Goal: Task Accomplishment & Management: Manage account settings

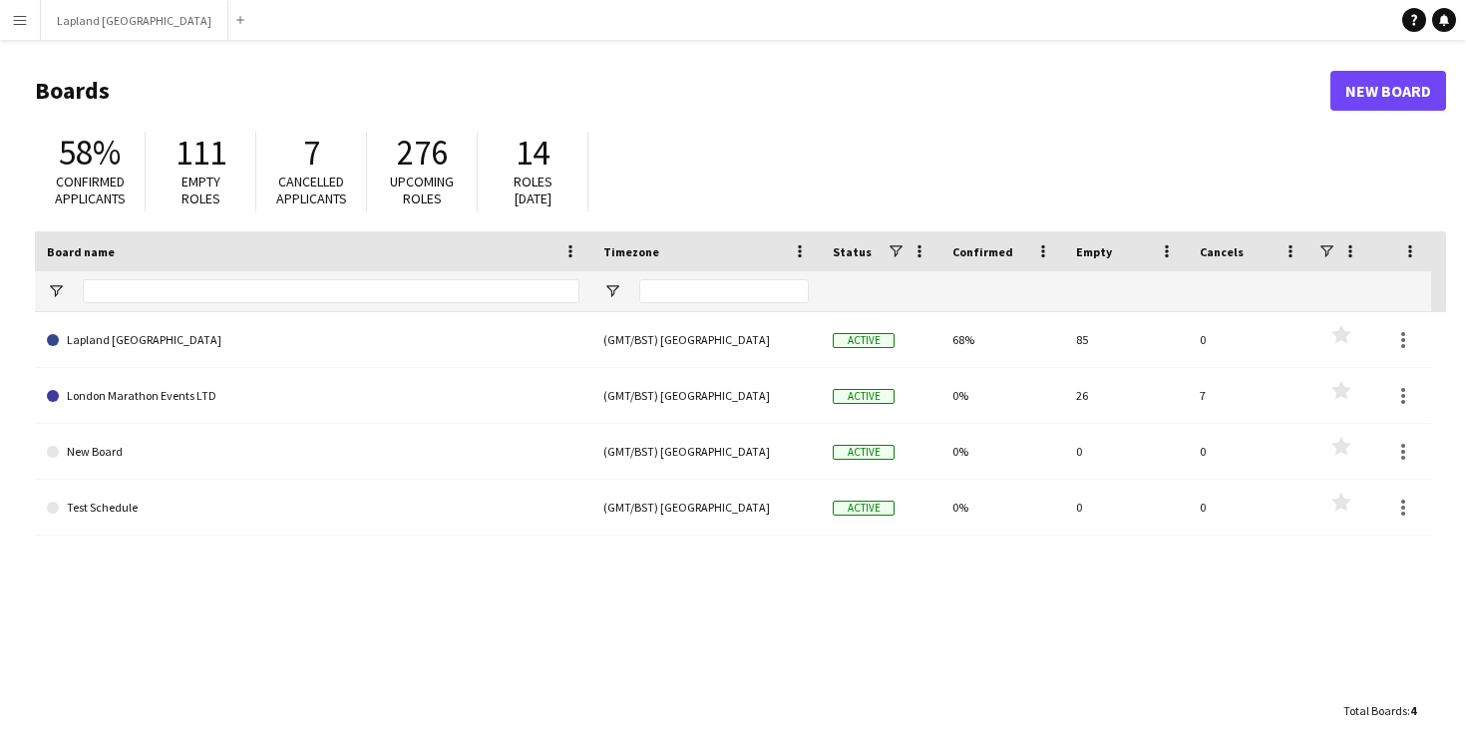
click at [818, 84] on h1 "Boards" at bounding box center [683, 91] width 1296 height 30
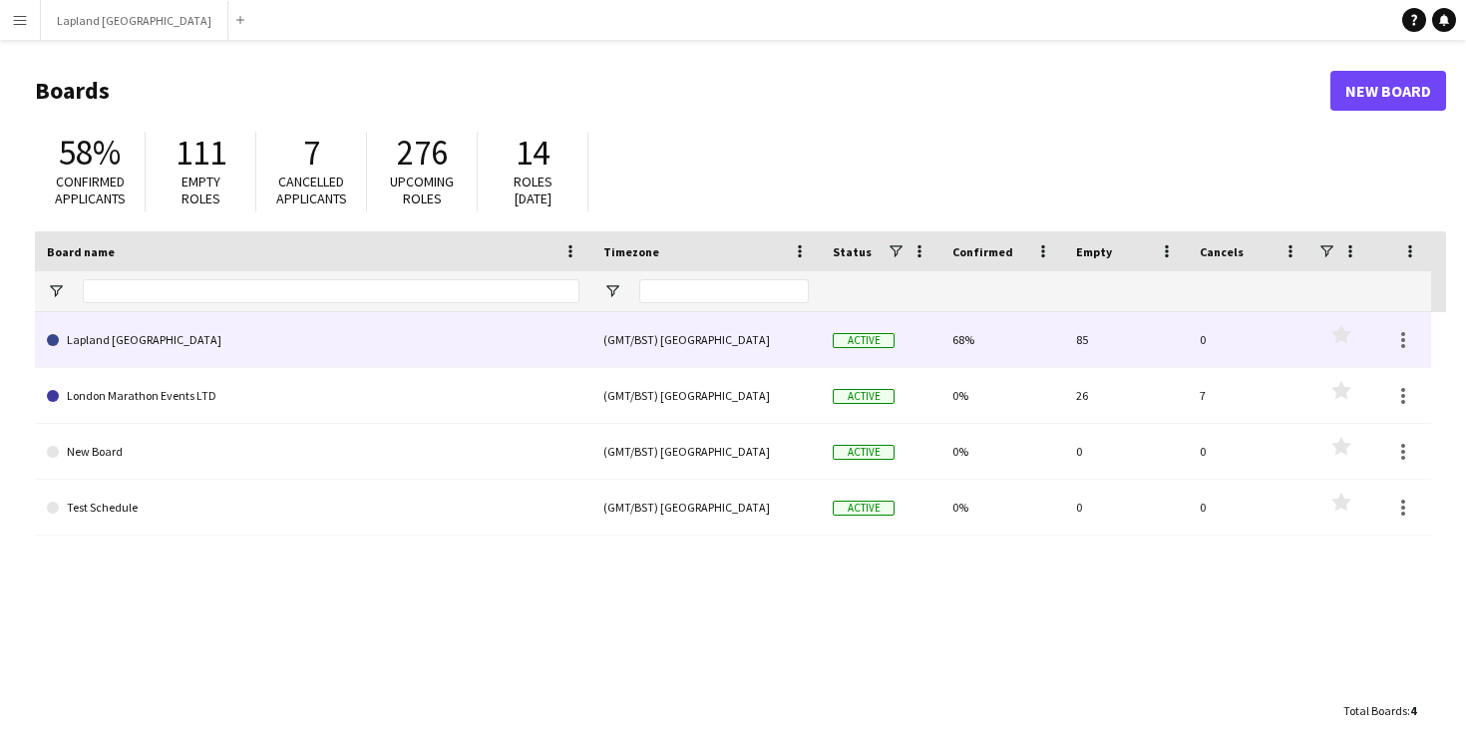
click at [141, 335] on link "Lapland [GEOGRAPHIC_DATA]" at bounding box center [313, 340] width 533 height 56
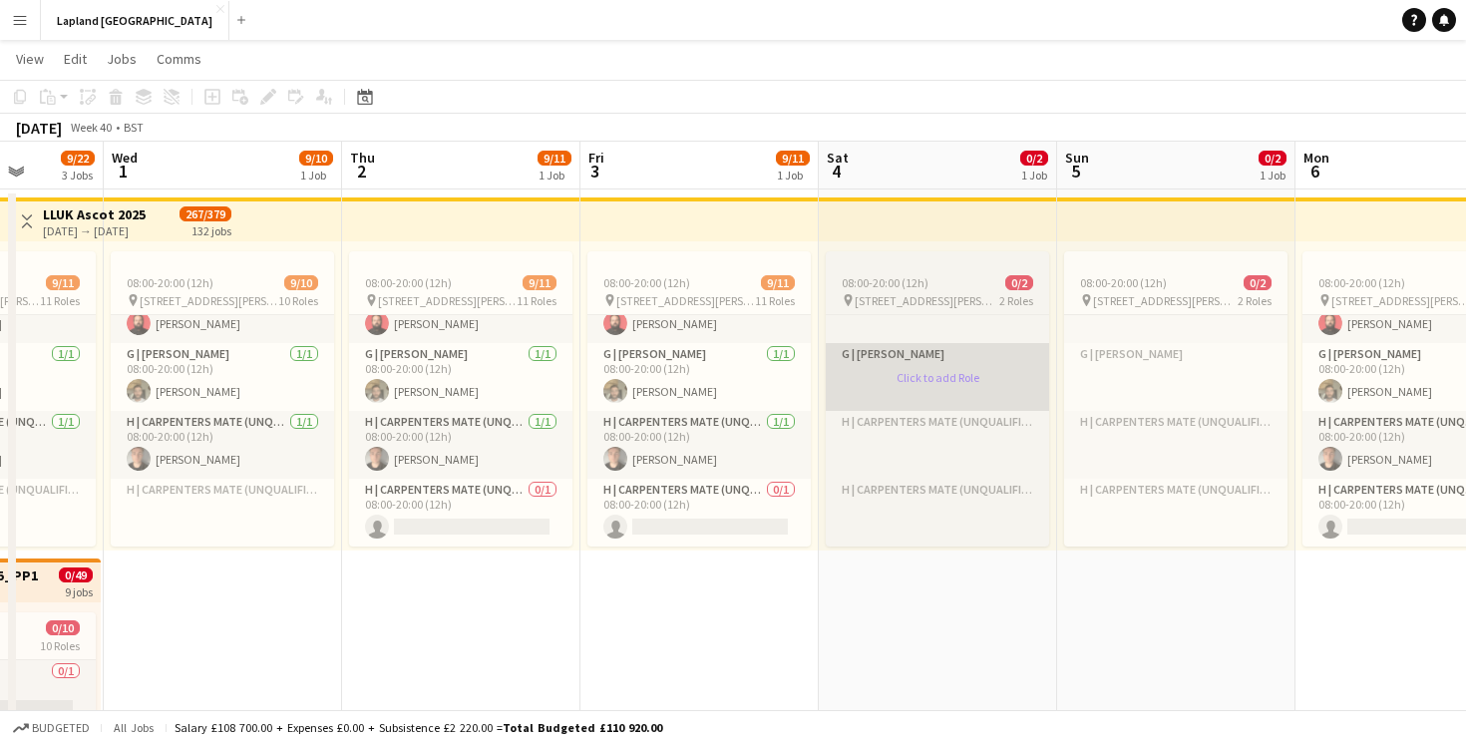
scroll to position [688, 0]
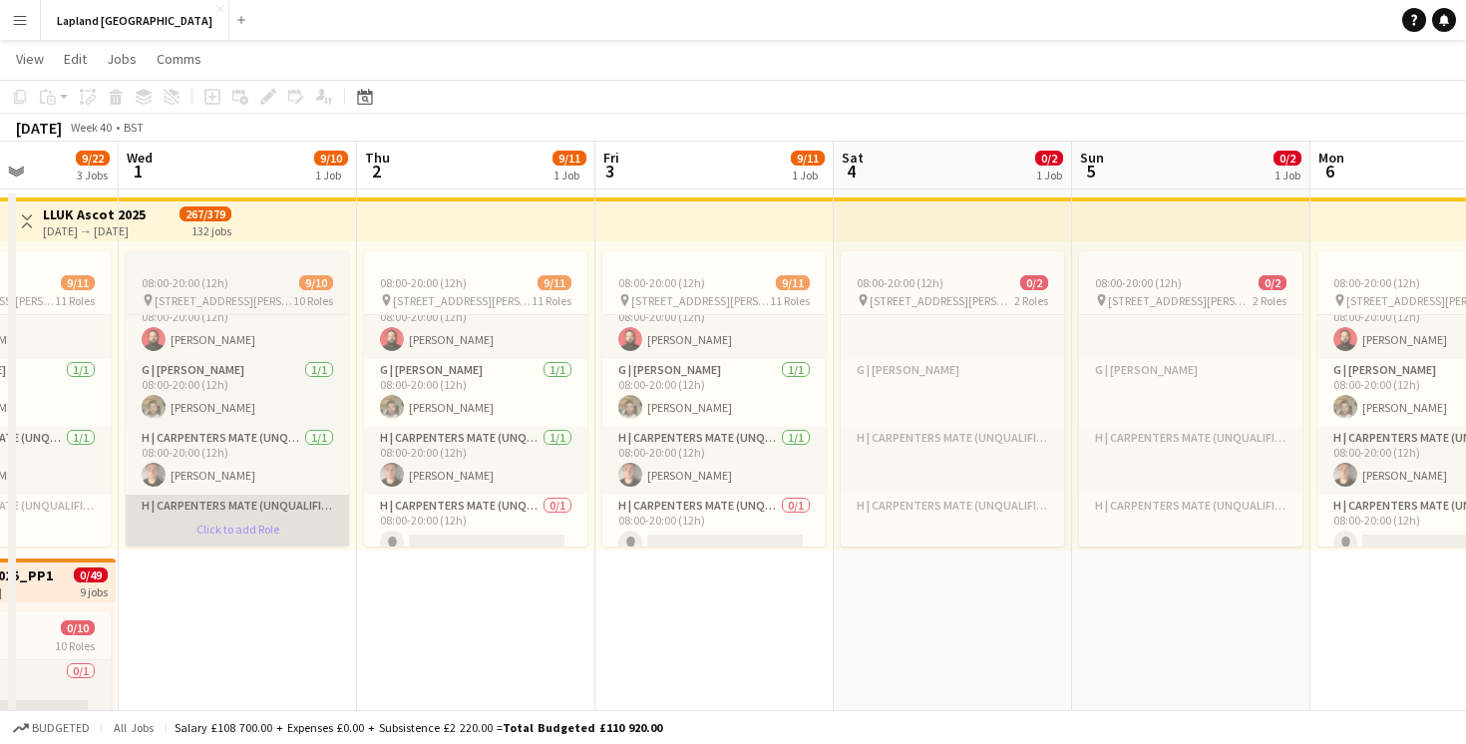
click at [228, 529] on app-card-role-placeholder "H | Carpenters Mate (Unqualified) Click to add Role" at bounding box center [237, 529] width 223 height 68
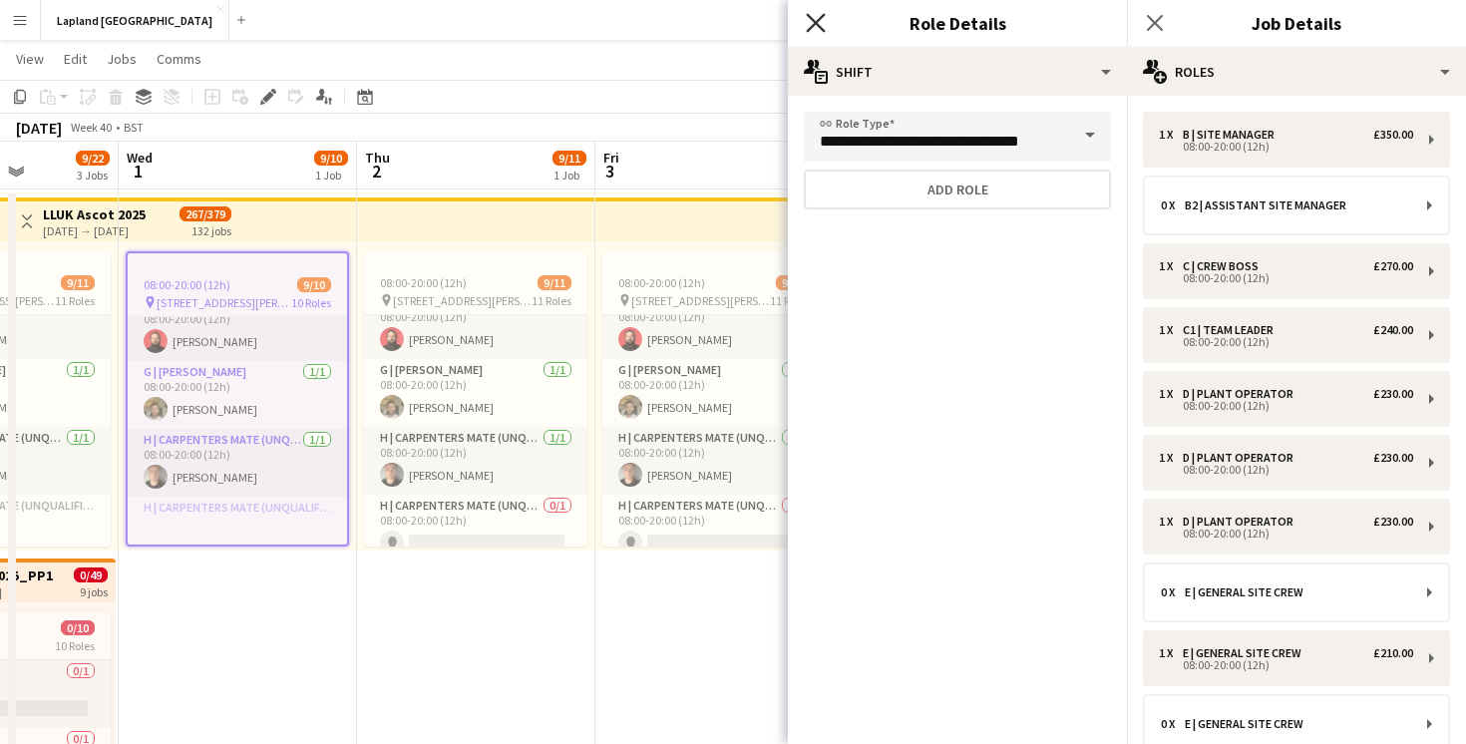
click at [822, 20] on icon "Close pop-in" at bounding box center [815, 22] width 19 height 19
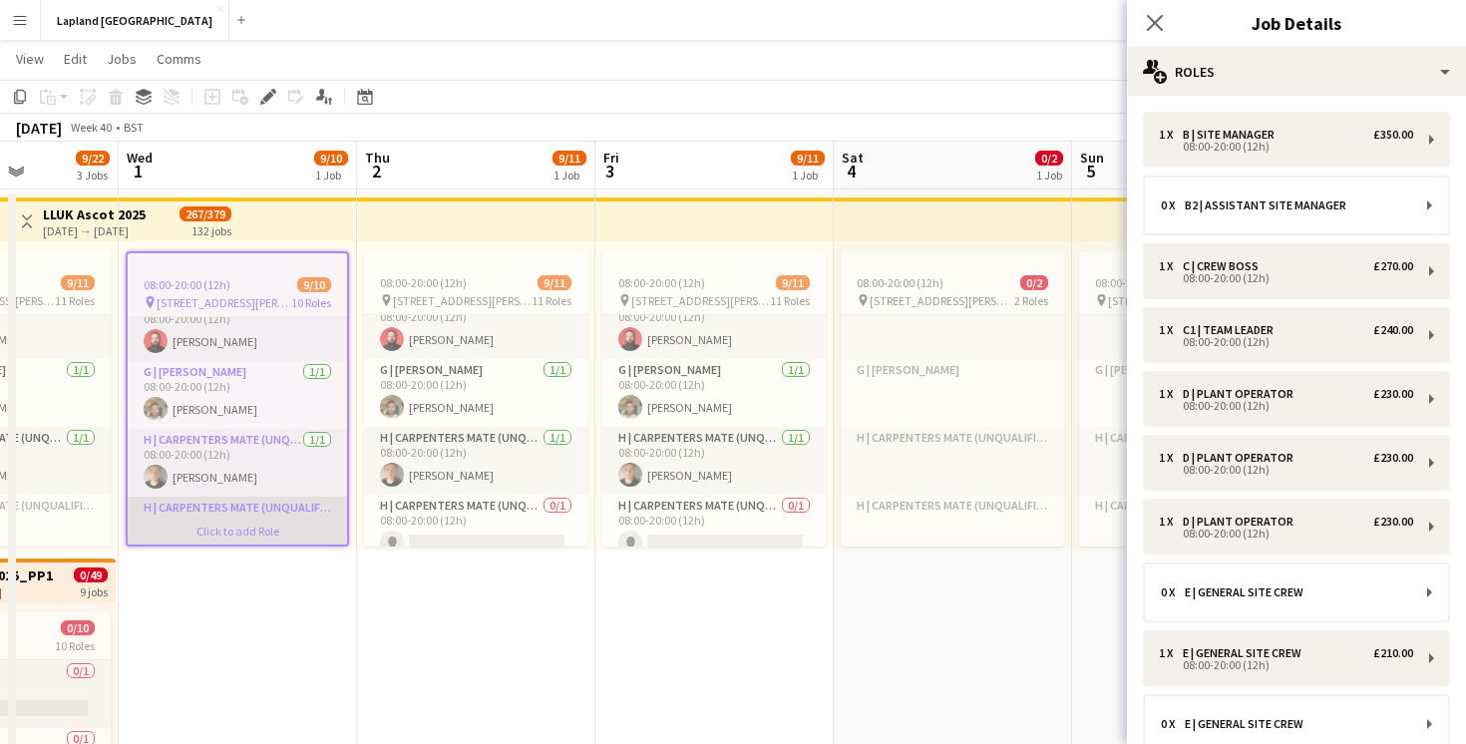
click at [231, 530] on app-card-role-placeholder "H | Carpenters Mate (Unqualified) Click to add Role" at bounding box center [237, 531] width 219 height 68
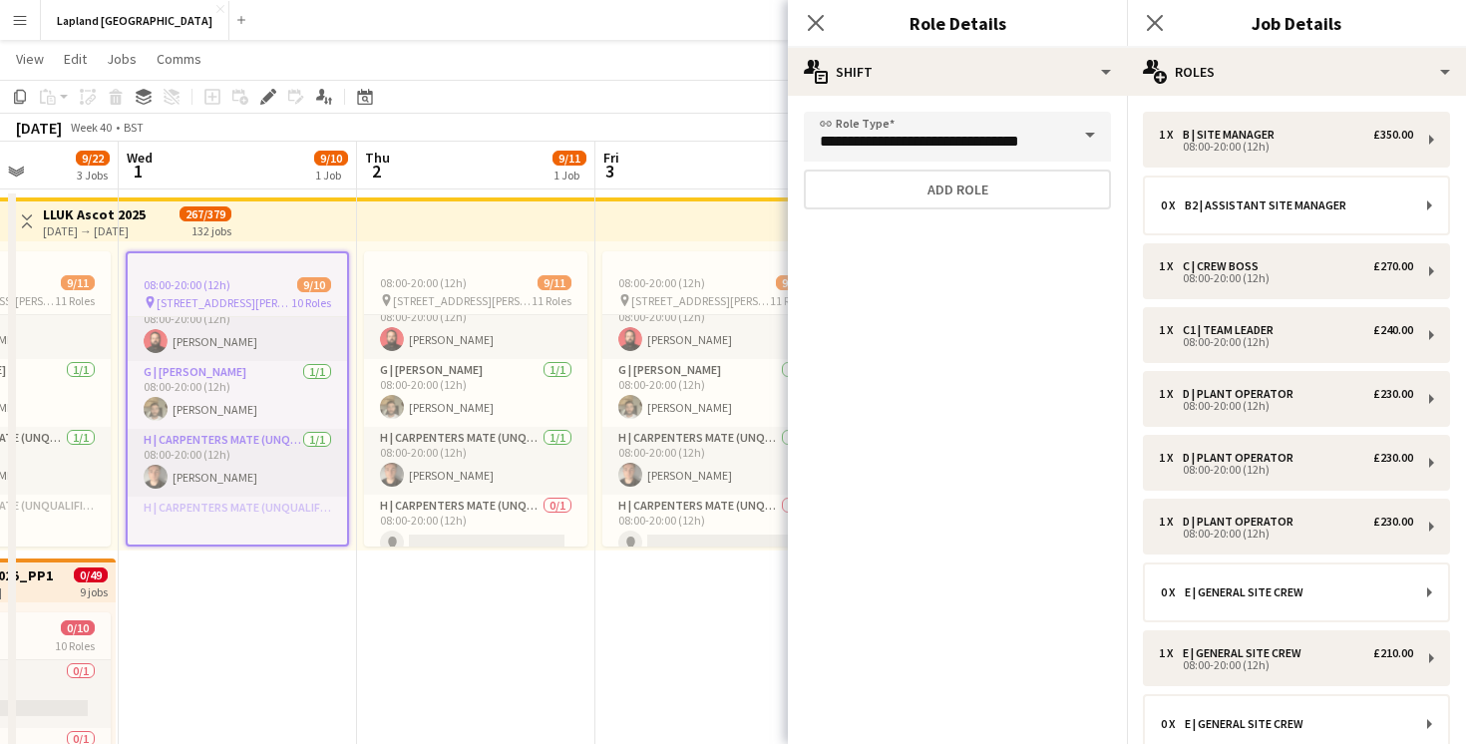
click at [1086, 136] on span at bounding box center [1090, 136] width 42 height 48
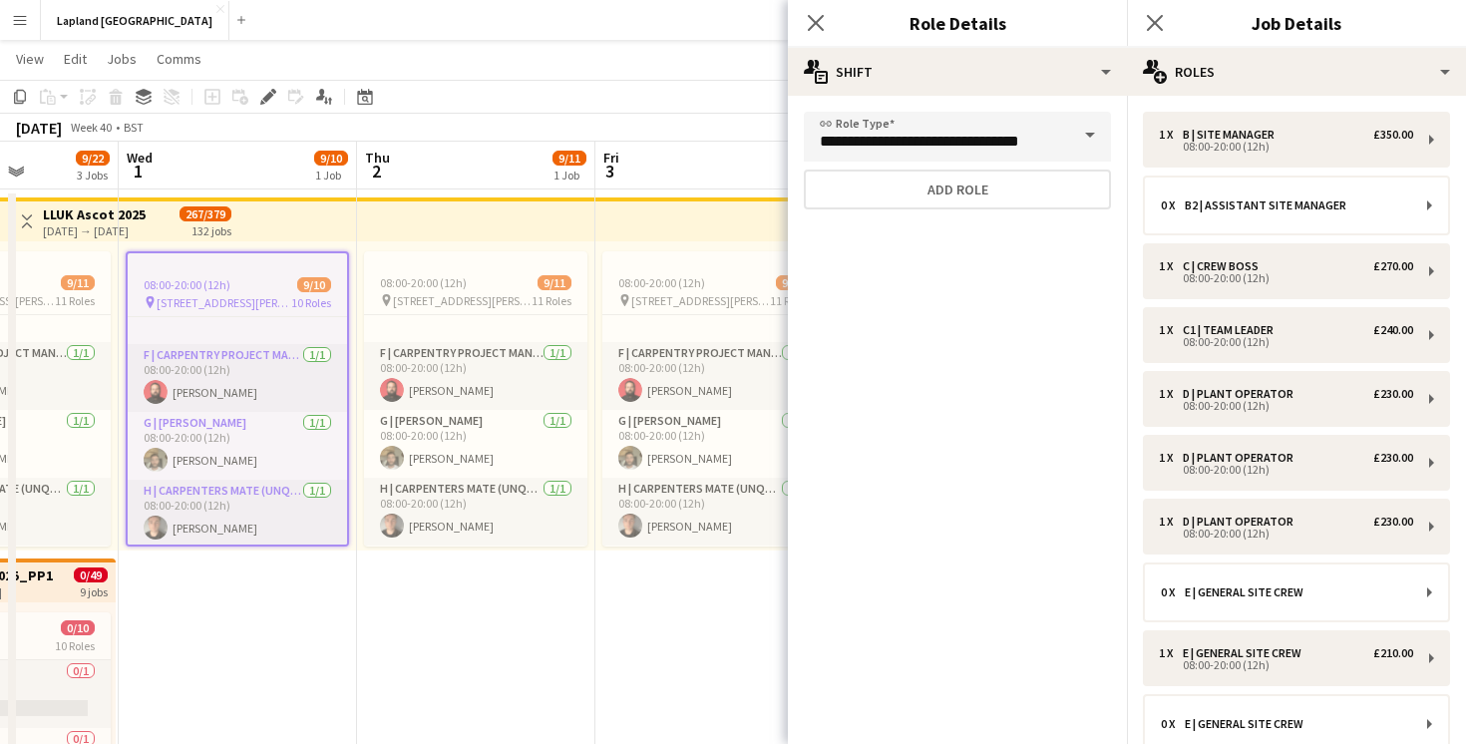
click at [602, 577] on app-date-cell "08:00-20:00 (12h) 9/11 pin Whitmoor Forest, Swinley Rd, Winkfield Row, Ascot SL…" at bounding box center [714, 735] width 238 height 1091
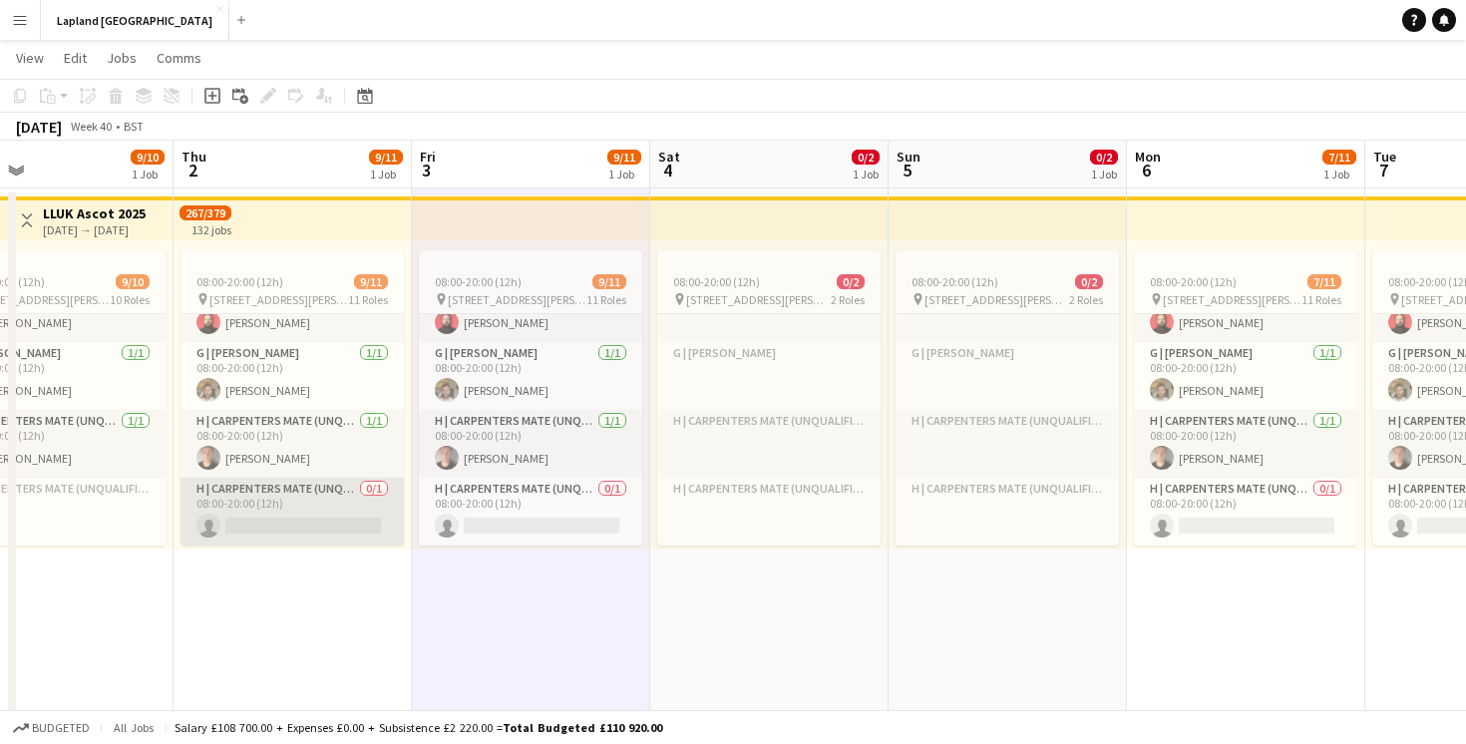
click at [256, 528] on app-card-role "H | Carpenters Mate (Unqualified) 0/1 08:00-20:00 (12h) single-neutral-actions" at bounding box center [292, 512] width 223 height 68
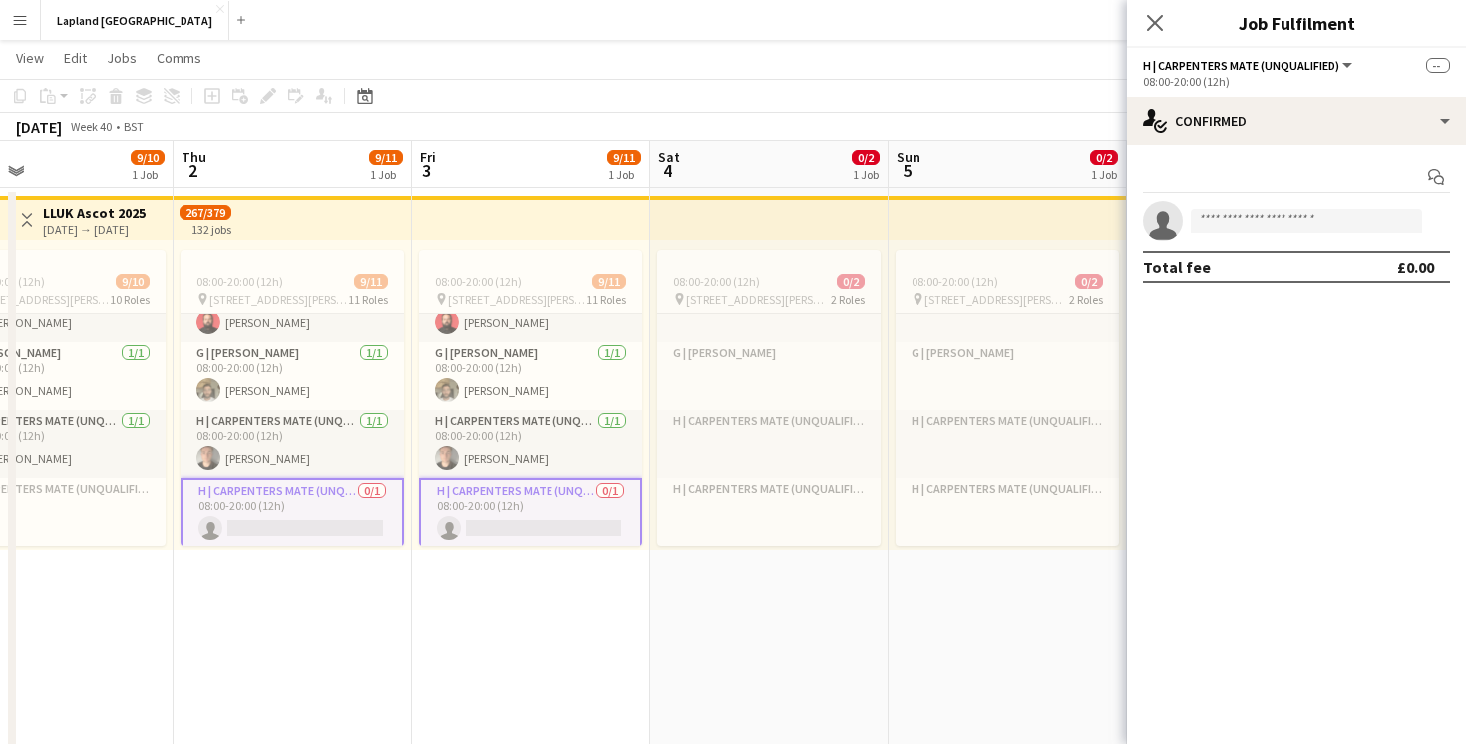
click at [1247, 208] on app-invite-slot "single-neutral-actions" at bounding box center [1296, 221] width 339 height 40
click at [1235, 228] on input at bounding box center [1306, 221] width 231 height 24
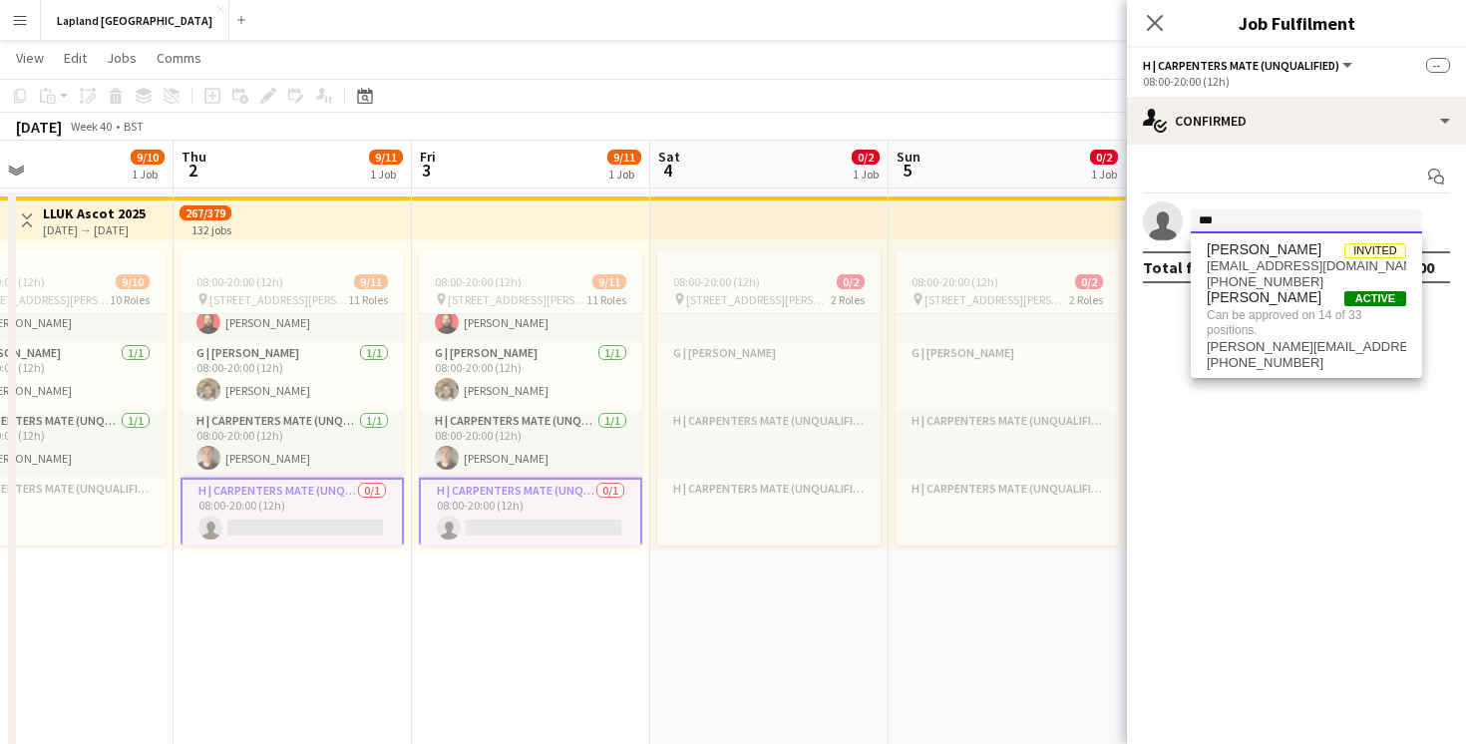
type input "***"
click at [1152, 18] on icon "Close pop-in" at bounding box center [1154, 22] width 19 height 19
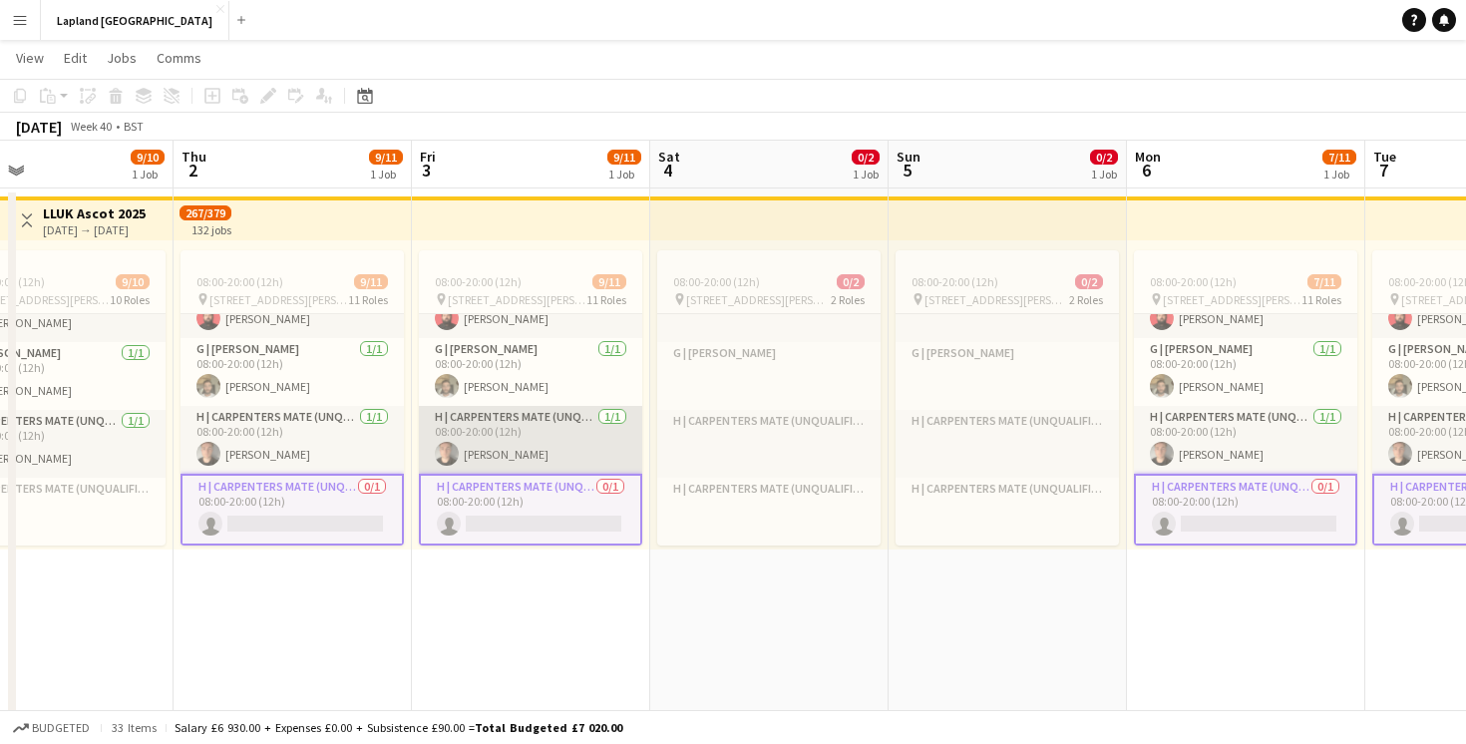
scroll to position [639, 0]
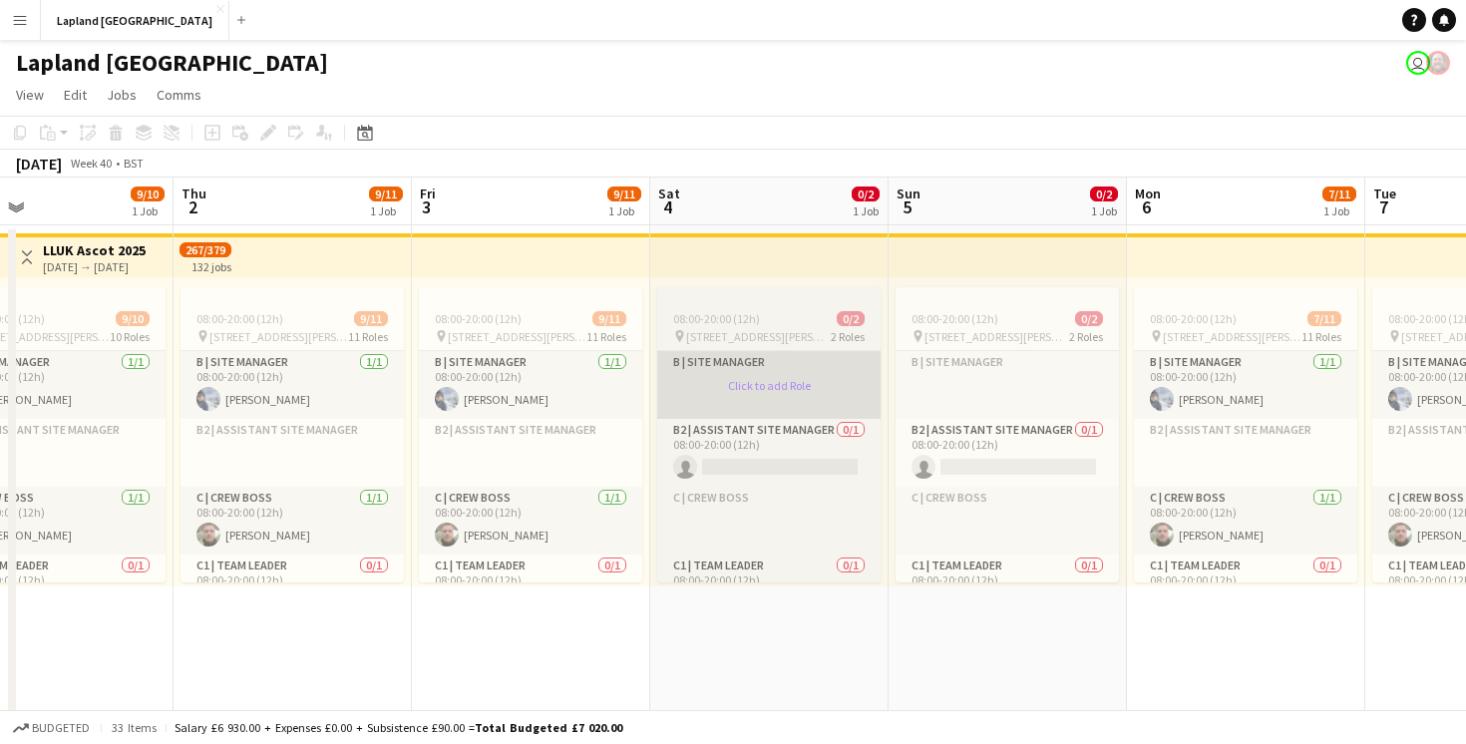
click at [758, 388] on app-card-role-placeholder "B | Site Manager Click to add Role" at bounding box center [768, 385] width 223 height 68
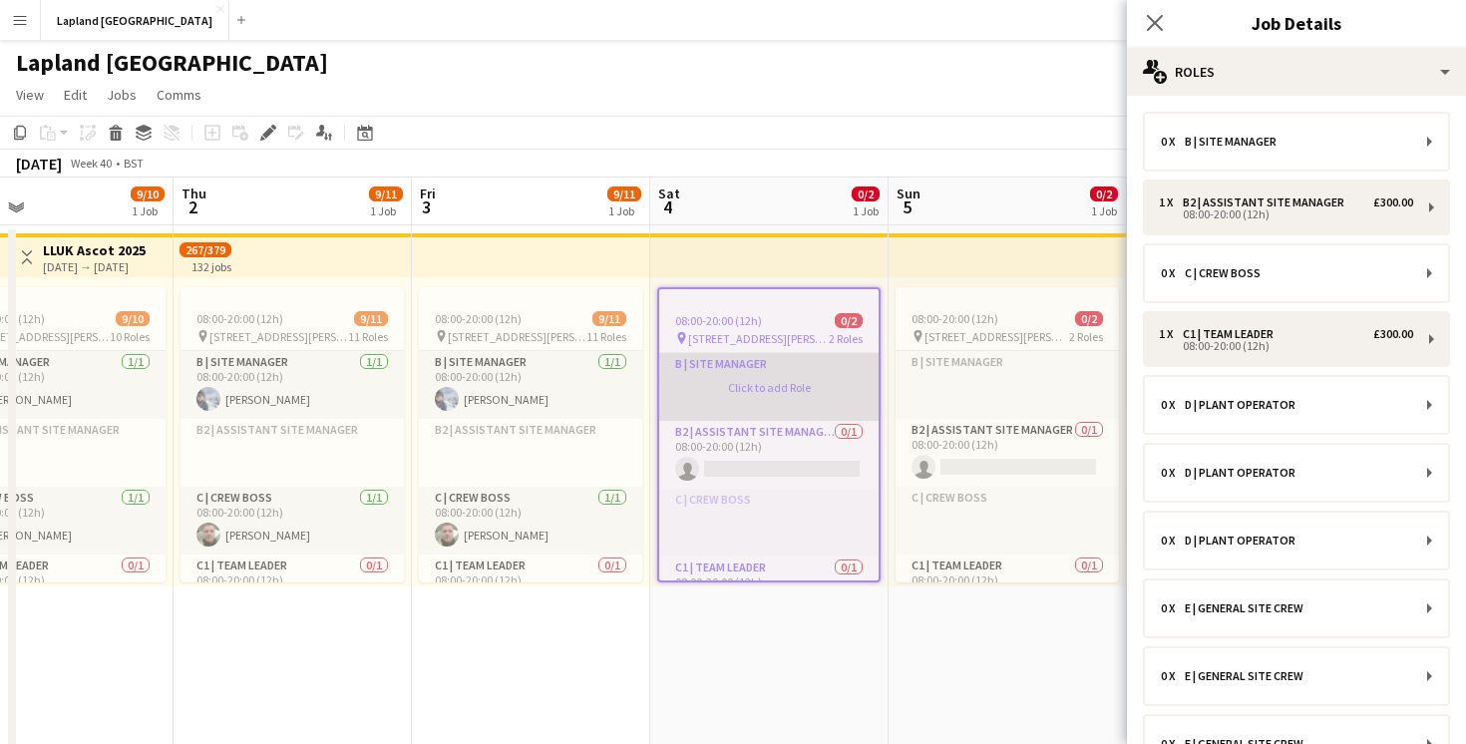
click at [751, 385] on app-card-role-placeholder "B | Site Manager Click to add Role" at bounding box center [768, 387] width 219 height 68
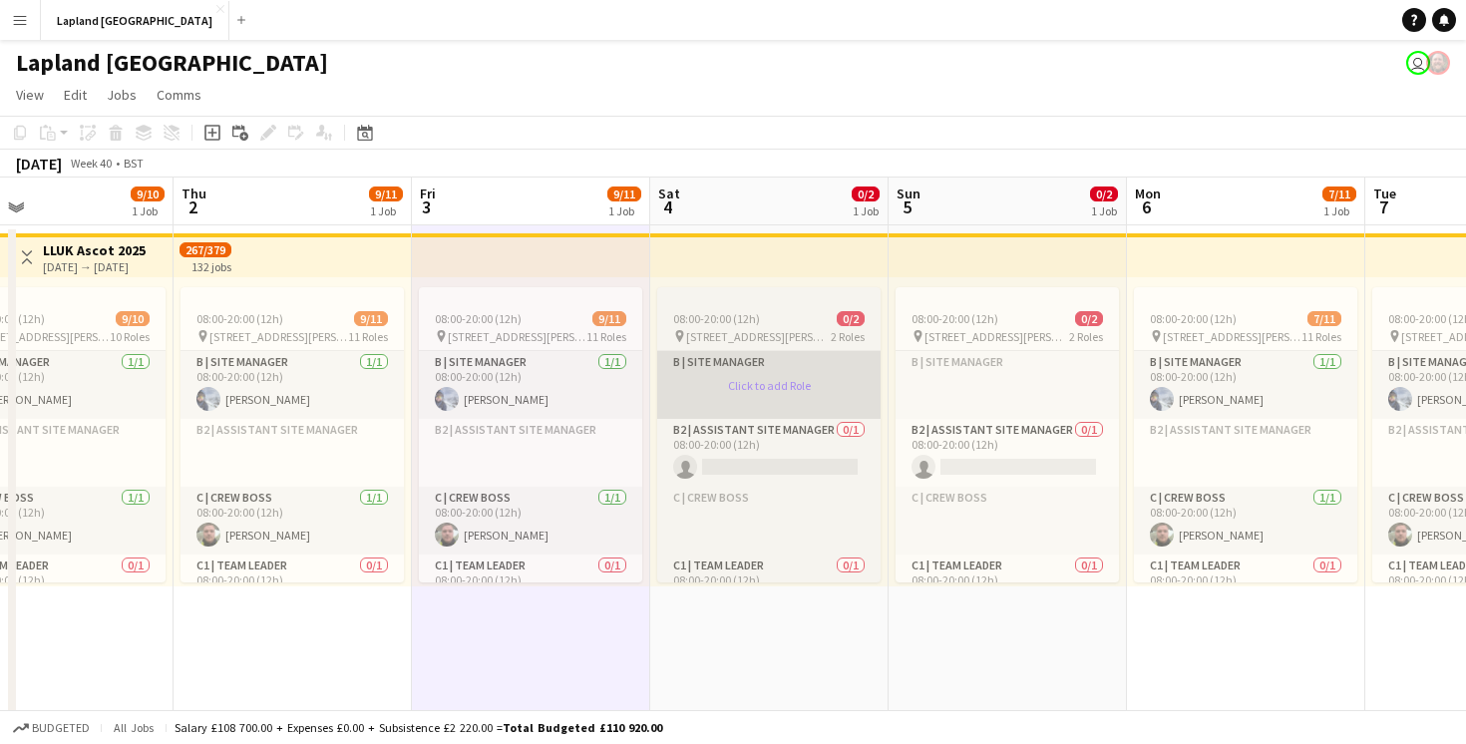
click at [755, 388] on app-card-role-placeholder "B | Site Manager Click to add Role" at bounding box center [768, 385] width 223 height 68
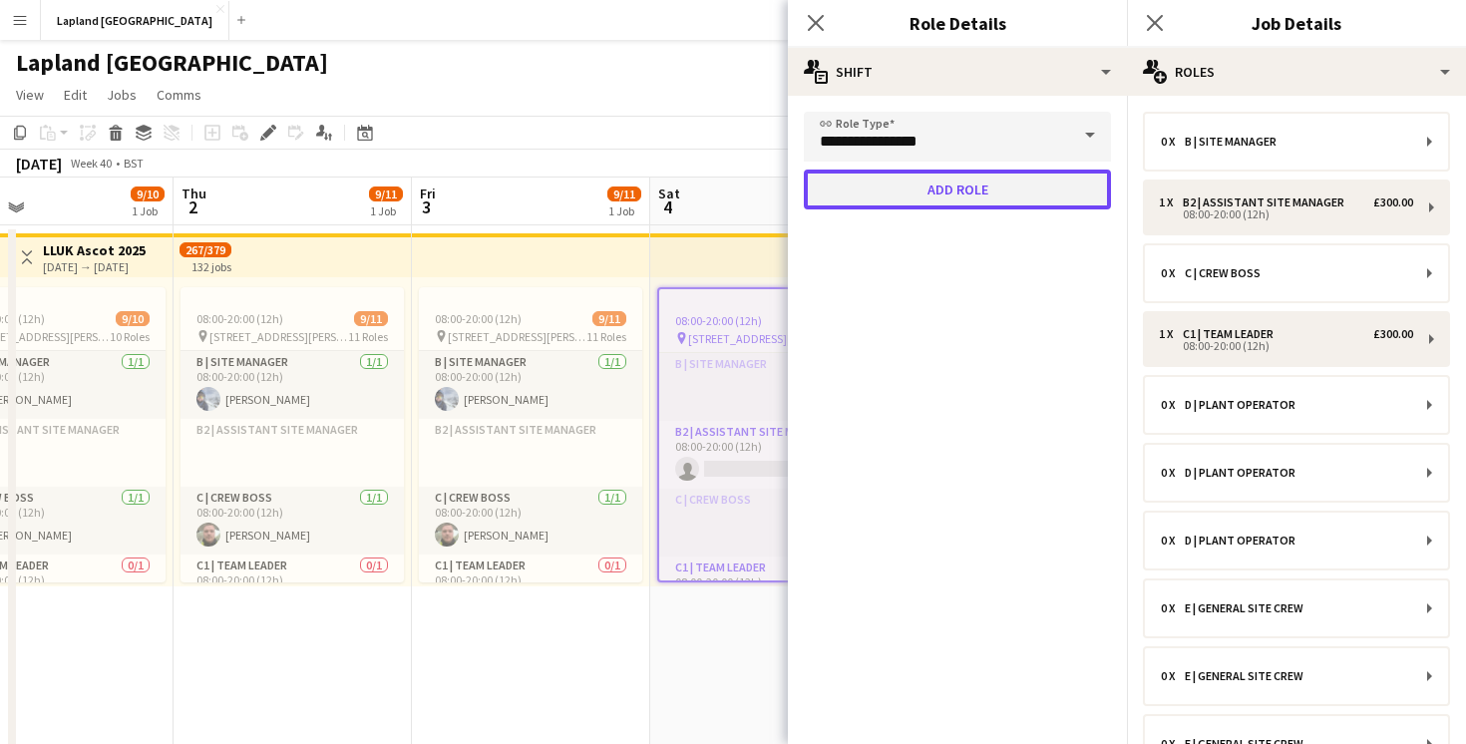
click at [964, 188] on button "Add role" at bounding box center [957, 190] width 307 height 40
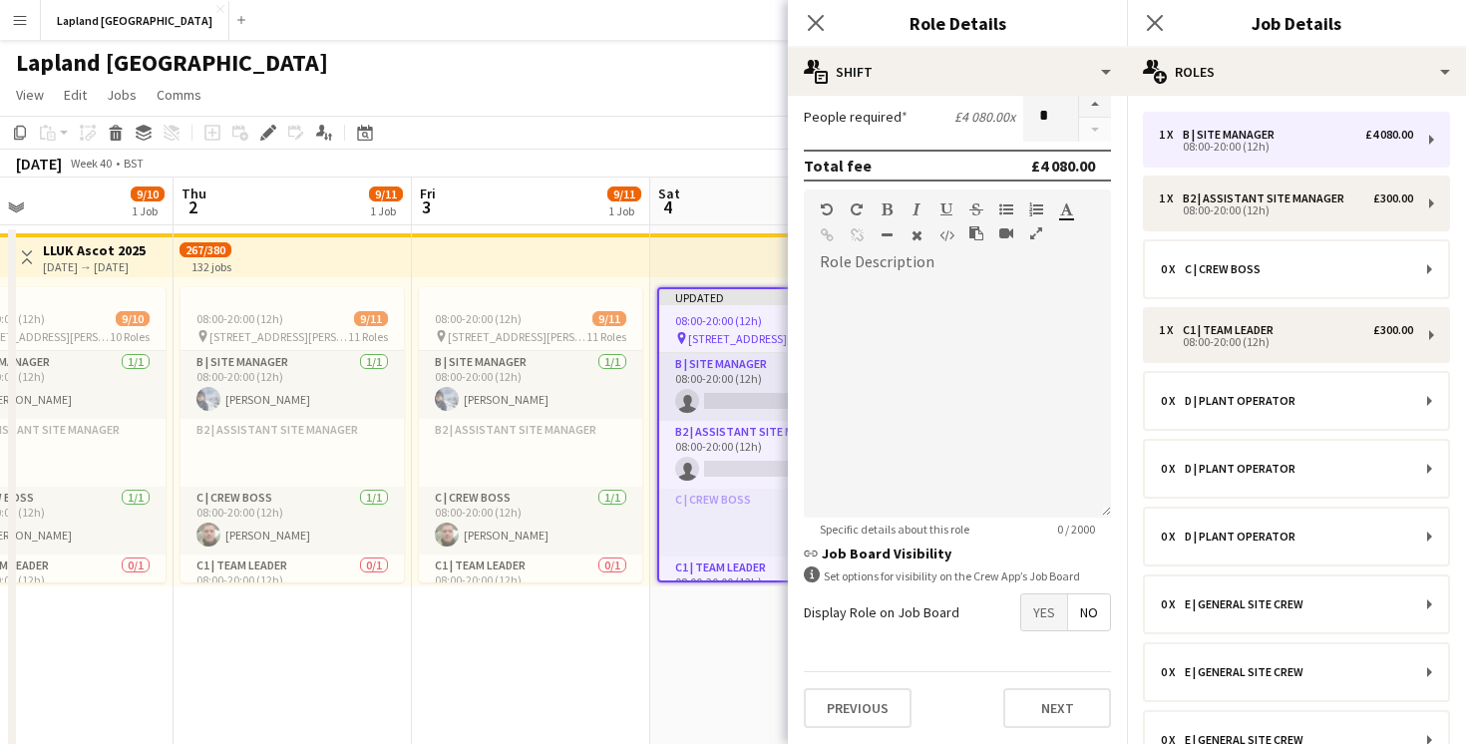
click at [1046, 730] on div "Previous Next" at bounding box center [957, 707] width 307 height 73
click at [1046, 707] on button "Next" at bounding box center [1057, 708] width 108 height 40
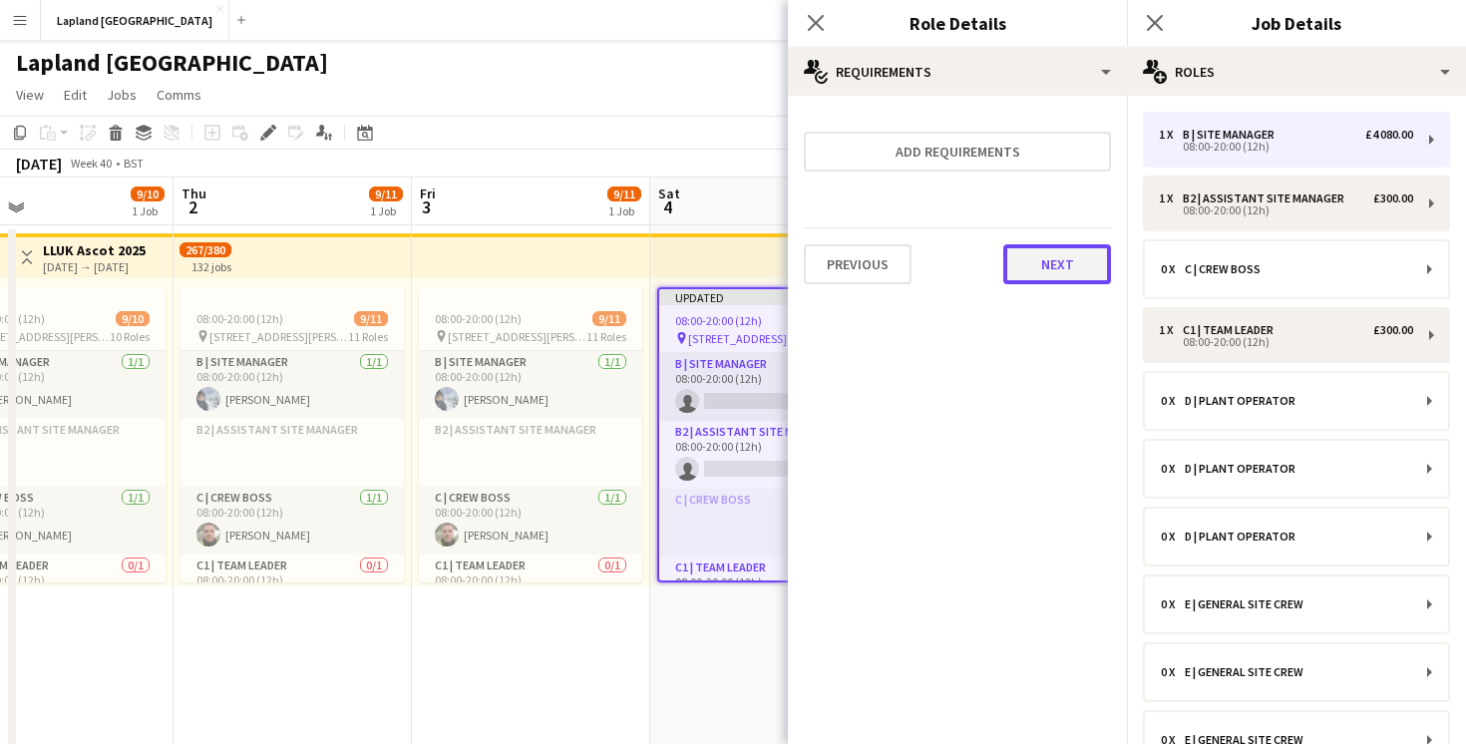
click at [1067, 262] on button "Next" at bounding box center [1057, 264] width 108 height 40
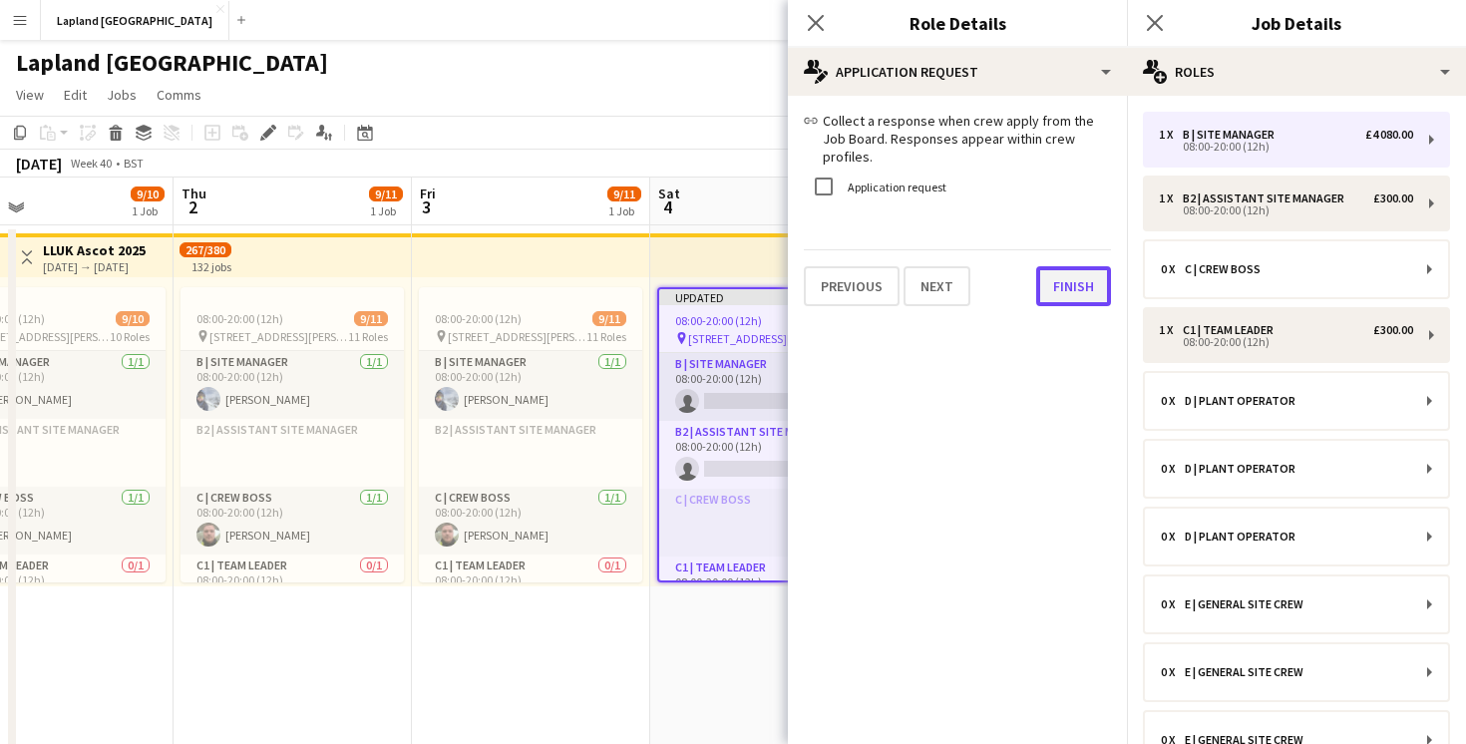
click at [1077, 266] on button "Finish" at bounding box center [1073, 286] width 75 height 40
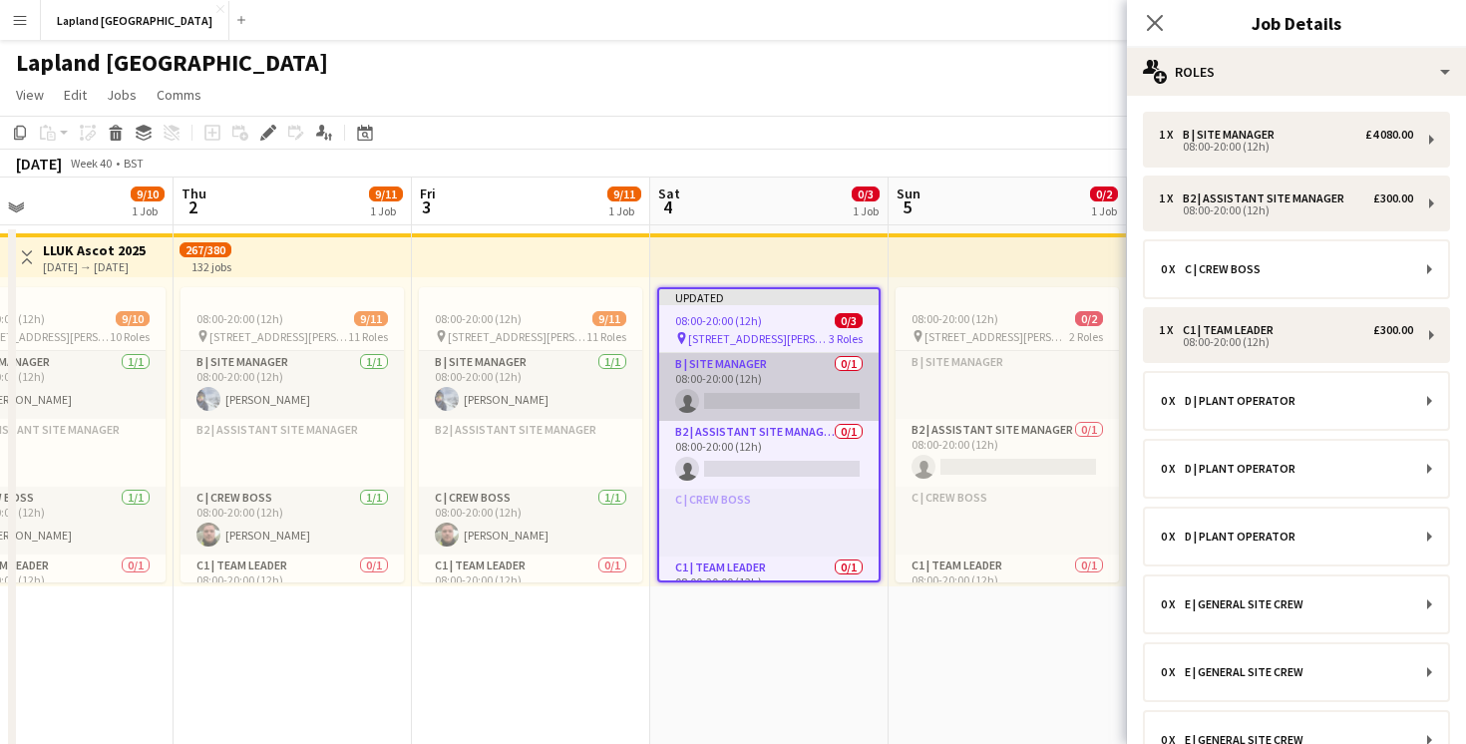
click at [758, 403] on app-card-role "B | Site Manager 0/1 08:00-20:00 (12h) single-neutral-actions" at bounding box center [768, 387] width 219 height 68
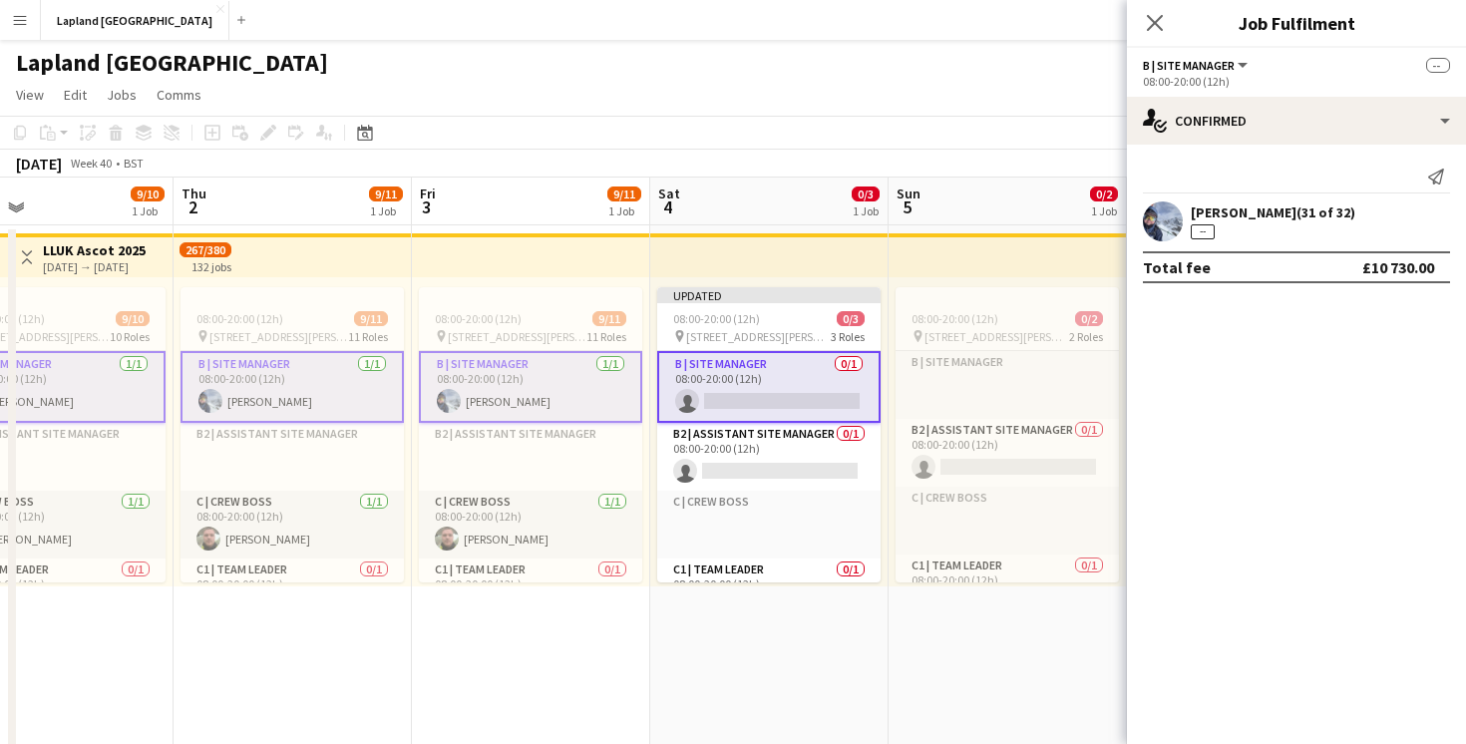
click at [758, 407] on app-card-role "B | Site Manager 0/1 08:00-20:00 (12h) single-neutral-actions" at bounding box center [768, 387] width 223 height 72
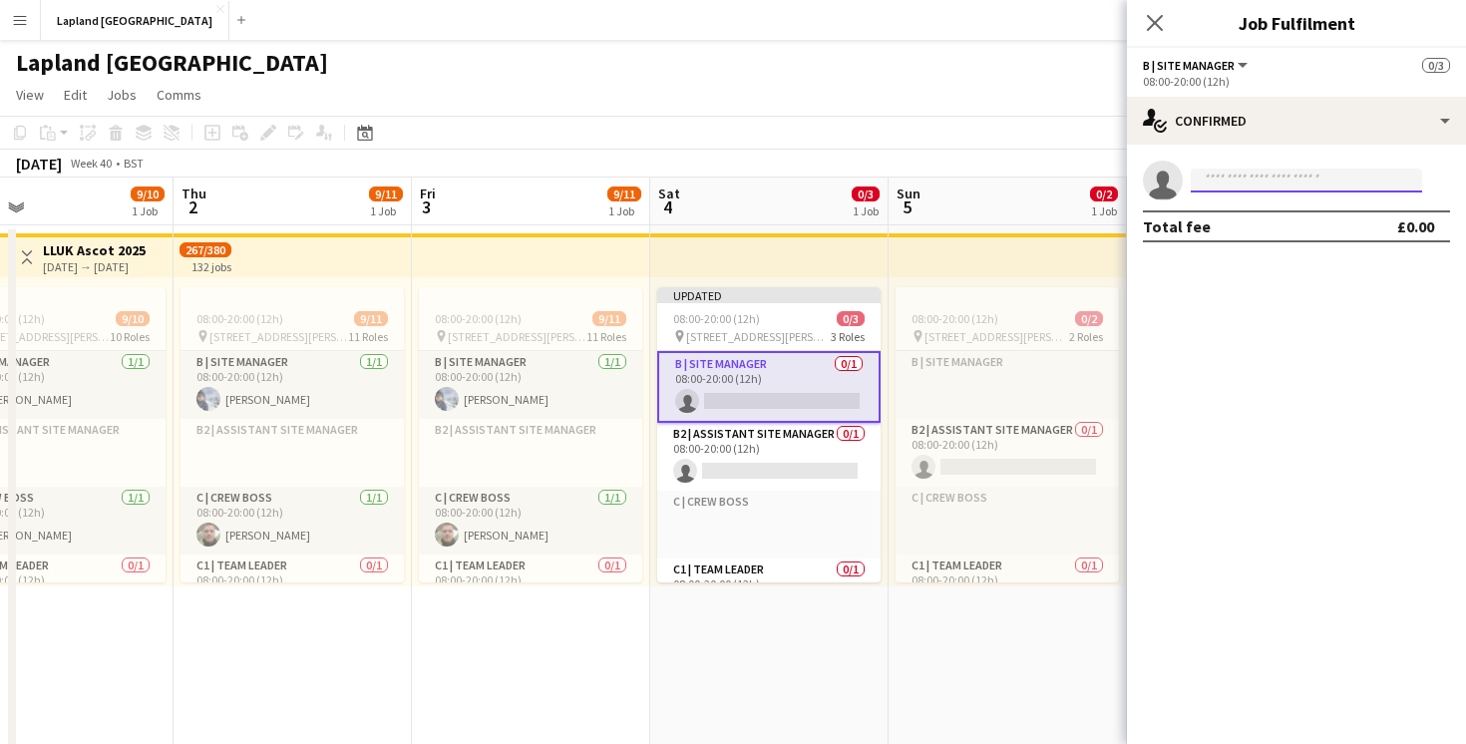
click at [1228, 181] on input at bounding box center [1306, 181] width 231 height 24
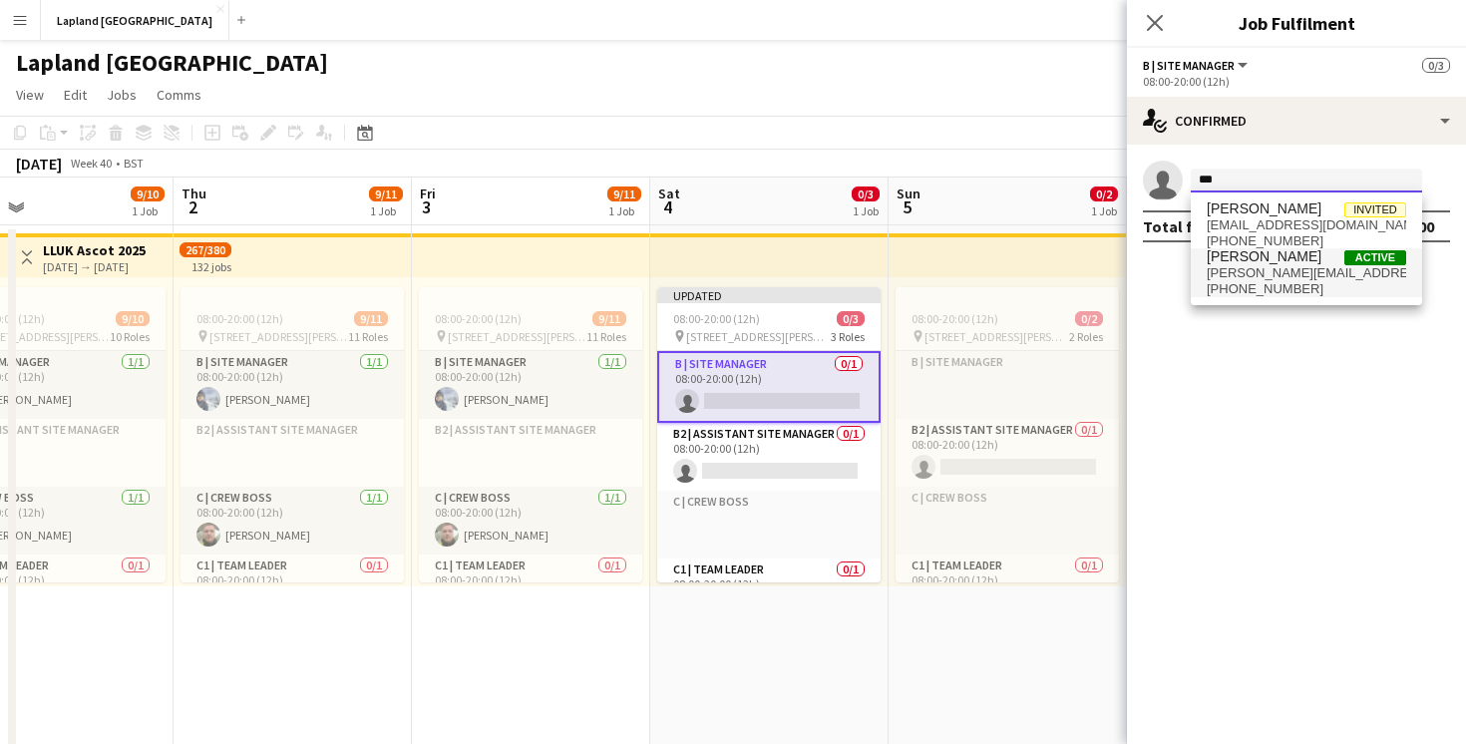
type input "***"
click at [1241, 267] on span "joe@thelivecrew.com" at bounding box center [1306, 273] width 199 height 16
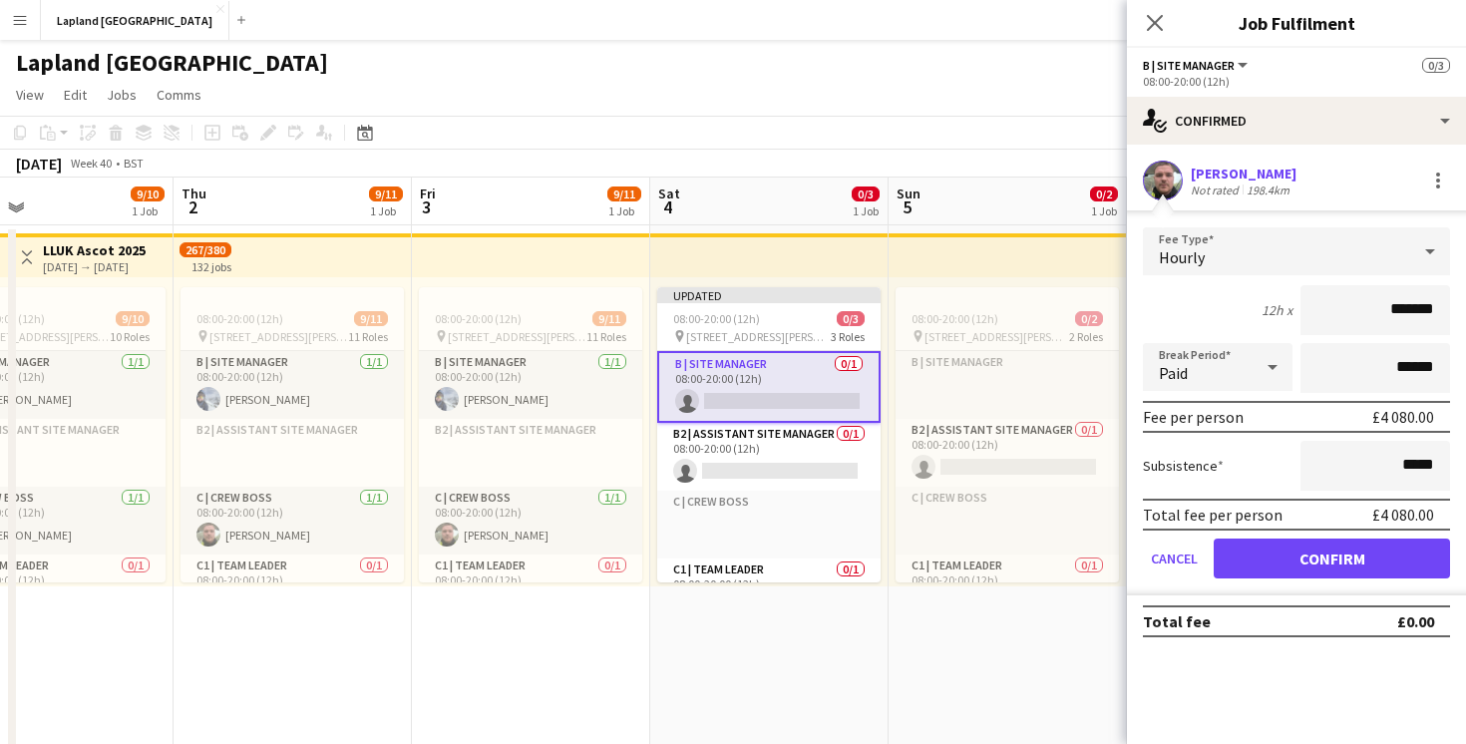
click at [1333, 580] on form "Fee Type Hourly 12h x ******* Break Period Paid ****** Fee per person £4 080.00…" at bounding box center [1296, 411] width 339 height 368
click at [1336, 568] on button "Confirm" at bounding box center [1332, 559] width 236 height 40
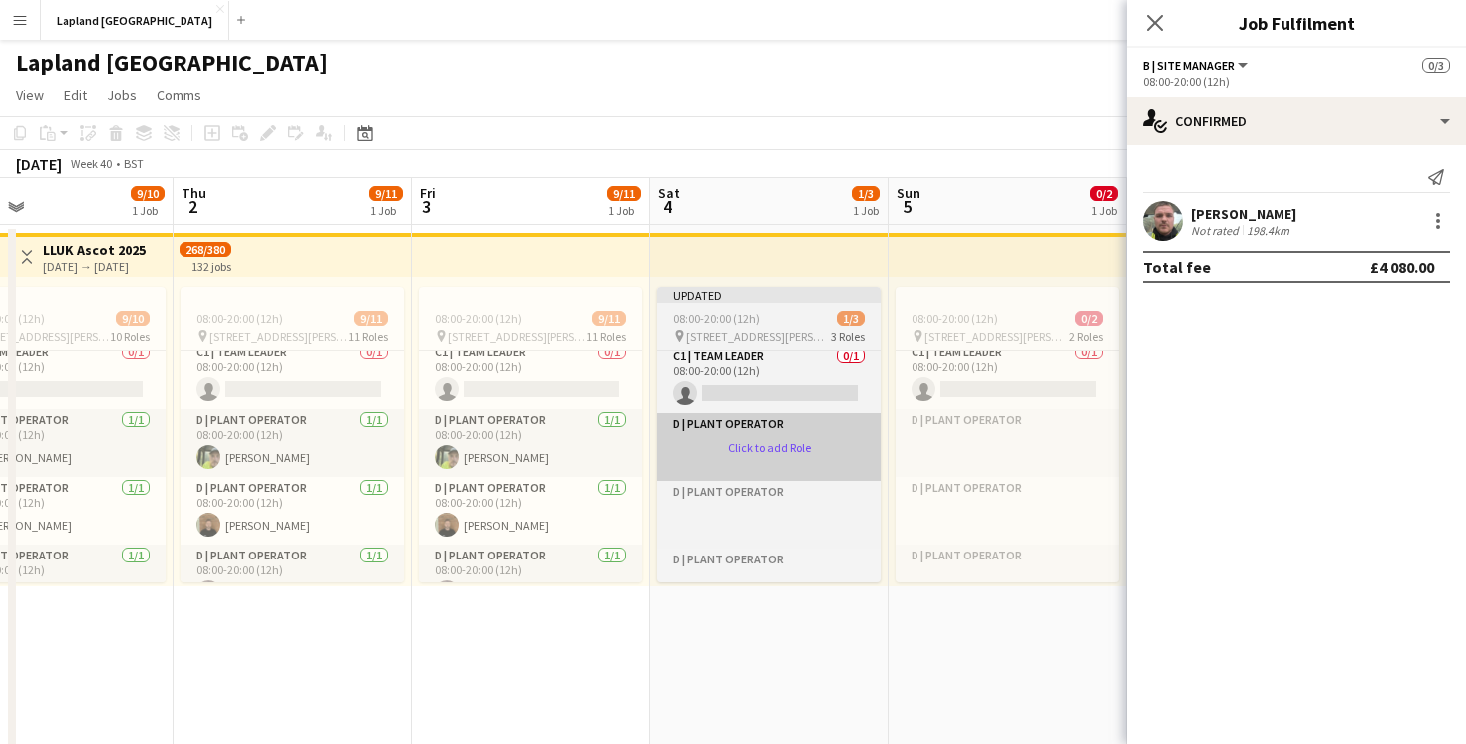
click at [758, 445] on app-card-role-placeholder "D | Plant Operator Click to add Role" at bounding box center [768, 447] width 223 height 68
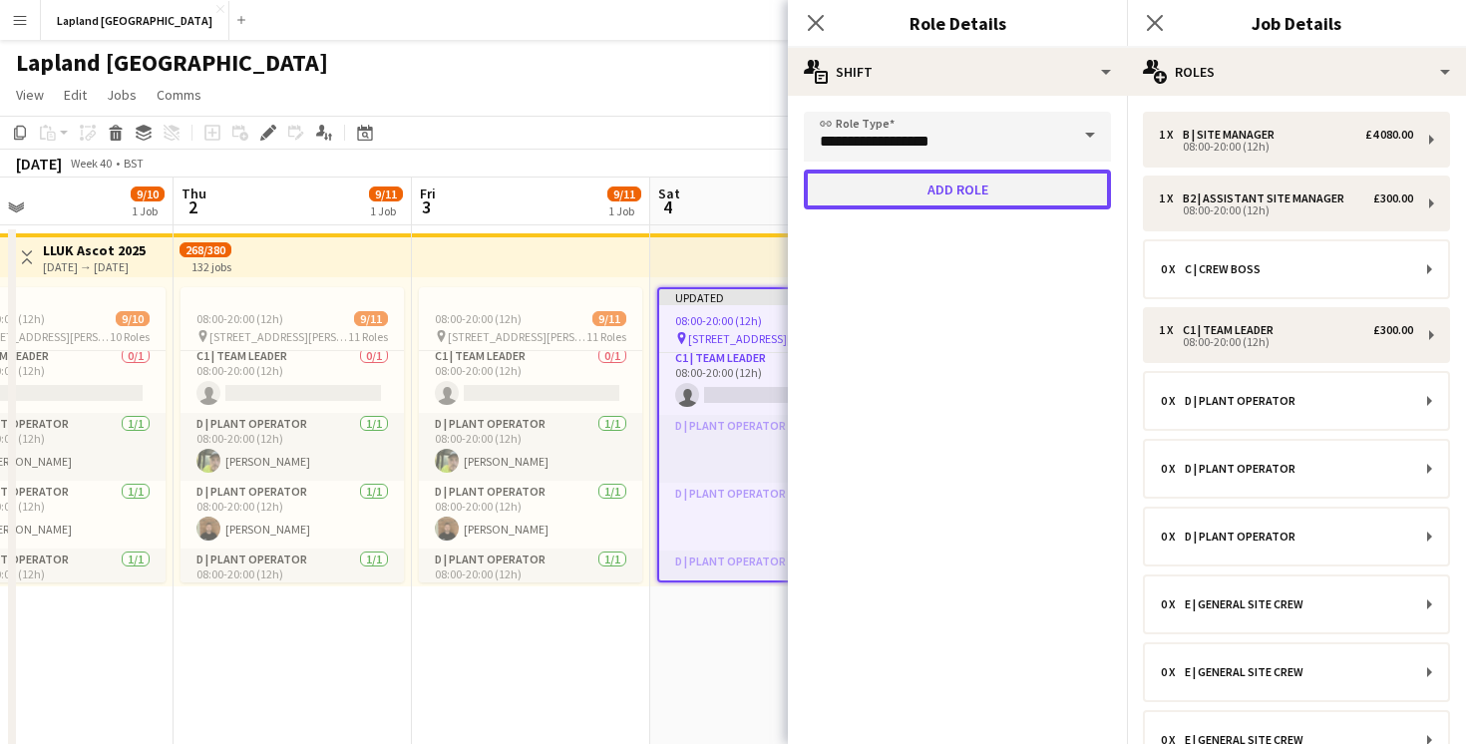
click at [965, 195] on button "Add role" at bounding box center [957, 190] width 307 height 40
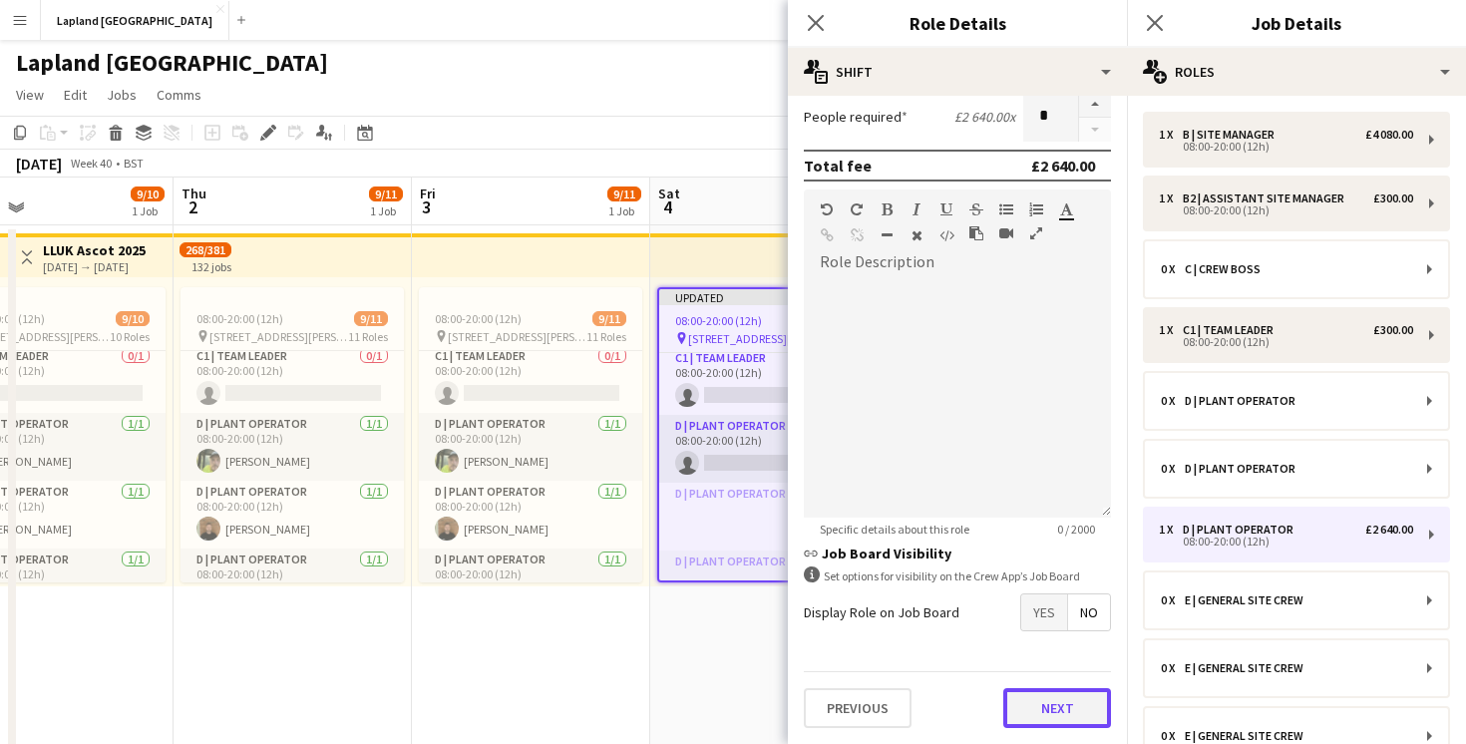
click at [1047, 724] on button "Next" at bounding box center [1057, 708] width 108 height 40
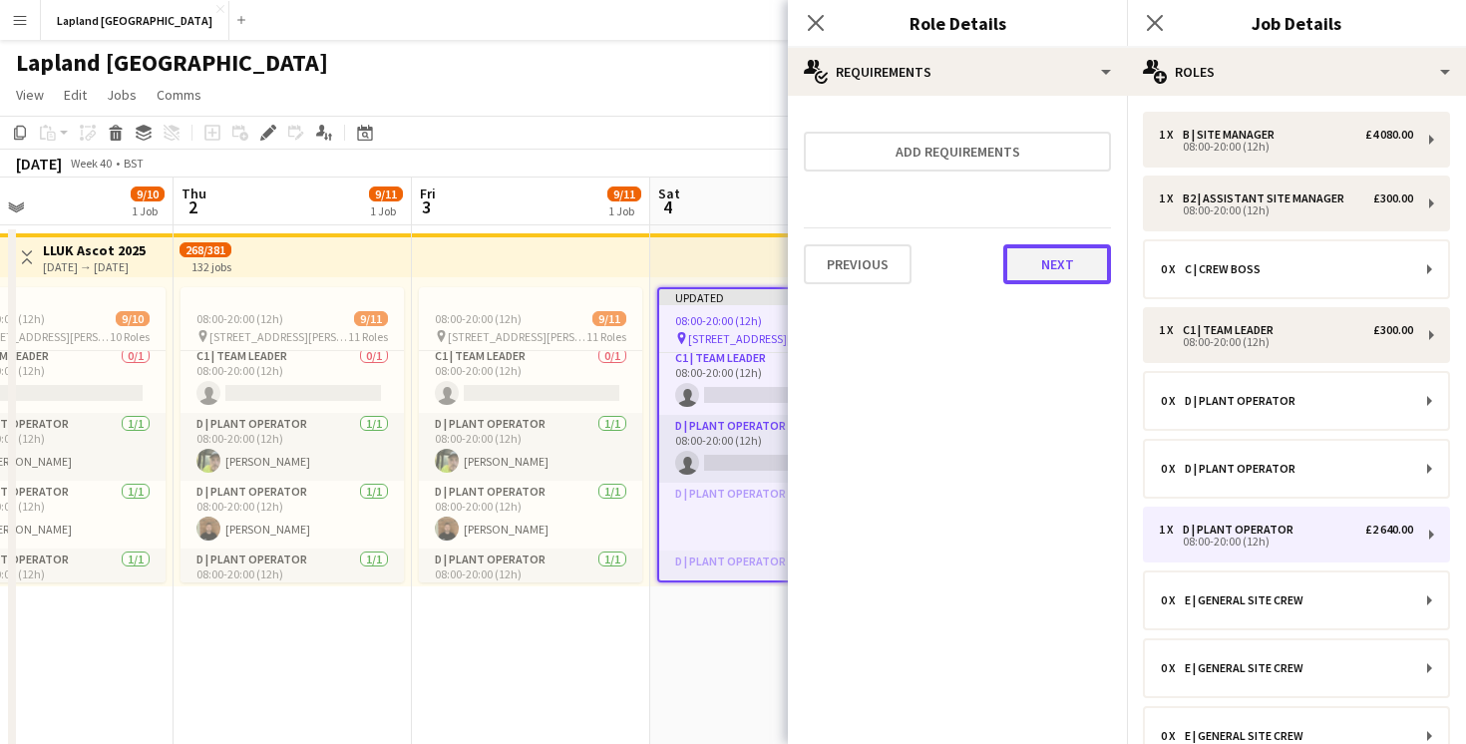
click at [1058, 263] on button "Next" at bounding box center [1057, 264] width 108 height 40
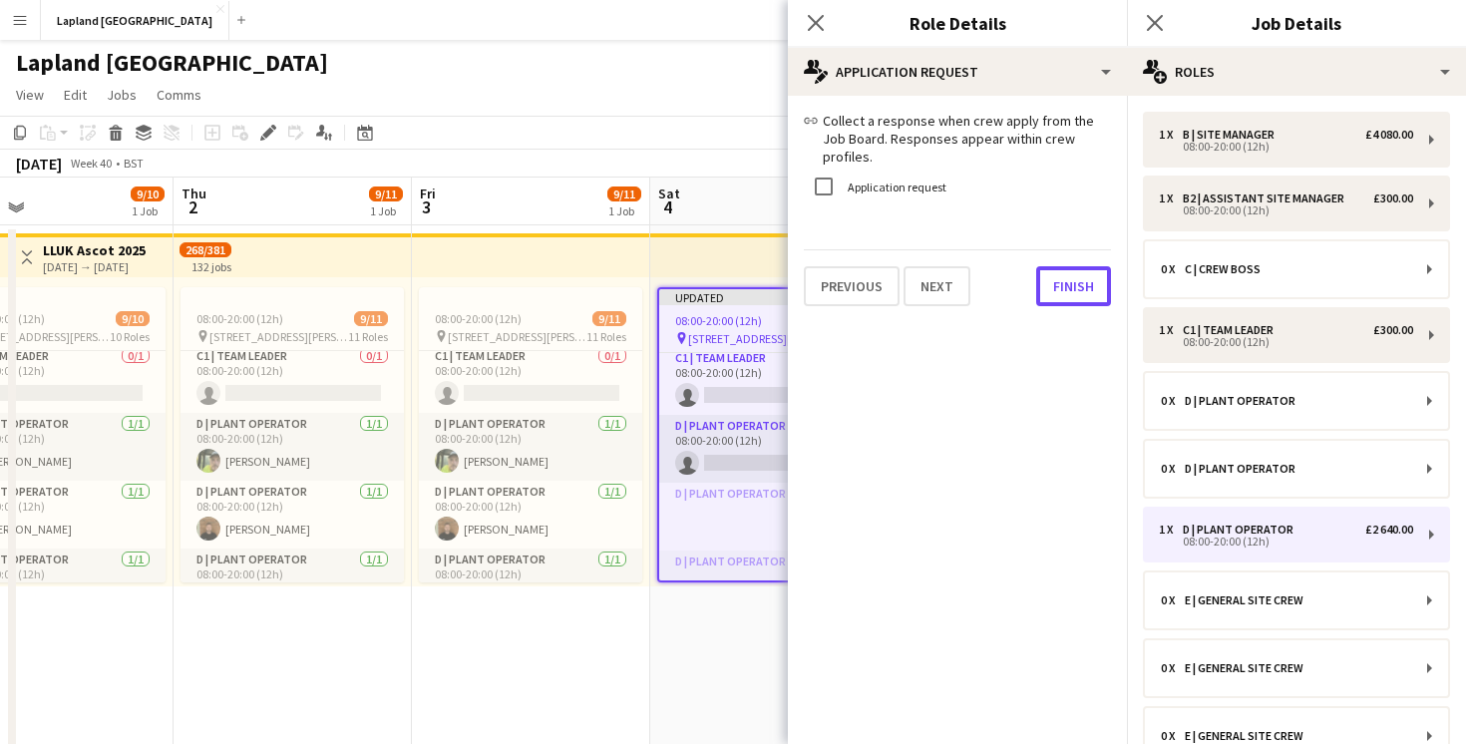
click at [1058, 266] on button "Finish" at bounding box center [1073, 286] width 75 height 40
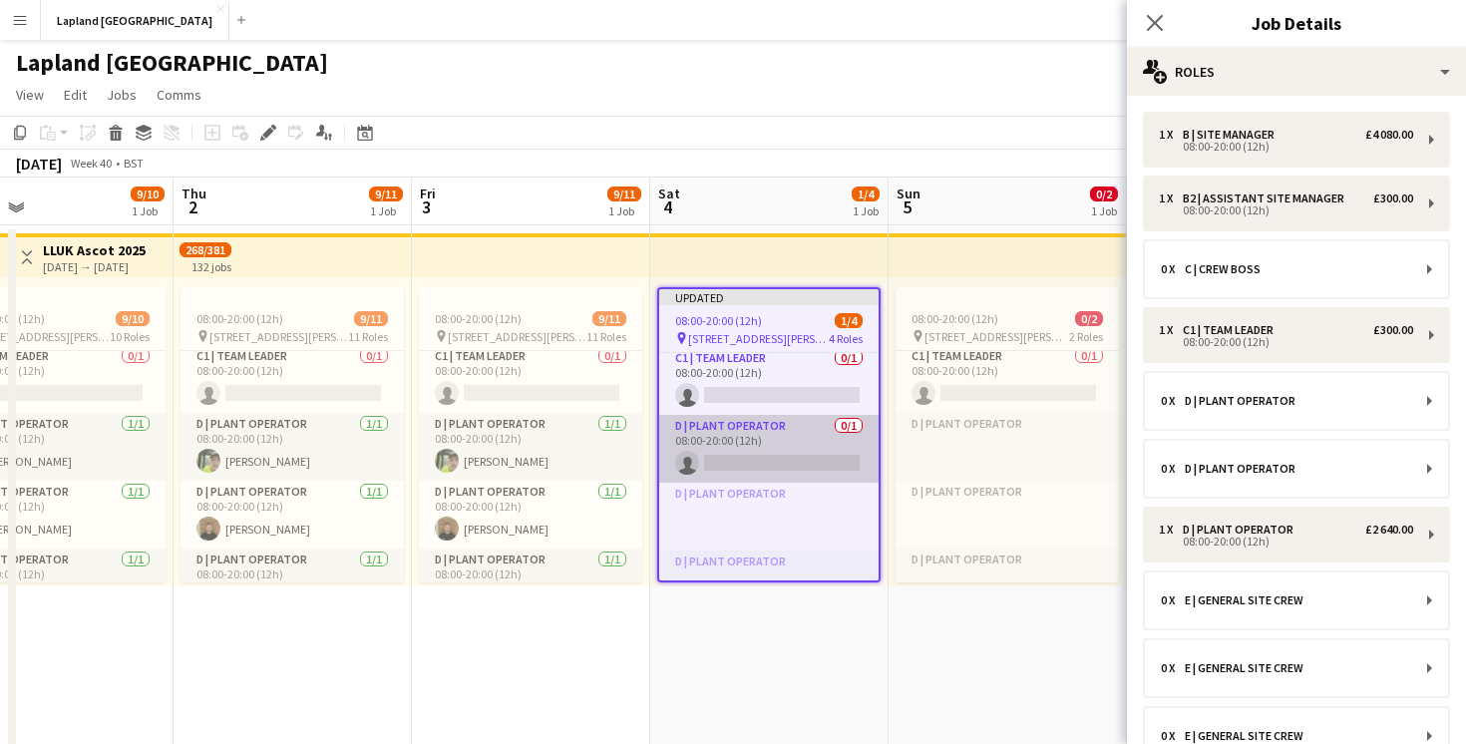
click at [746, 461] on app-card-role "D | Plant Operator 0/1 08:00-20:00 (12h) single-neutral-actions" at bounding box center [768, 449] width 219 height 68
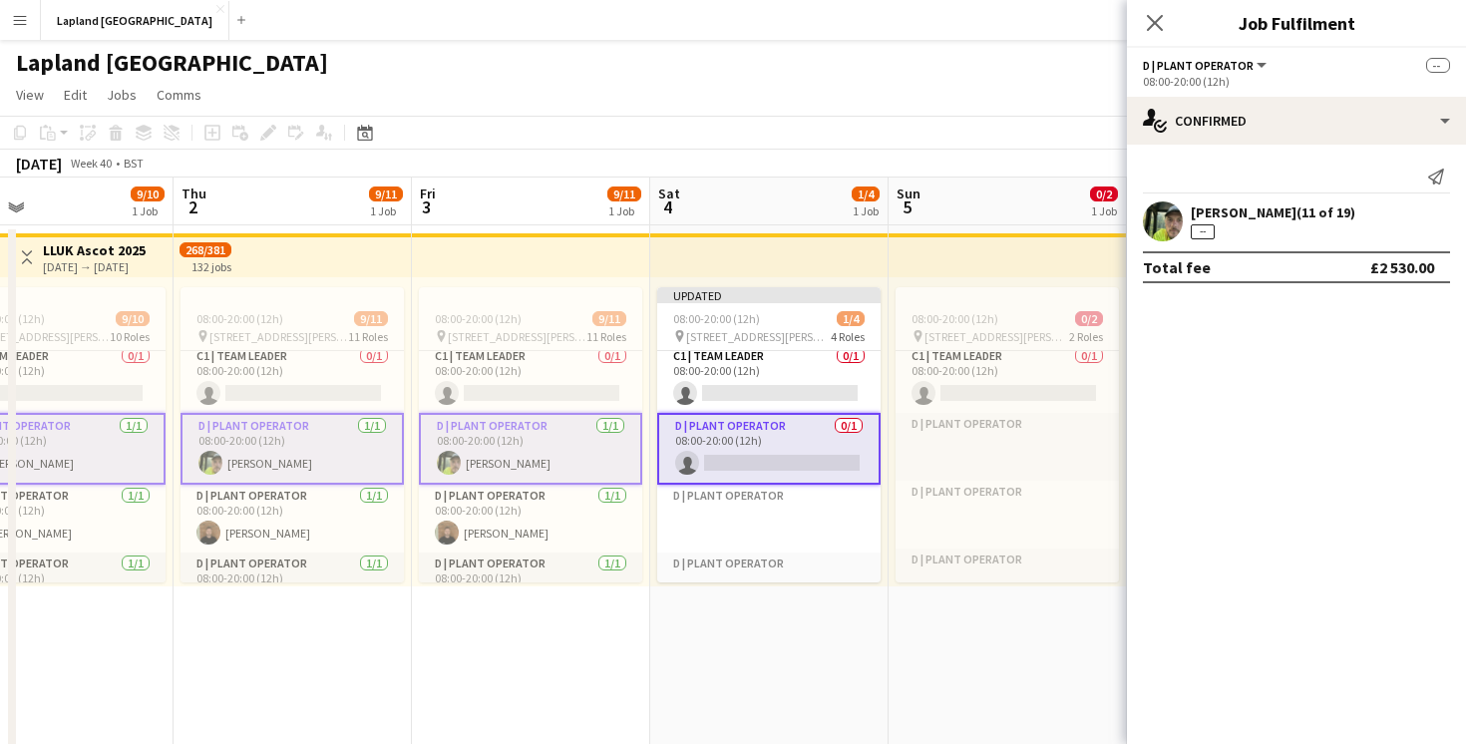
click at [764, 465] on app-card-role "D | Plant Operator 0/1 08:00-20:00 (12h) single-neutral-actions" at bounding box center [768, 449] width 223 height 72
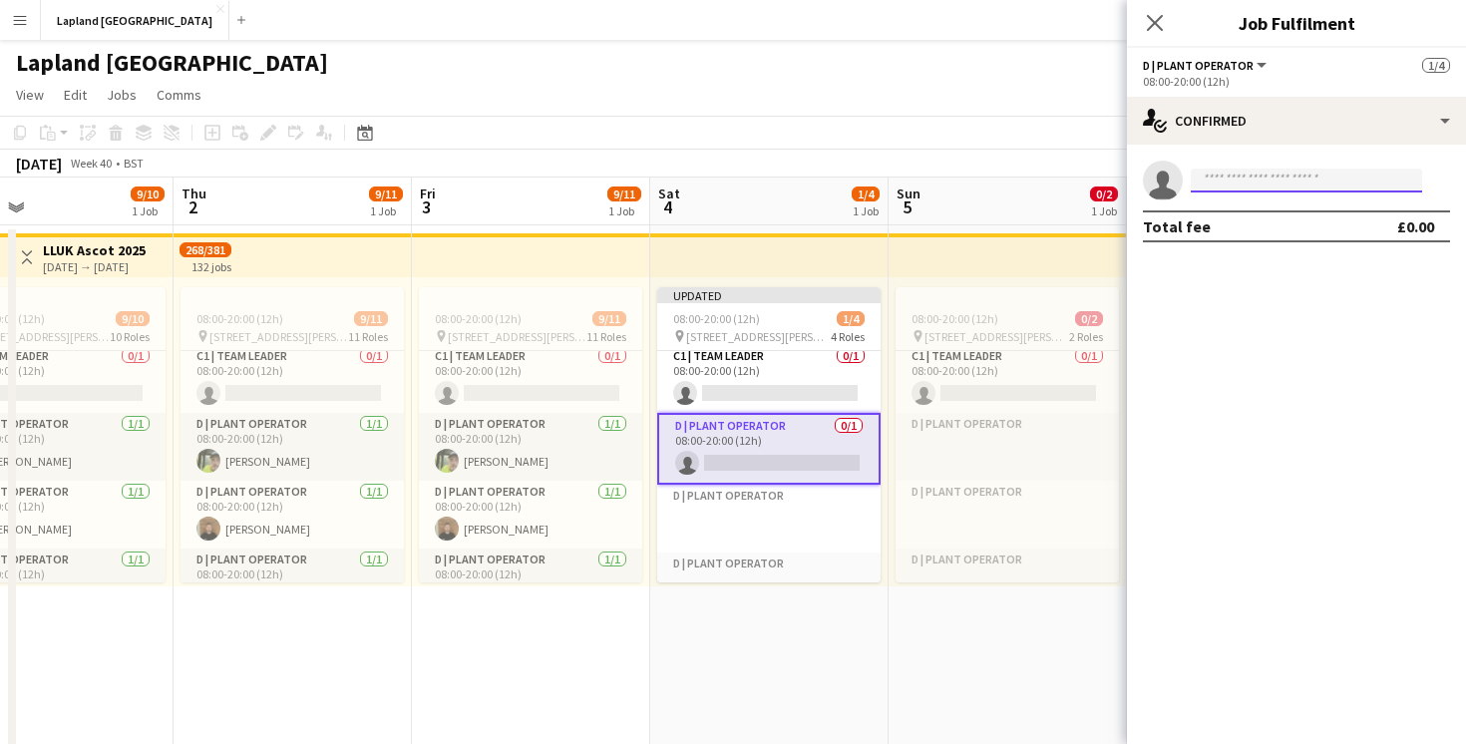
click at [1238, 175] on input at bounding box center [1306, 181] width 231 height 24
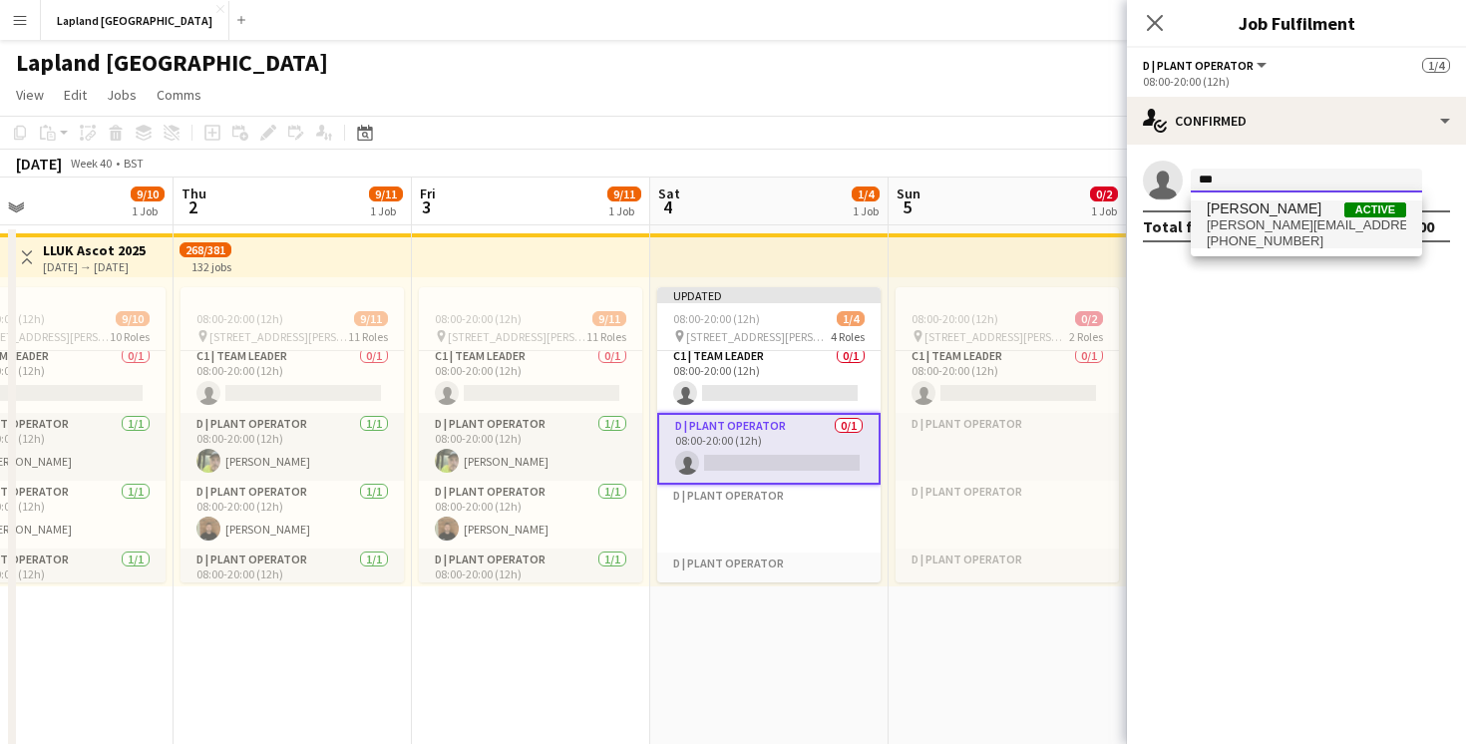
type input "***"
click at [1265, 237] on span "+447733444828" at bounding box center [1306, 241] width 199 height 16
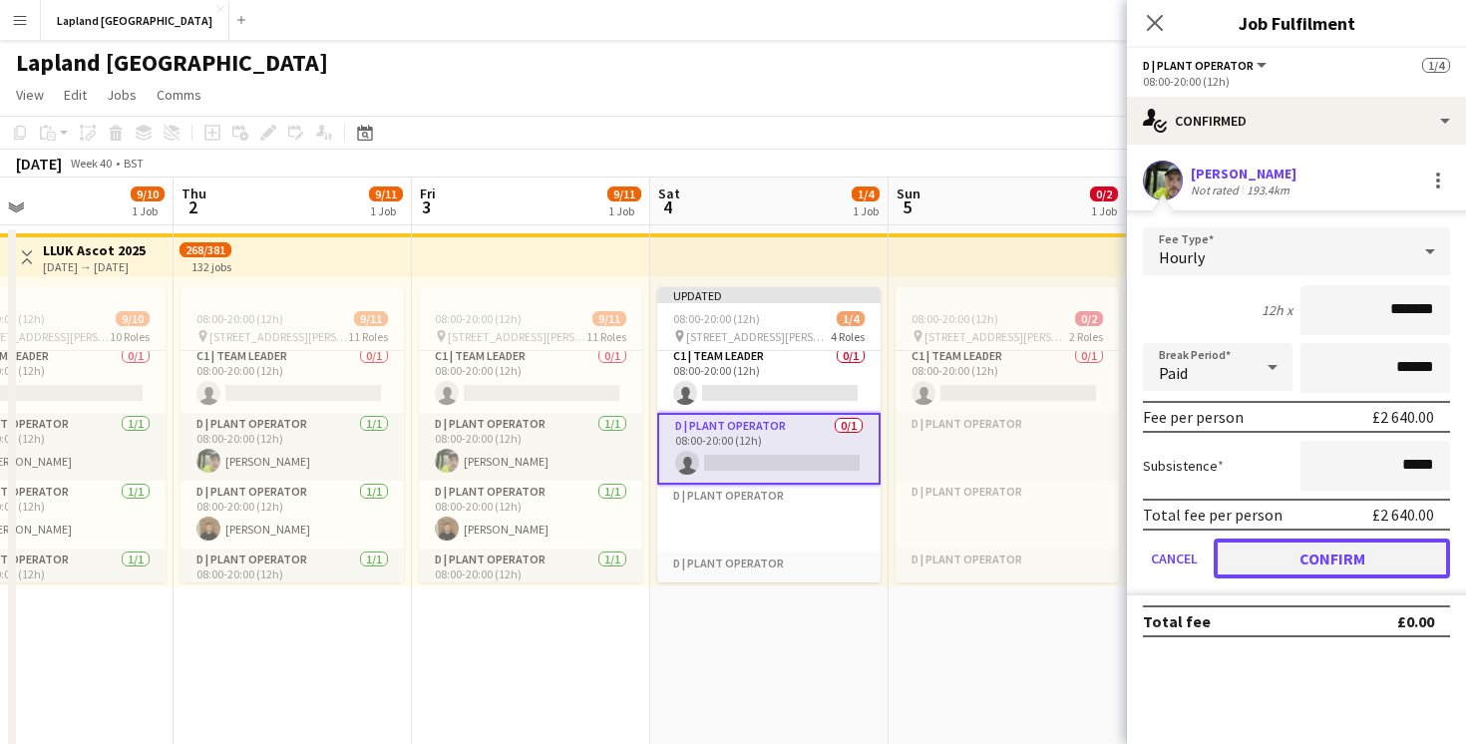
click at [1314, 562] on button "Confirm" at bounding box center [1332, 559] width 236 height 40
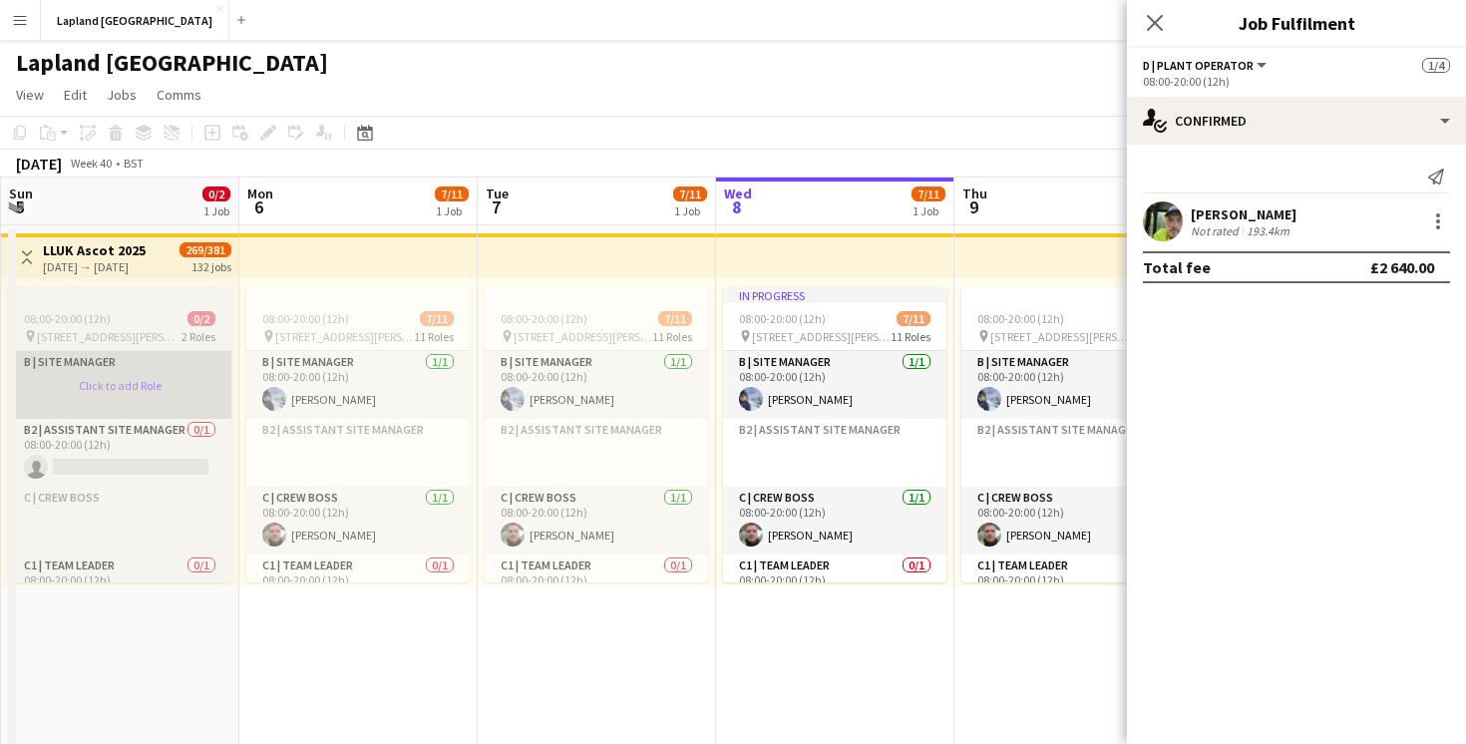
click at [103, 393] on app-card-role-placeholder "B | Site Manager Click to add Role" at bounding box center [119, 385] width 223 height 68
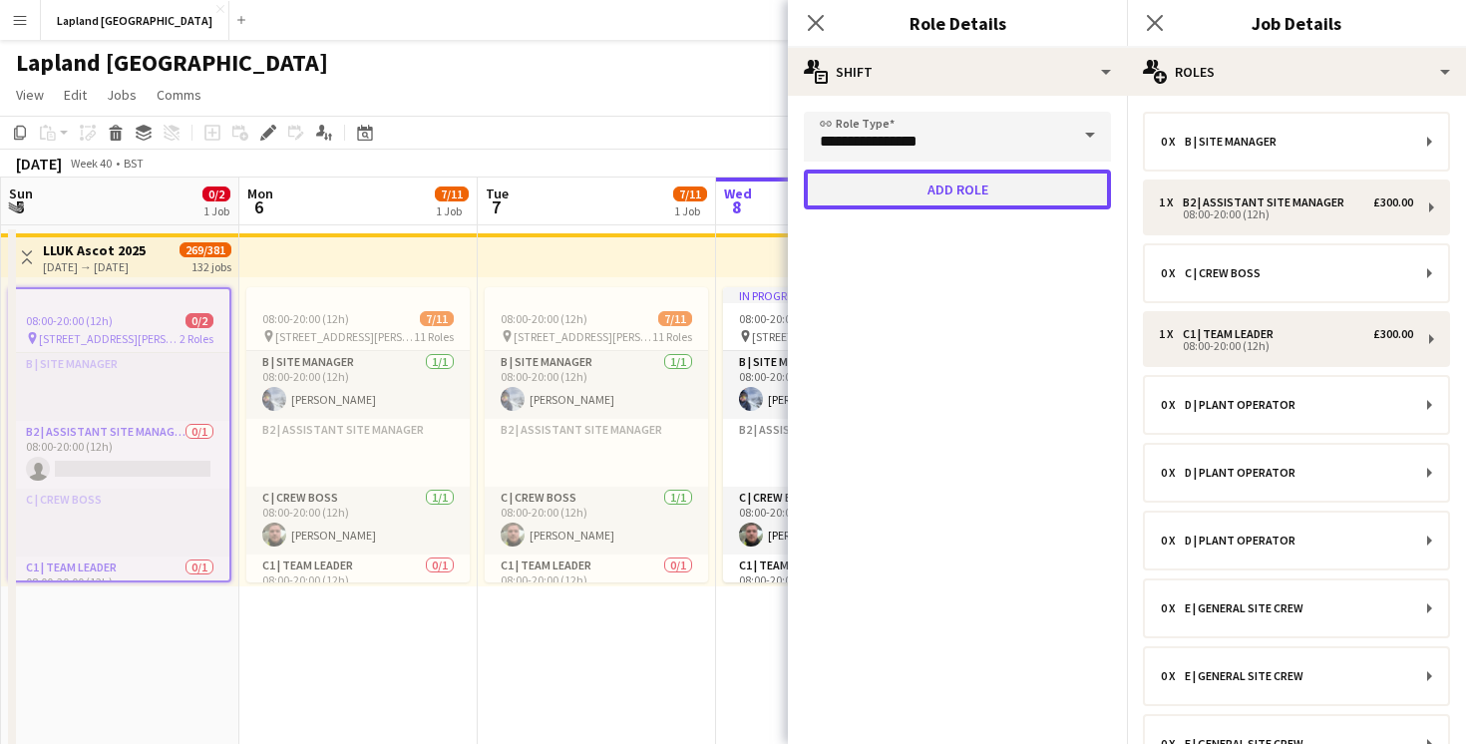
click at [962, 194] on button "Add role" at bounding box center [957, 190] width 307 height 40
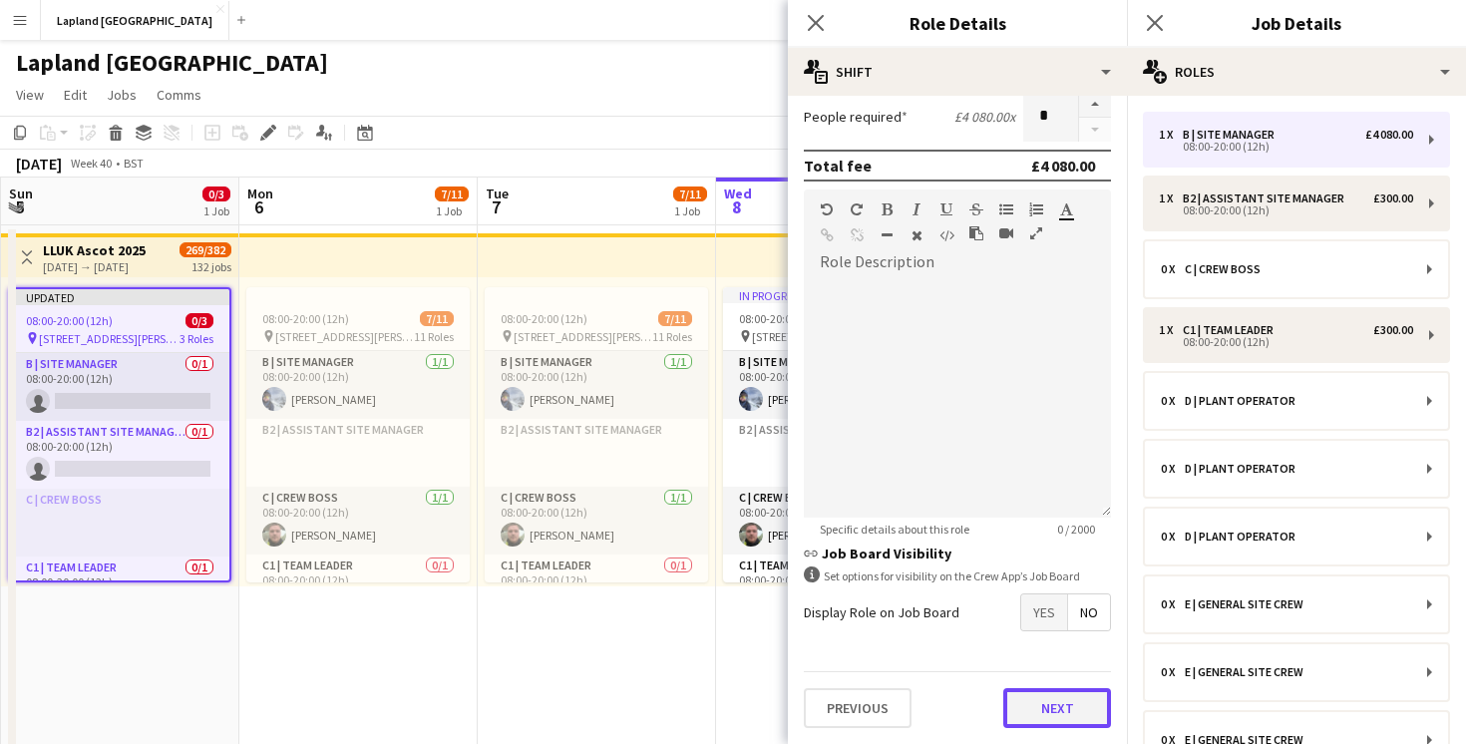
click at [1061, 701] on button "Next" at bounding box center [1057, 708] width 108 height 40
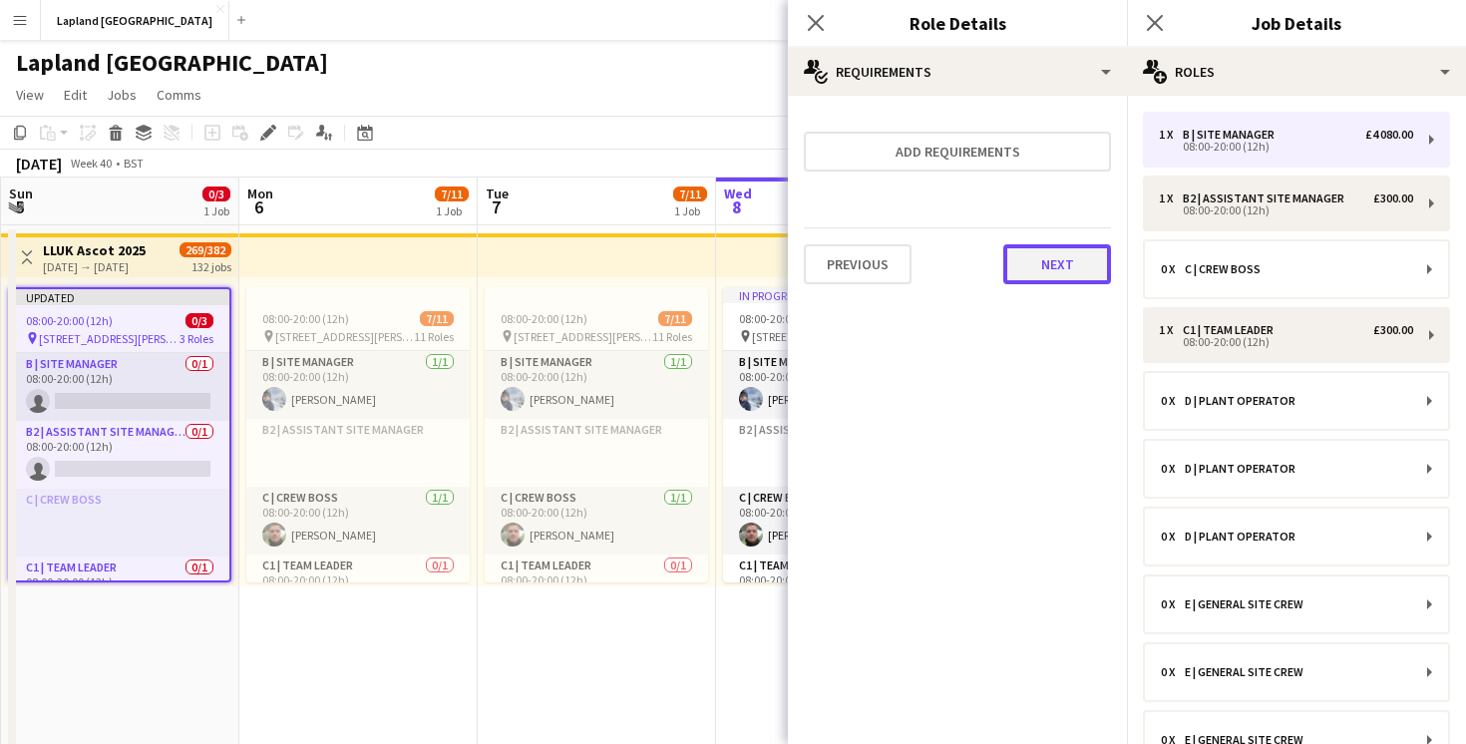
click at [1071, 261] on button "Next" at bounding box center [1057, 264] width 108 height 40
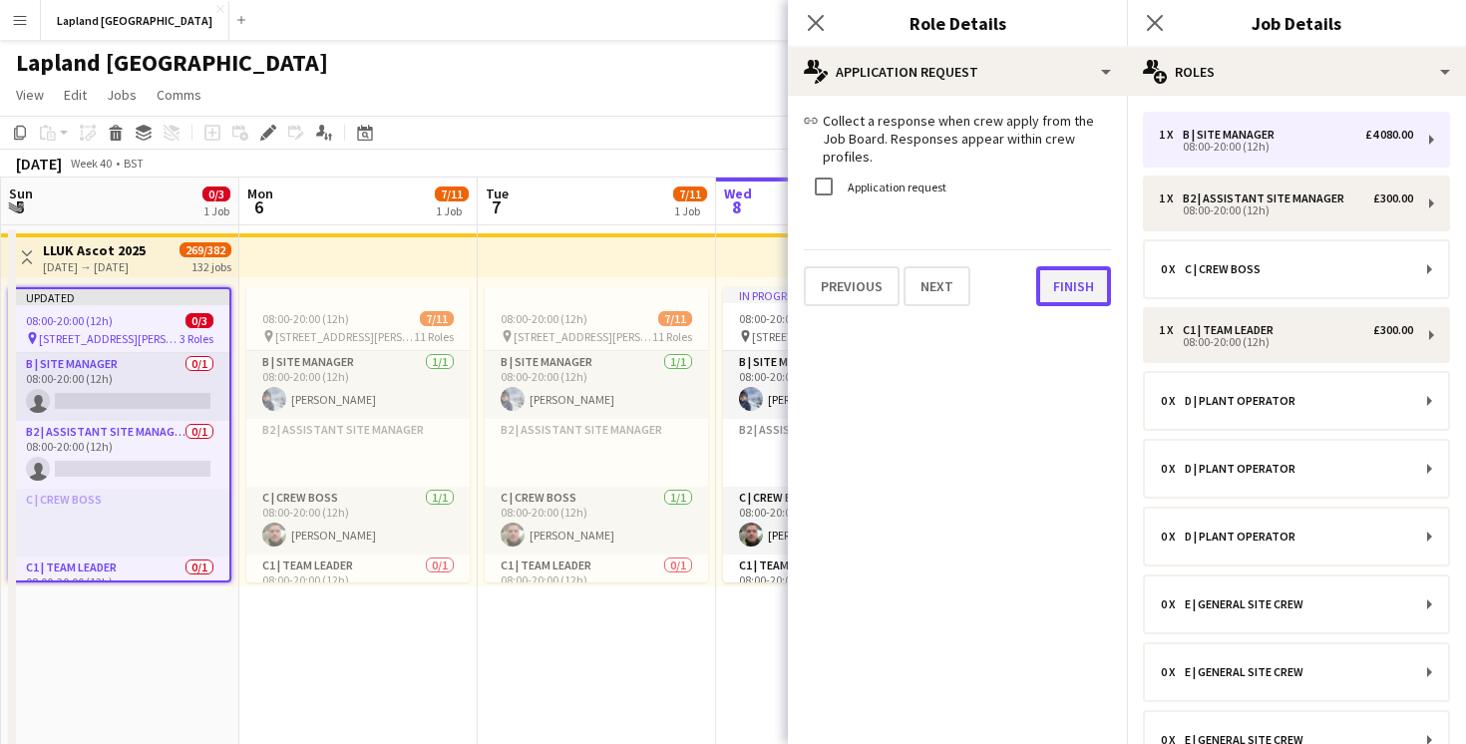
click at [1066, 266] on button "Finish" at bounding box center [1073, 286] width 75 height 40
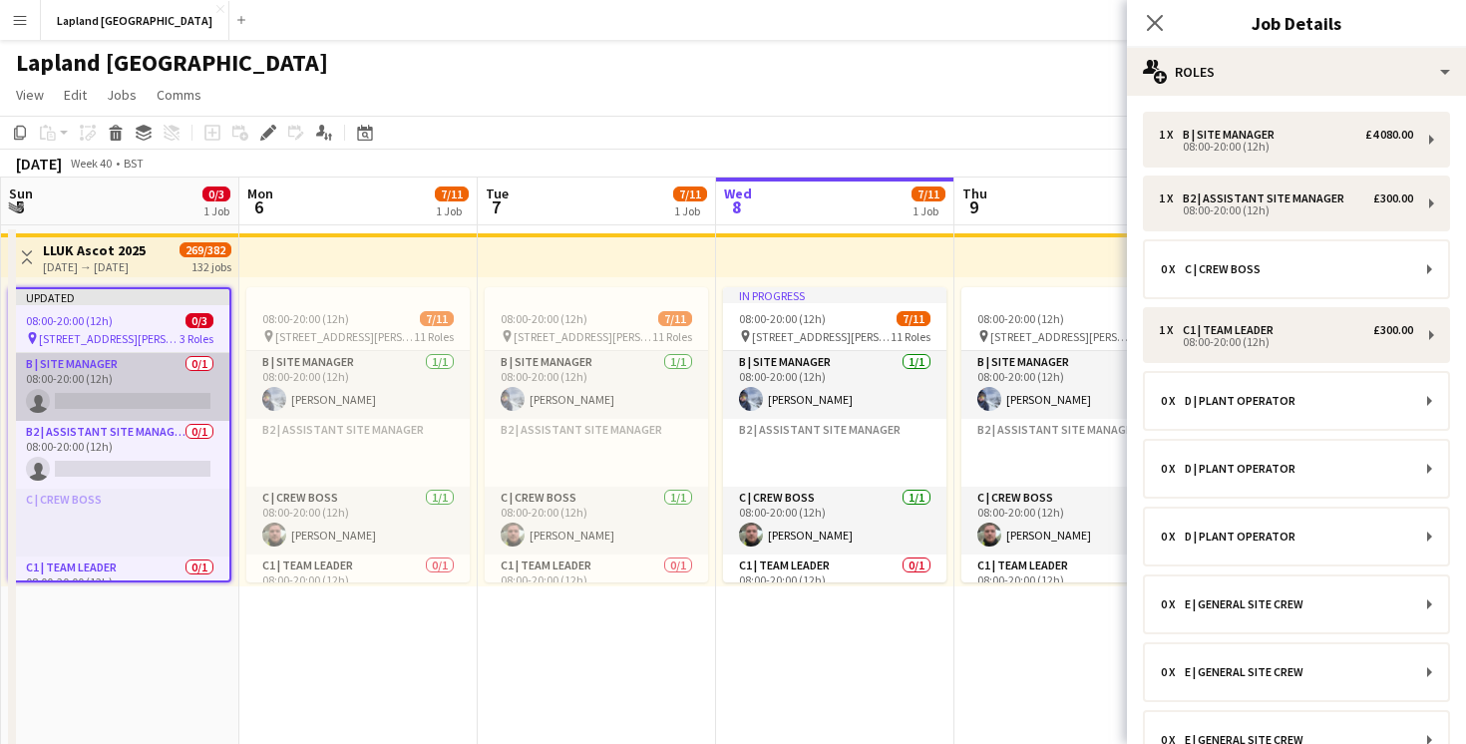
click at [122, 405] on app-card-role "B | Site Manager 0/1 08:00-20:00 (12h) single-neutral-actions" at bounding box center [119, 387] width 219 height 68
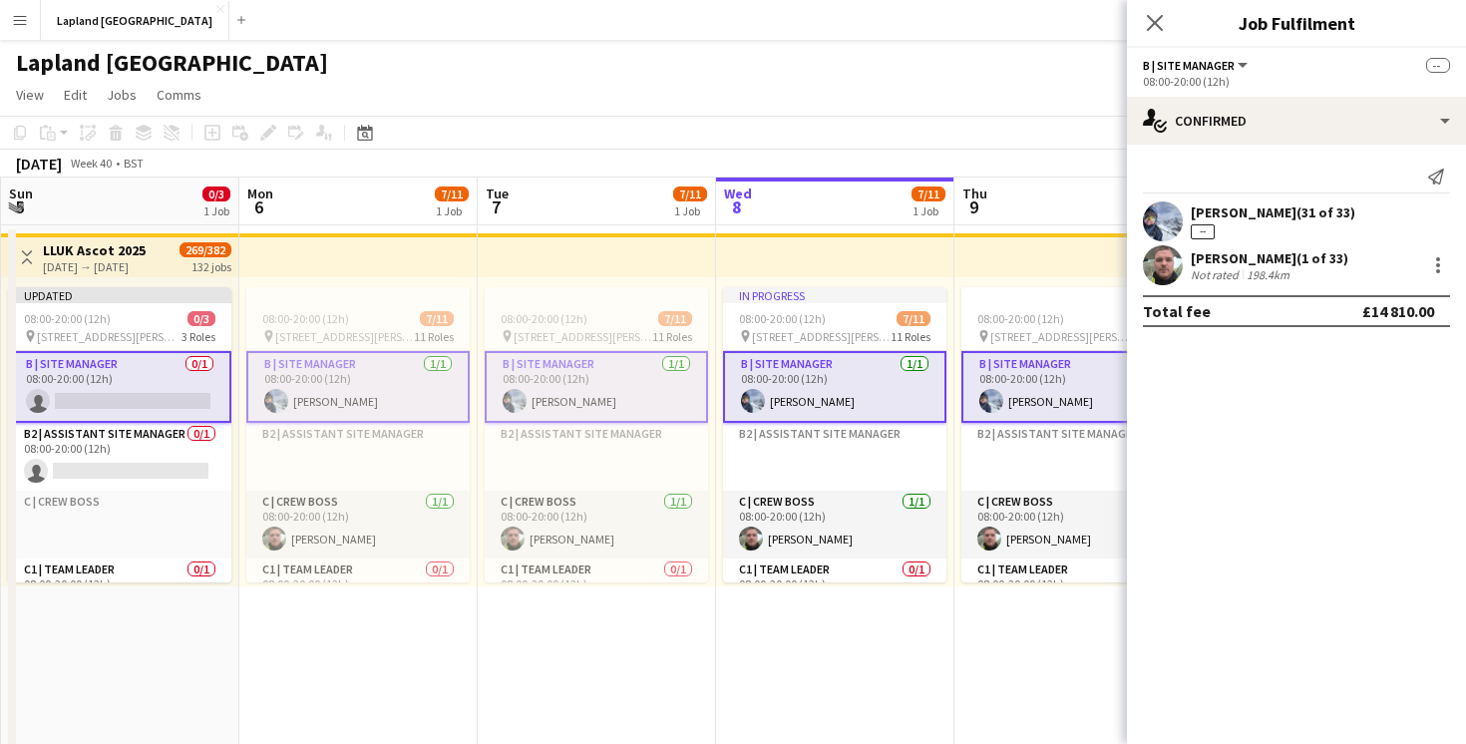
click at [1330, 267] on div "Joe Daniels (1 of 33) Not rated 198.4km" at bounding box center [1296, 265] width 339 height 40
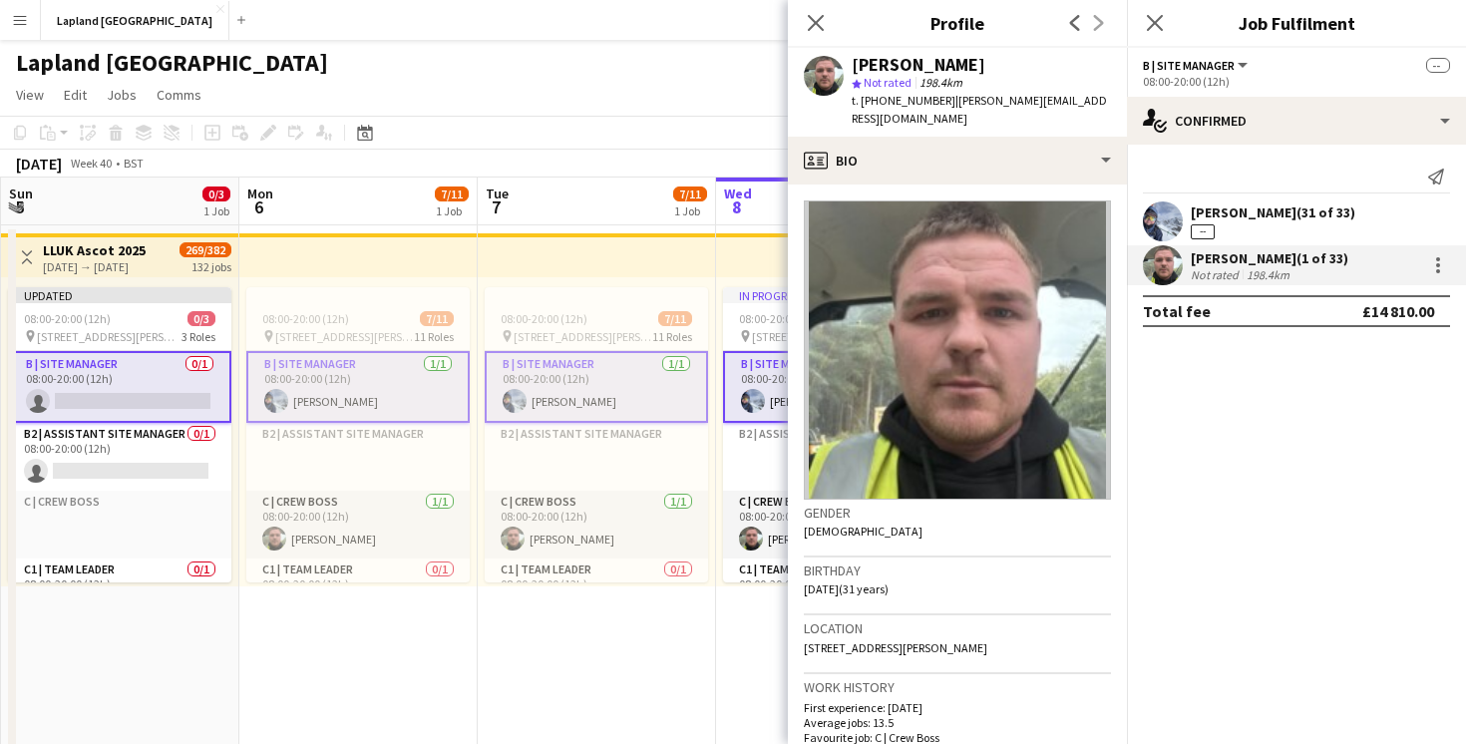
click at [1262, 269] on div "198.4km" at bounding box center [1268, 274] width 51 height 15
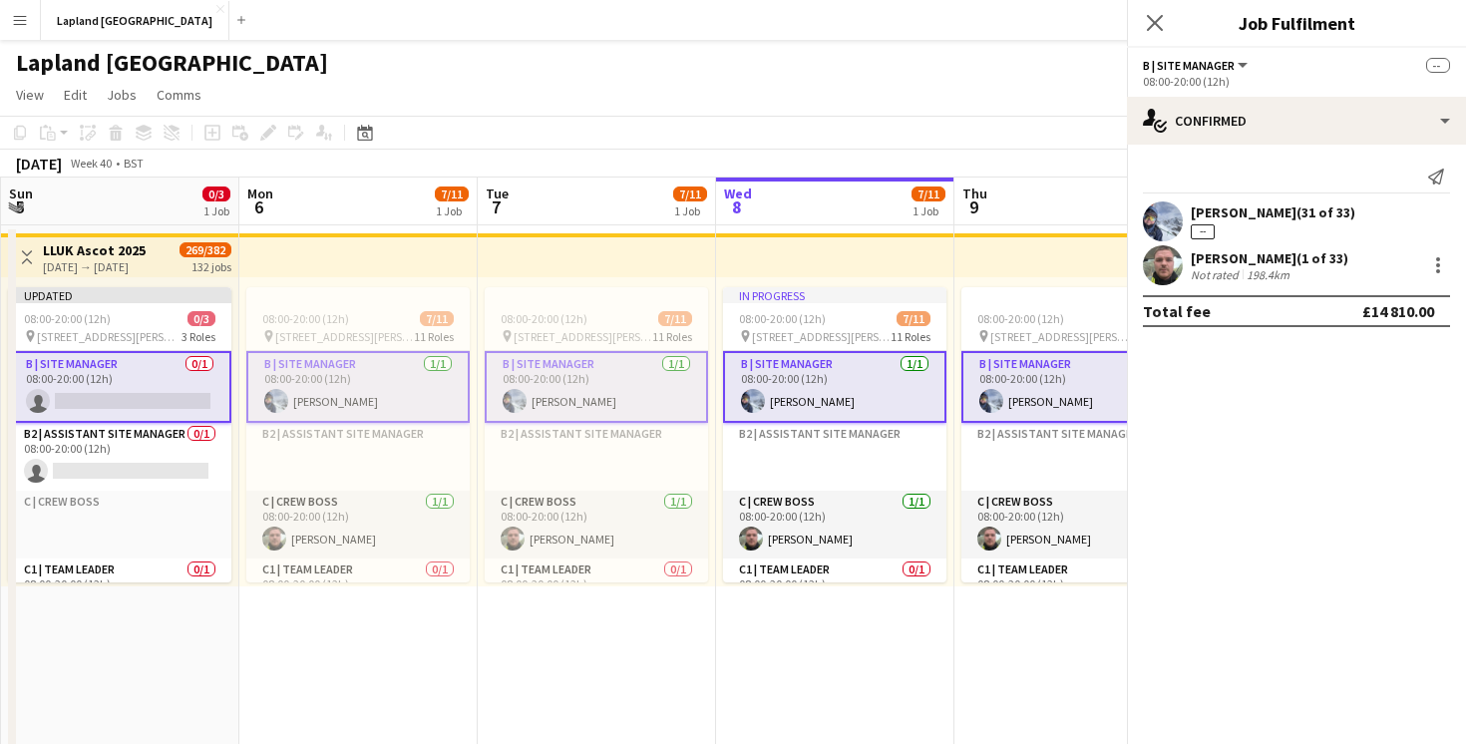
click at [1262, 269] on div "198.4km" at bounding box center [1268, 274] width 51 height 15
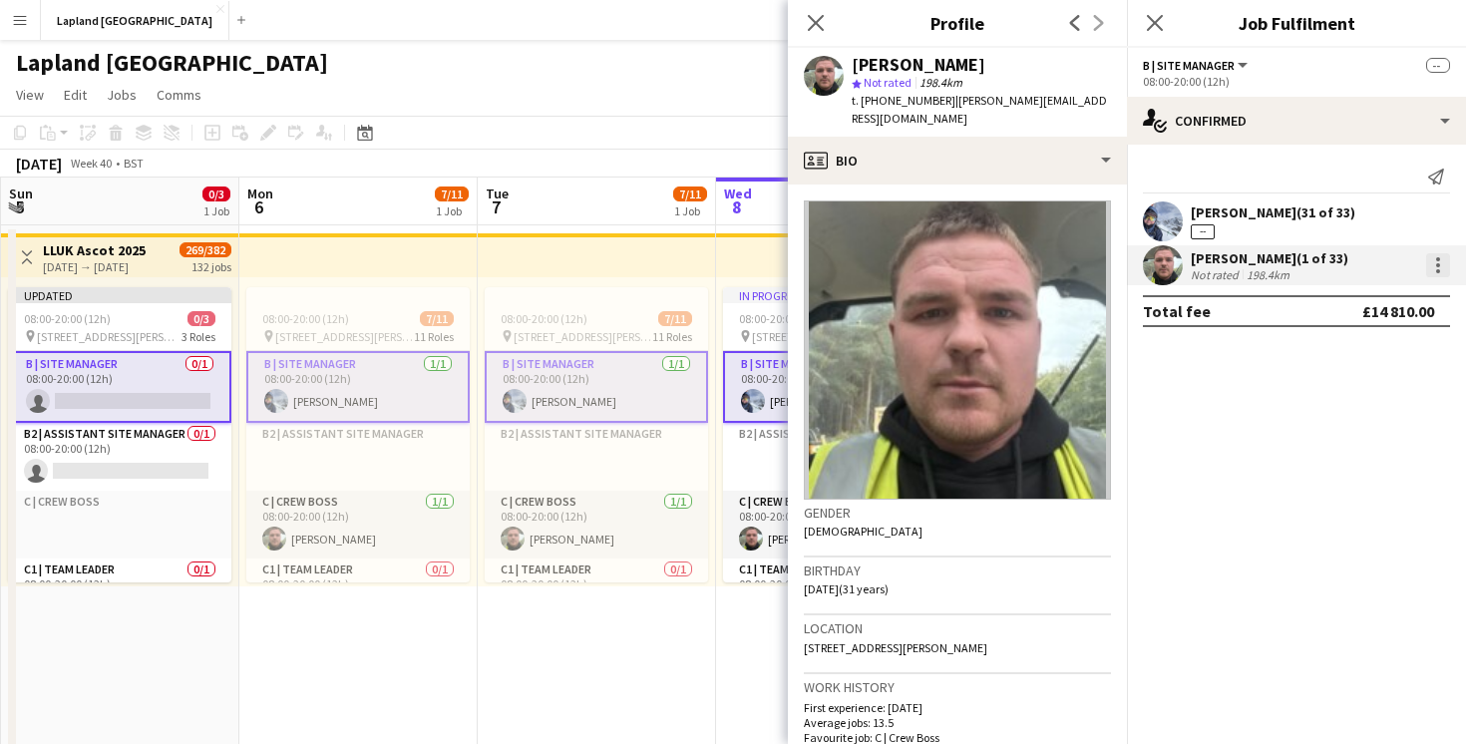
click at [1434, 274] on div at bounding box center [1438, 265] width 24 height 24
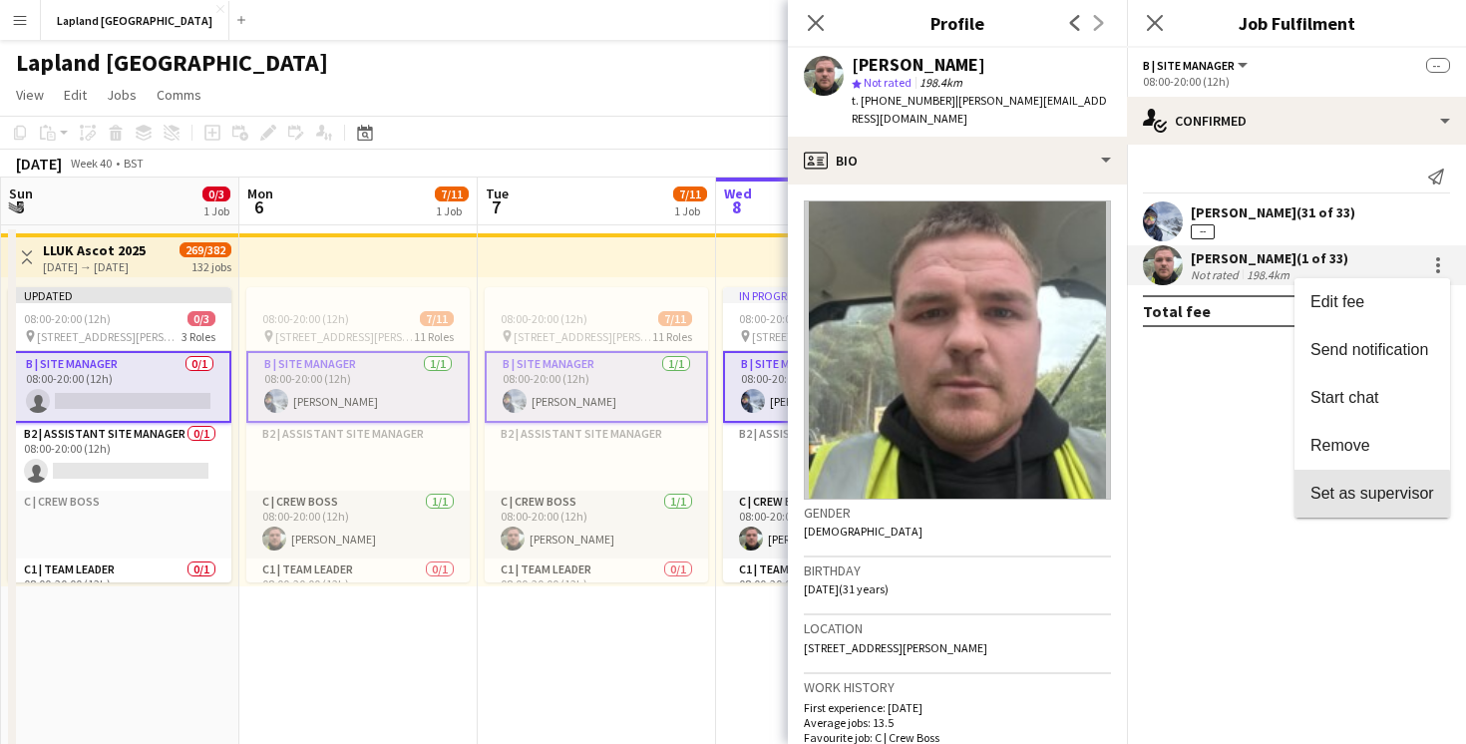
drag, startPoint x: 1345, startPoint y: 505, endPoint x: 1107, endPoint y: 107, distance: 463.4
click at [1107, 107] on div "Edit fee Send notification Start chat Remove Set as supervisor" at bounding box center [733, 372] width 1466 height 744
click at [815, 18] on div at bounding box center [733, 372] width 1466 height 744
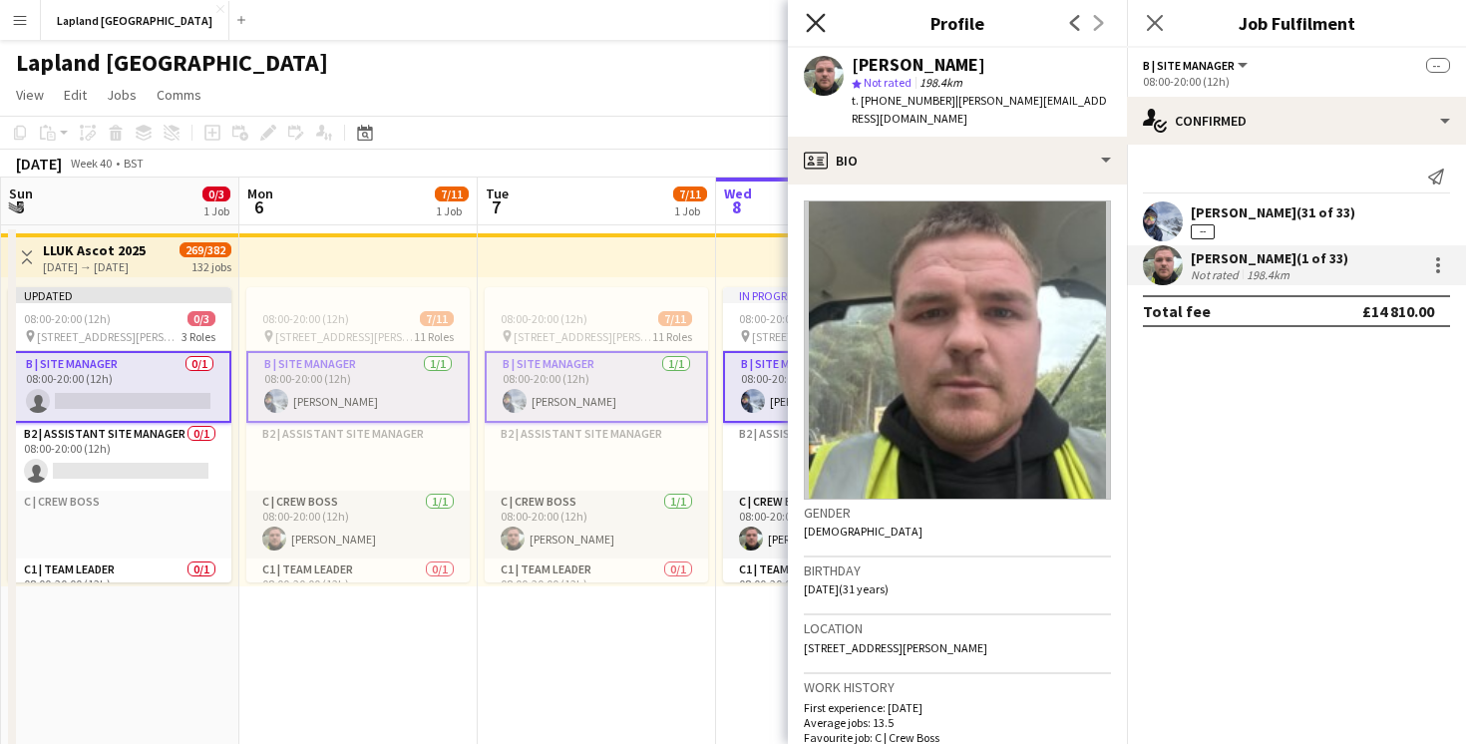
click at [816, 21] on icon at bounding box center [815, 22] width 19 height 19
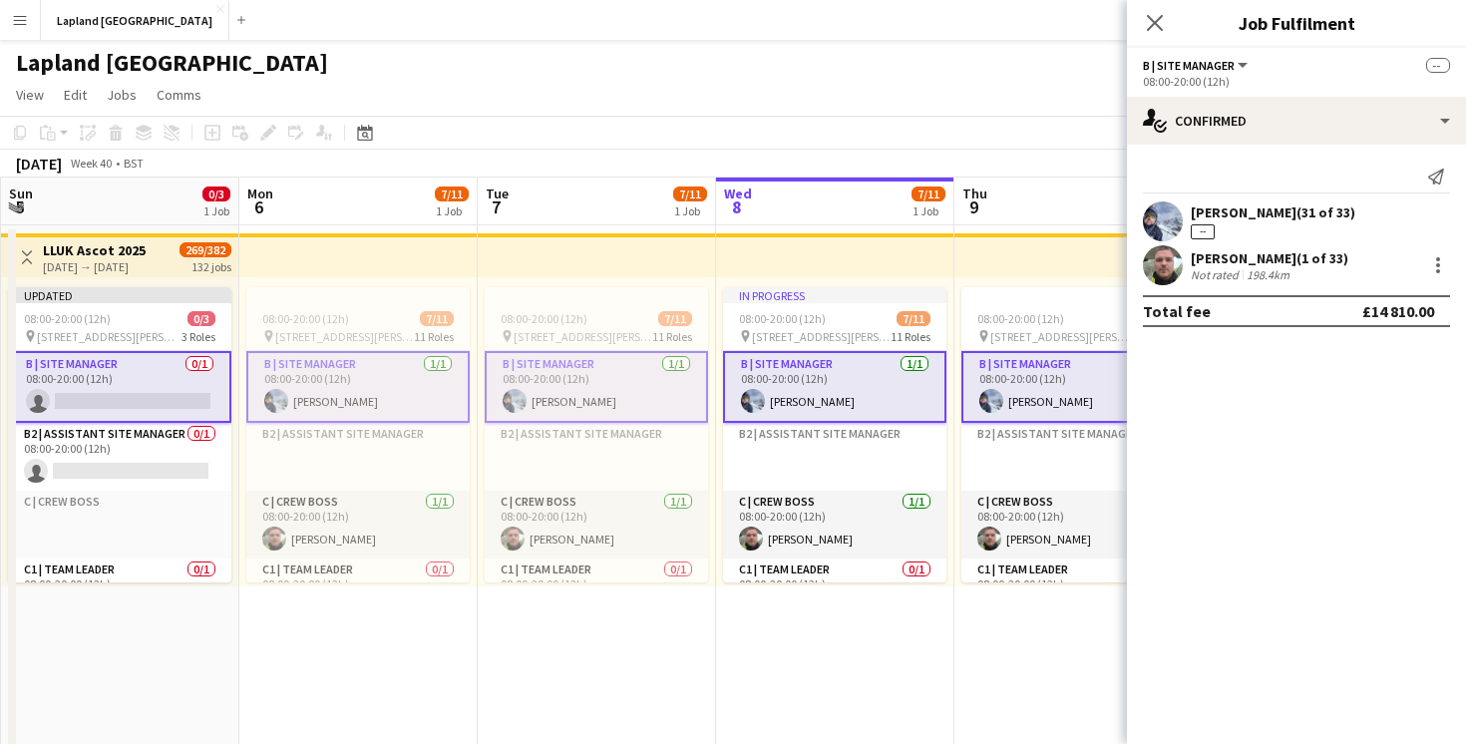
click at [161, 399] on app-card-role "B | Site Manager 0/1 08:00-20:00 (12h) single-neutral-actions" at bounding box center [119, 387] width 223 height 72
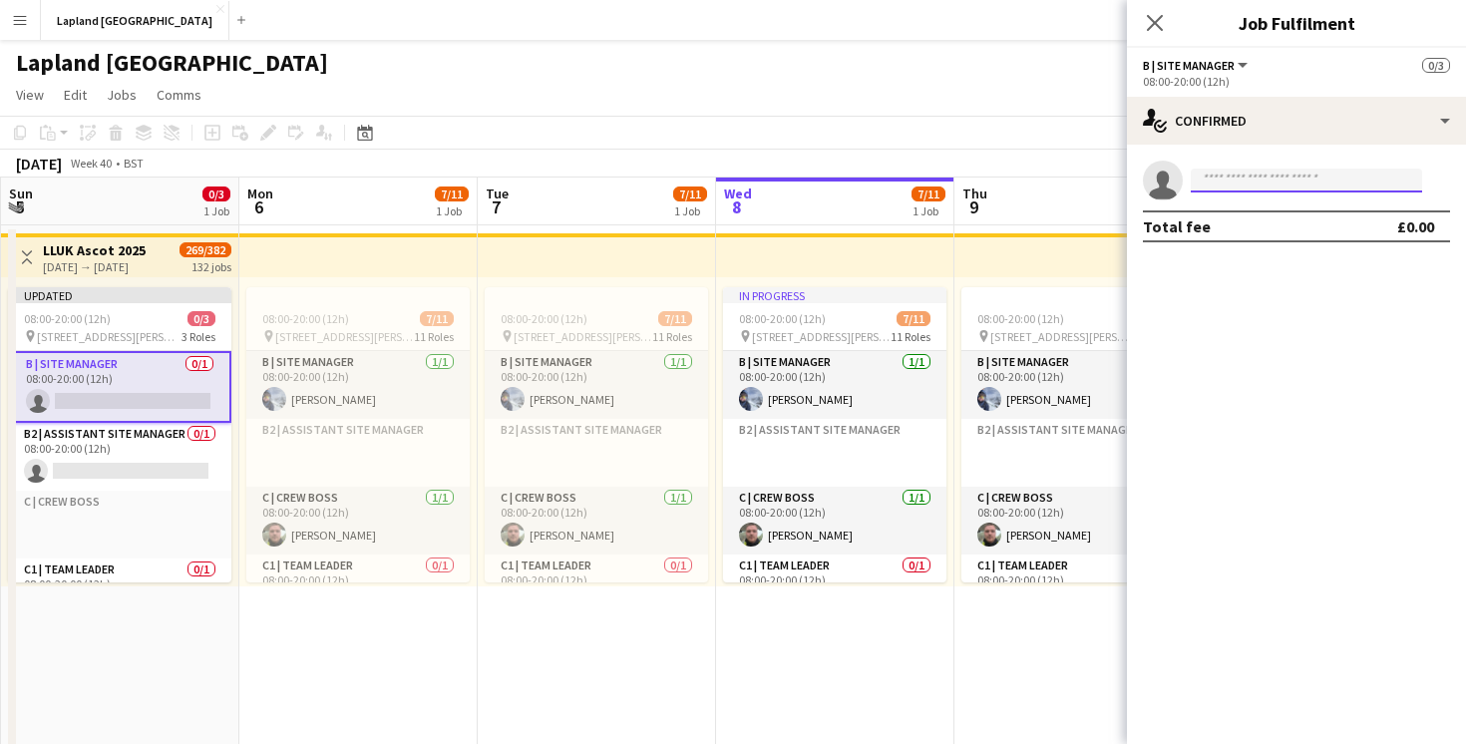
click at [1228, 183] on input at bounding box center [1306, 181] width 231 height 24
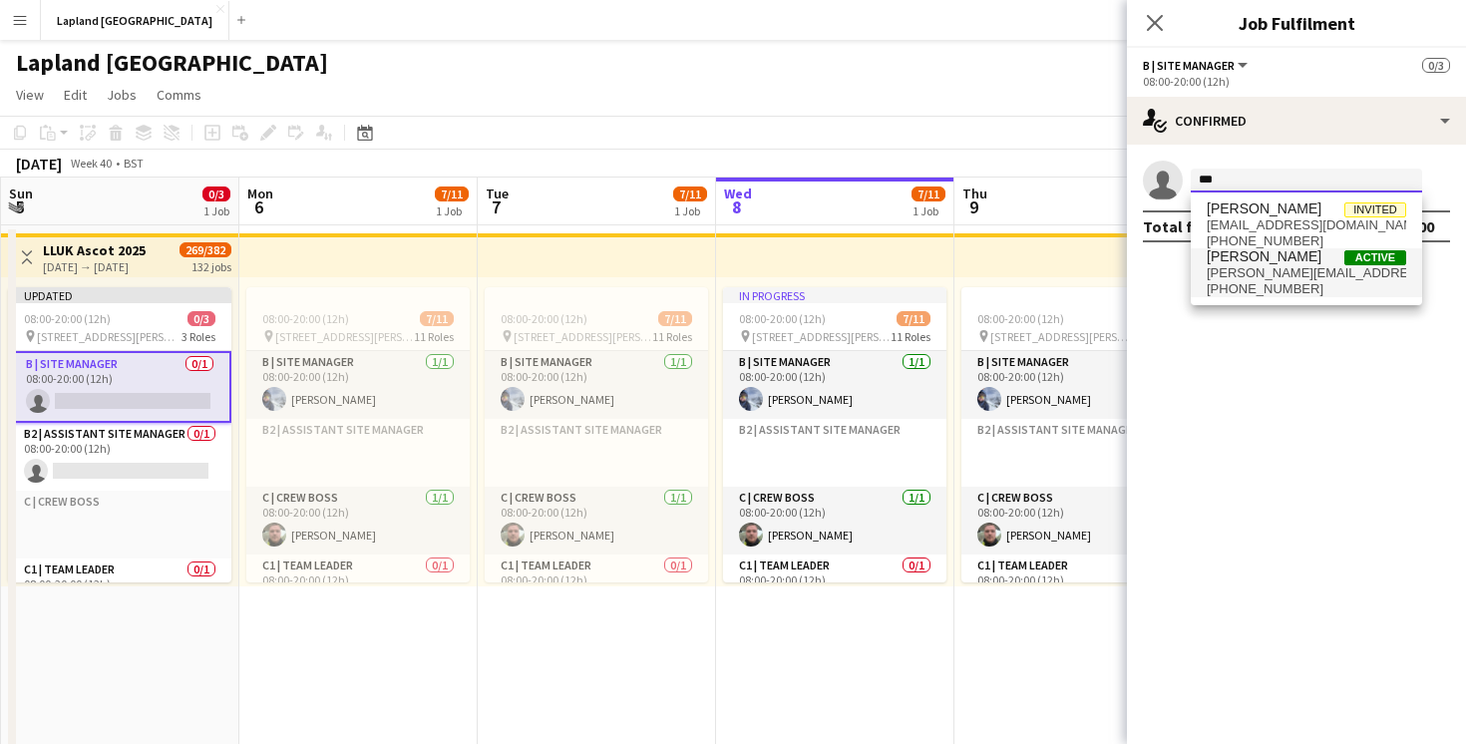
type input "***"
click at [1251, 267] on span "joe@thelivecrew.com" at bounding box center [1306, 273] width 199 height 16
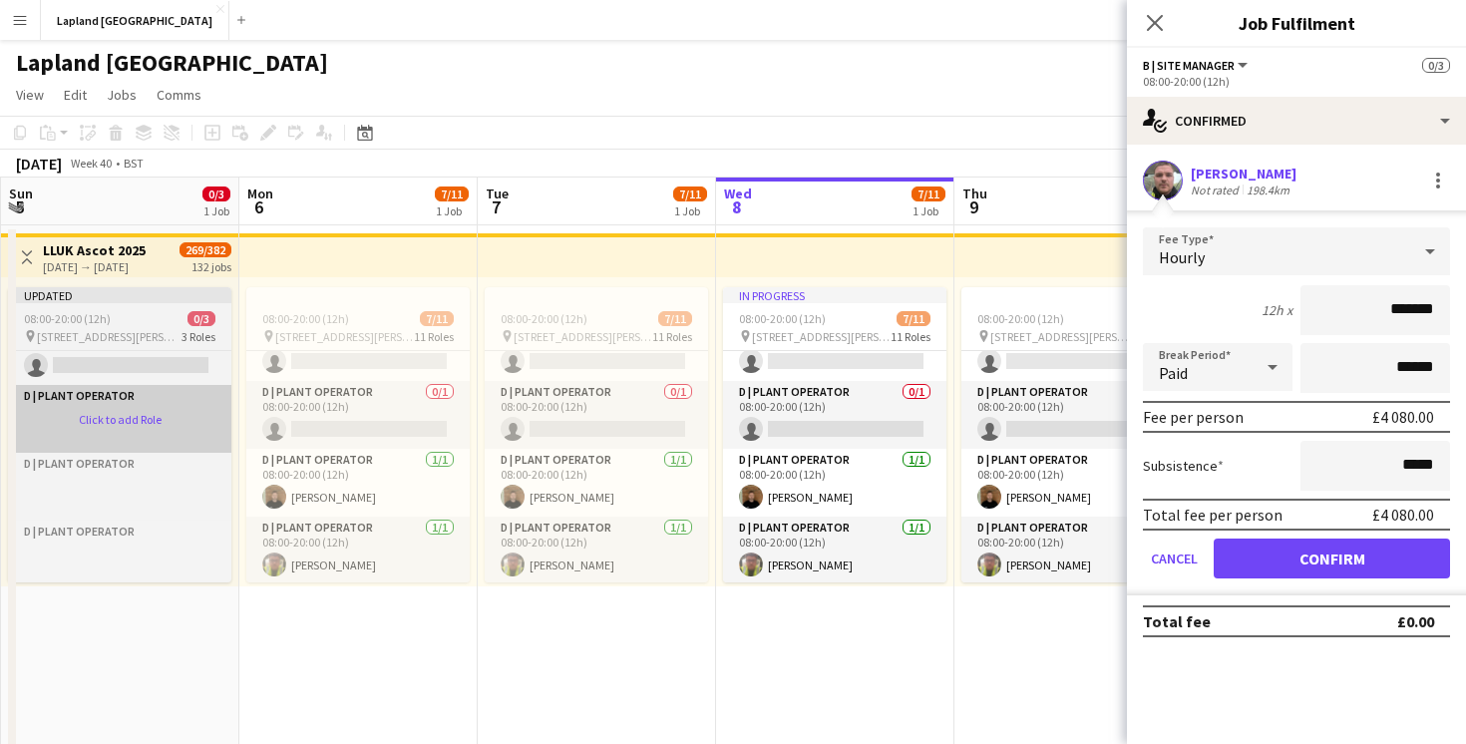
click at [114, 412] on app-card-role-placeholder "D | Plant Operator Click to add Role" at bounding box center [119, 419] width 223 height 68
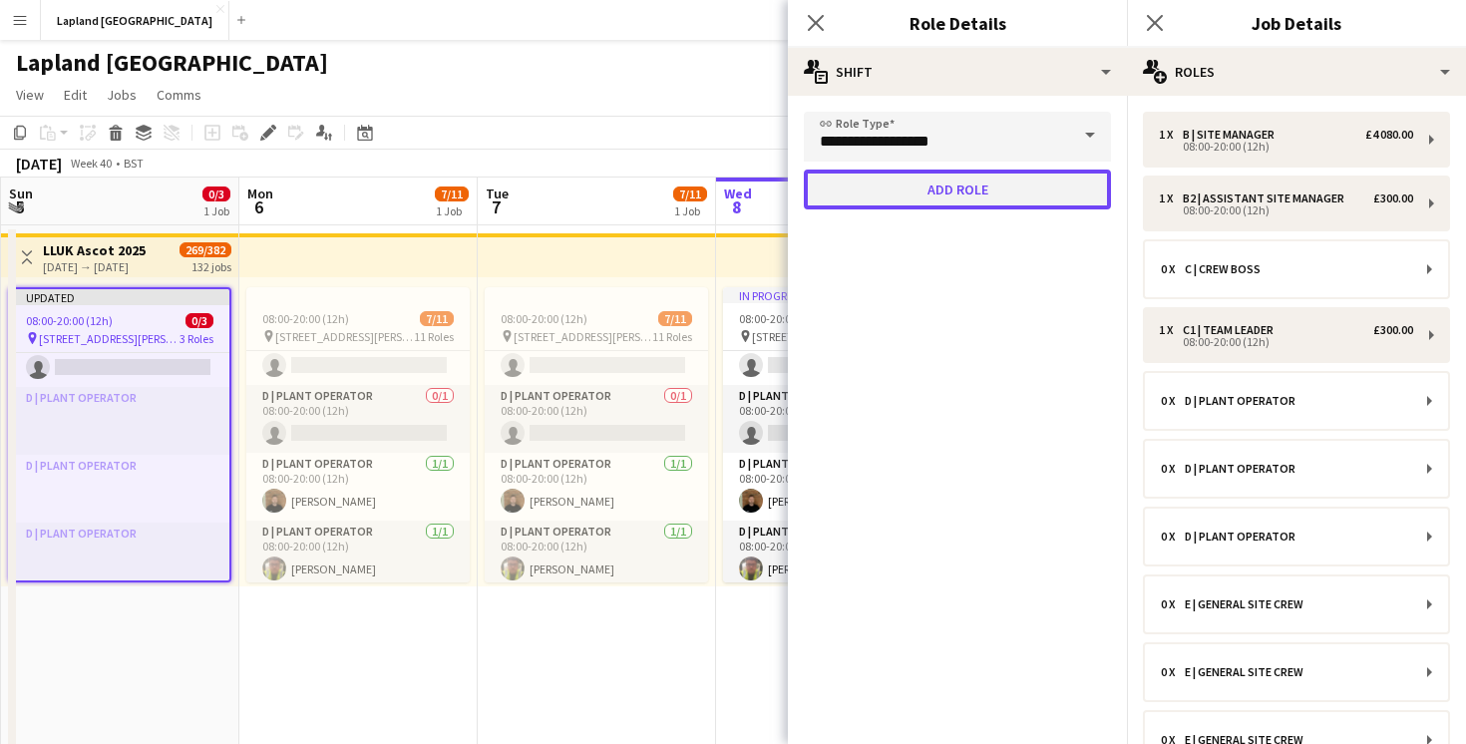
click at [900, 187] on button "Add role" at bounding box center [957, 190] width 307 height 40
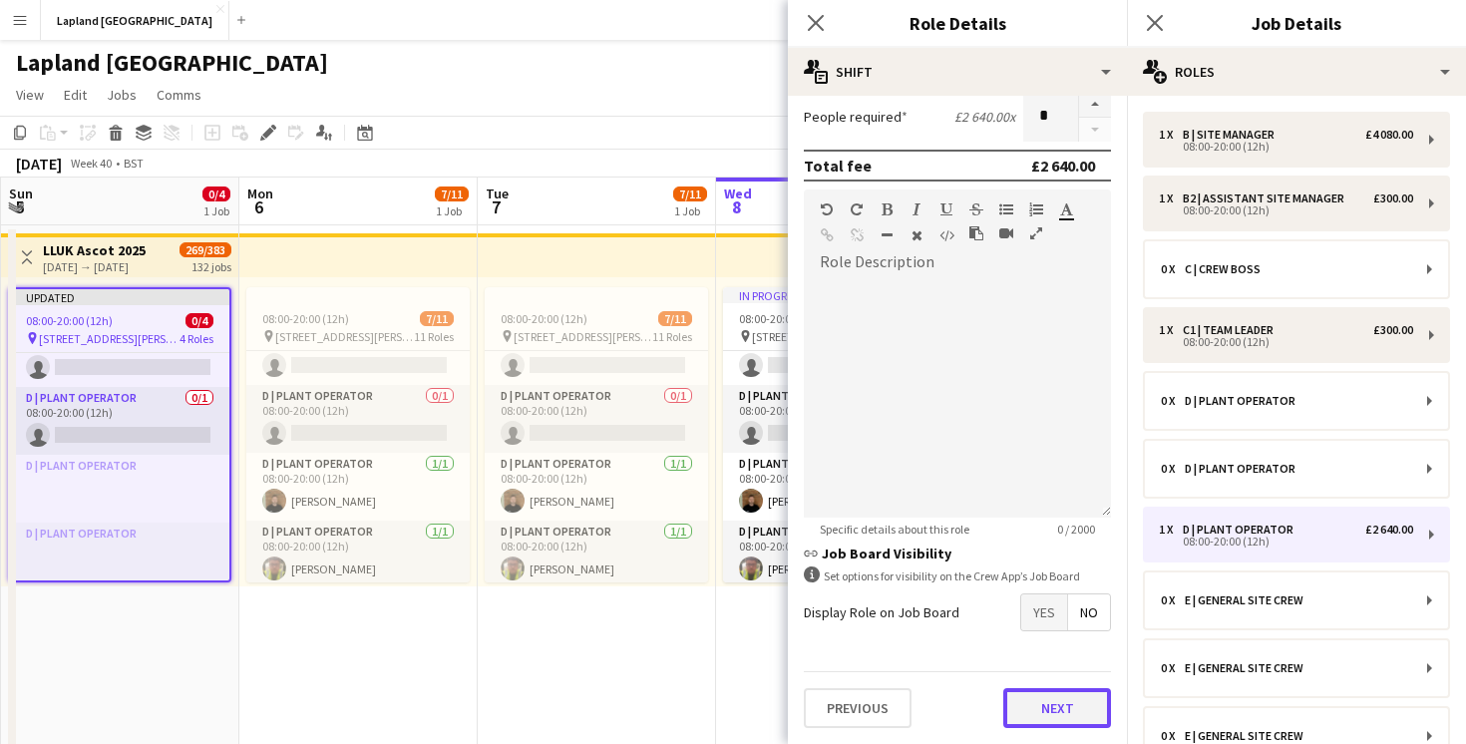
click at [1060, 708] on button "Next" at bounding box center [1057, 708] width 108 height 40
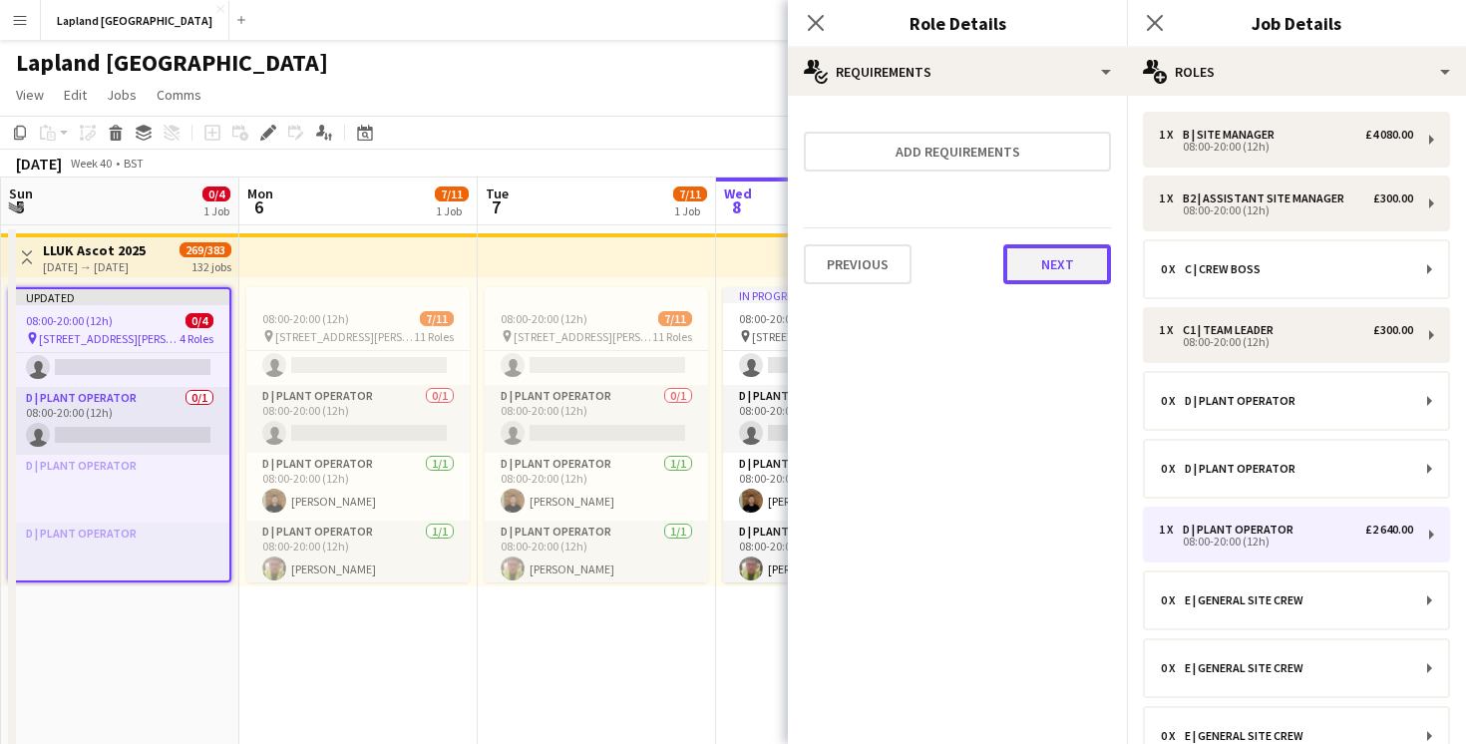
click at [1055, 262] on button "Next" at bounding box center [1057, 264] width 108 height 40
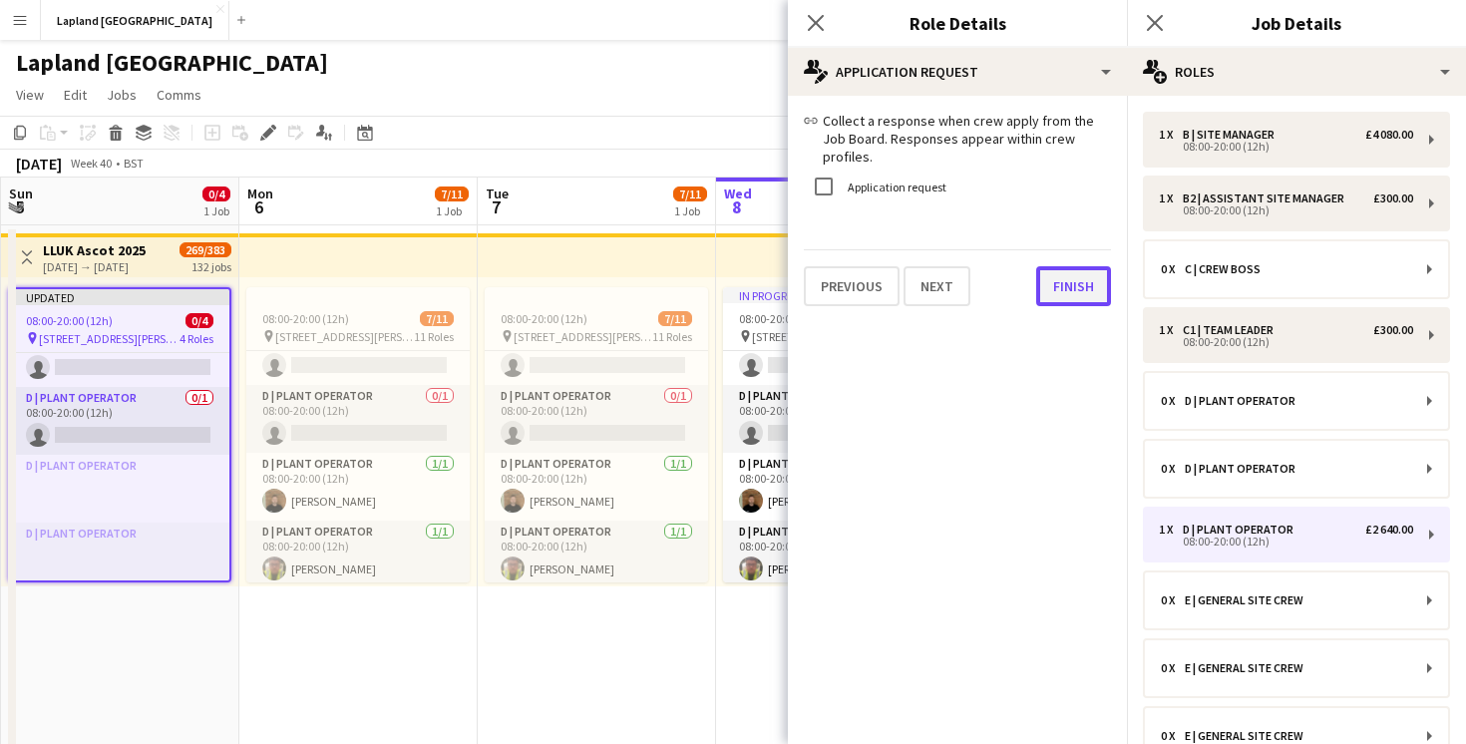
click at [1061, 274] on button "Finish" at bounding box center [1073, 286] width 75 height 40
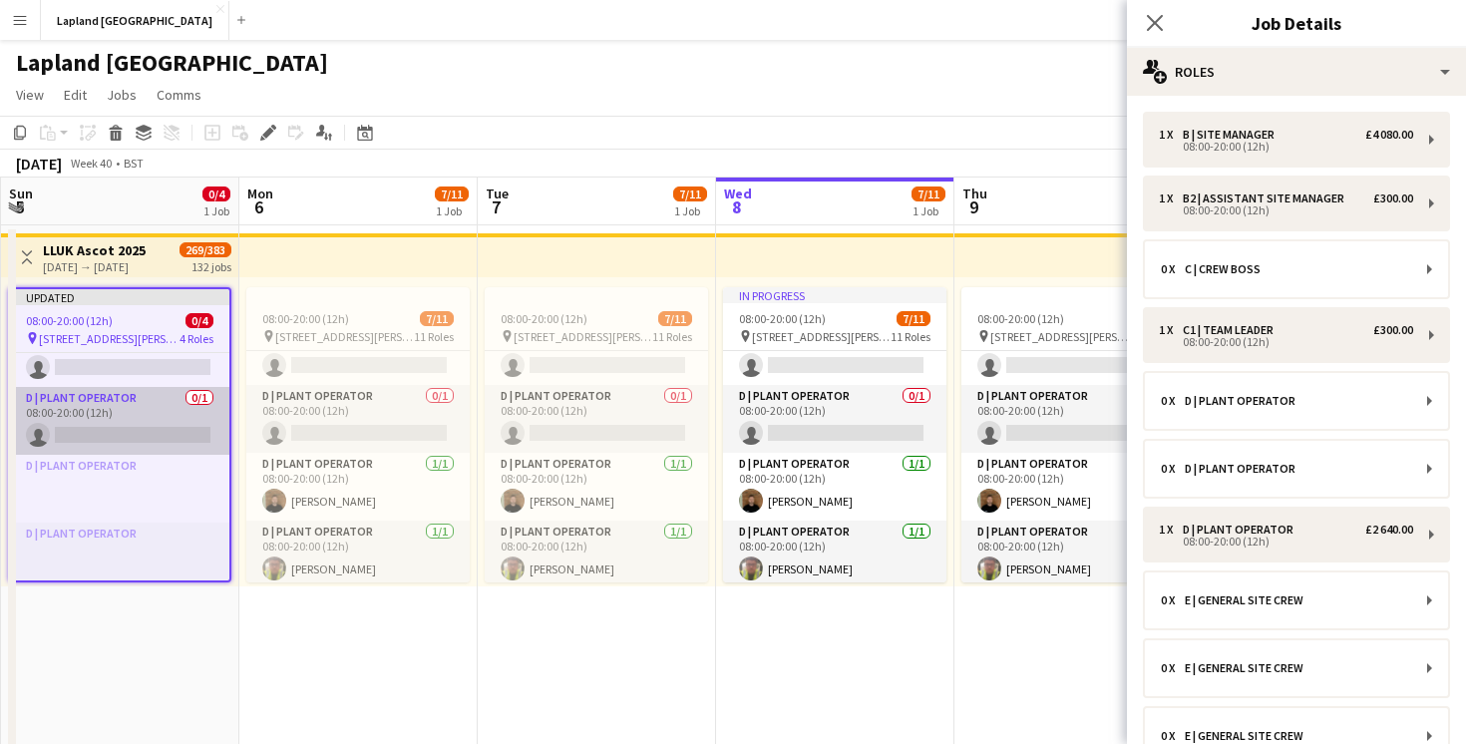
click at [105, 438] on app-card-role "D | Plant Operator 0/1 08:00-20:00 (12h) single-neutral-actions" at bounding box center [119, 421] width 219 height 68
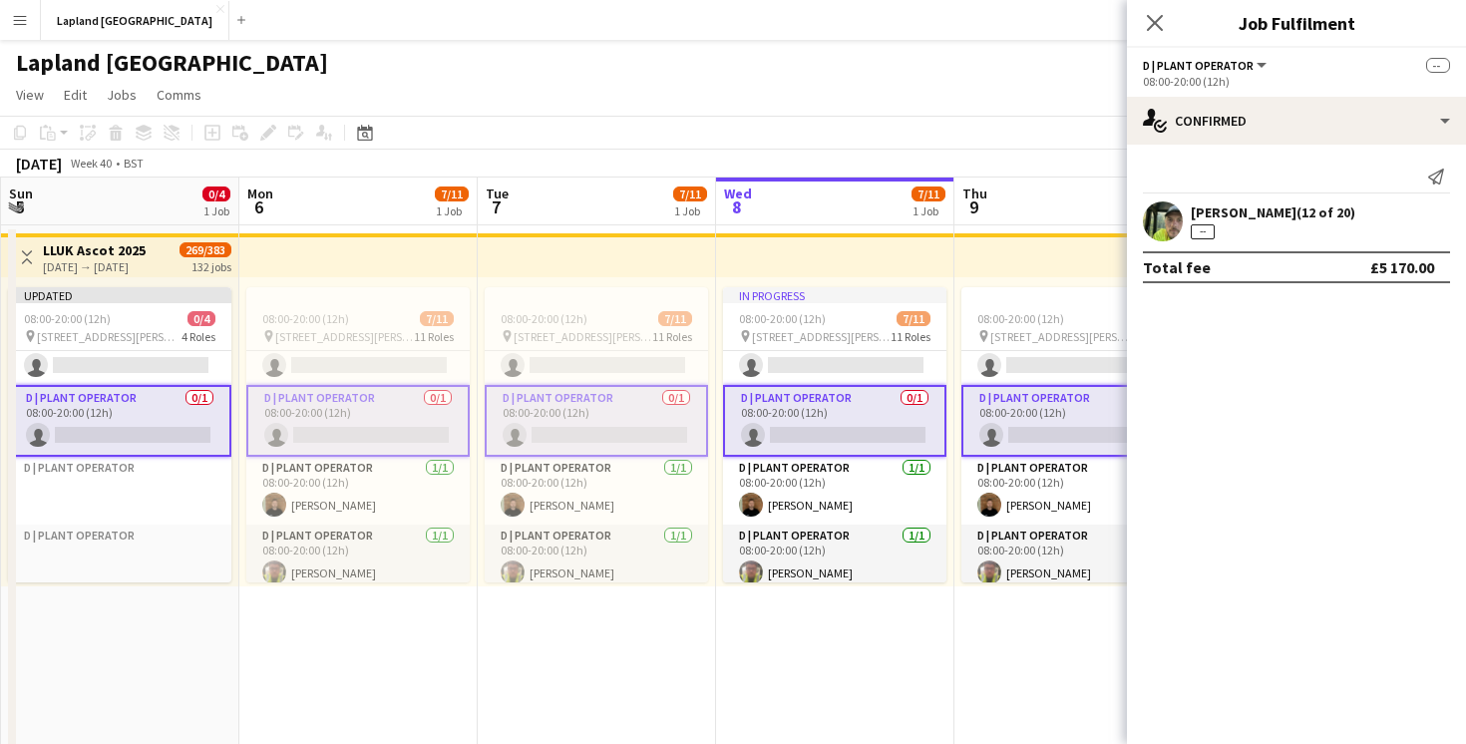
click at [165, 432] on app-card-role "D | Plant Operator 0/1 08:00-20:00 (12h) single-neutral-actions" at bounding box center [119, 421] width 223 height 72
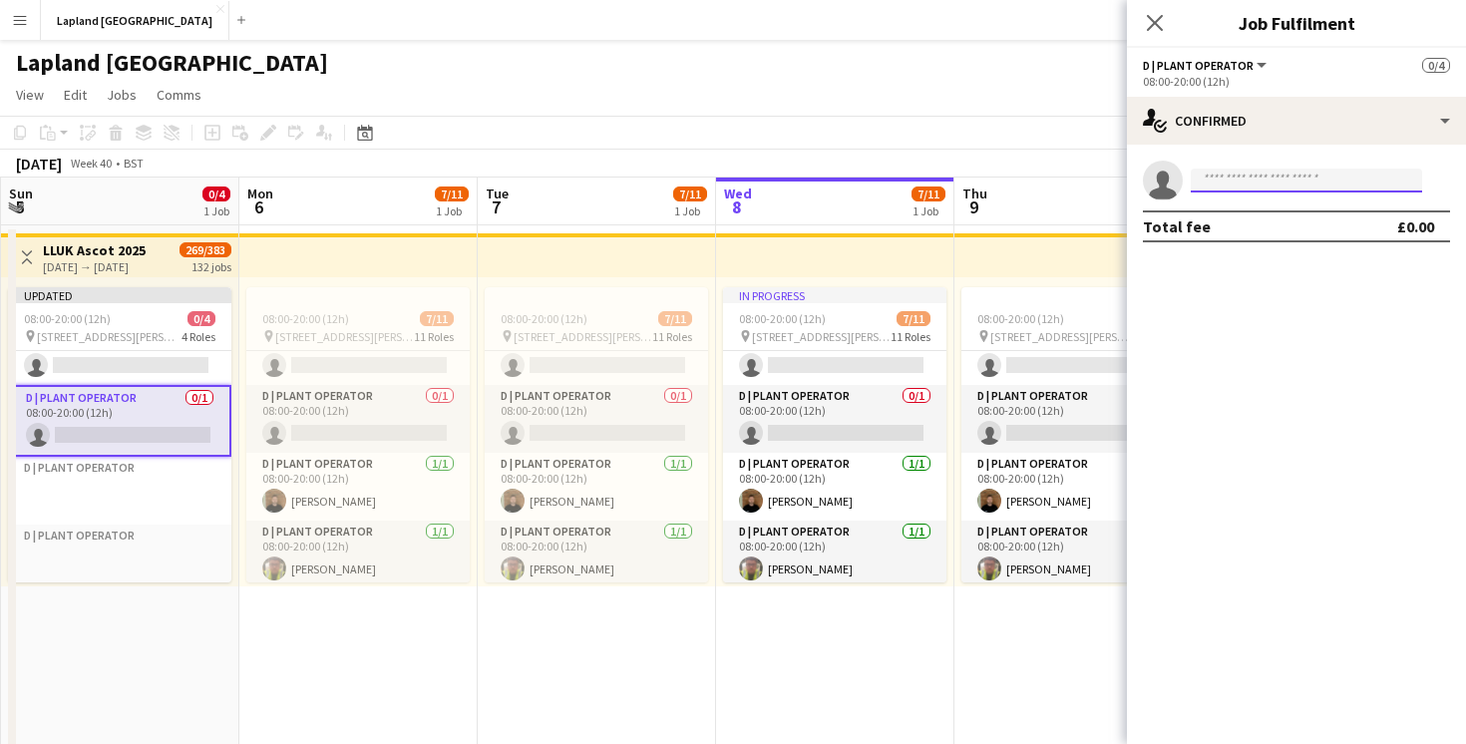
click at [1300, 177] on input at bounding box center [1306, 181] width 231 height 24
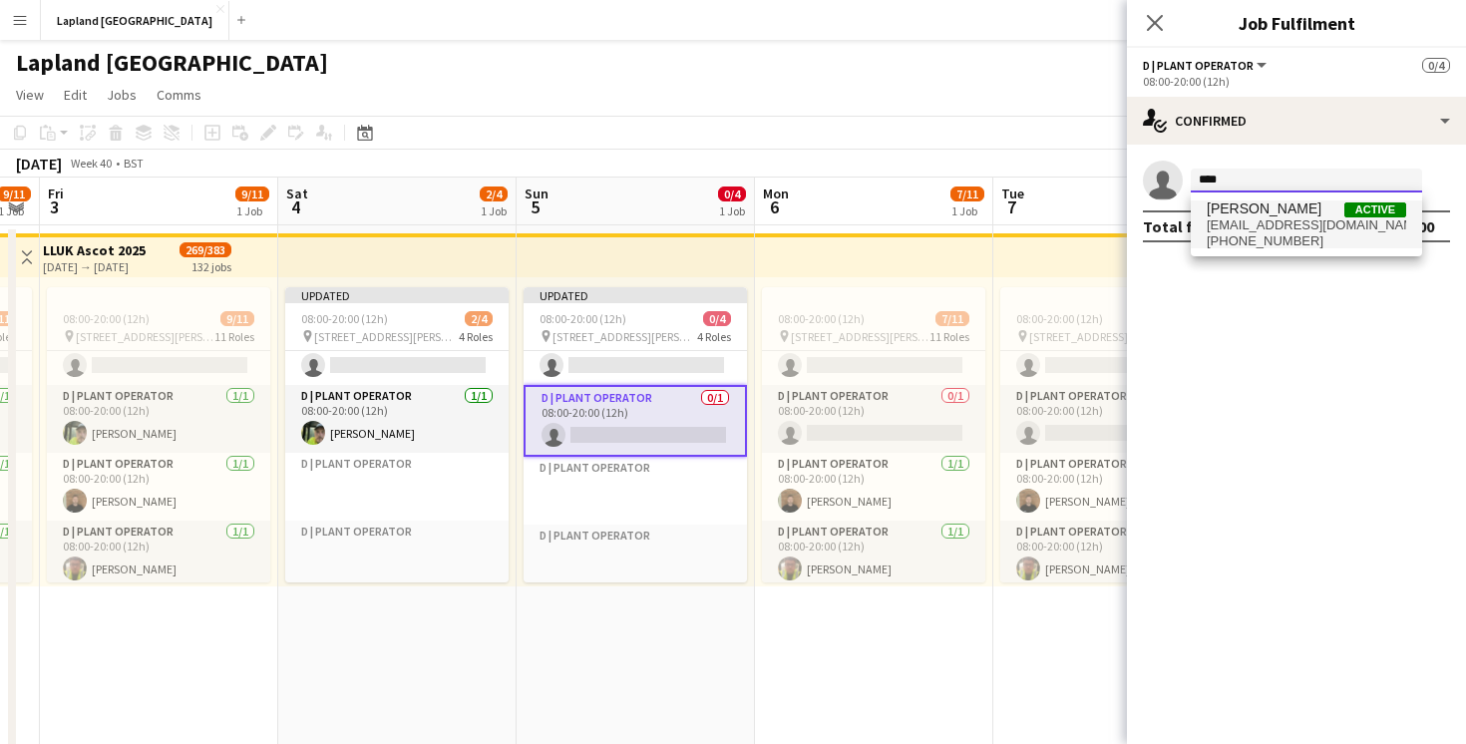
type input "****"
click at [1238, 220] on span "valentinealfie@gmail.com" at bounding box center [1306, 225] width 199 height 16
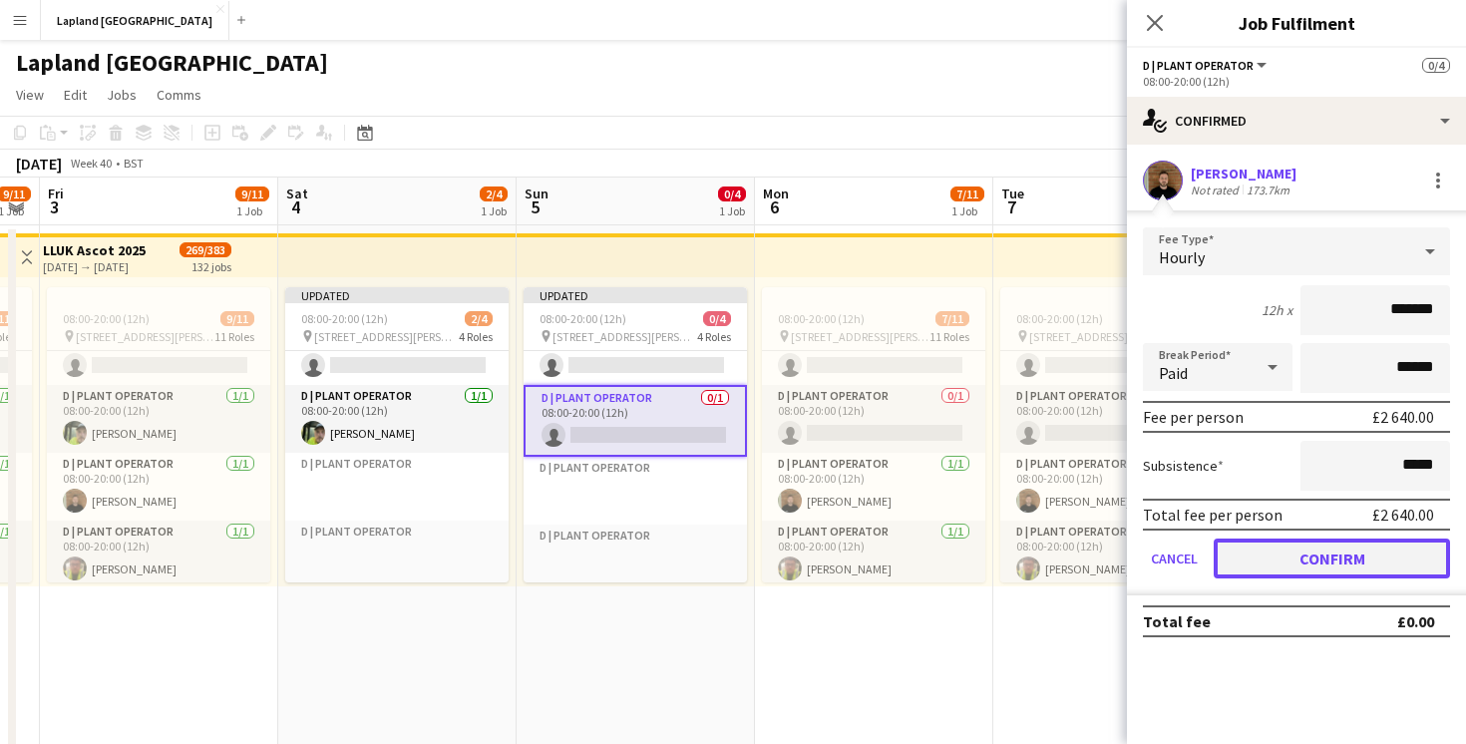
click at [1303, 565] on button "Confirm" at bounding box center [1332, 559] width 236 height 40
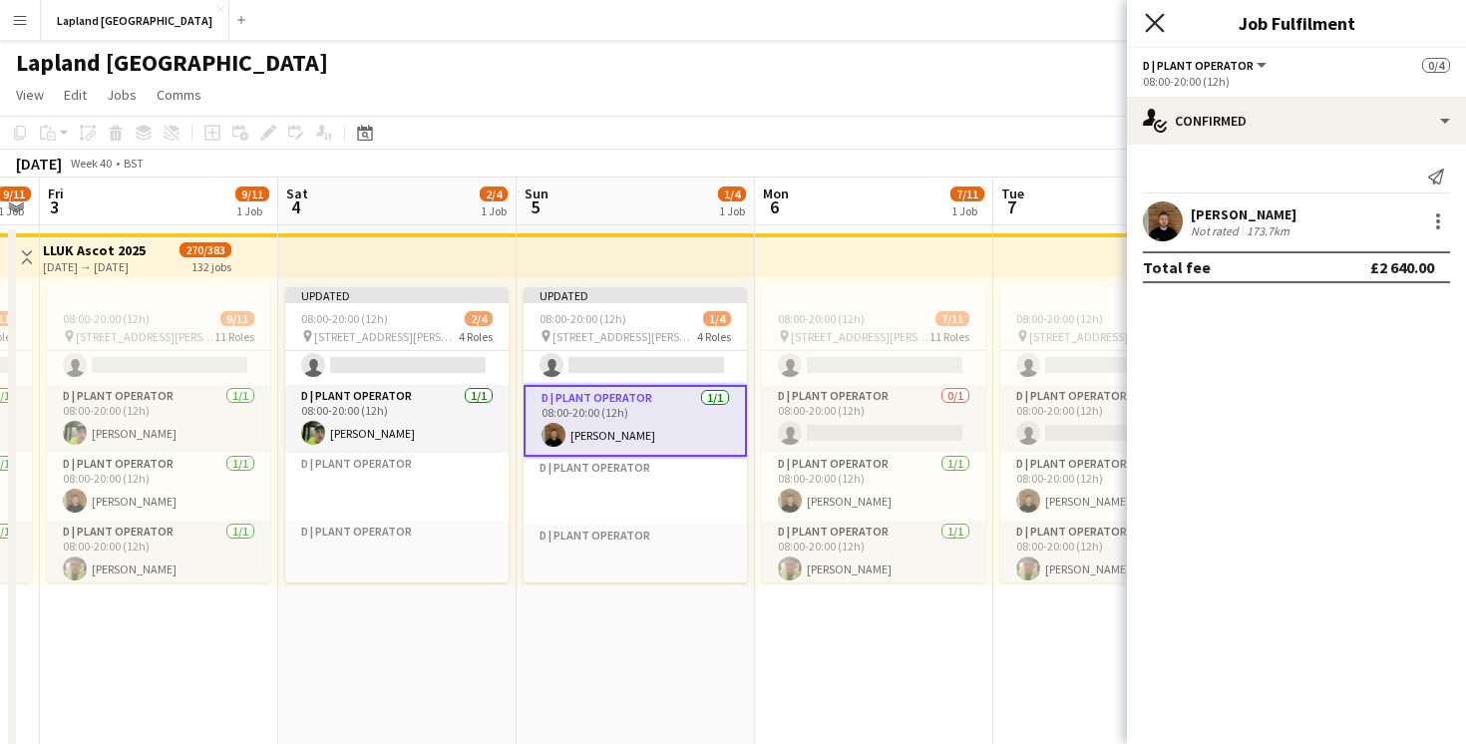
click at [1155, 19] on icon "Close pop-in" at bounding box center [1154, 22] width 19 height 19
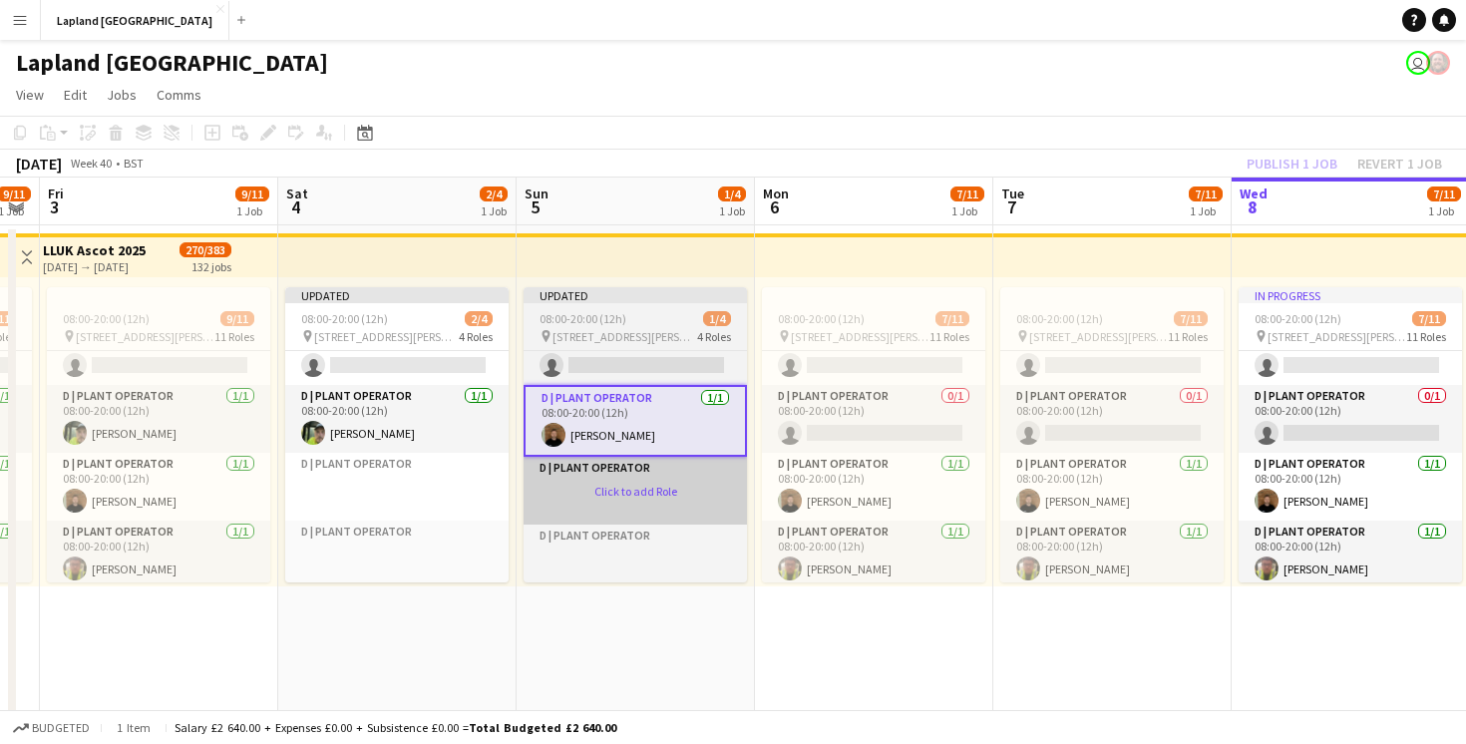
click at [624, 491] on app-card-role-placeholder "D | Plant Operator Click to add Role" at bounding box center [635, 491] width 223 height 68
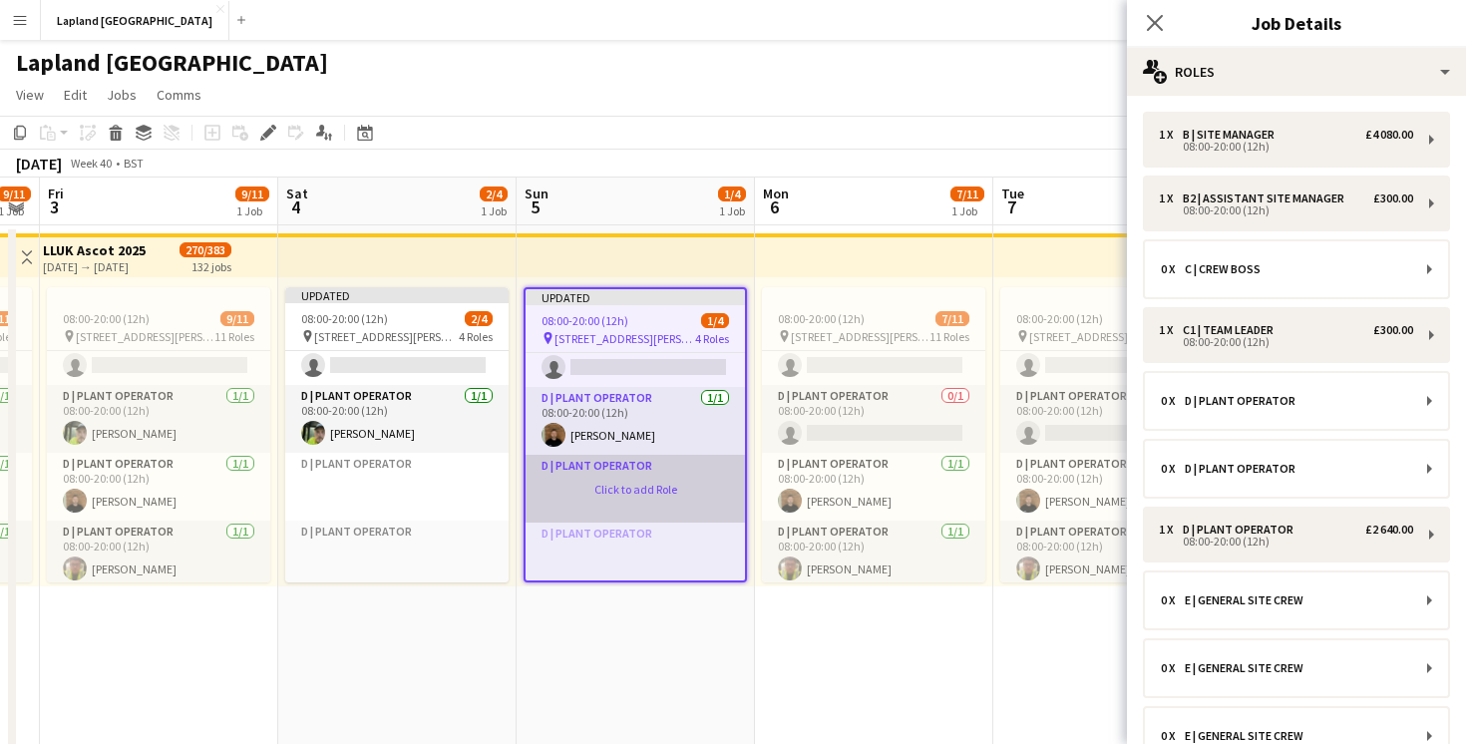
click at [616, 493] on app-card-role-placeholder "D | Plant Operator Click to add Role" at bounding box center [635, 489] width 219 height 68
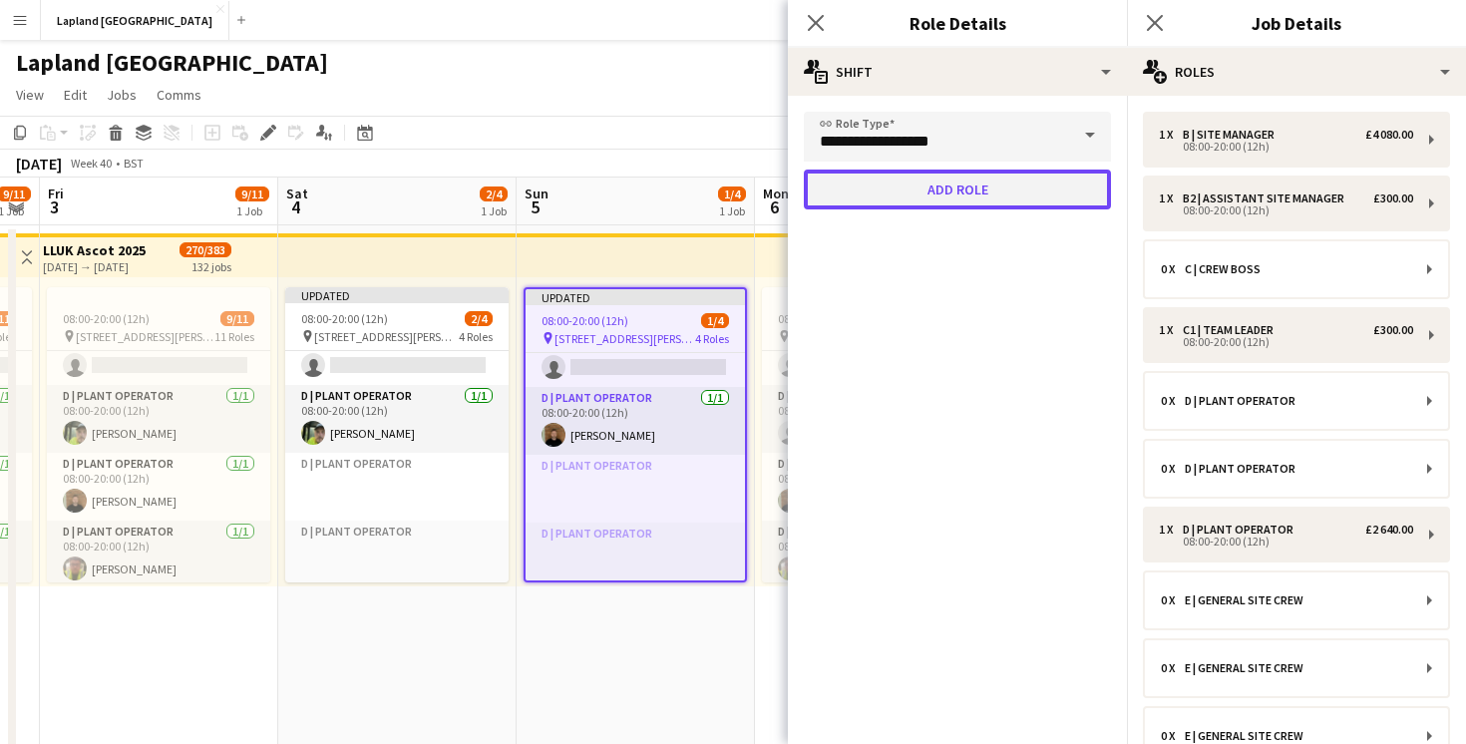
click at [988, 196] on button "Add role" at bounding box center [957, 190] width 307 height 40
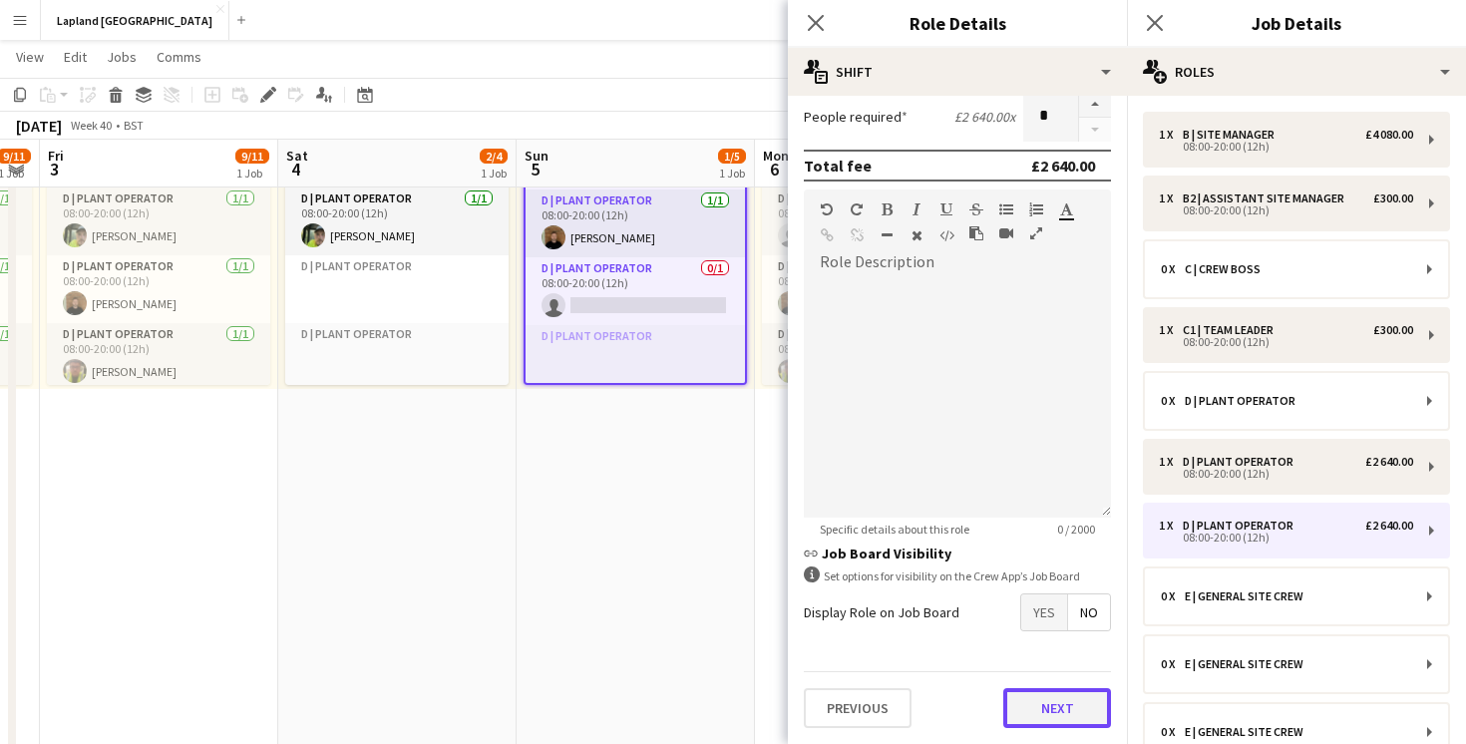
click at [1082, 704] on button "Next" at bounding box center [1057, 708] width 108 height 40
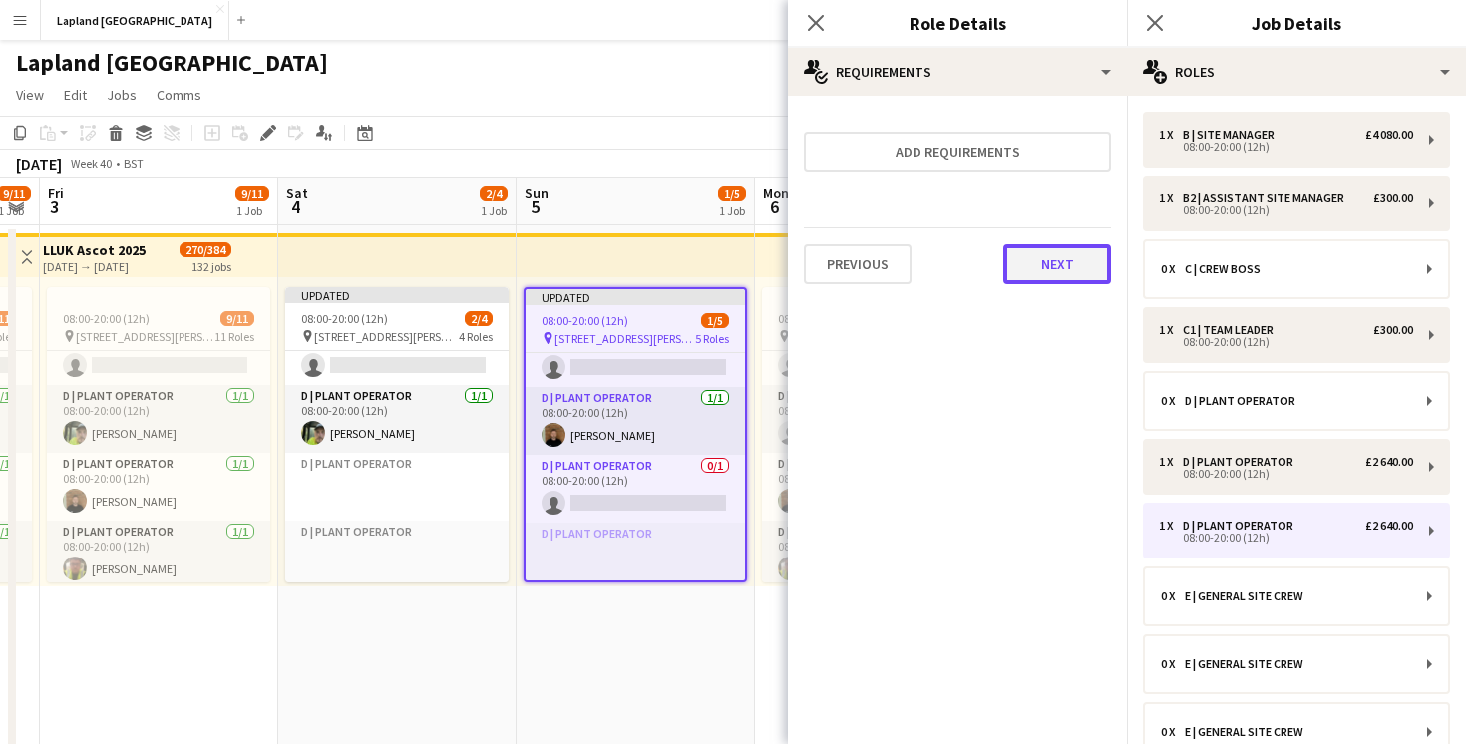
click at [1064, 259] on button "Next" at bounding box center [1057, 264] width 108 height 40
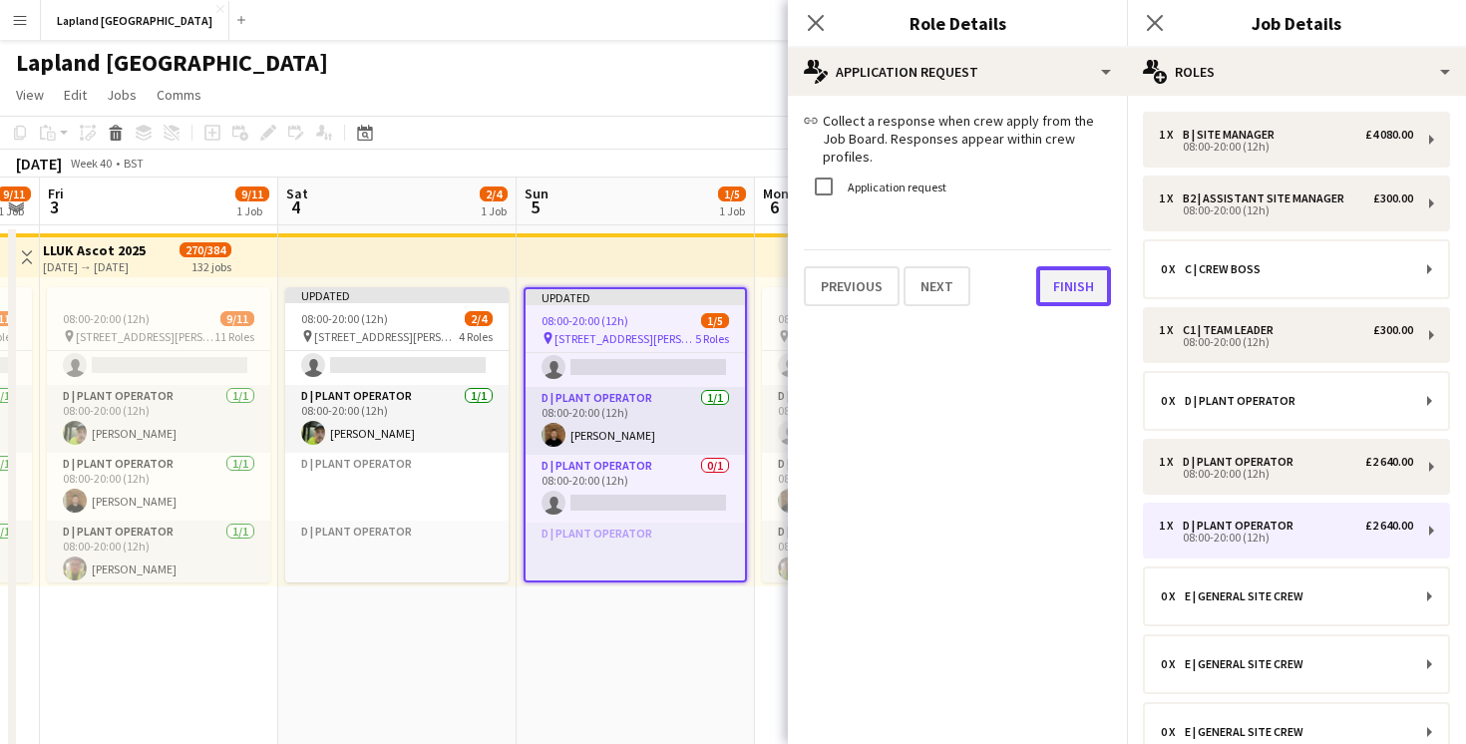
click at [1073, 270] on button "Finish" at bounding box center [1073, 286] width 75 height 40
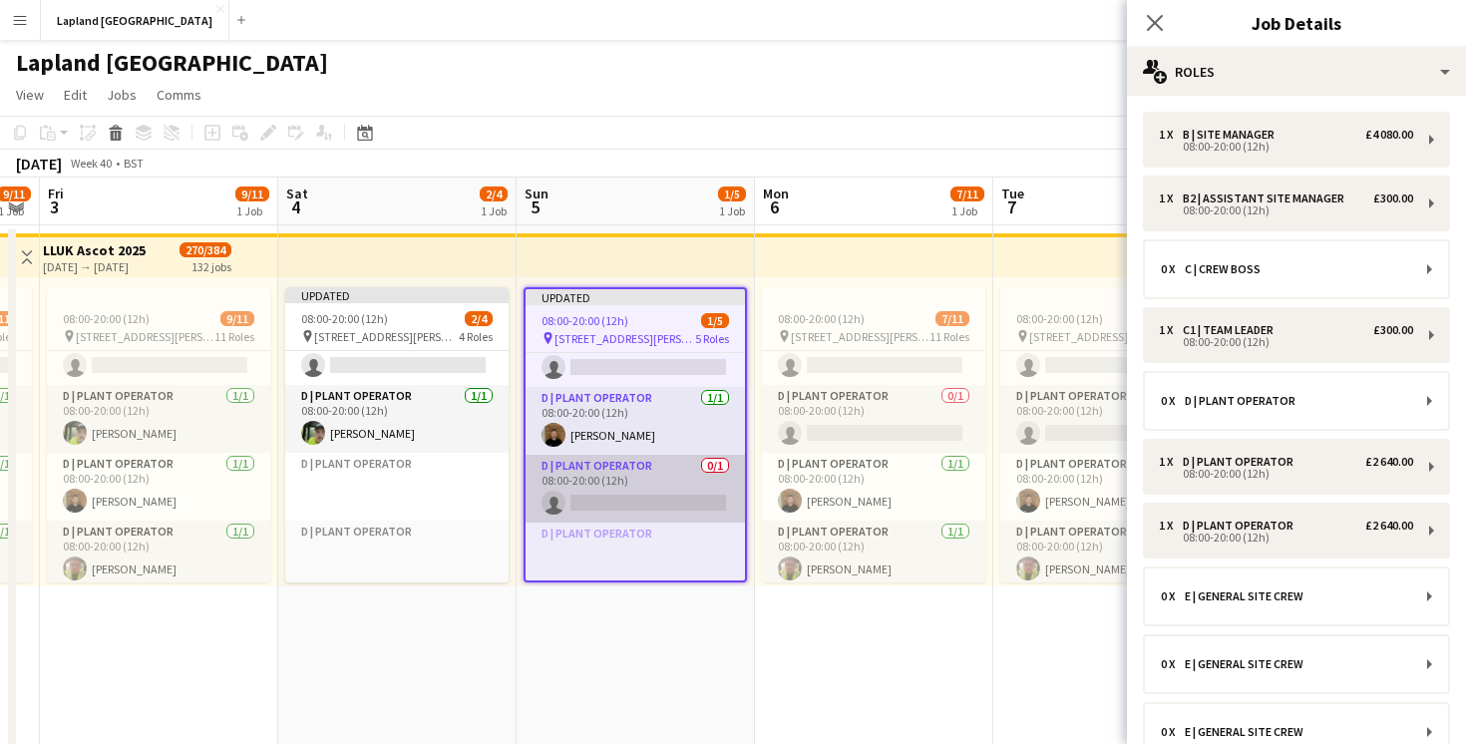
click at [595, 504] on app-card-role "D | Plant Operator 0/1 08:00-20:00 (12h) single-neutral-actions" at bounding box center [635, 489] width 219 height 68
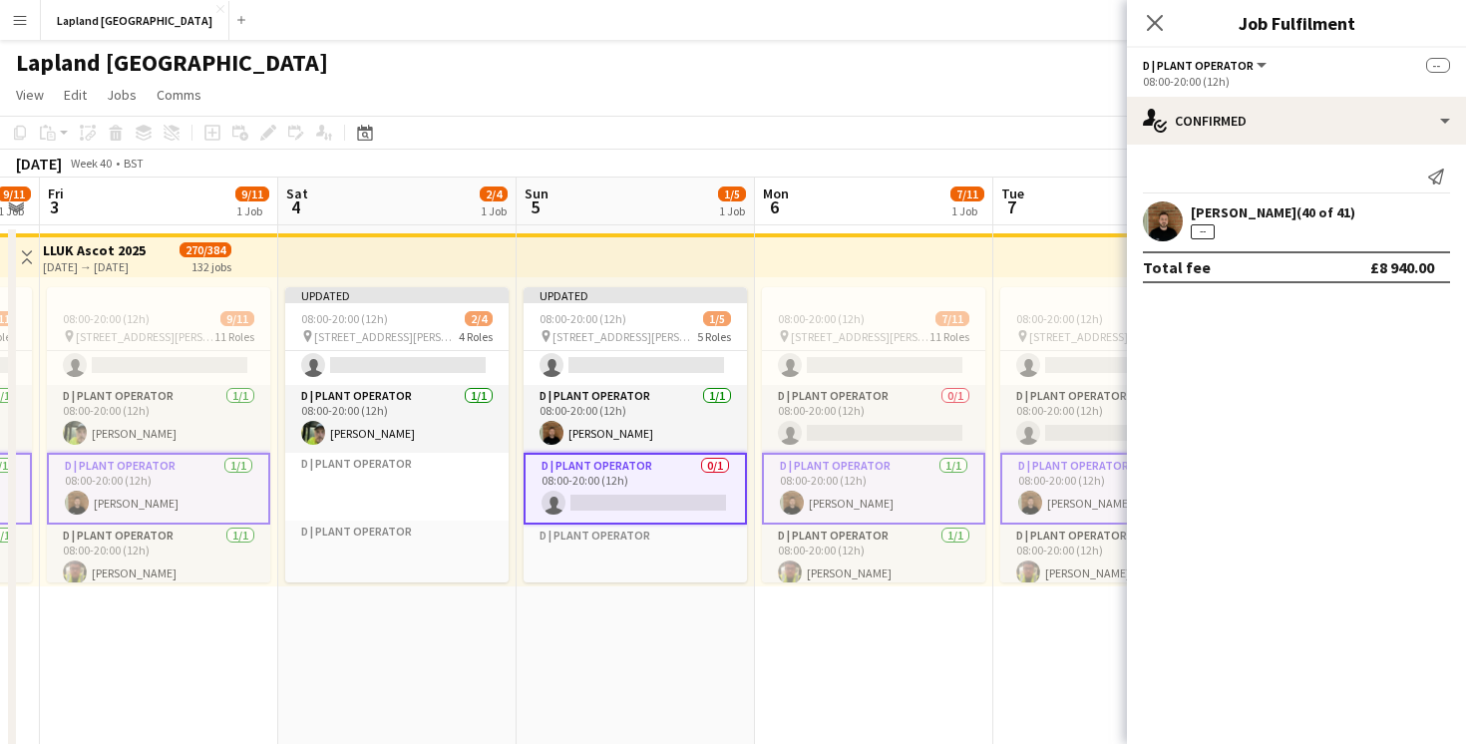
click at [612, 508] on app-card-role "D | Plant Operator 0/1 08:00-20:00 (12h) single-neutral-actions" at bounding box center [635, 489] width 223 height 72
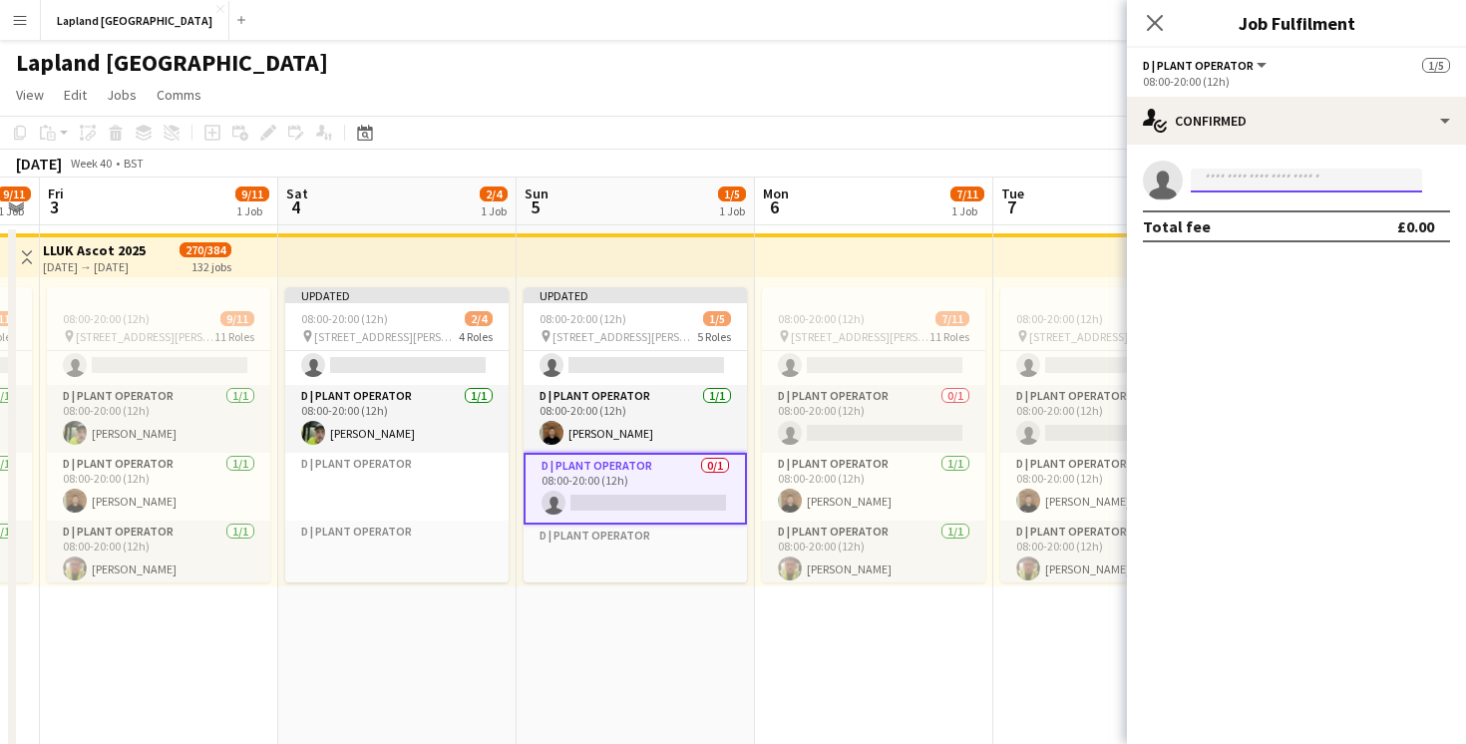
click at [1263, 178] on input at bounding box center [1306, 181] width 231 height 24
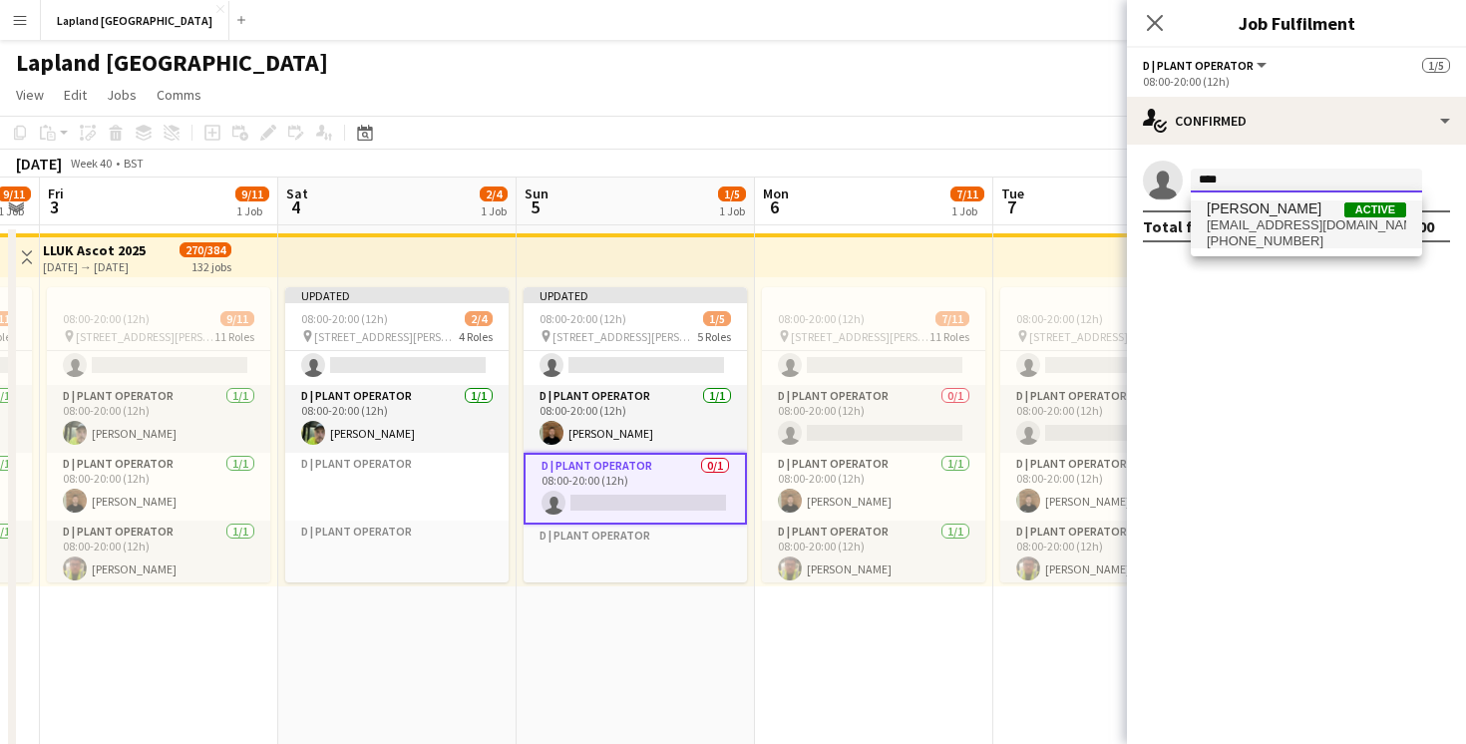
type input "****"
click at [1256, 212] on span "[PERSON_NAME]" at bounding box center [1264, 208] width 115 height 17
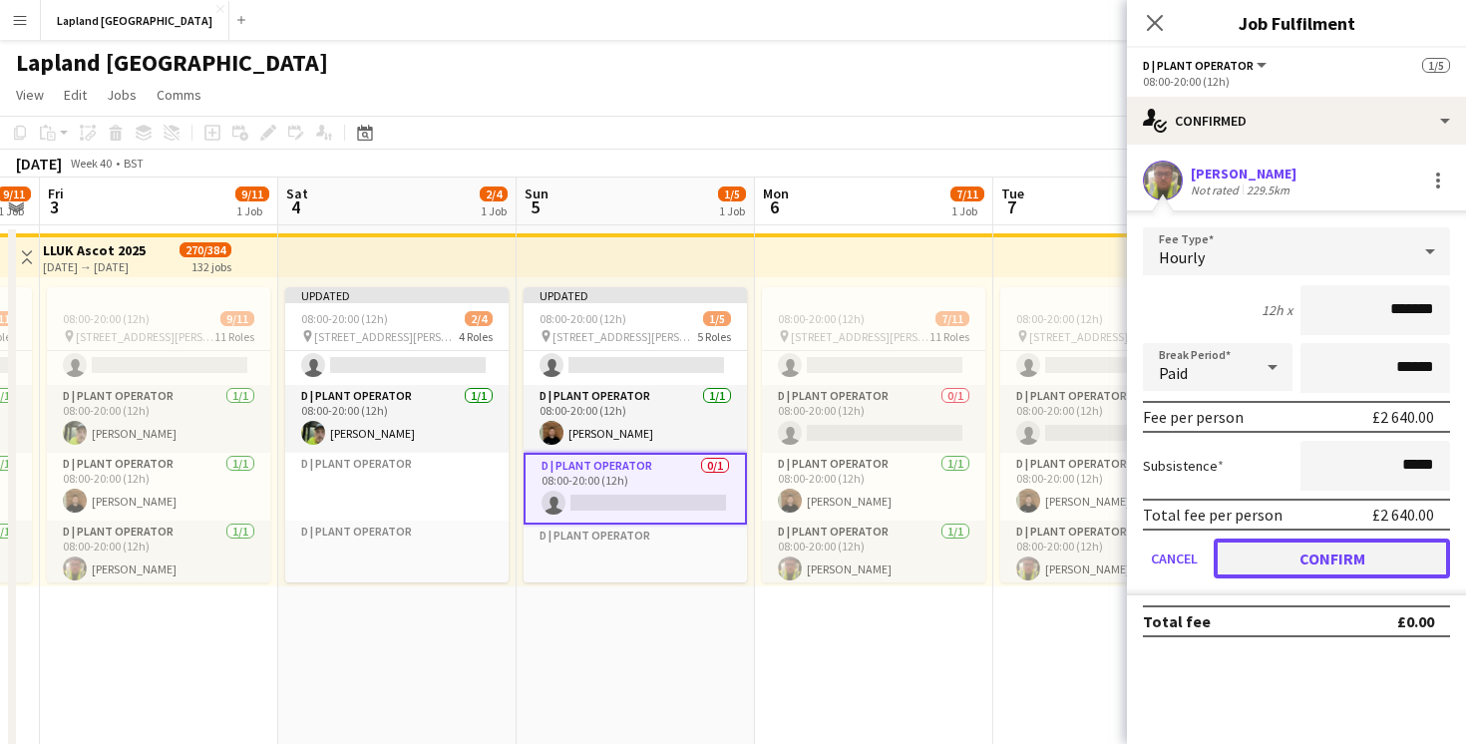
click at [1309, 558] on button "Confirm" at bounding box center [1332, 559] width 236 height 40
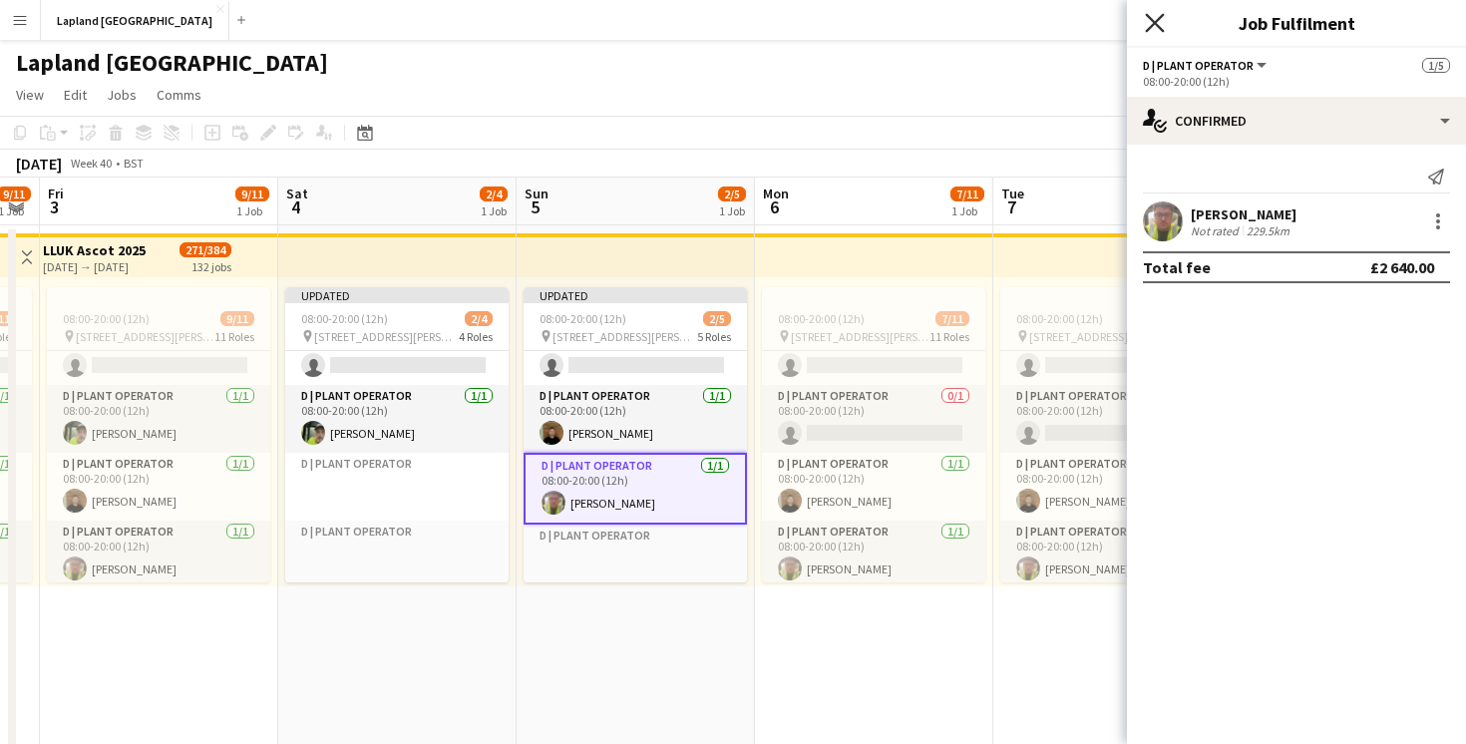
click at [1151, 25] on icon at bounding box center [1154, 22] width 19 height 19
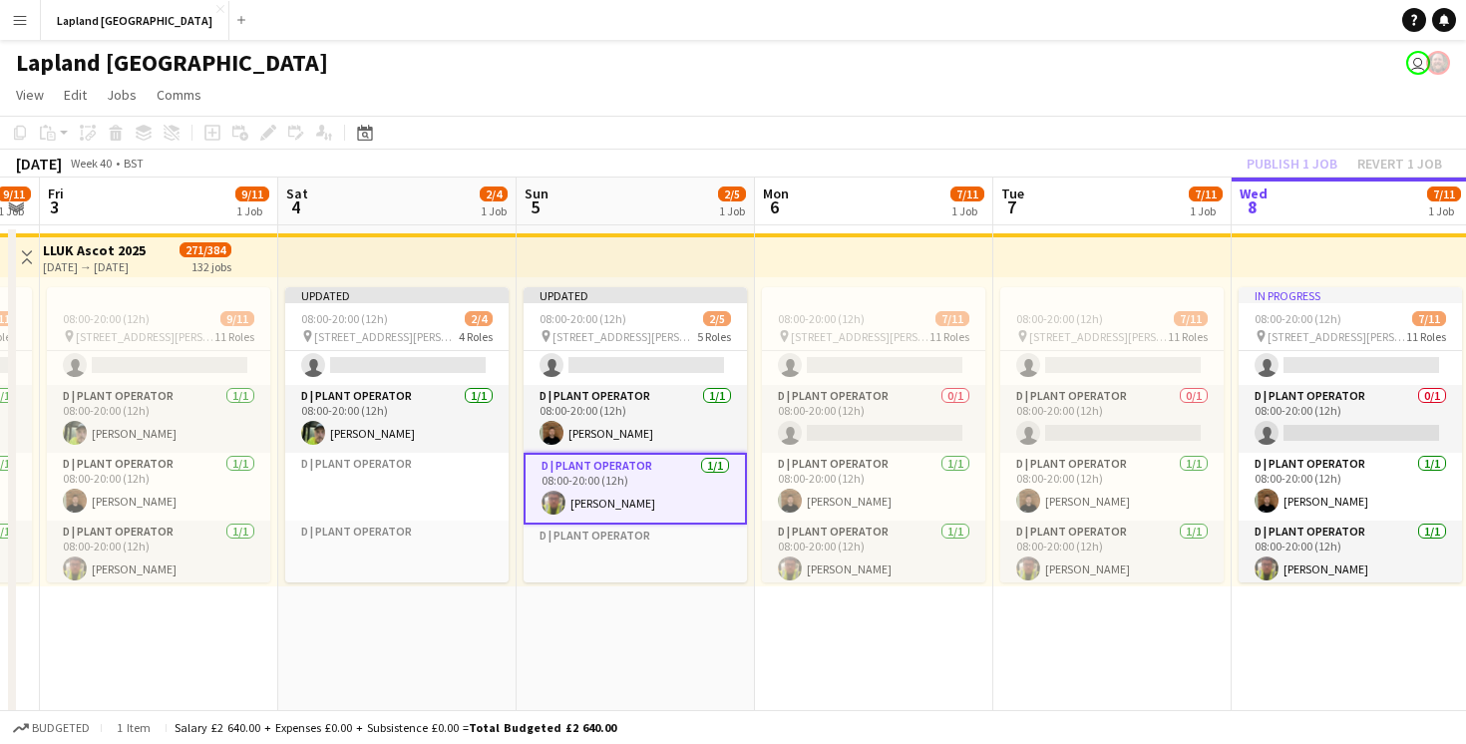
scroll to position [286, 0]
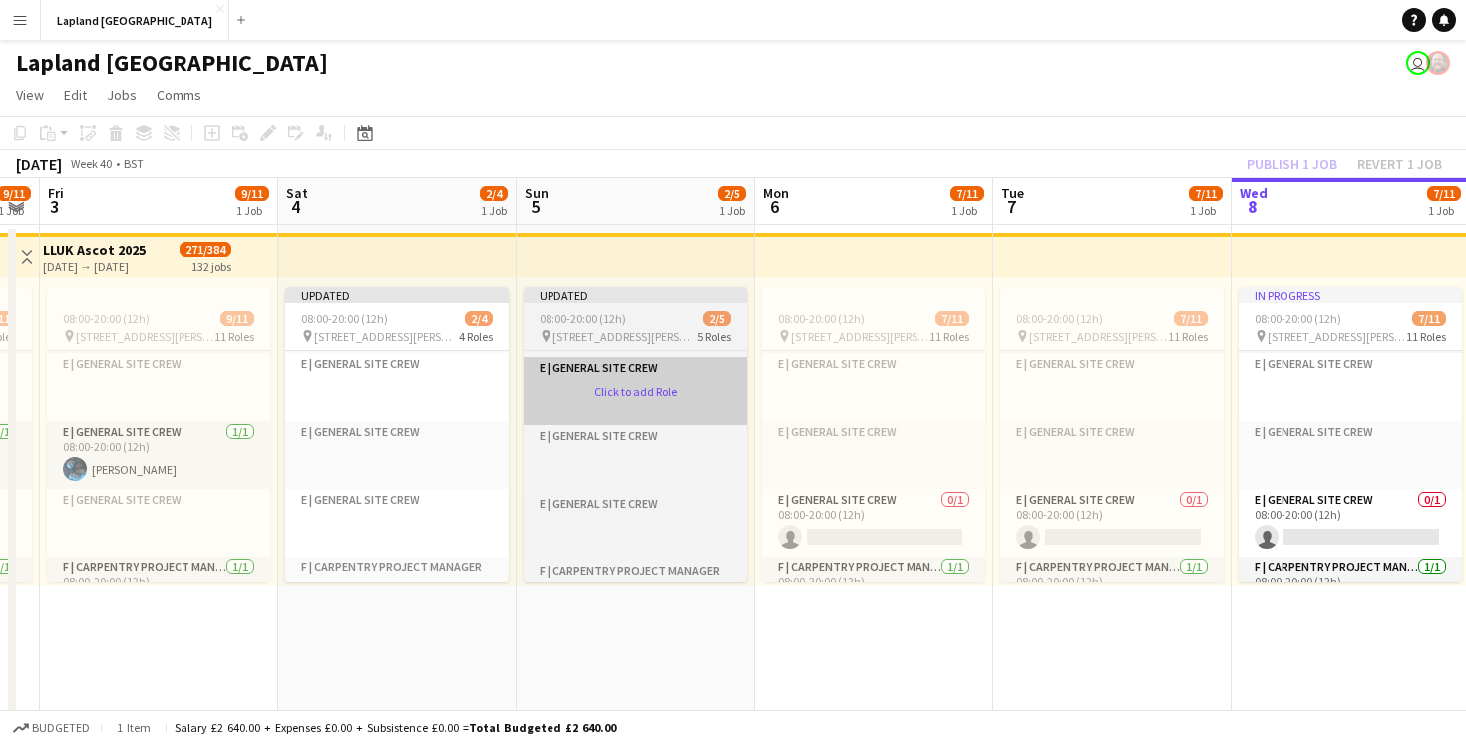
click at [636, 391] on app-card-role-placeholder "E | General Site Crew Click to add Role" at bounding box center [635, 391] width 223 height 68
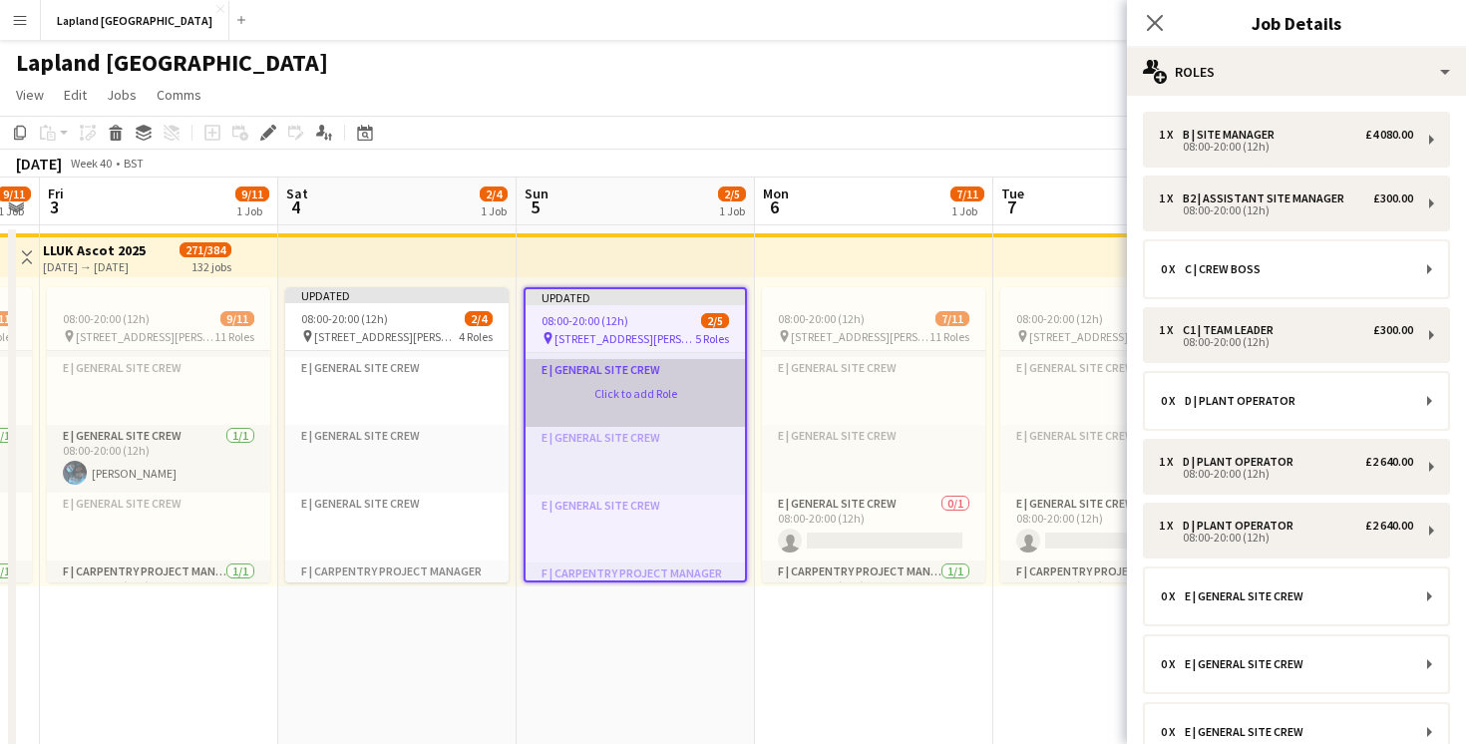
click at [647, 389] on app-card-role-placeholder "E | General Site Crew Click to add Role" at bounding box center [635, 393] width 219 height 68
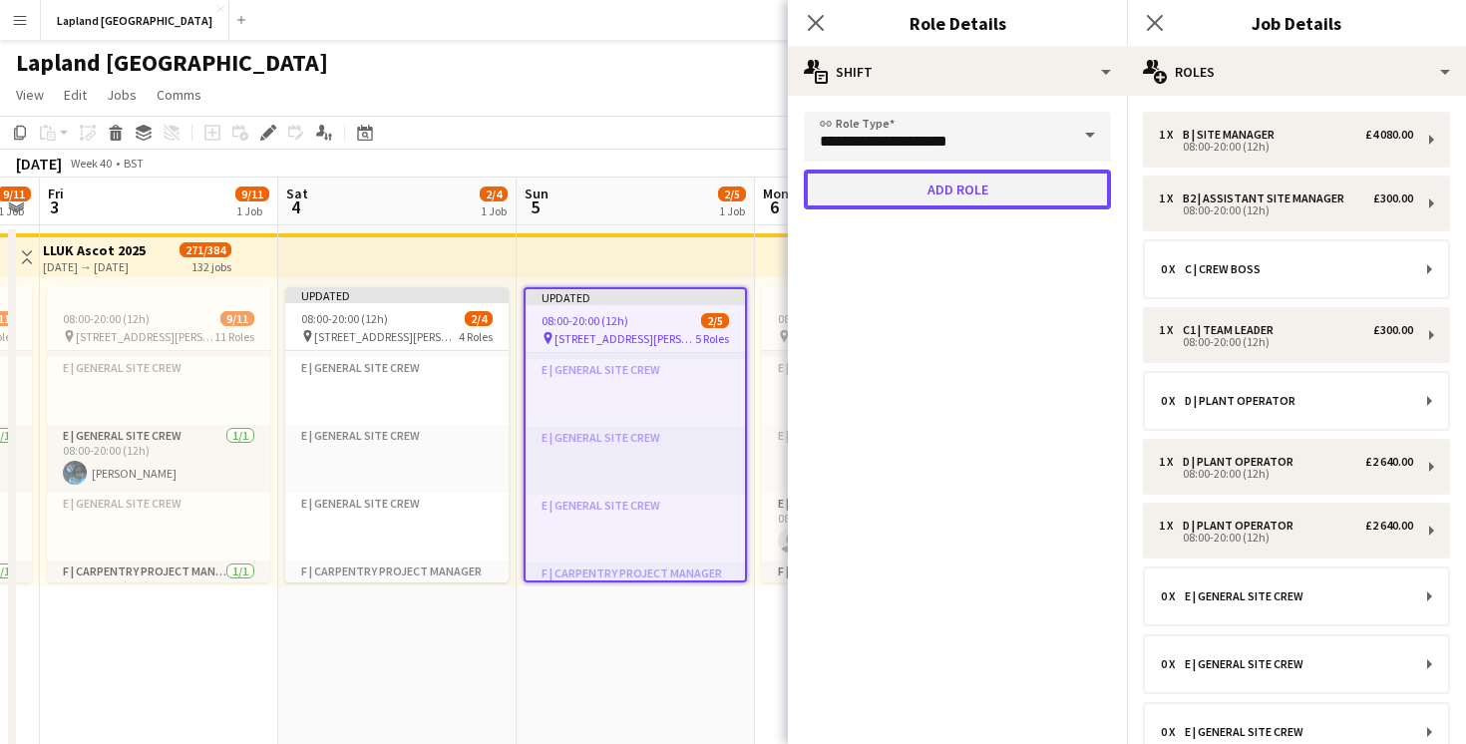
click at [913, 187] on button "Add role" at bounding box center [957, 190] width 307 height 40
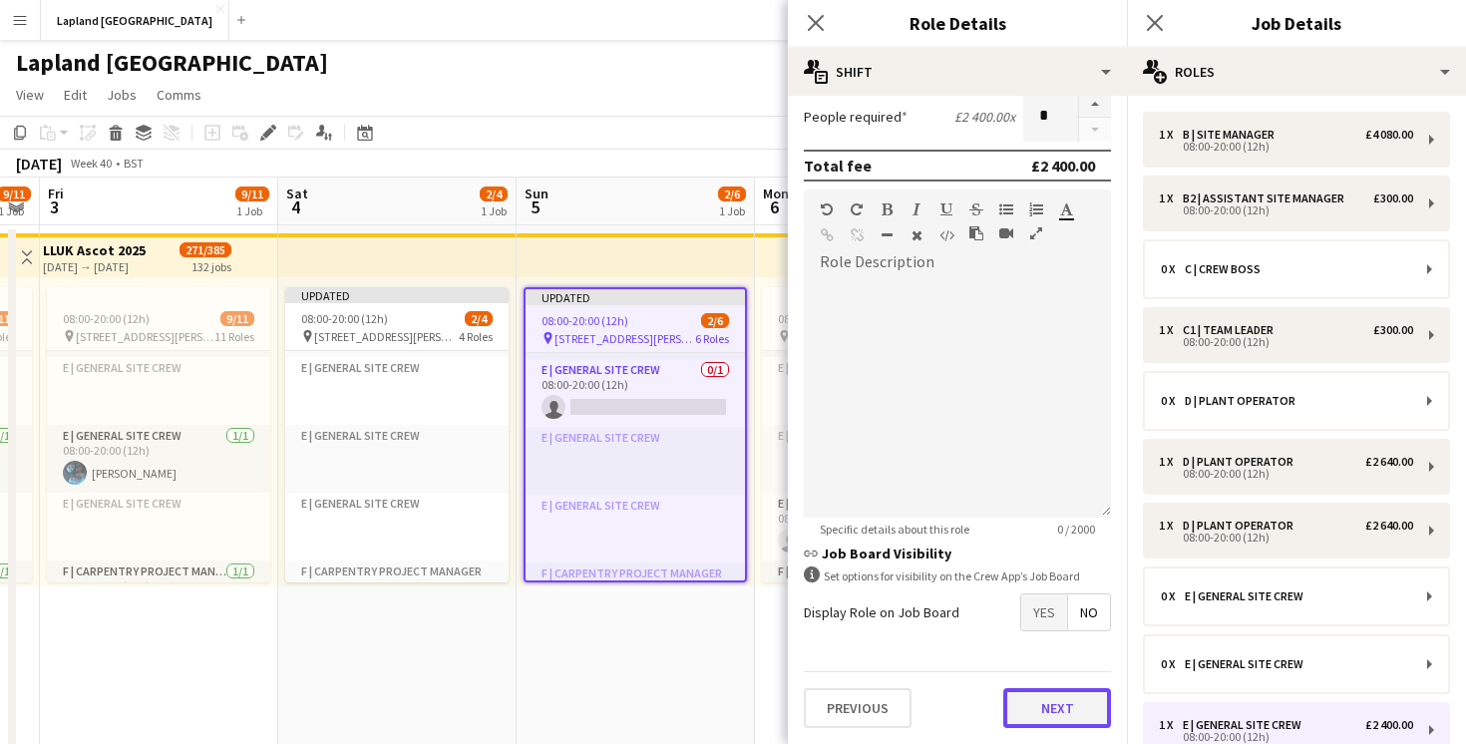
click at [1057, 694] on button "Next" at bounding box center [1057, 708] width 108 height 40
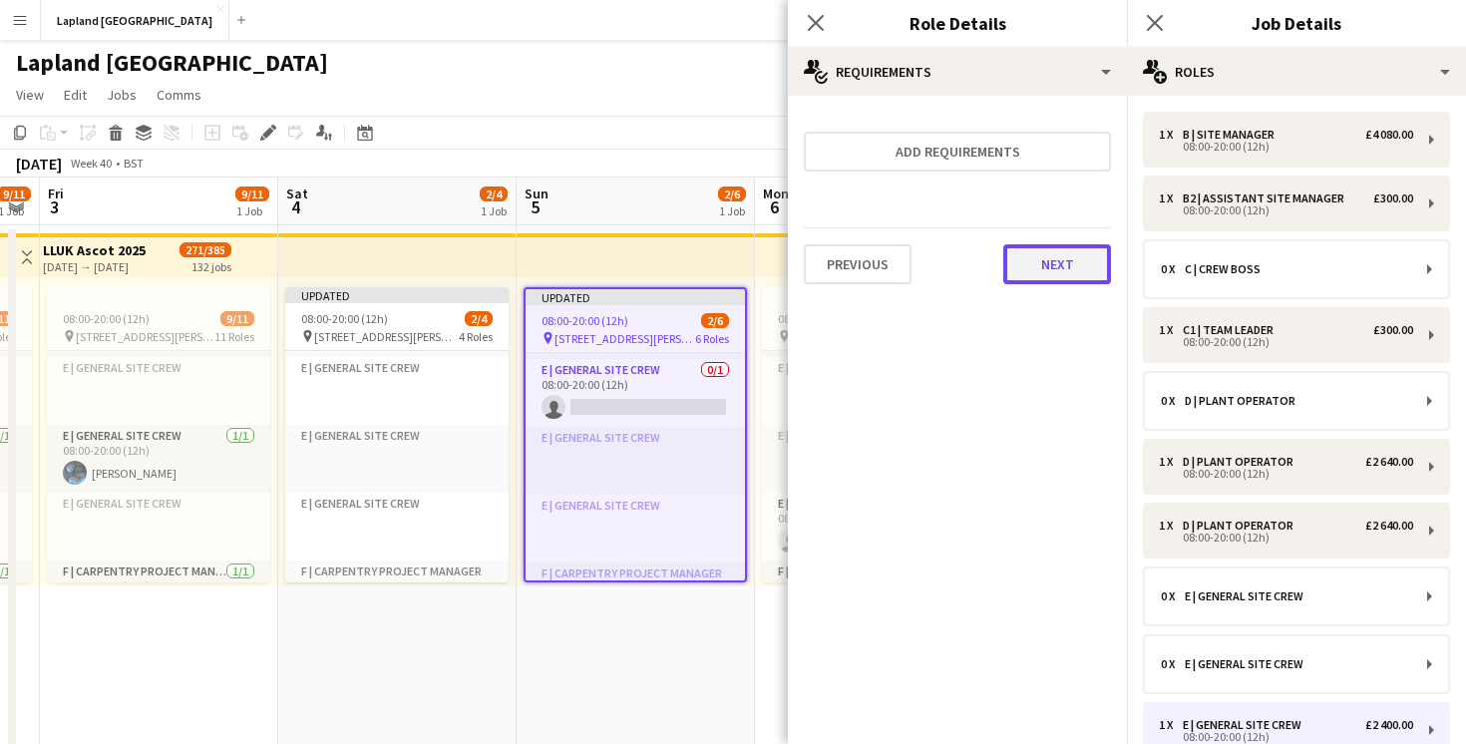
click at [1055, 281] on button "Next" at bounding box center [1057, 264] width 108 height 40
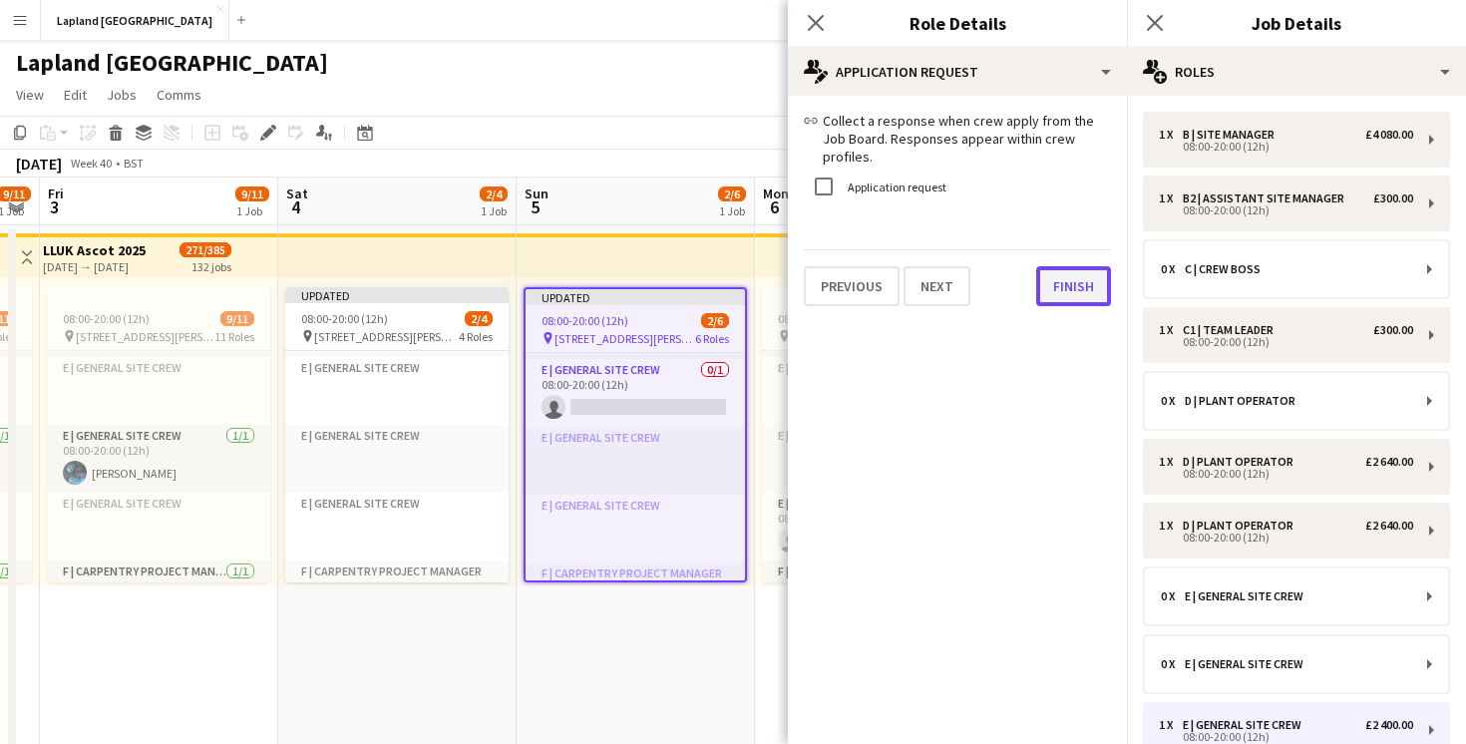
click at [1054, 276] on button "Finish" at bounding box center [1073, 286] width 75 height 40
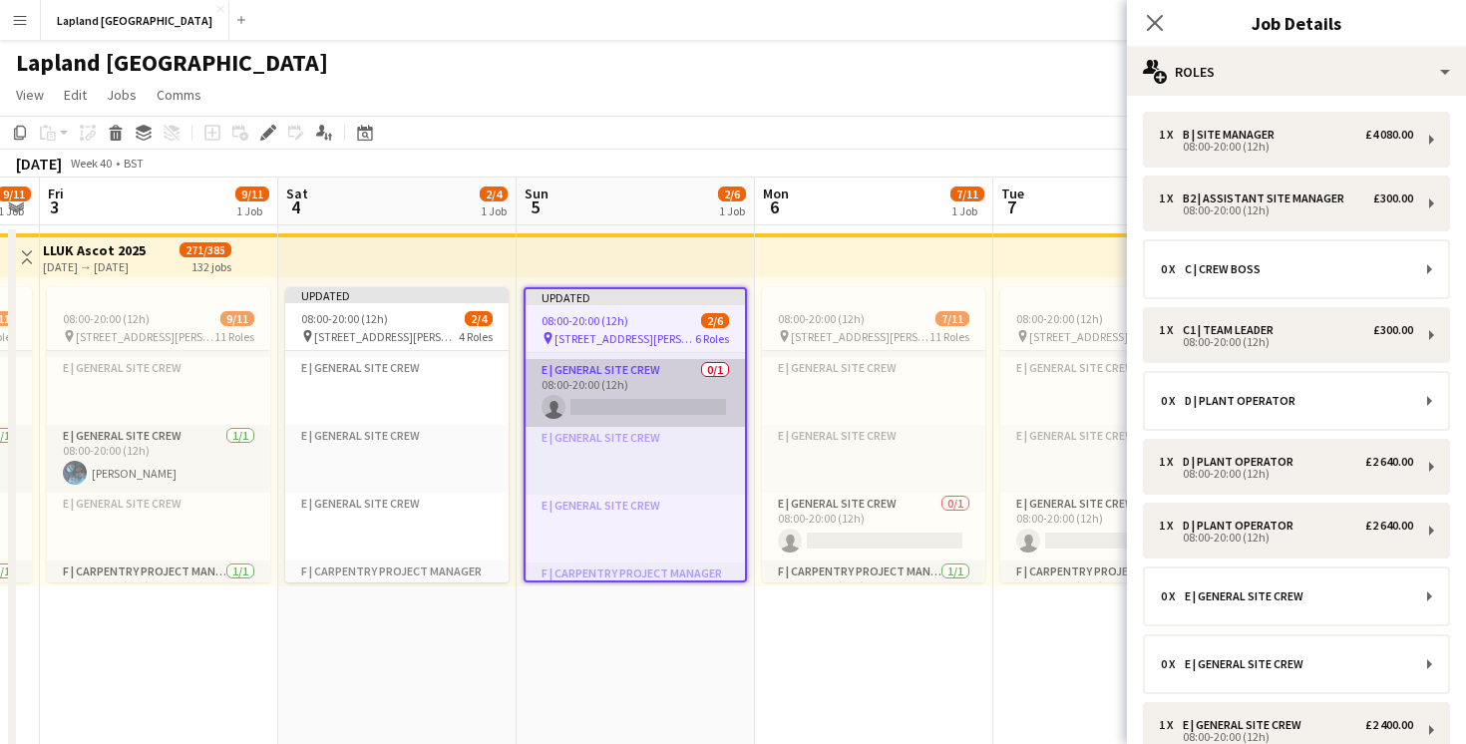
click at [641, 403] on app-card-role "E | General Site Crew 0/1 08:00-20:00 (12h) single-neutral-actions" at bounding box center [635, 393] width 219 height 68
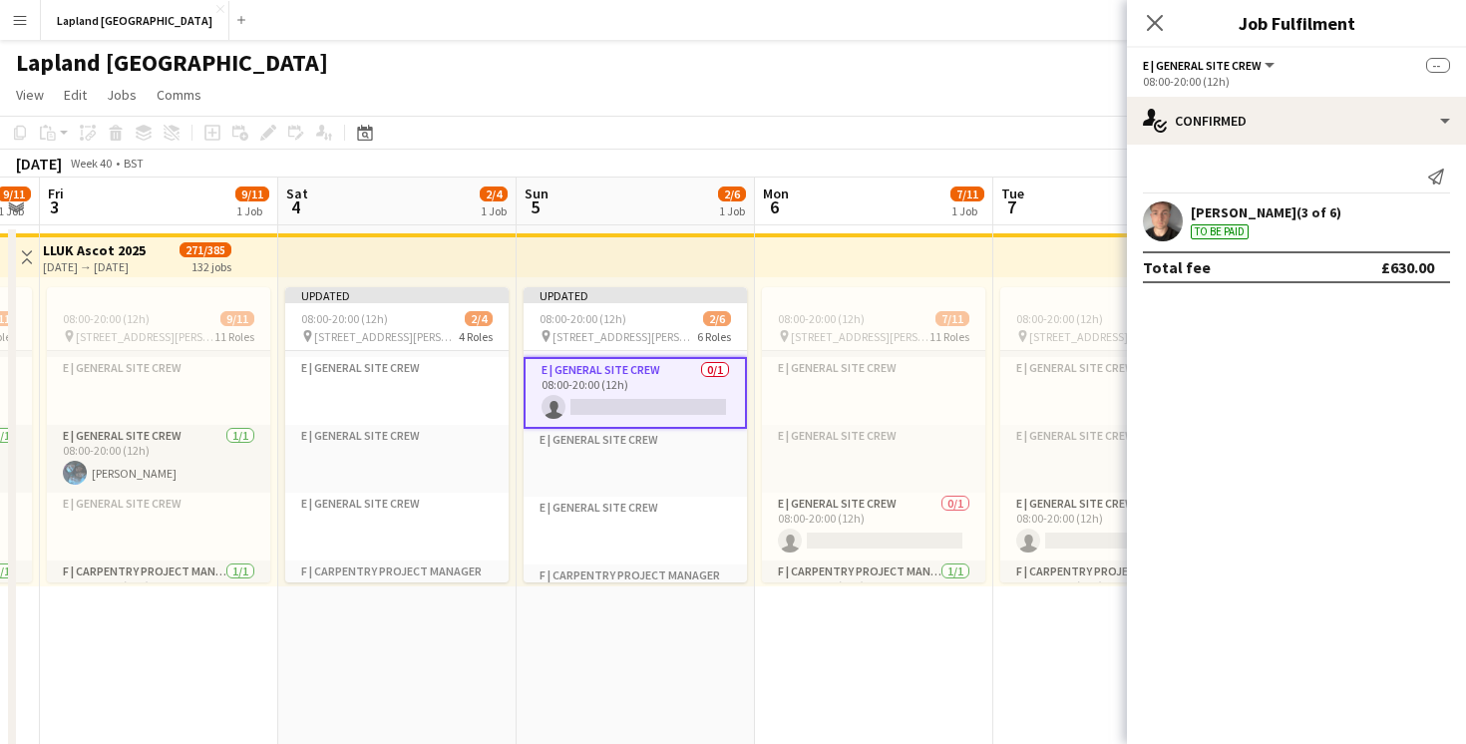
click at [685, 403] on app-card-role "E | General Site Crew 0/1 08:00-20:00 (12h) single-neutral-actions" at bounding box center [635, 393] width 223 height 72
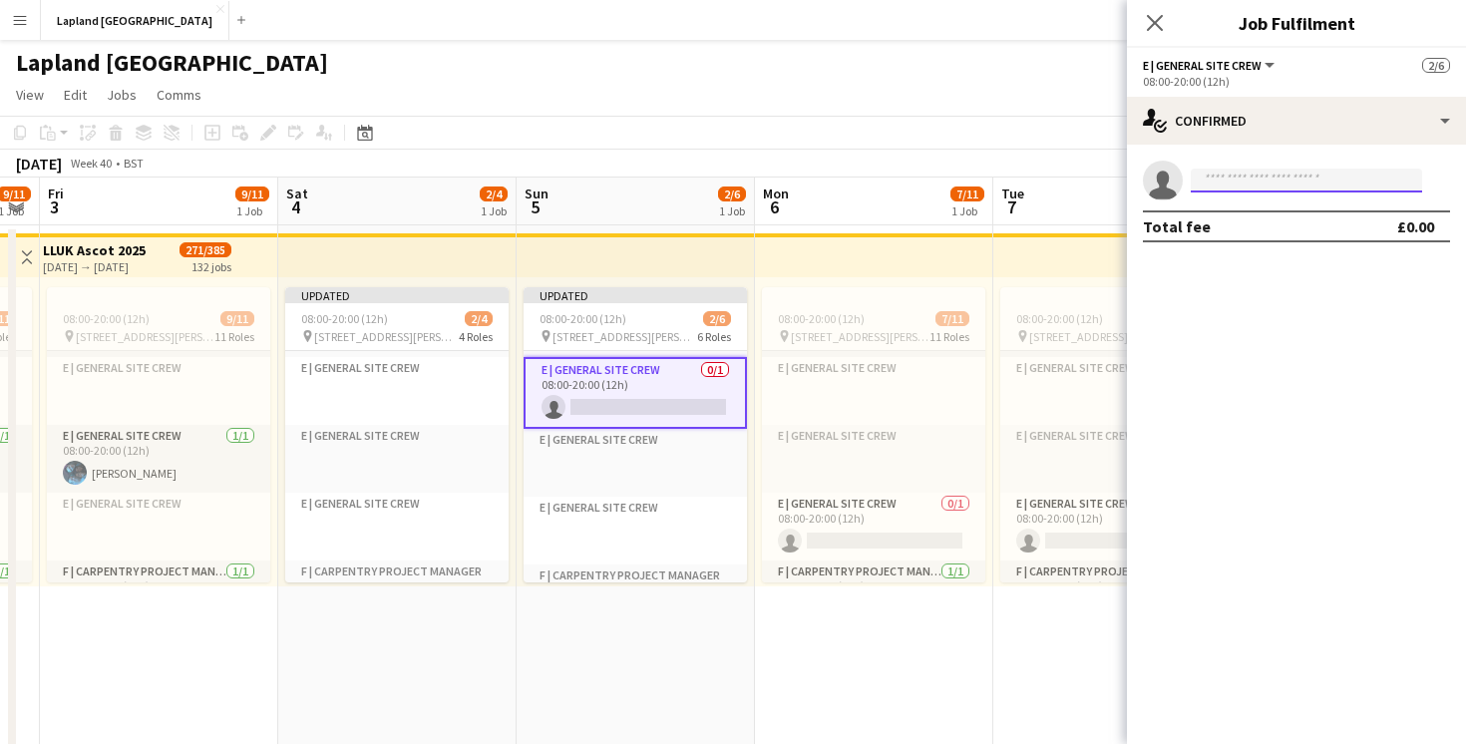
click at [1271, 182] on input at bounding box center [1306, 181] width 231 height 24
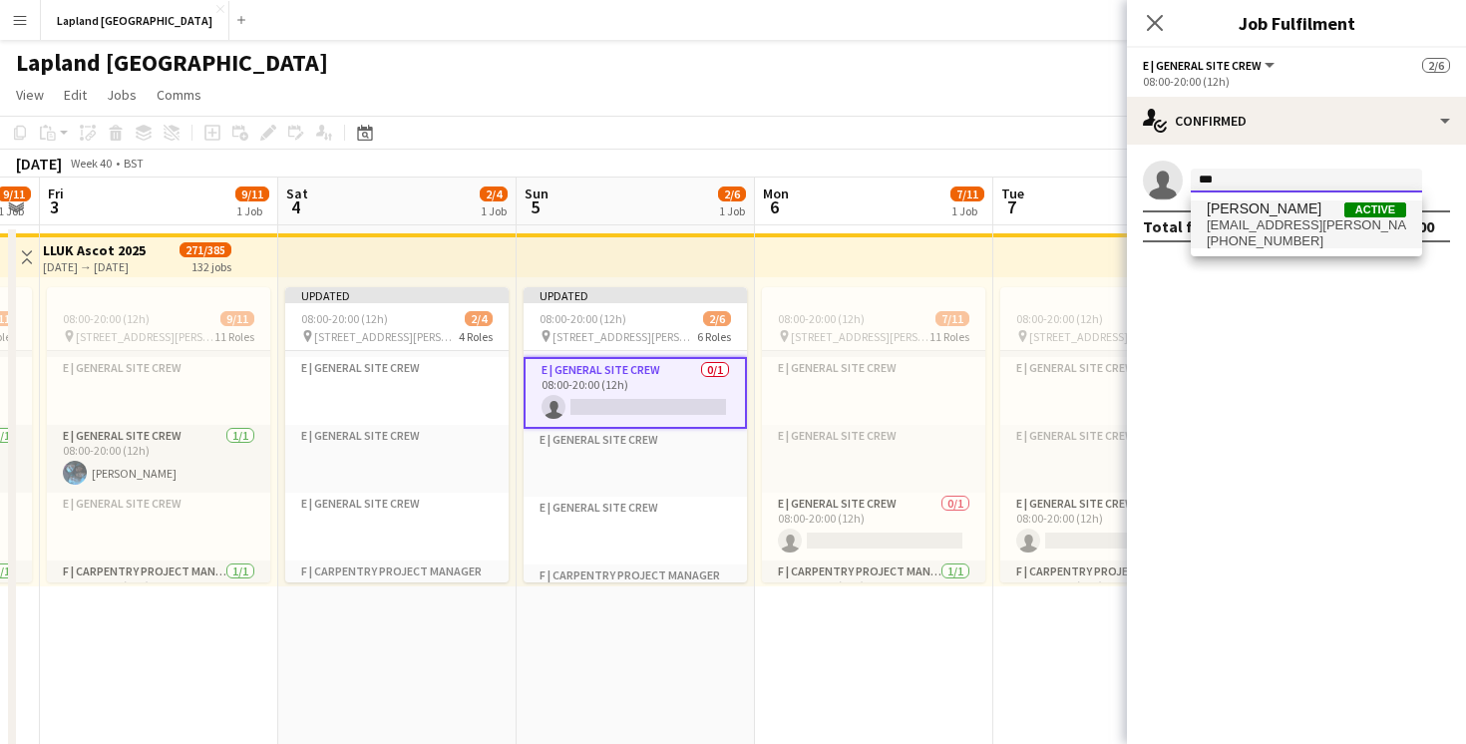
type input "***"
click at [1294, 218] on span "niall.clark@gmail.com" at bounding box center [1306, 225] width 199 height 16
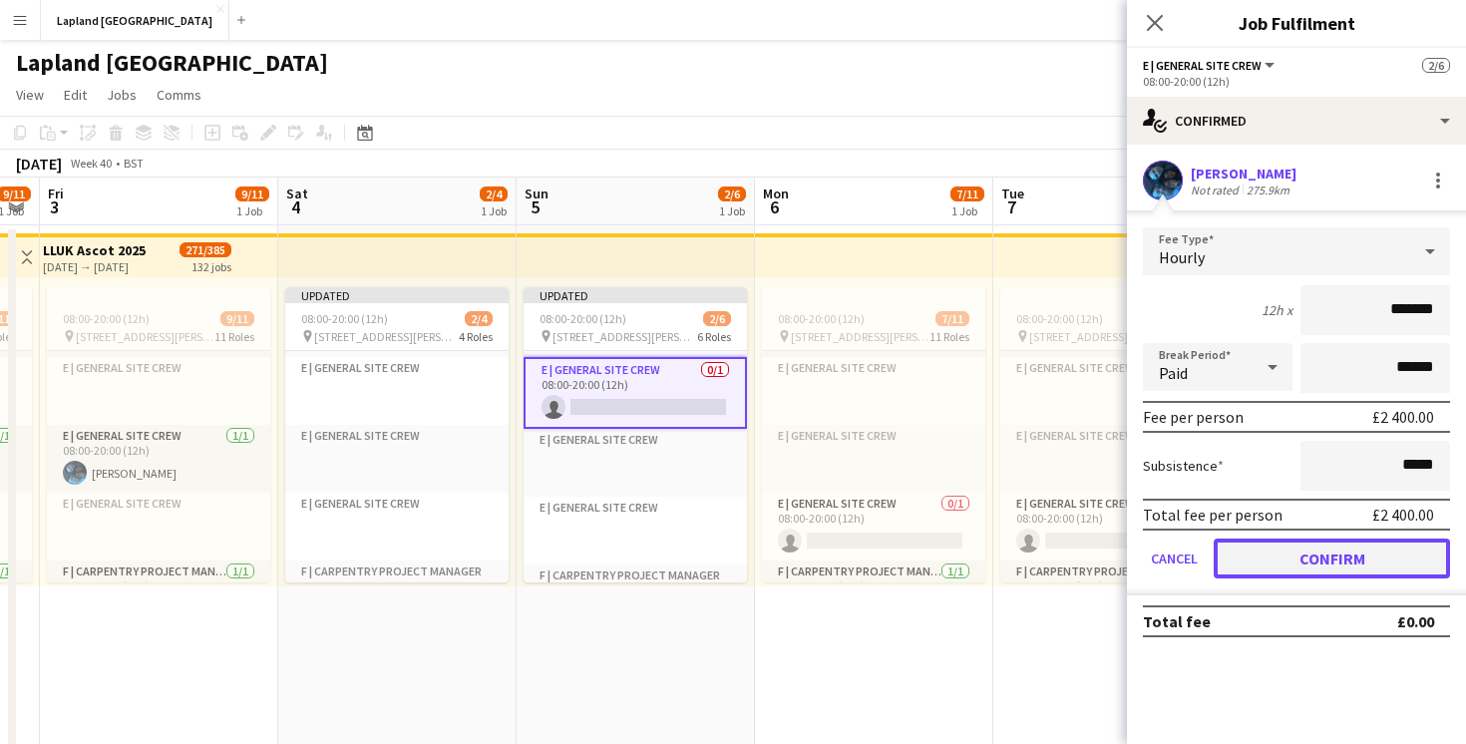
click at [1268, 565] on button "Confirm" at bounding box center [1332, 559] width 236 height 40
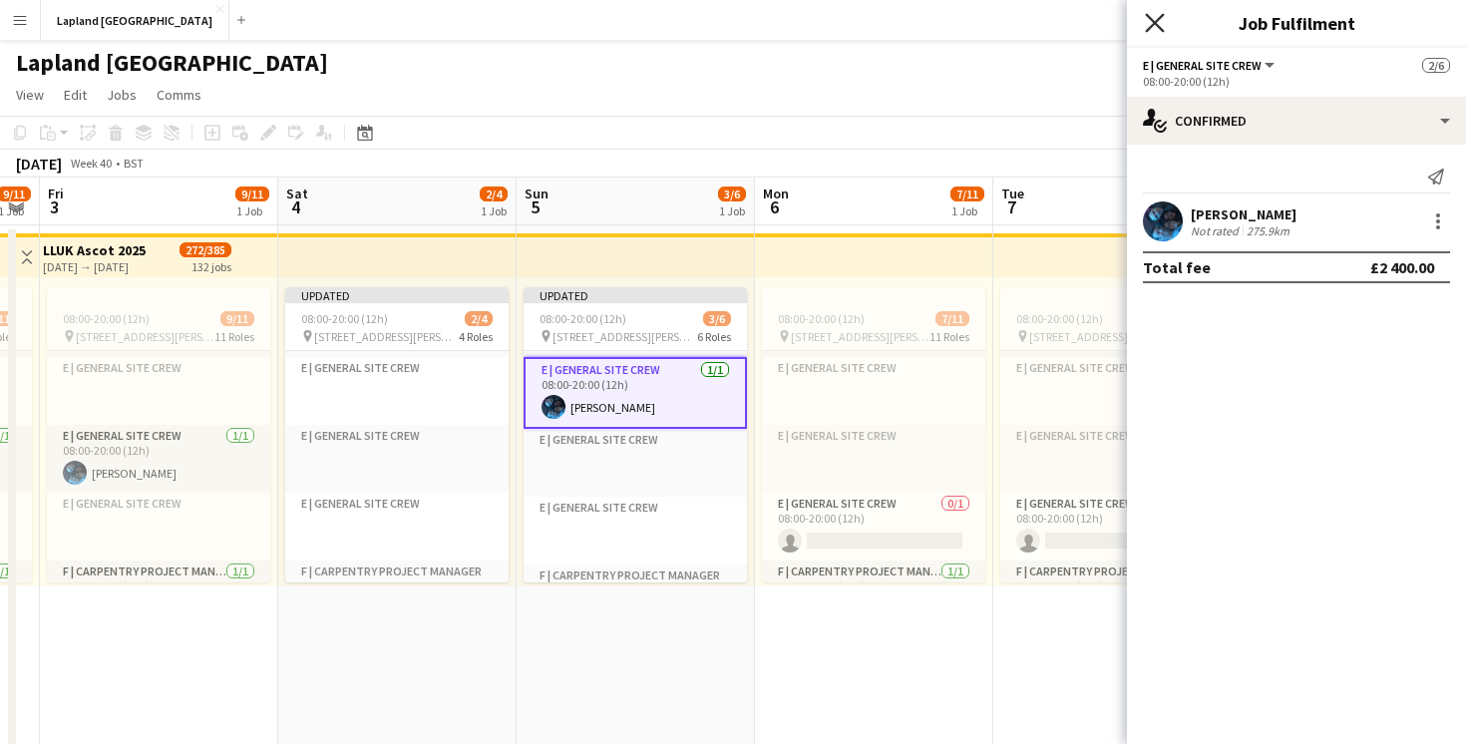
click at [1158, 24] on icon "Close pop-in" at bounding box center [1154, 22] width 19 height 19
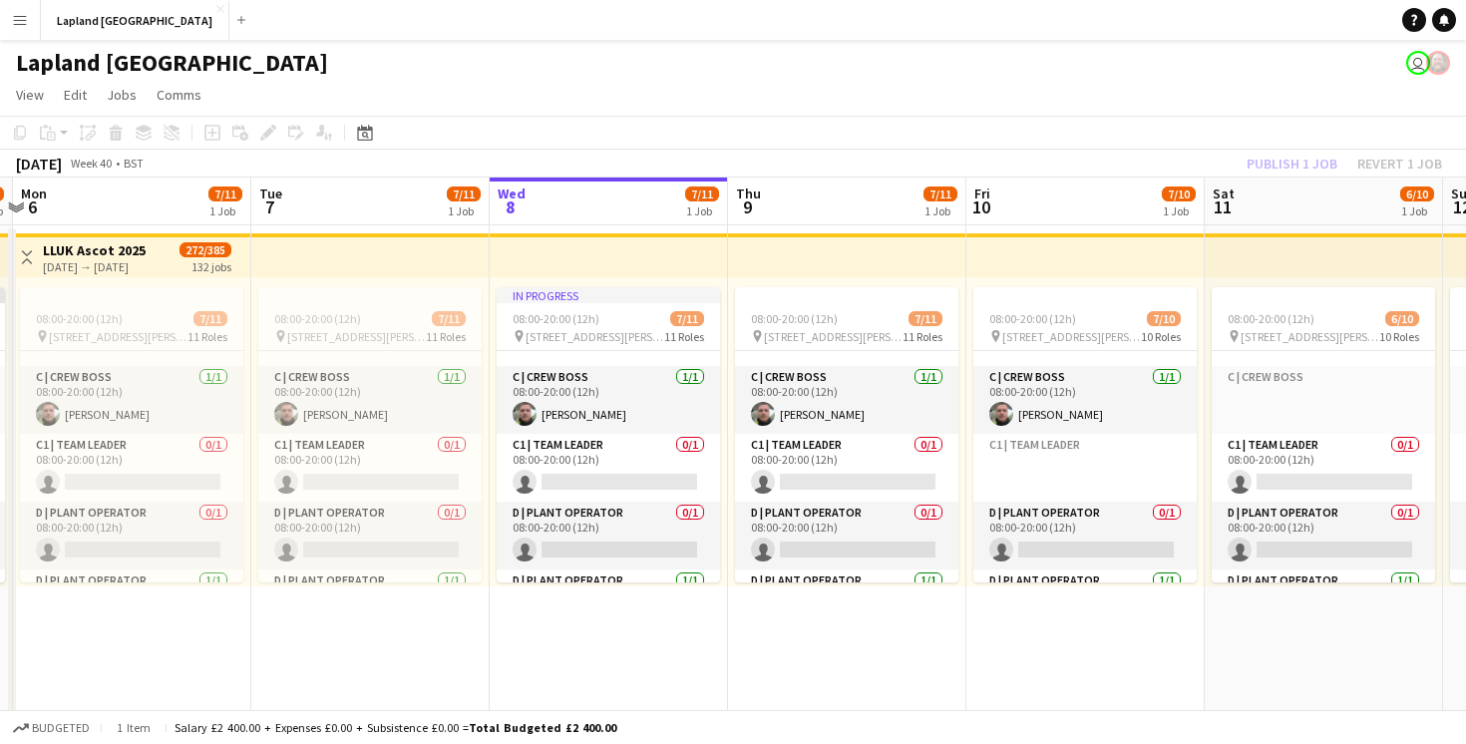
scroll to position [175, 0]
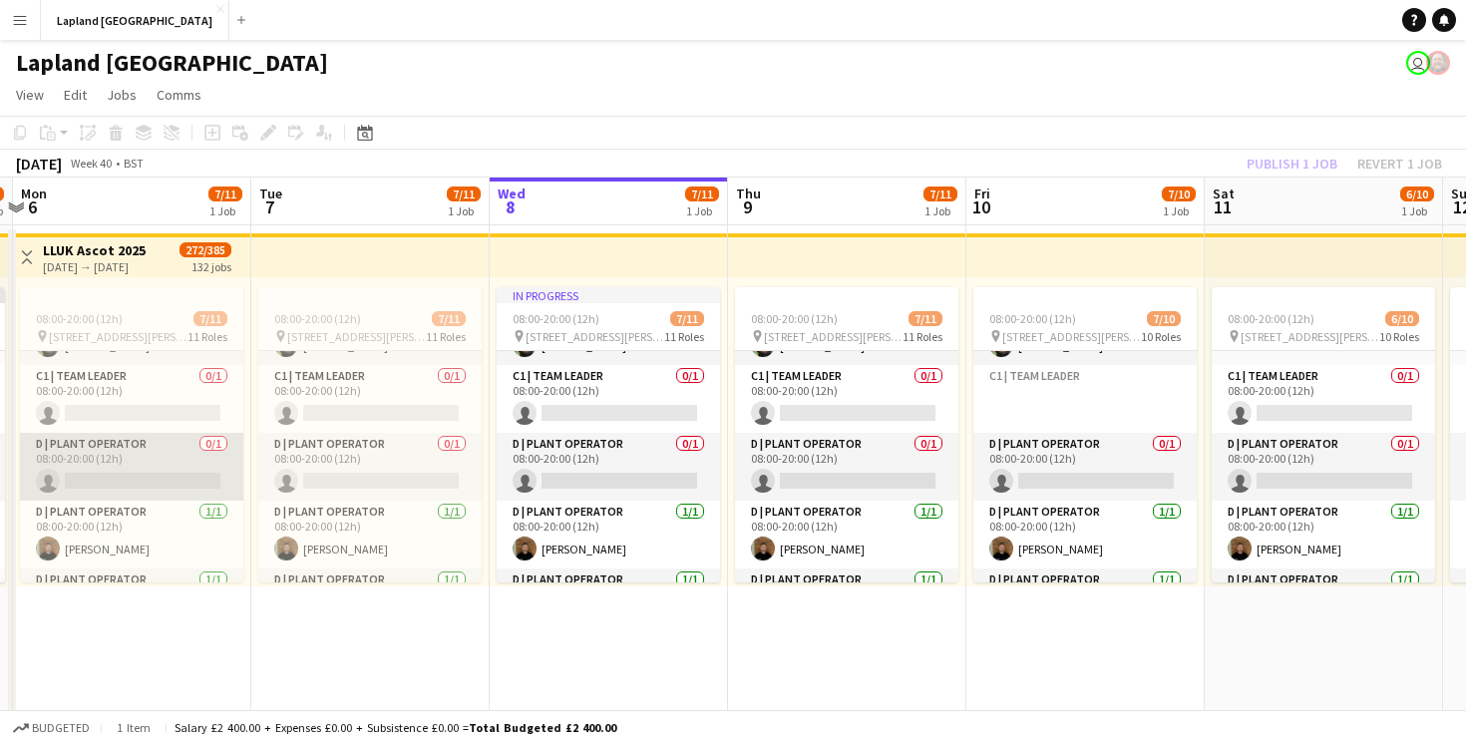
click at [83, 481] on app-card-role "D | Plant Operator 0/1 08:00-20:00 (12h) single-neutral-actions" at bounding box center [131, 467] width 223 height 68
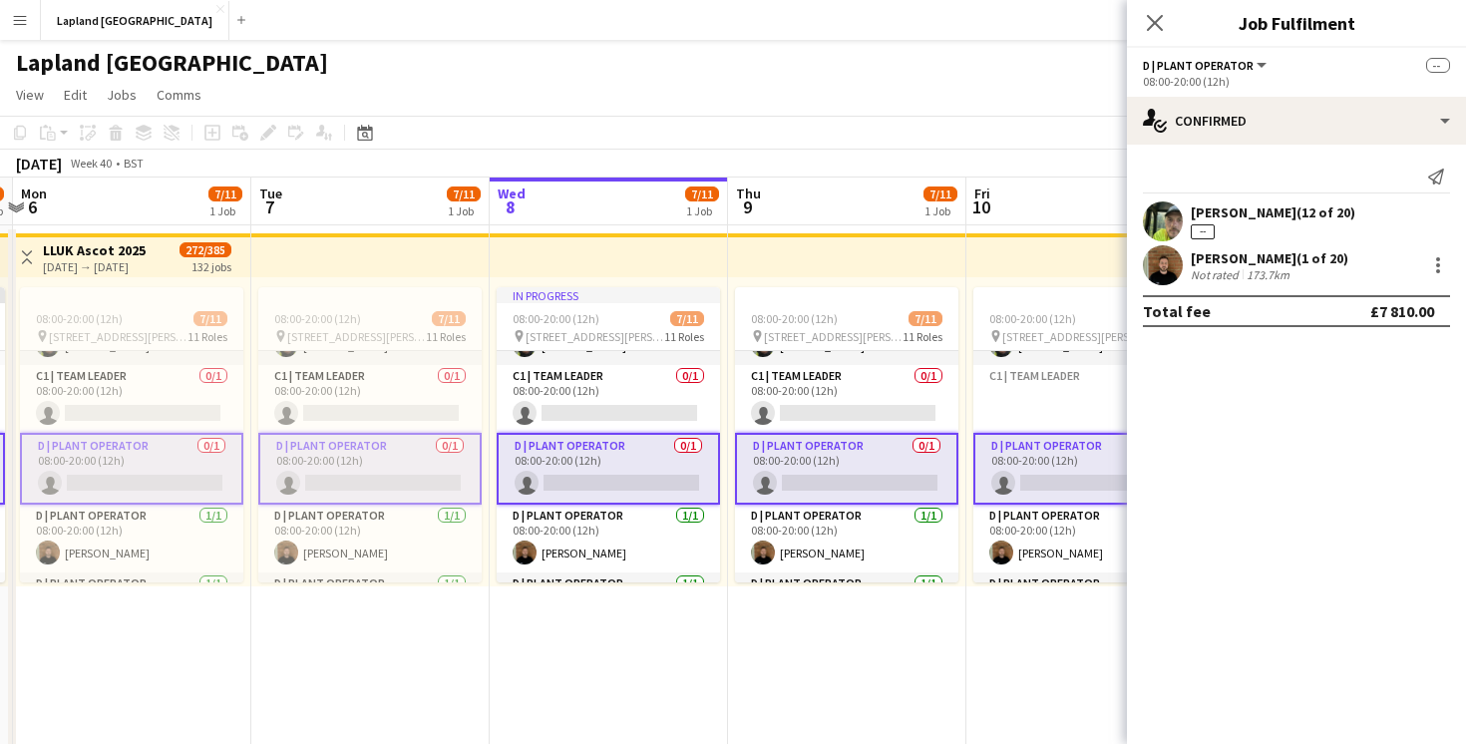
click at [83, 481] on app-card-role "D | Plant Operator 0/1 08:00-20:00 (12h) single-neutral-actions" at bounding box center [131, 469] width 223 height 72
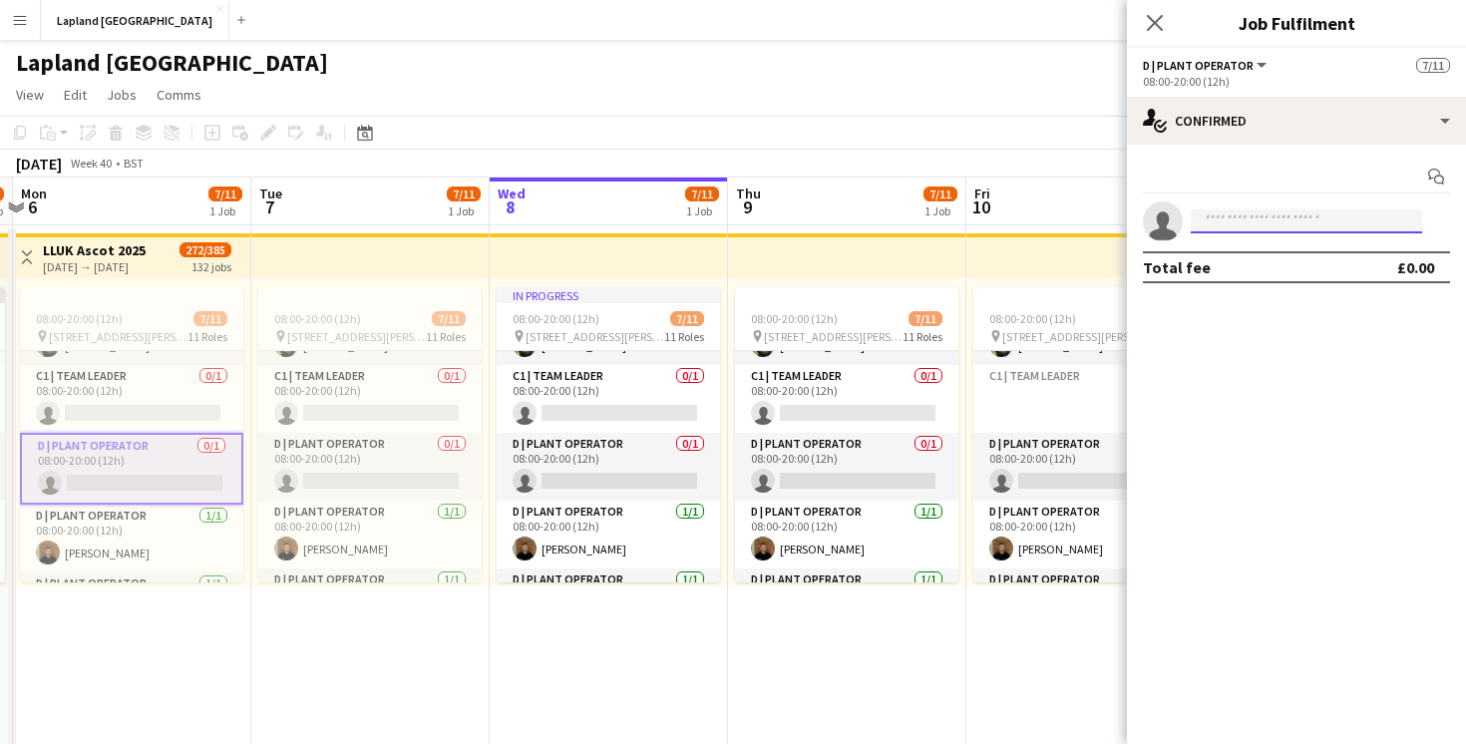
click at [1254, 220] on input at bounding box center [1306, 221] width 231 height 24
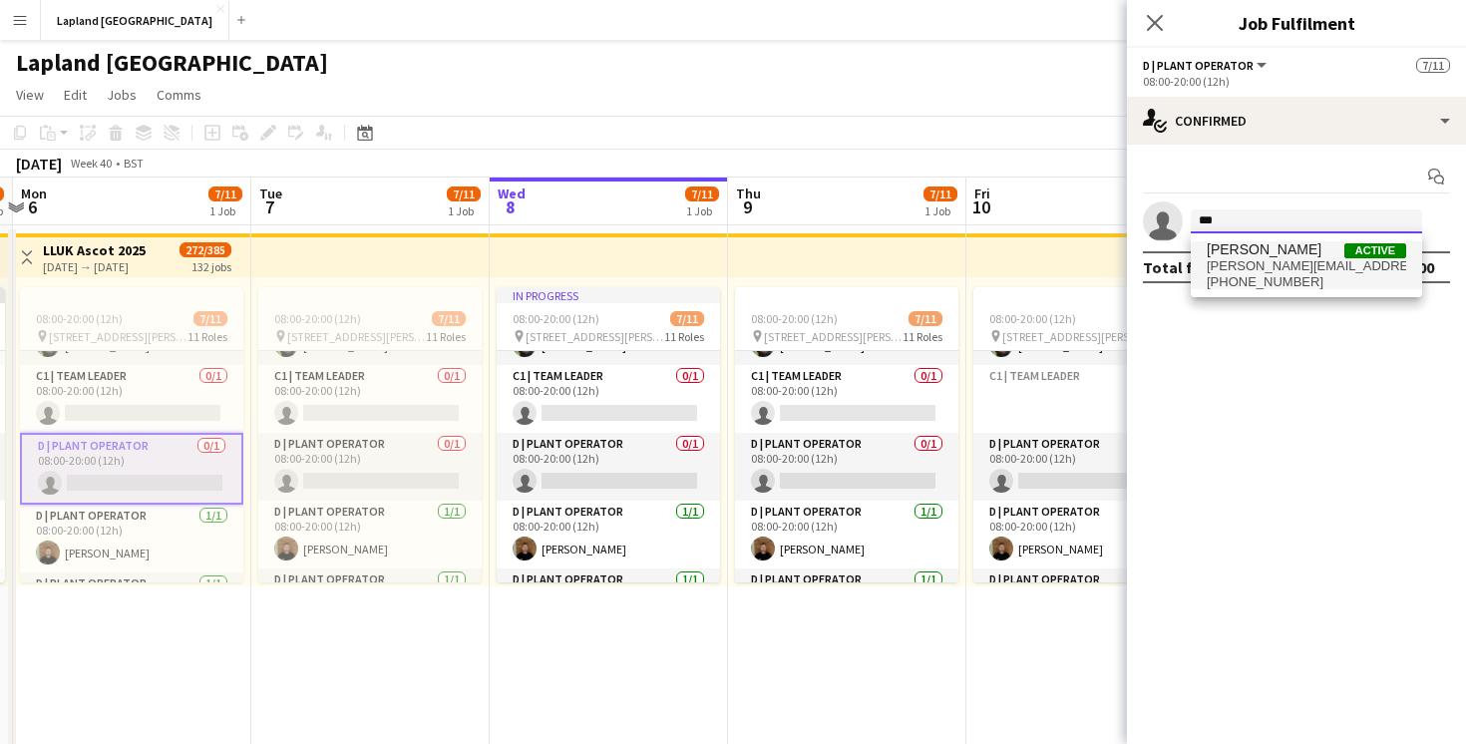
type input "***"
click at [1247, 255] on span "[PERSON_NAME]" at bounding box center [1264, 249] width 115 height 17
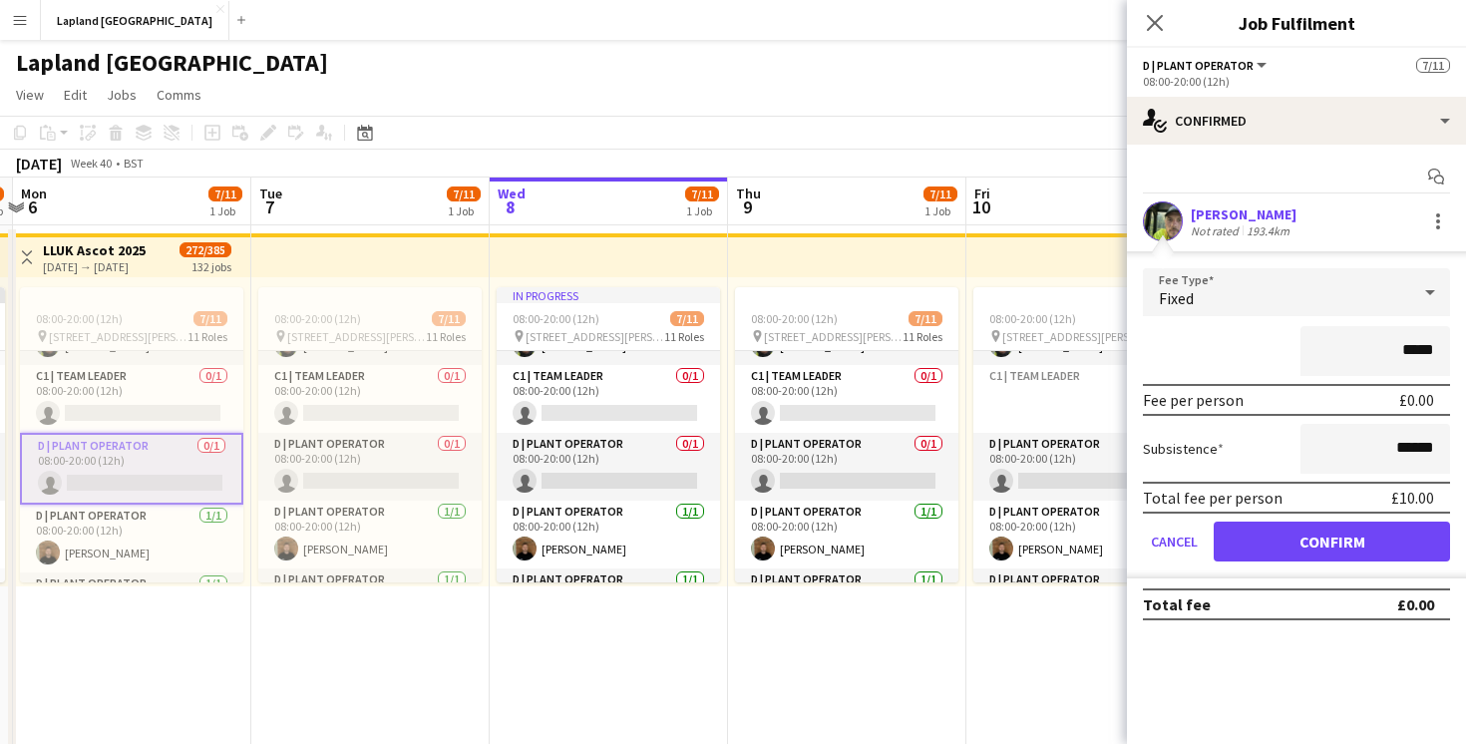
click at [1237, 294] on div "Fixed" at bounding box center [1276, 292] width 267 height 48
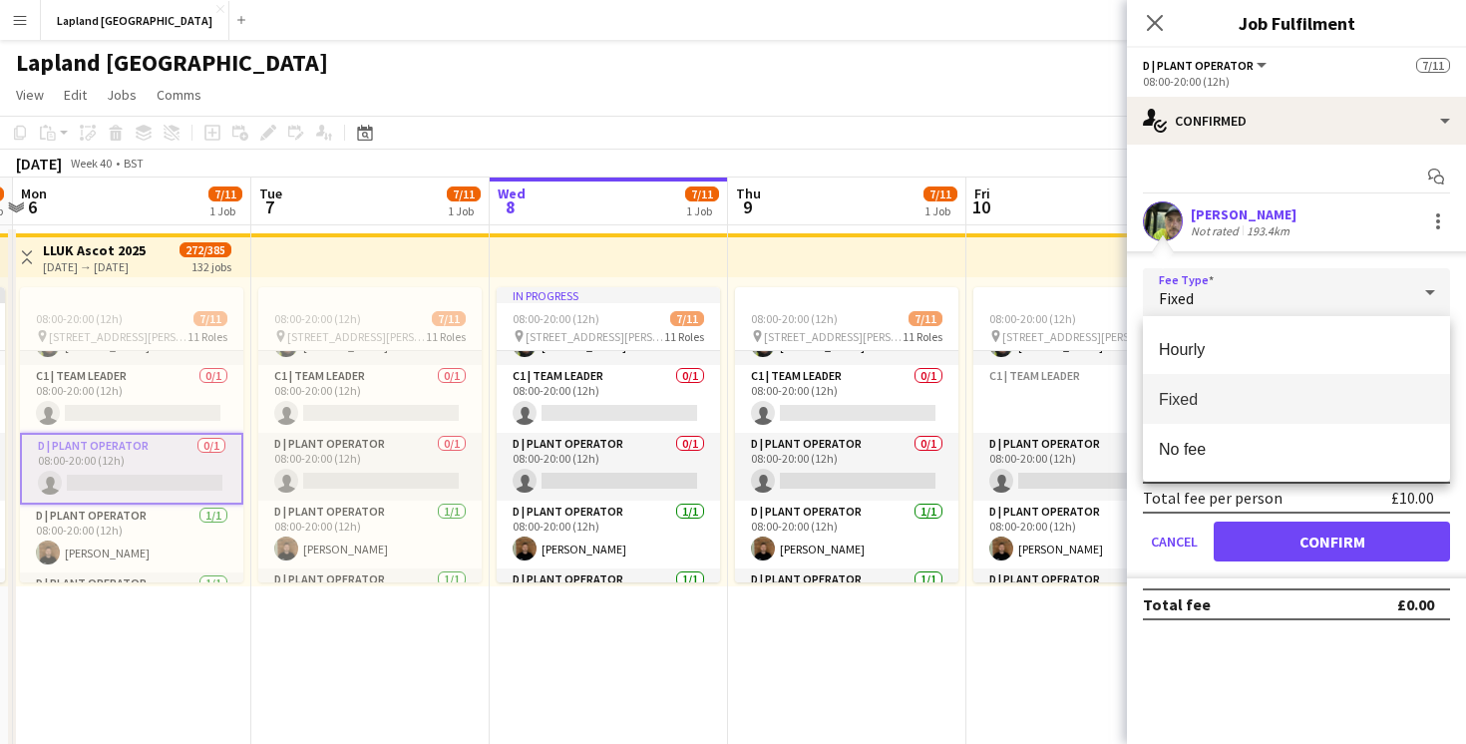
click at [1197, 400] on span "Fixed" at bounding box center [1296, 399] width 275 height 19
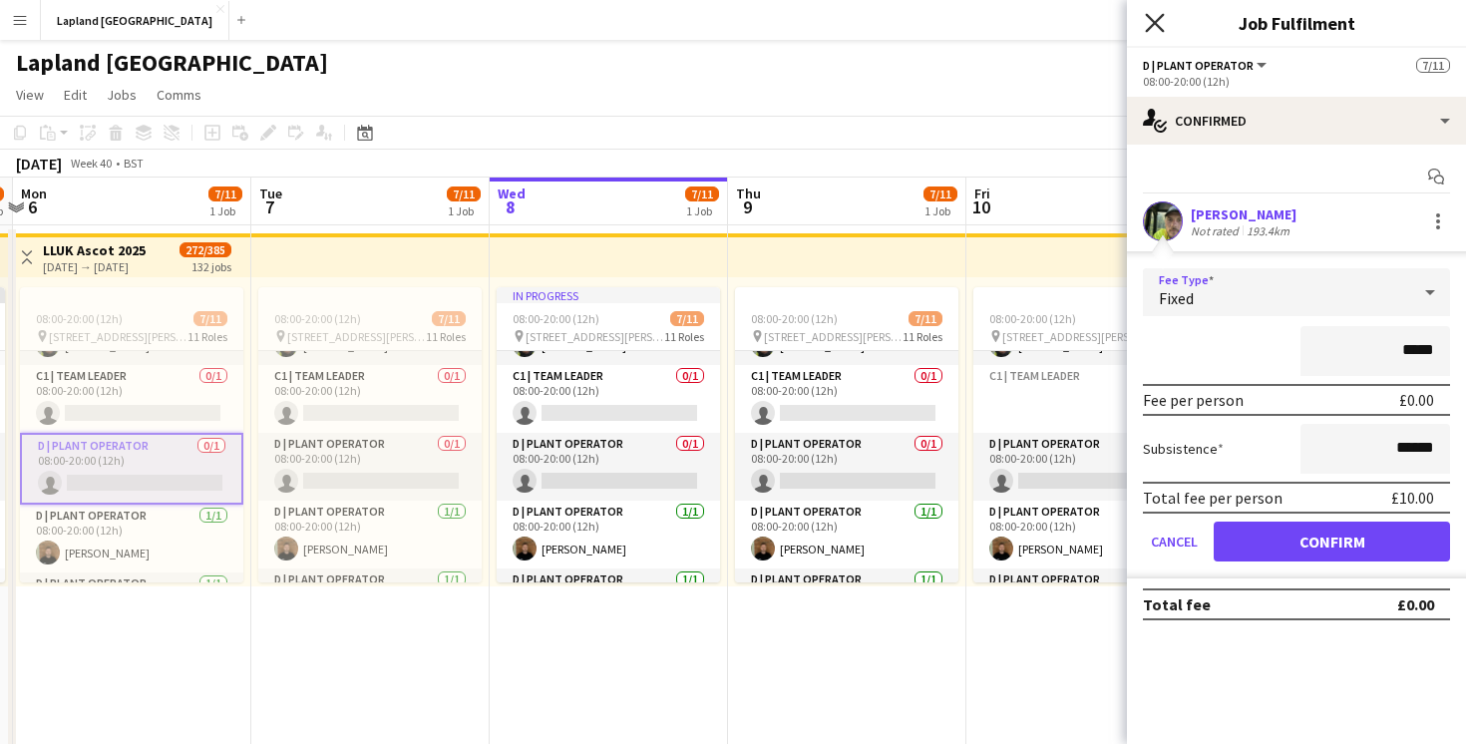
click at [1161, 15] on icon at bounding box center [1154, 22] width 19 height 19
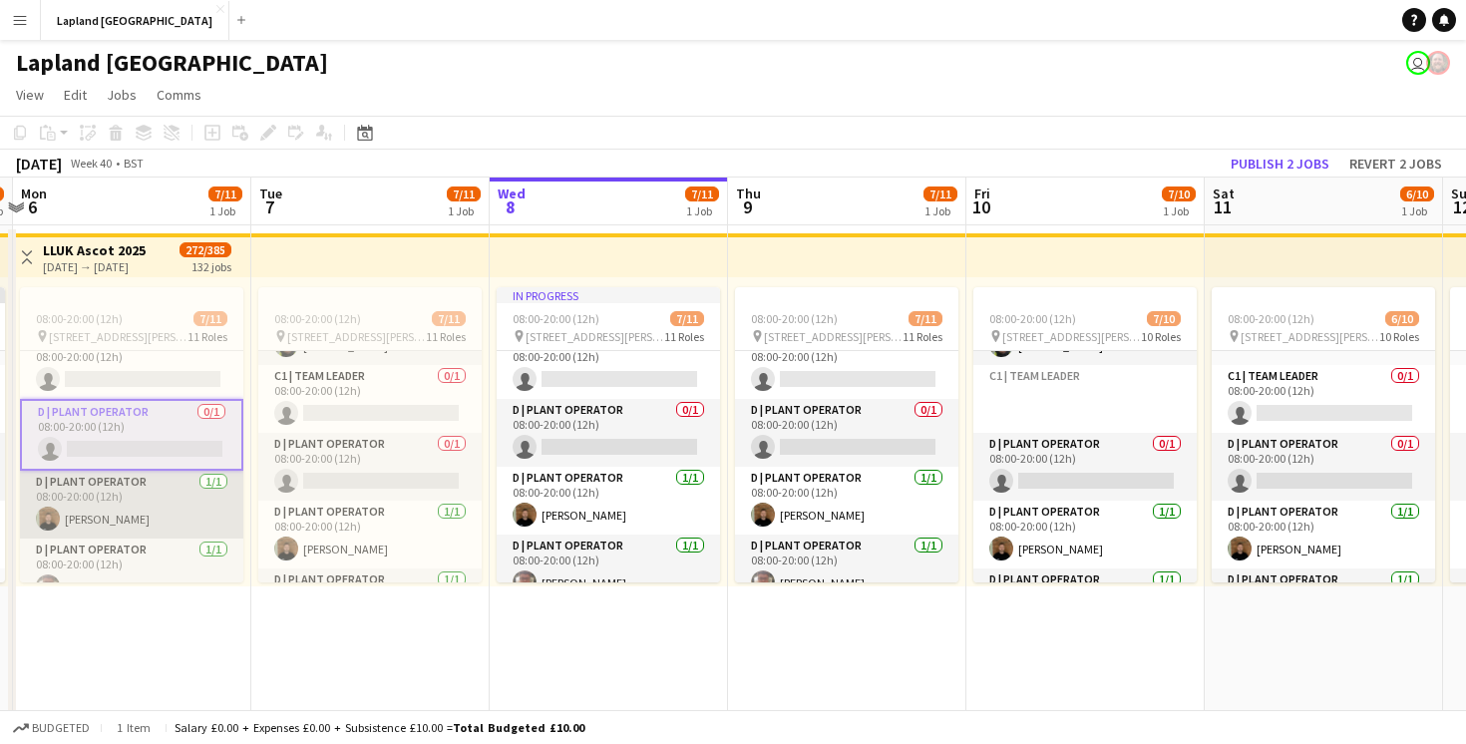
scroll to position [261, 0]
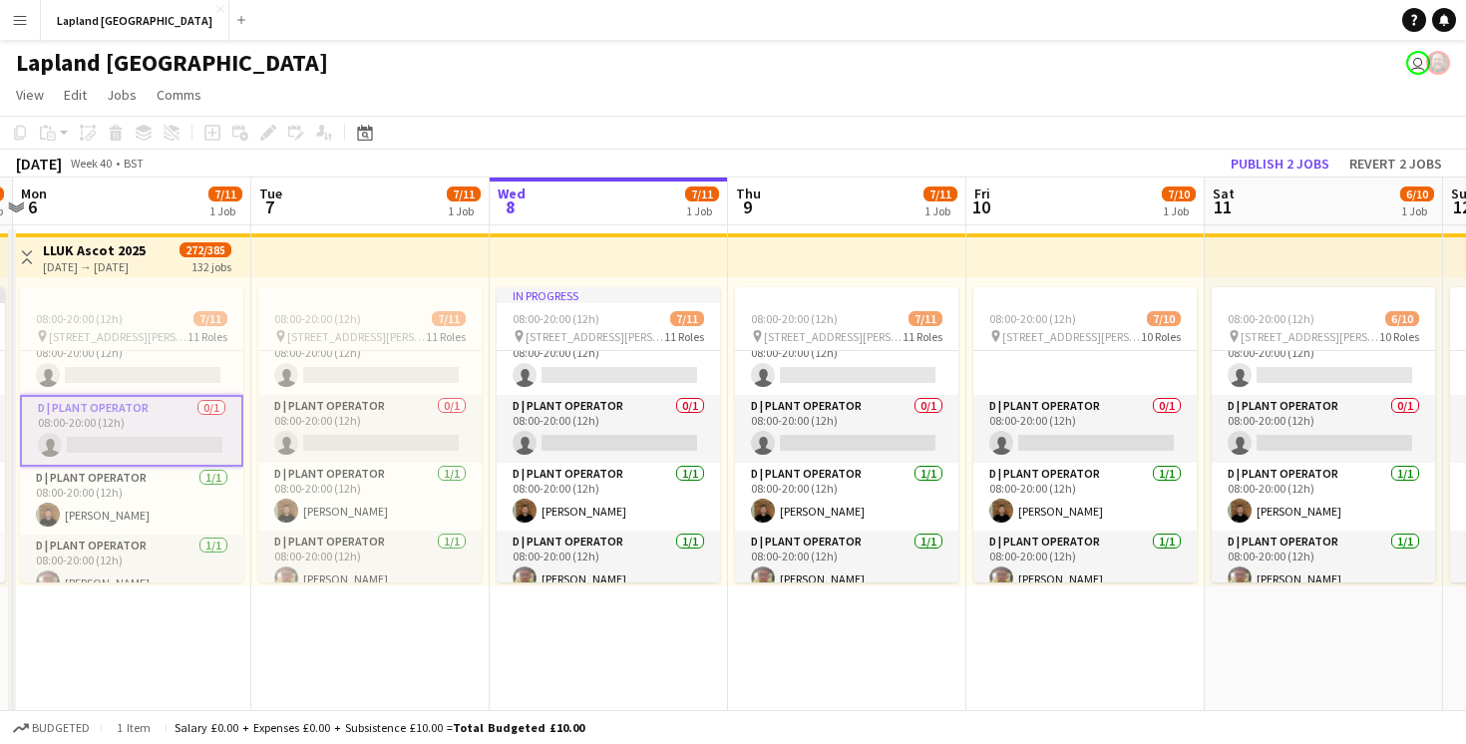
click at [104, 407] on app-card-role "D | Plant Operator 0/1 08:00-20:00 (12h) single-neutral-actions" at bounding box center [131, 431] width 223 height 72
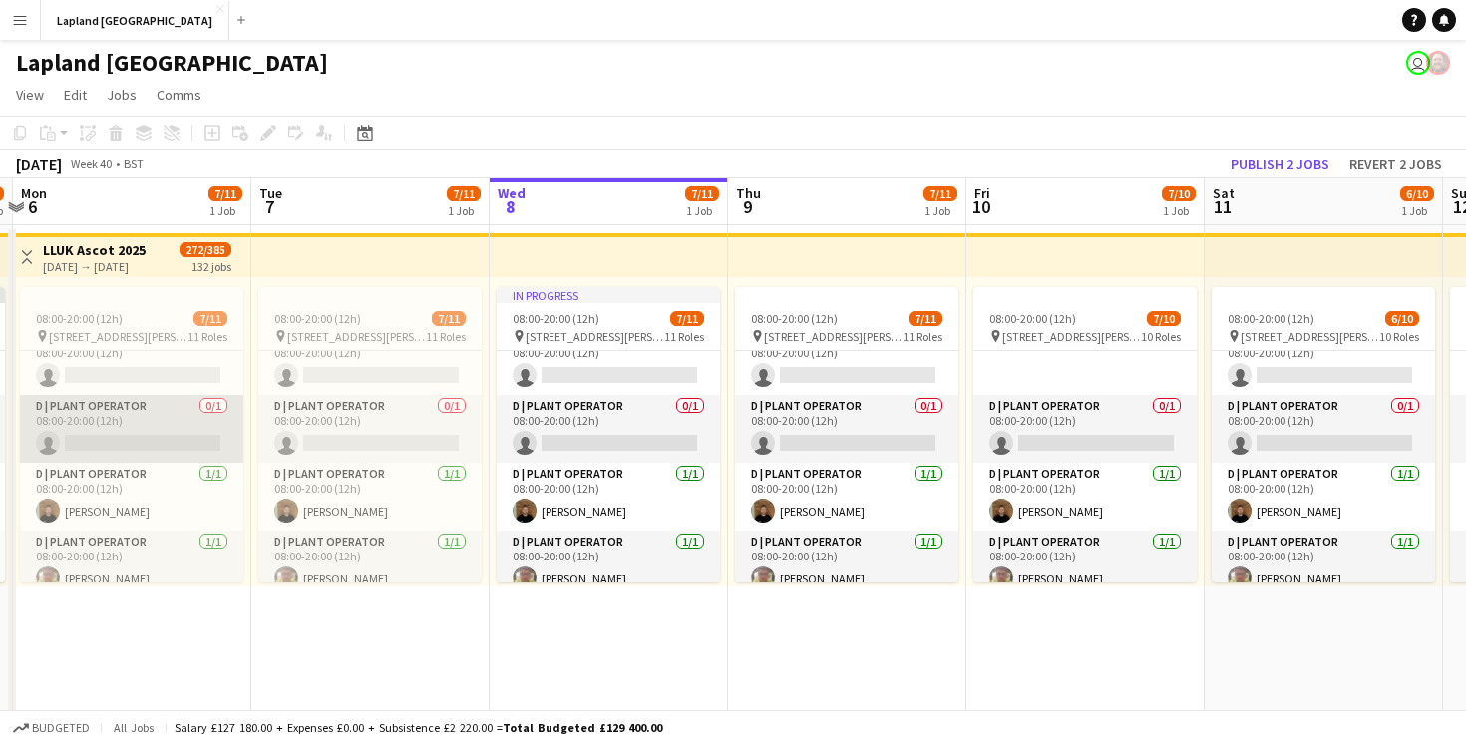
click at [104, 407] on app-card-role "D | Plant Operator 0/1 08:00-20:00 (12h) single-neutral-actions" at bounding box center [131, 429] width 223 height 68
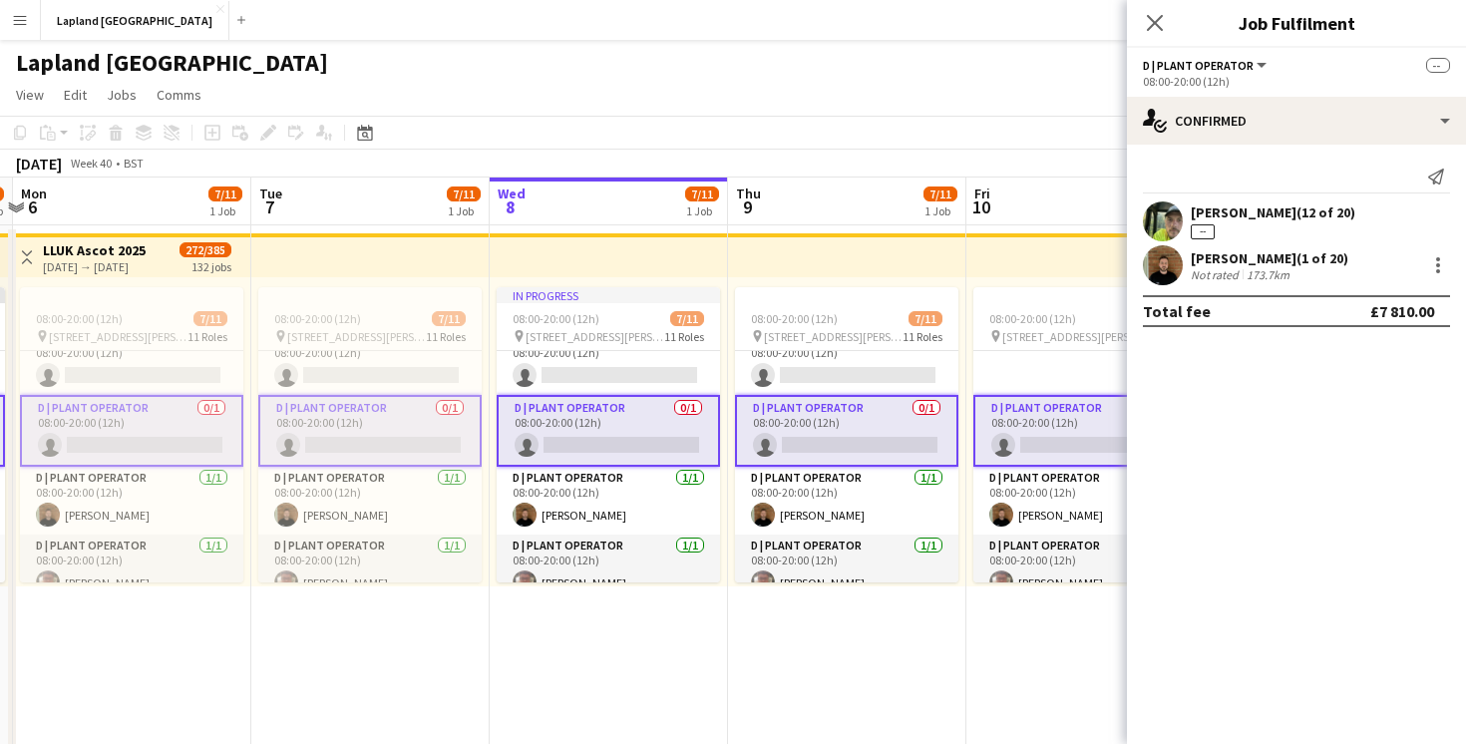
click at [1265, 219] on div "Darryl Ladd (12 of 20)" at bounding box center [1273, 212] width 165 height 18
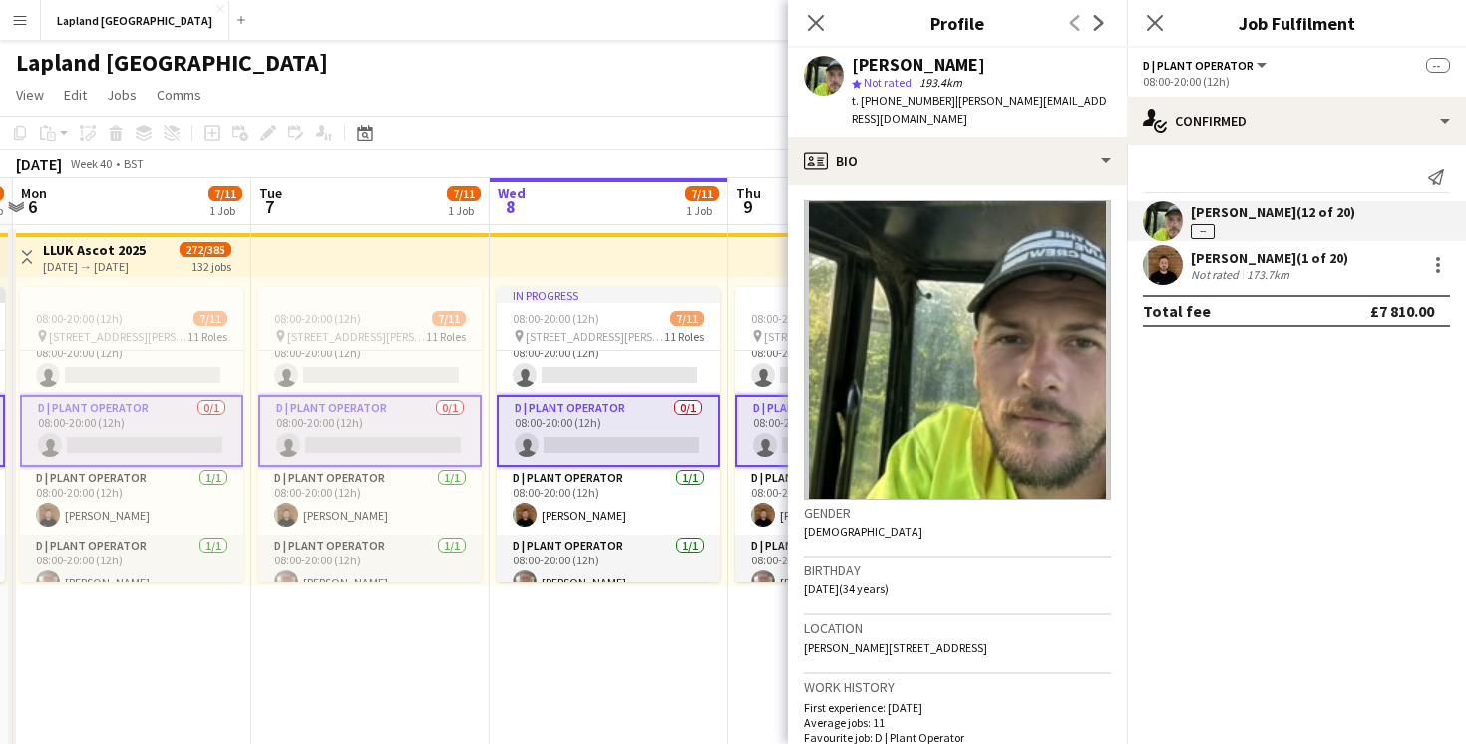
click at [1205, 232] on div "--" at bounding box center [1203, 231] width 24 height 15
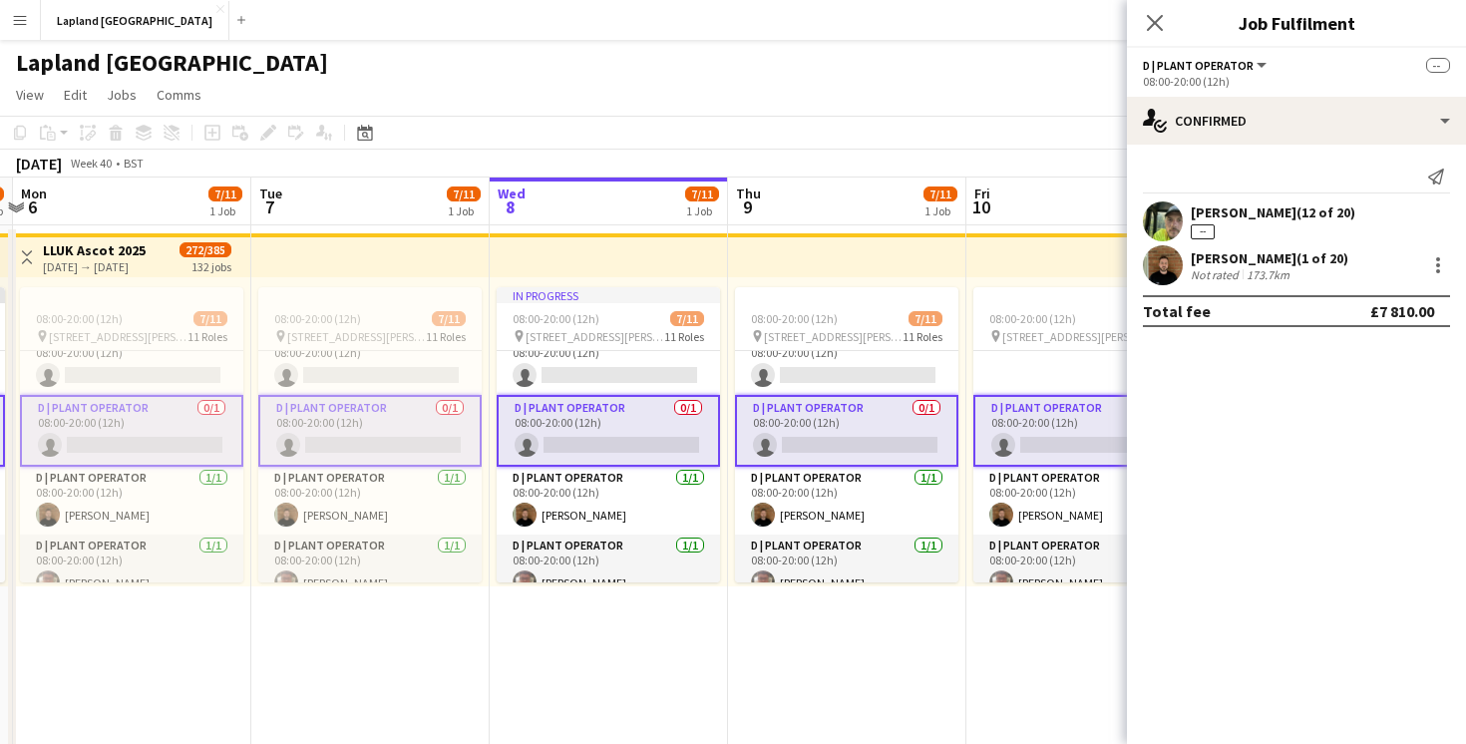
click at [1206, 232] on div "--" at bounding box center [1203, 231] width 24 height 15
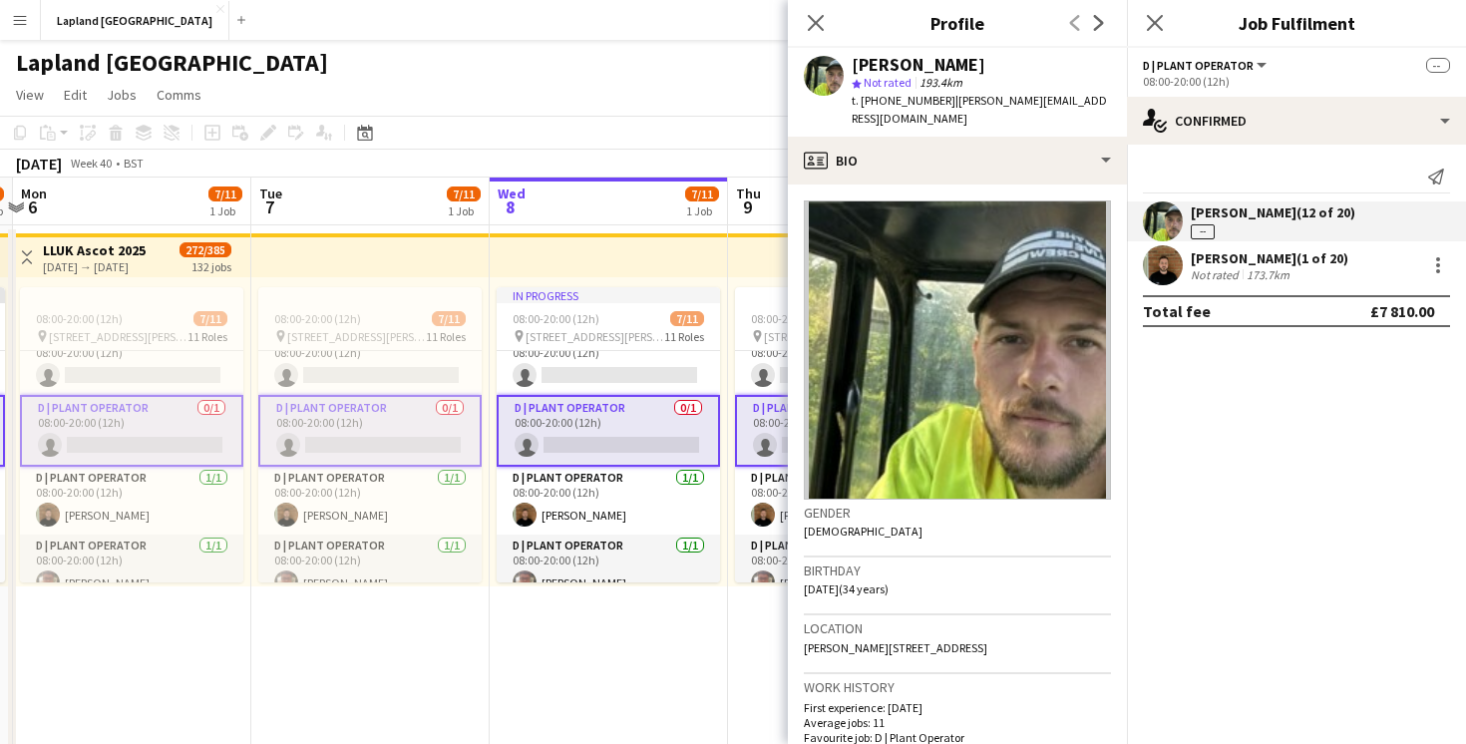
click at [1162, 222] on app-user-avatar at bounding box center [1163, 221] width 40 height 40
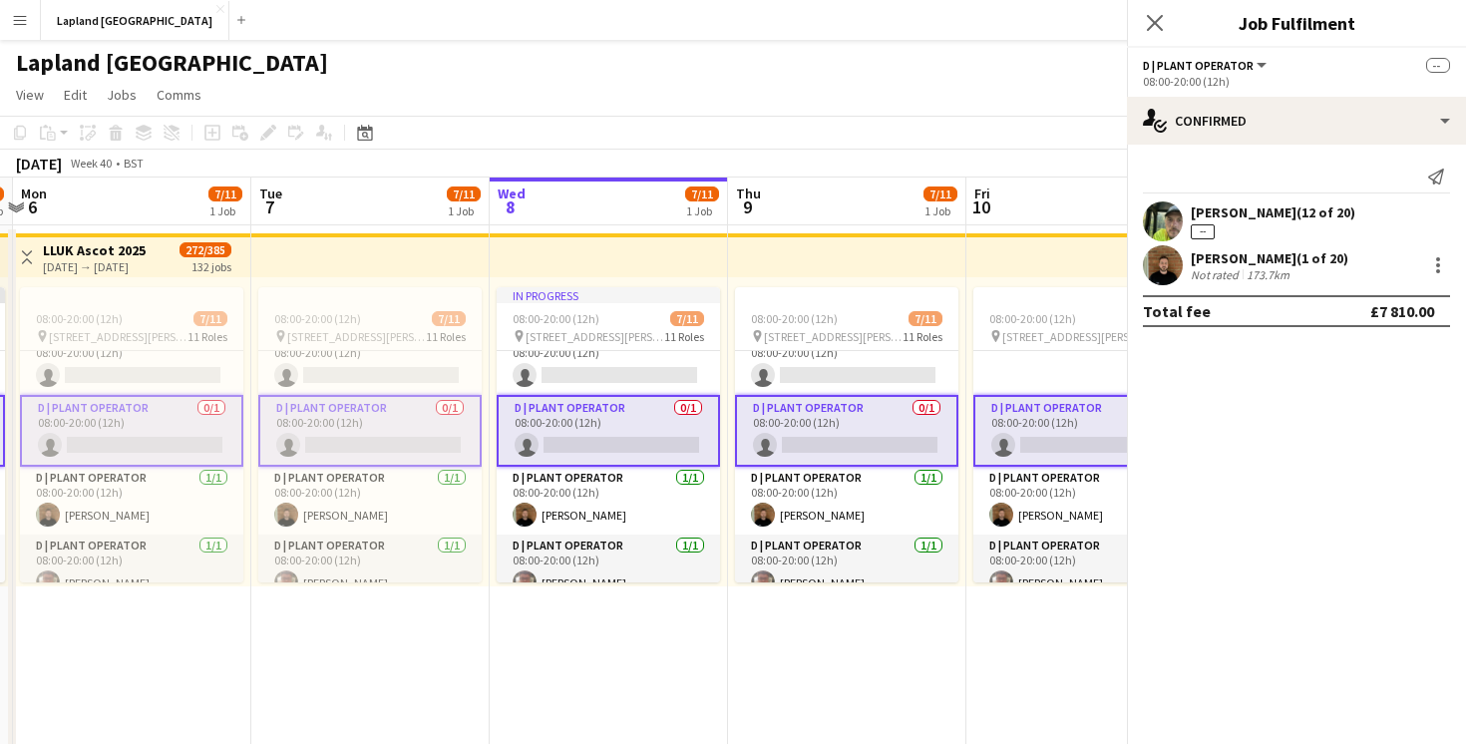
click at [1162, 222] on app-user-avatar at bounding box center [1163, 221] width 40 height 40
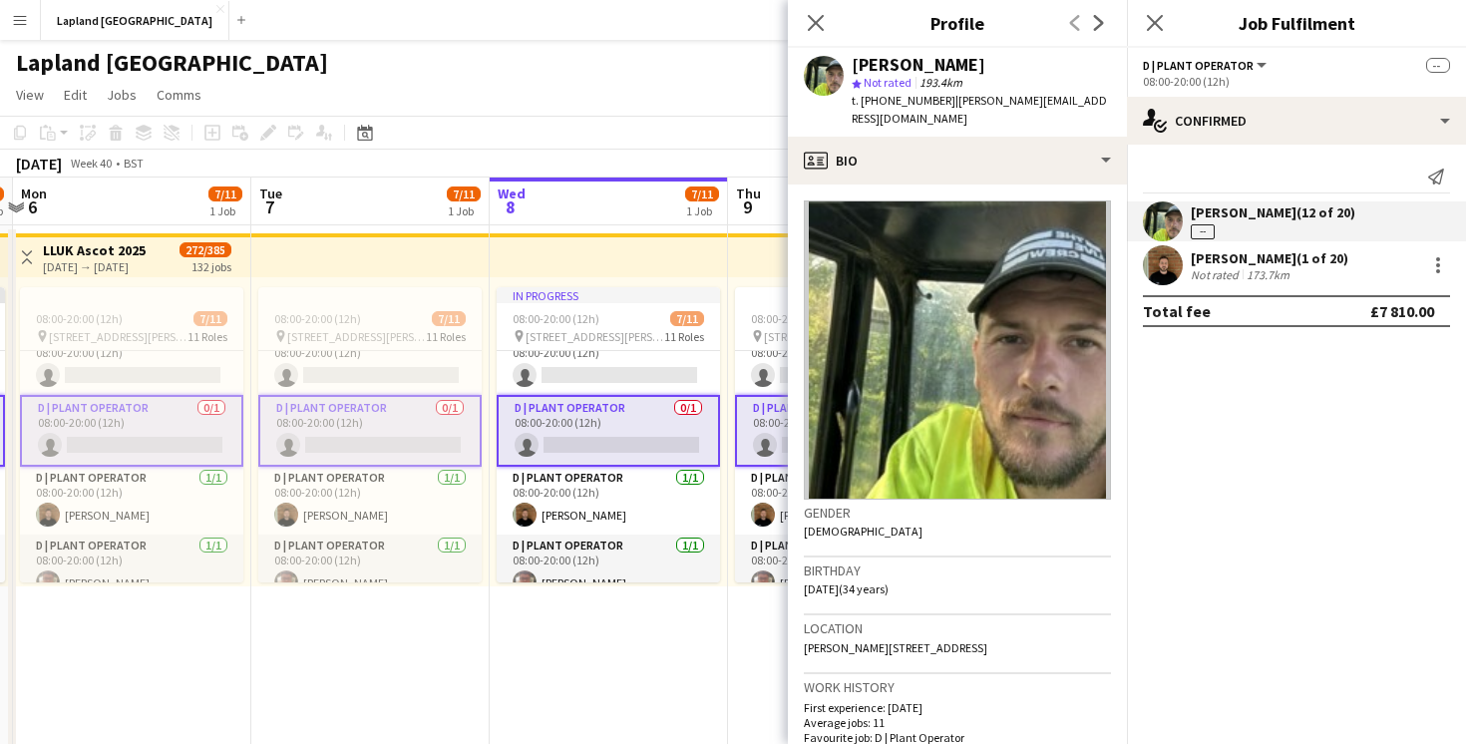
click at [1437, 71] on span "--" at bounding box center [1438, 65] width 24 height 15
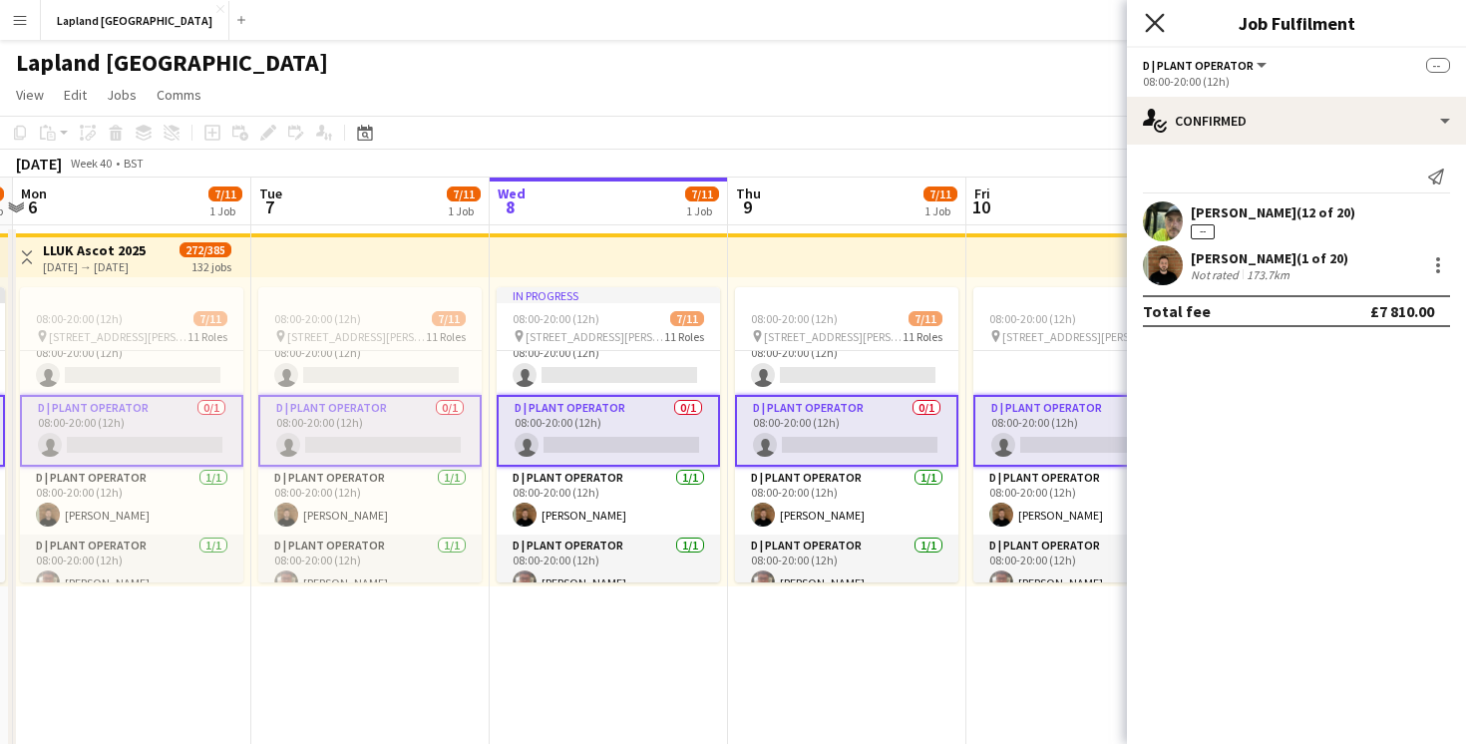
click at [1145, 25] on icon "Close pop-in" at bounding box center [1154, 22] width 19 height 19
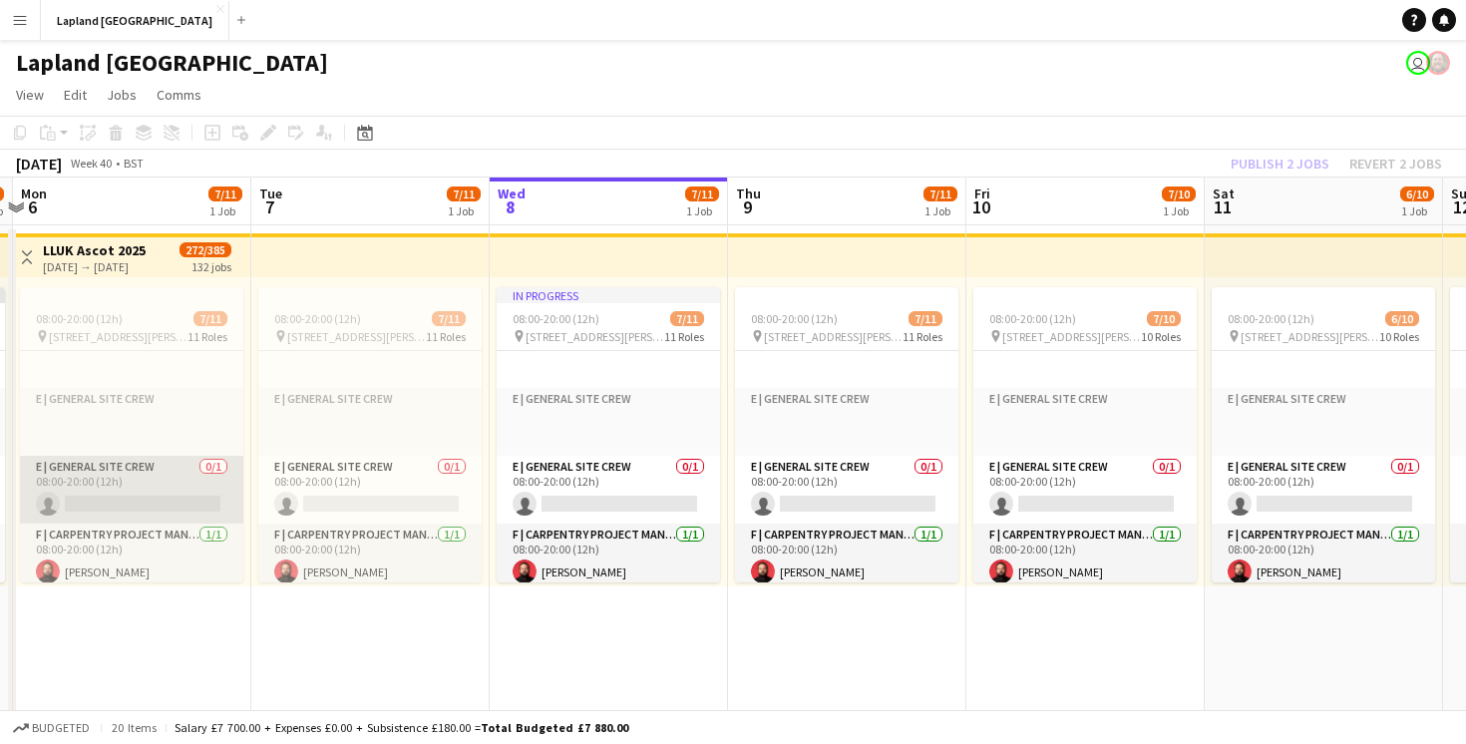
click at [108, 506] on app-card-role "E | General Site Crew 0/1 08:00-20:00 (12h) single-neutral-actions" at bounding box center [131, 490] width 223 height 68
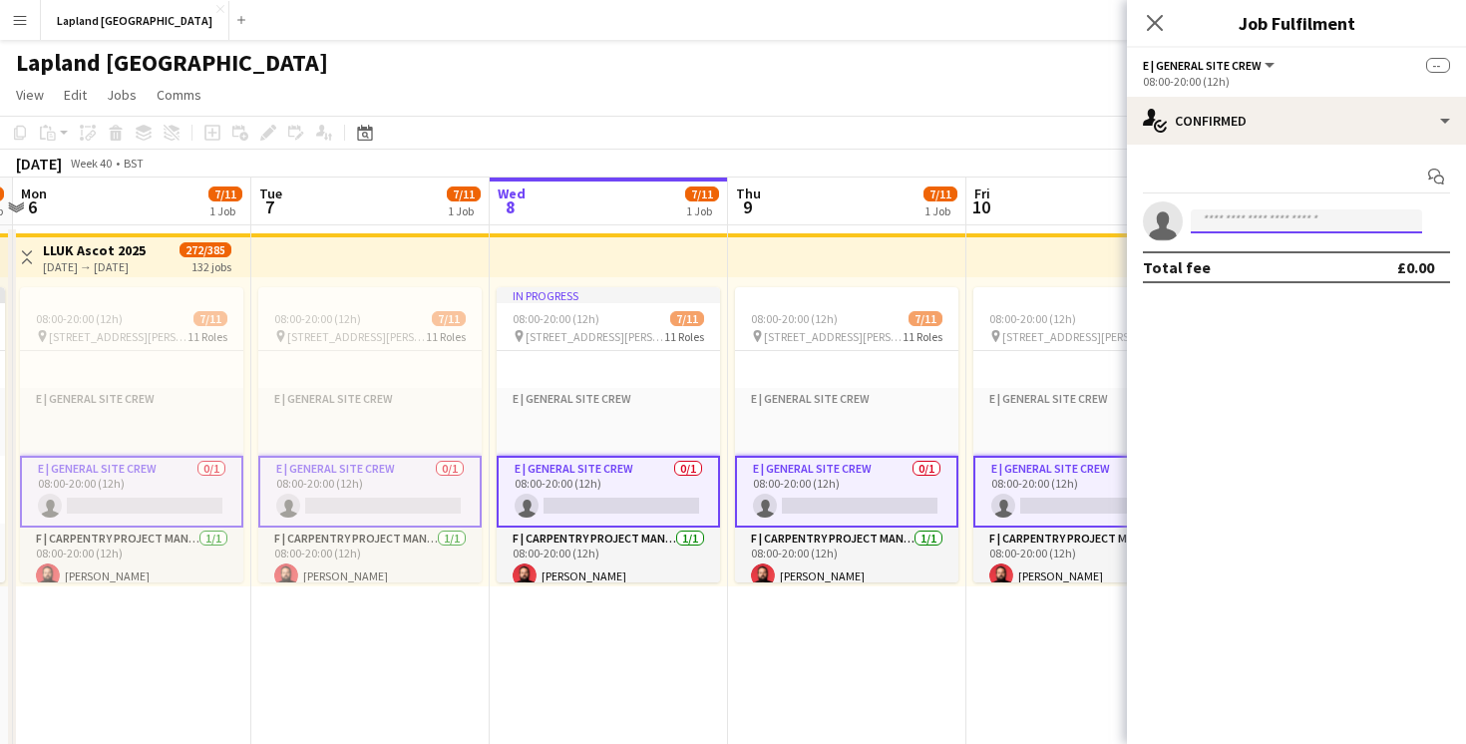
click at [1258, 218] on input at bounding box center [1306, 221] width 231 height 24
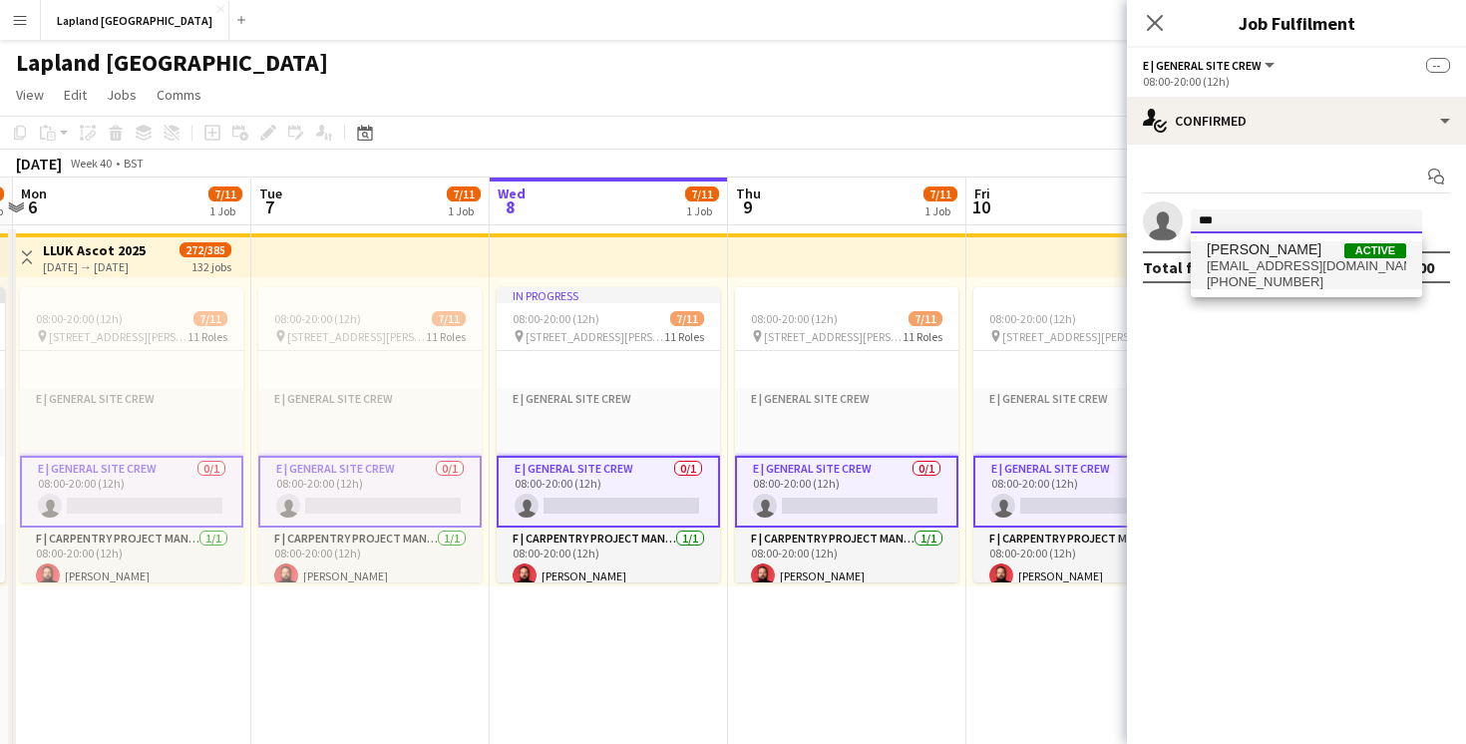
type input "***"
click at [1255, 280] on span "+447716397042" at bounding box center [1306, 282] width 199 height 16
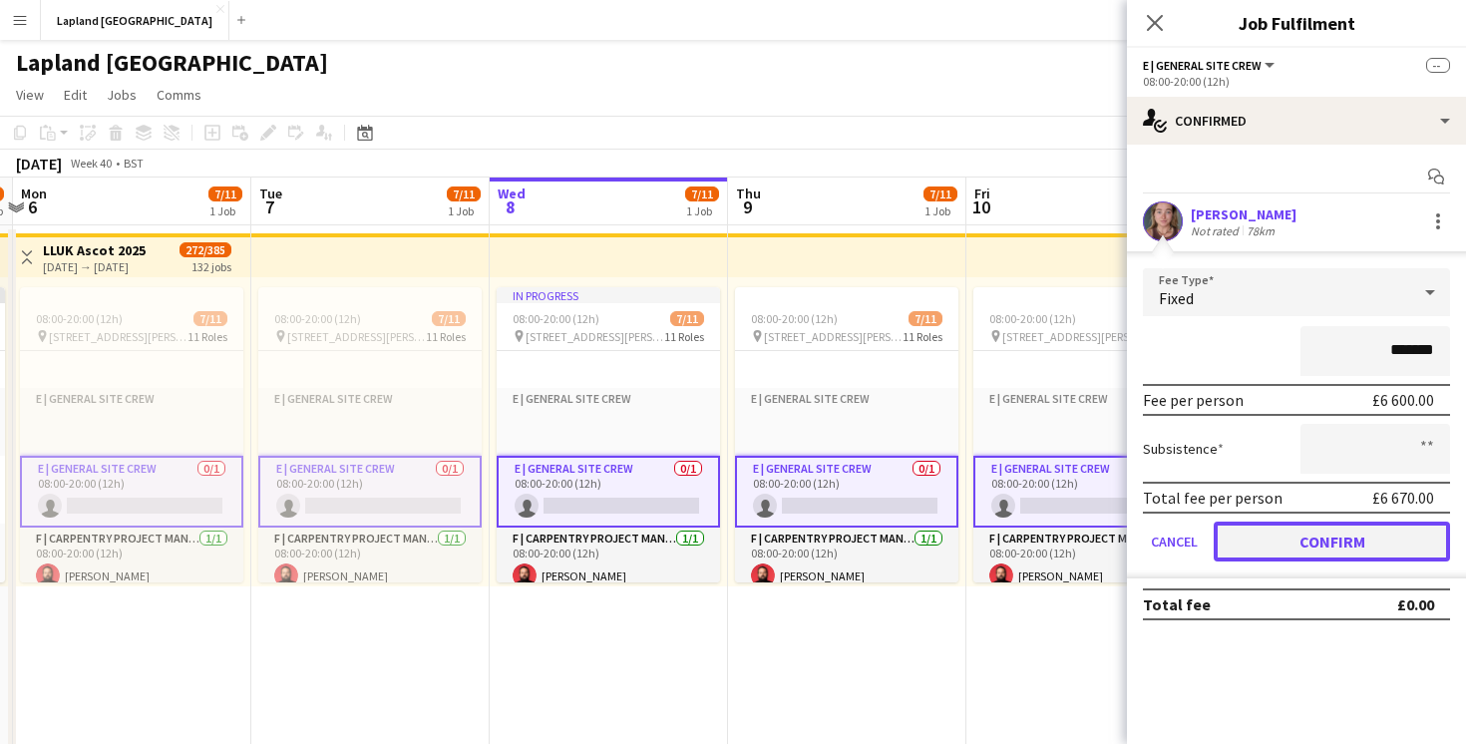
click at [1276, 538] on button "Confirm" at bounding box center [1332, 542] width 236 height 40
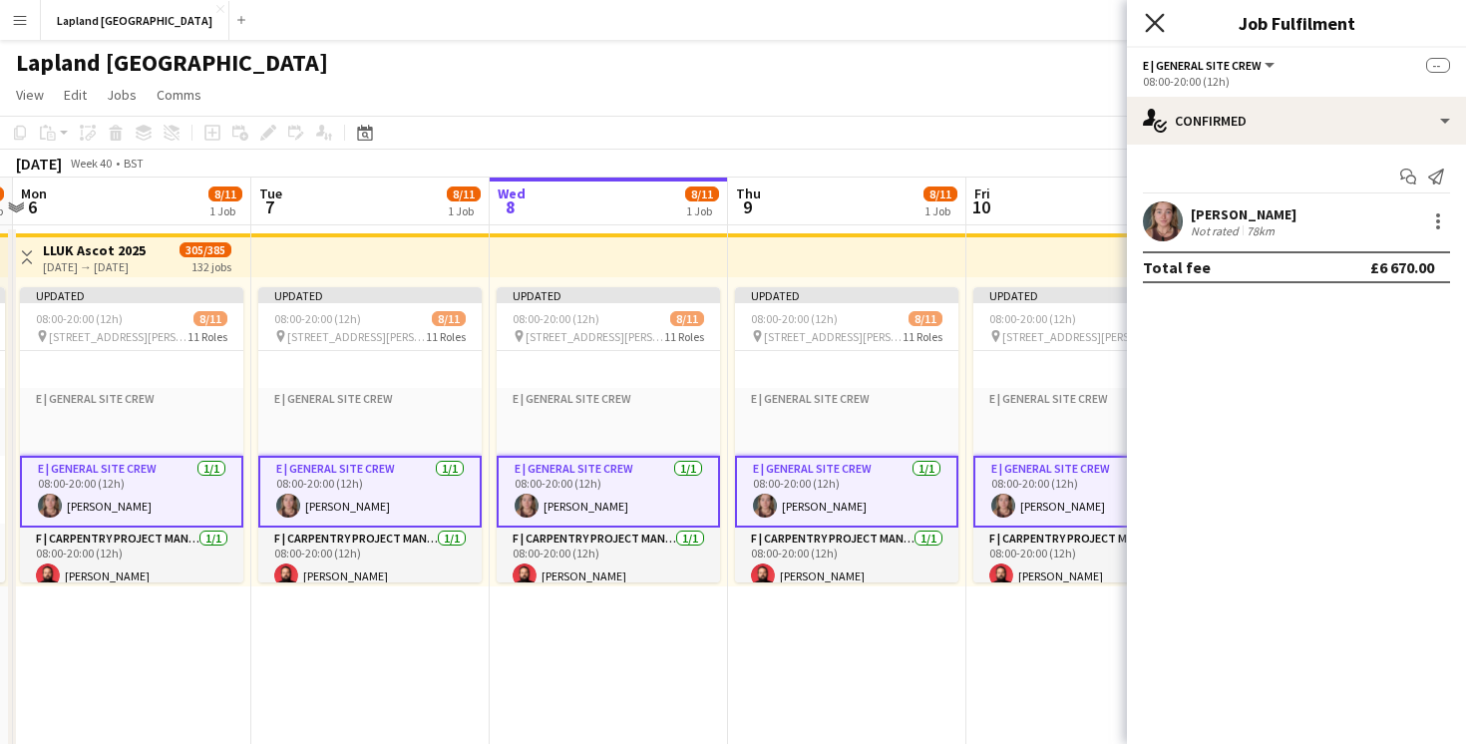
click at [1158, 25] on icon at bounding box center [1154, 22] width 19 height 19
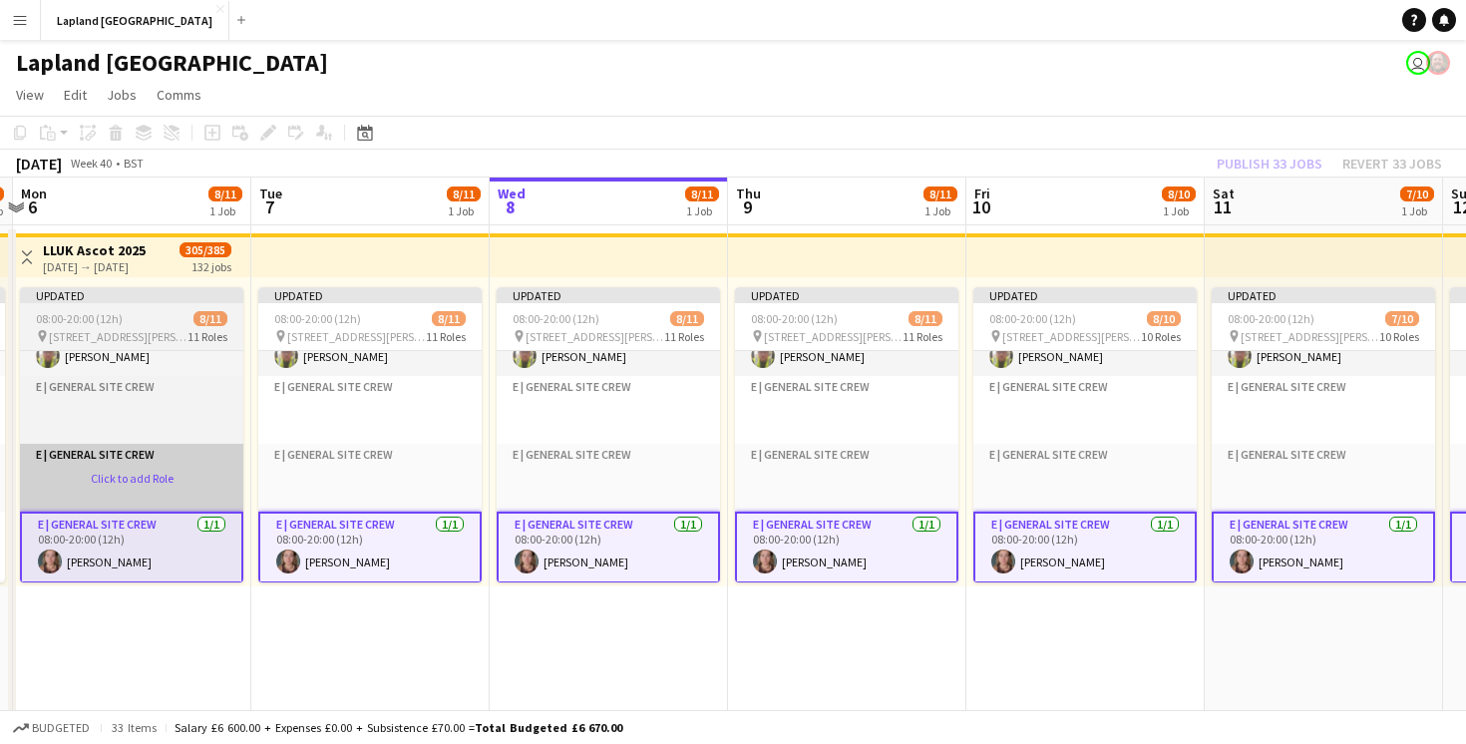
click at [129, 477] on app-card-role-placeholder "E | General Site Crew Click to add Role" at bounding box center [131, 478] width 223 height 68
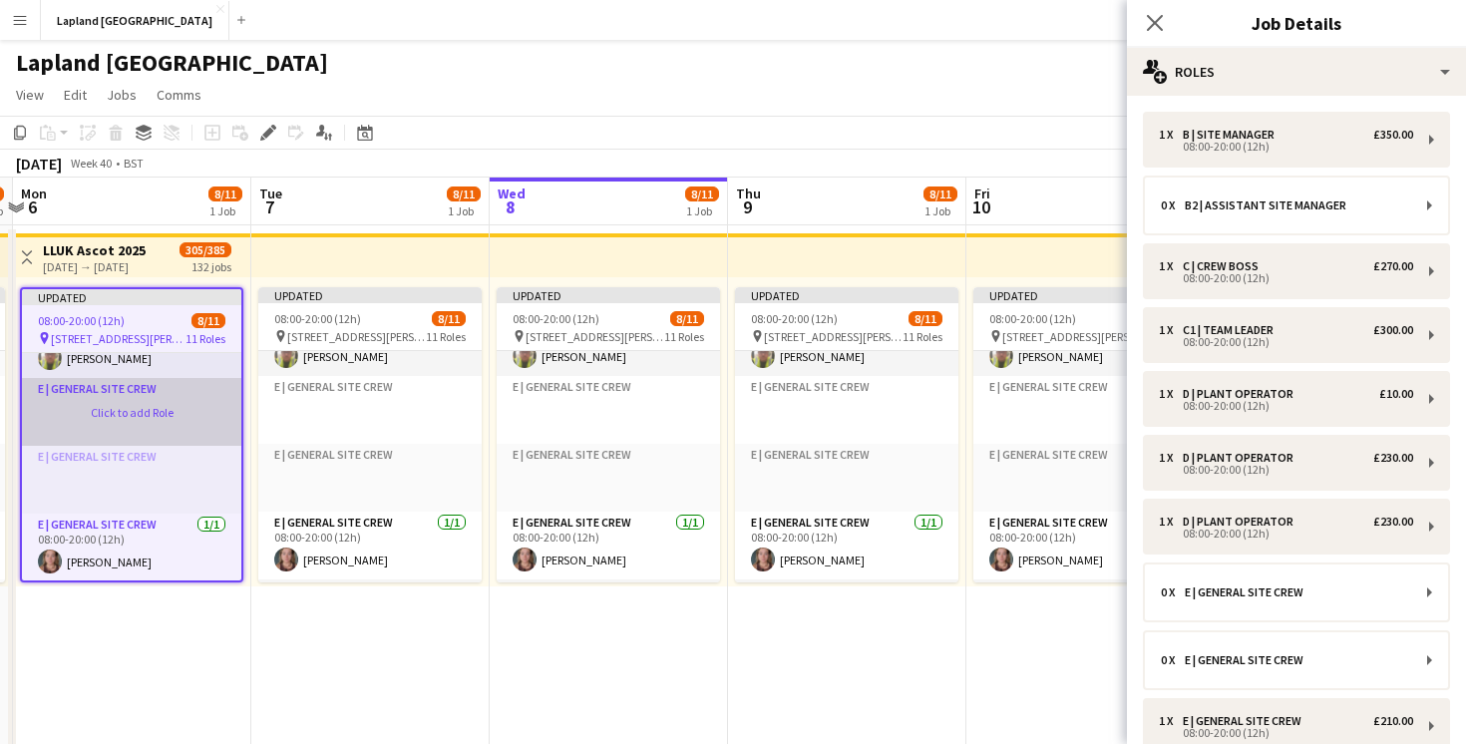
click at [114, 417] on app-card-role-placeholder "E | General Site Crew Click to add Role" at bounding box center [131, 412] width 219 height 68
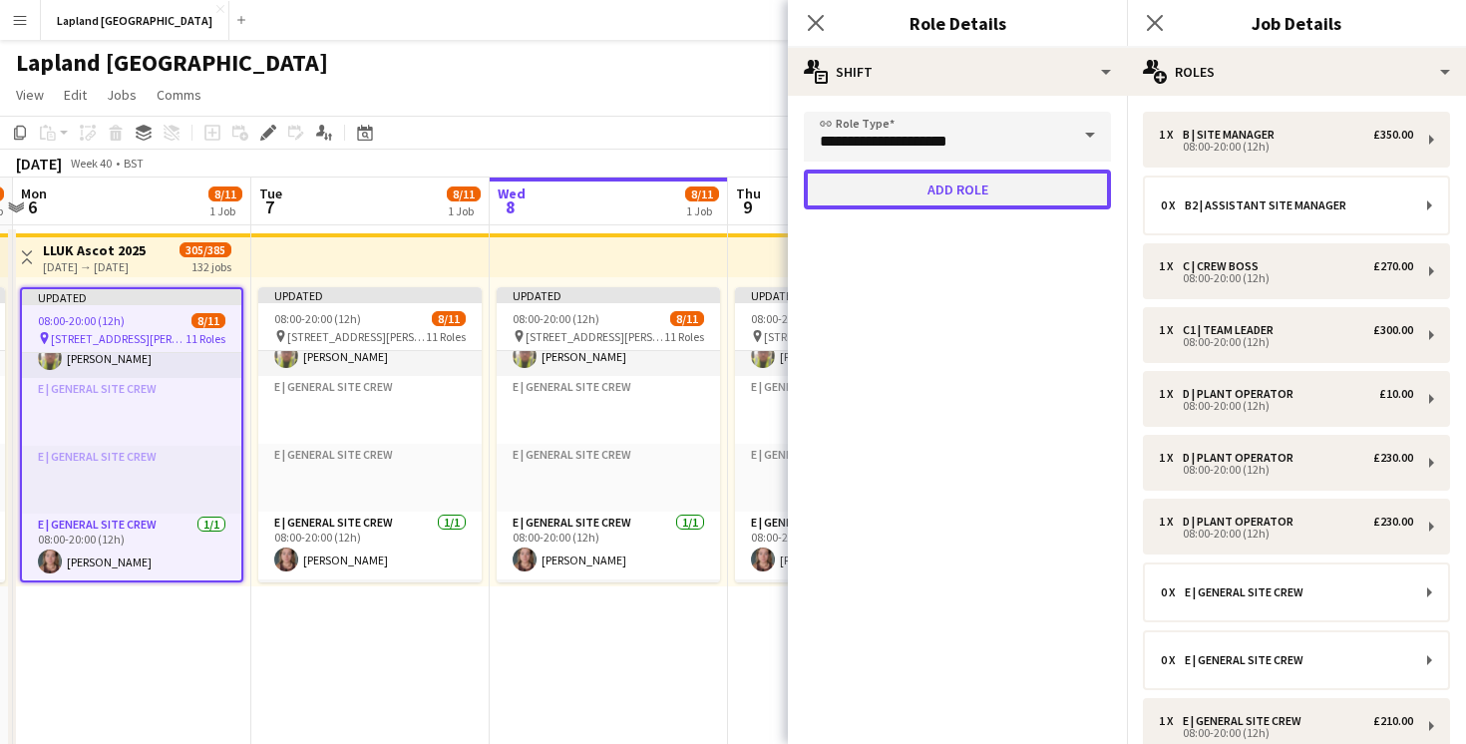
click at [933, 206] on button "Add role" at bounding box center [957, 190] width 307 height 40
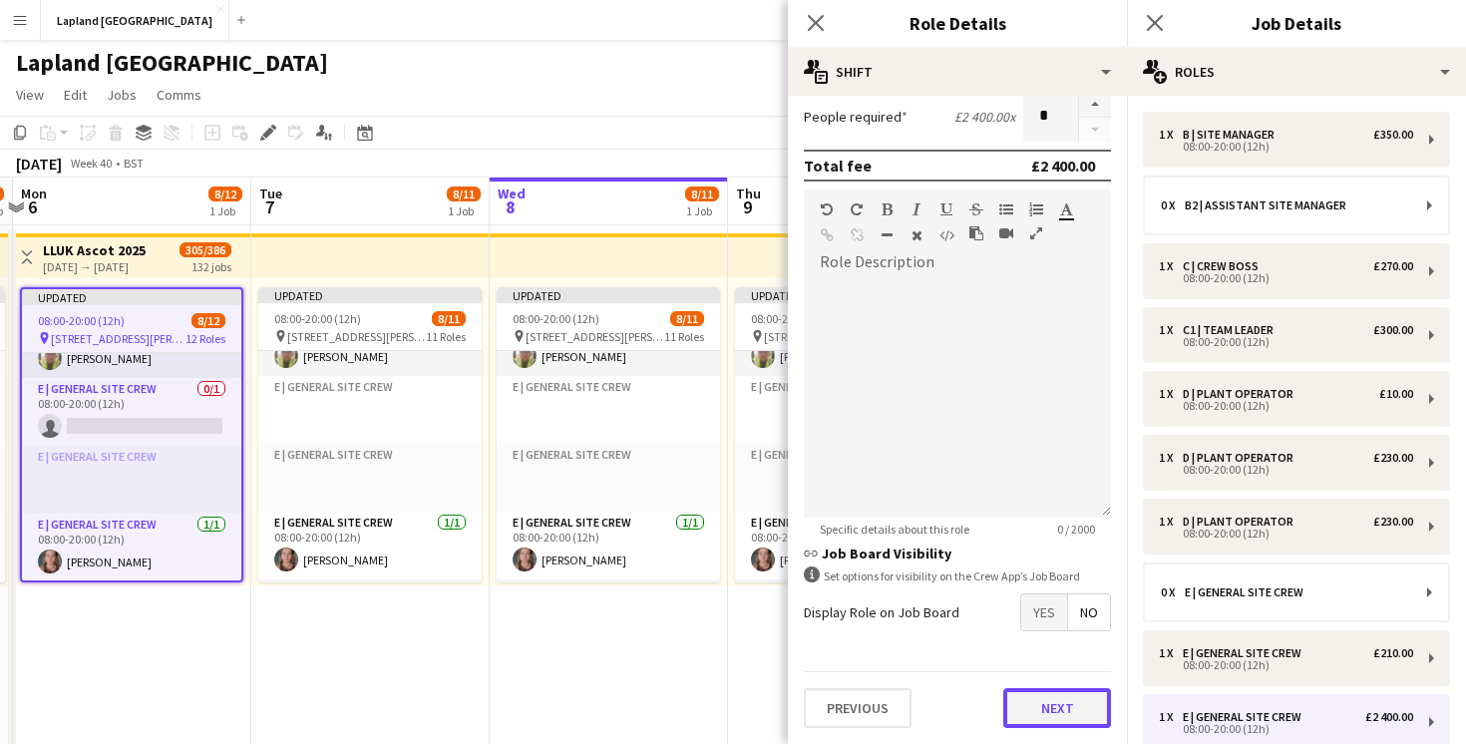
click at [1042, 701] on button "Next" at bounding box center [1057, 708] width 108 height 40
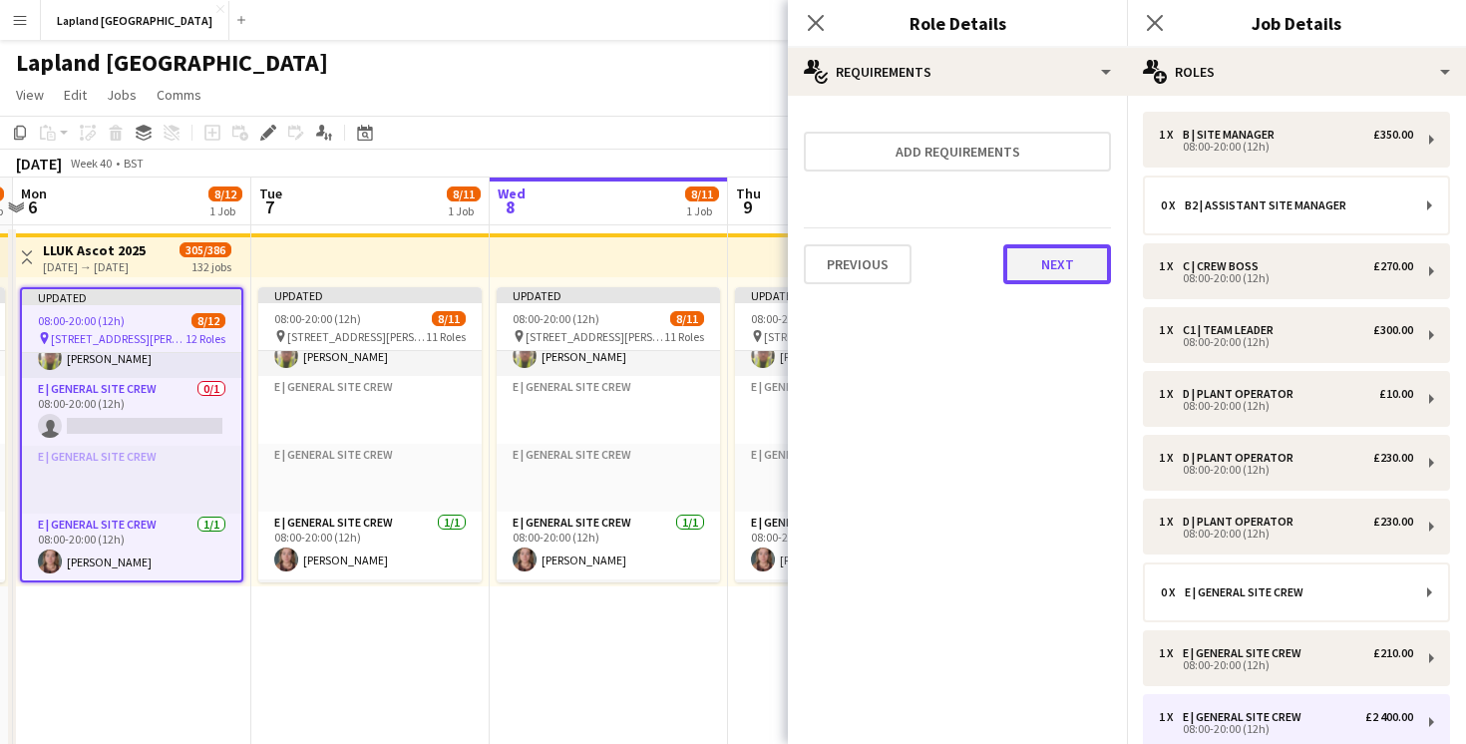
click at [1027, 255] on button "Next" at bounding box center [1057, 264] width 108 height 40
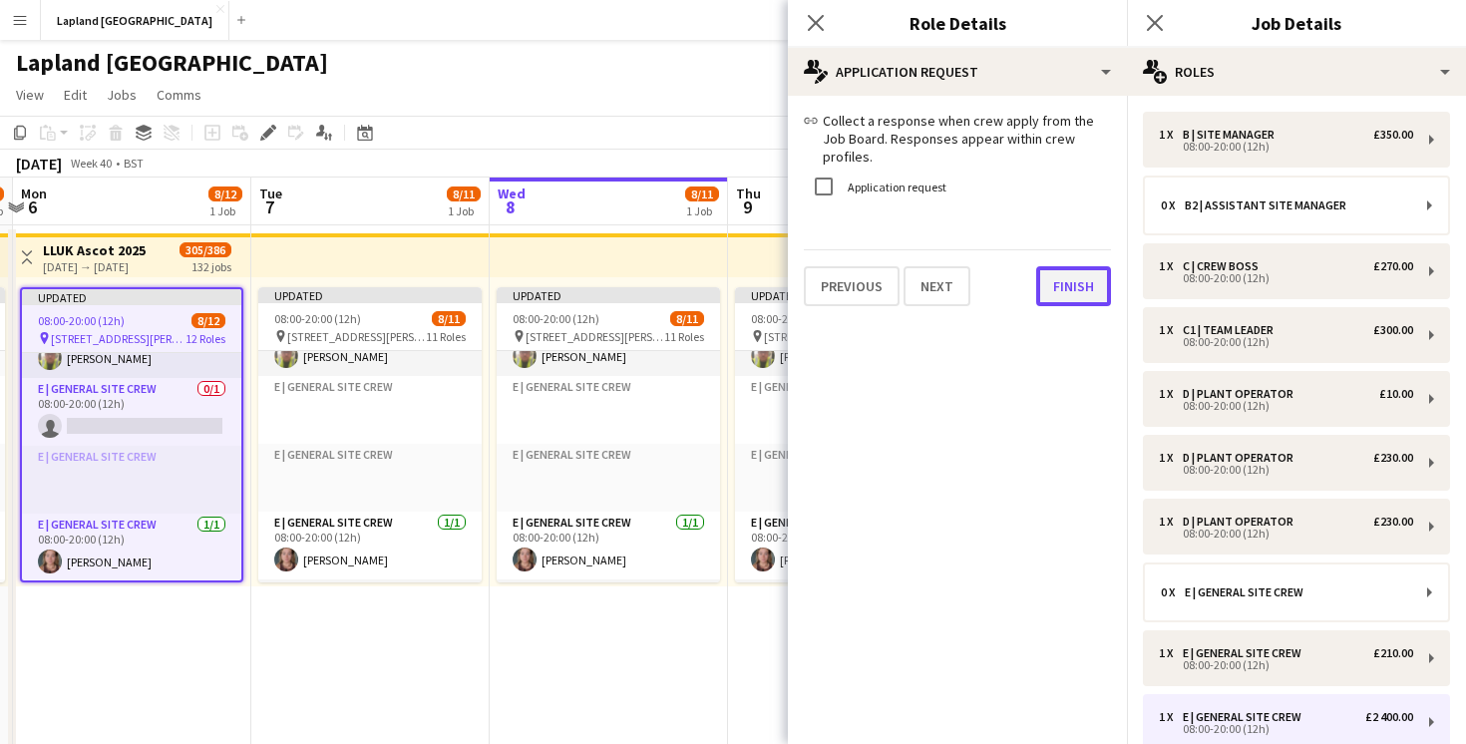
click at [1058, 283] on button "Finish" at bounding box center [1073, 286] width 75 height 40
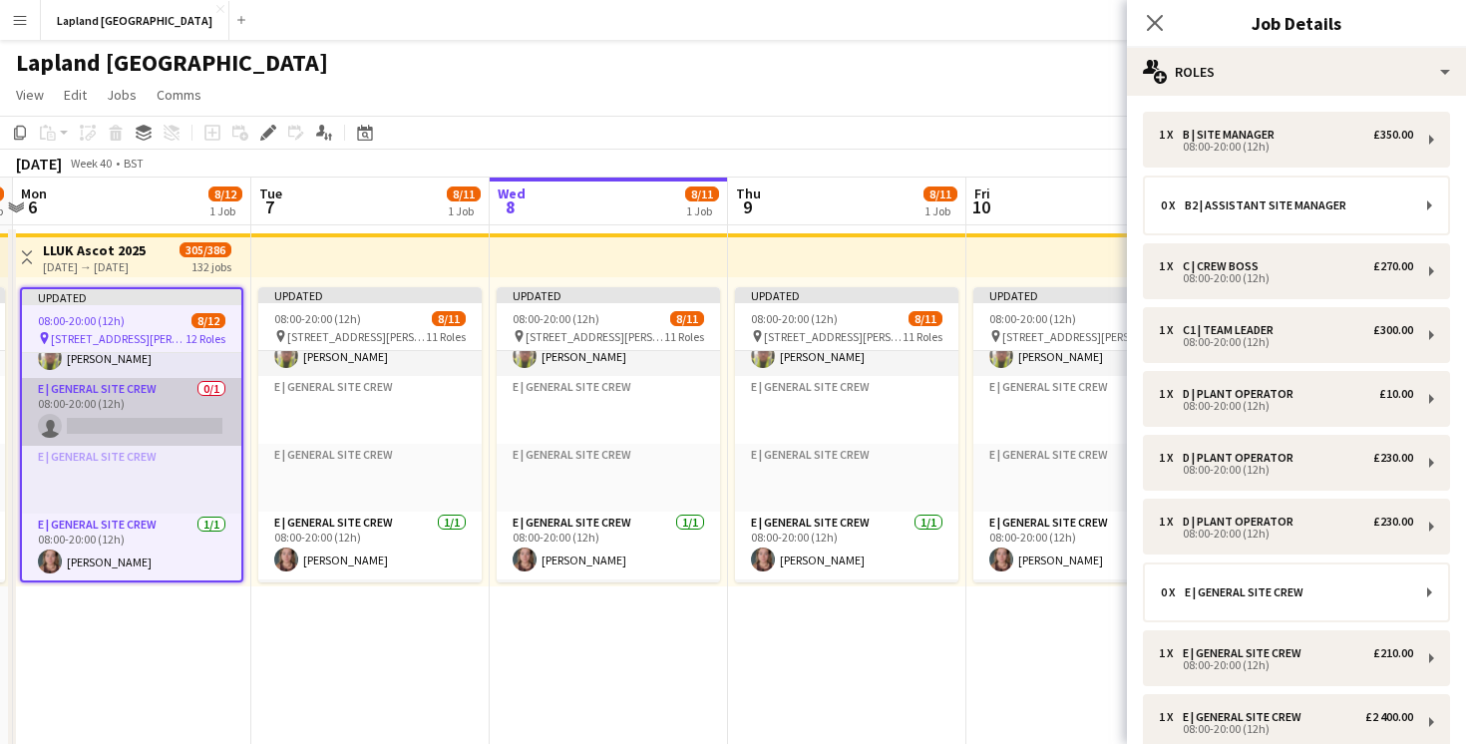
click at [158, 432] on app-card-role "E | General Site Crew 0/1 08:00-20:00 (12h) single-neutral-actions" at bounding box center [131, 412] width 219 height 68
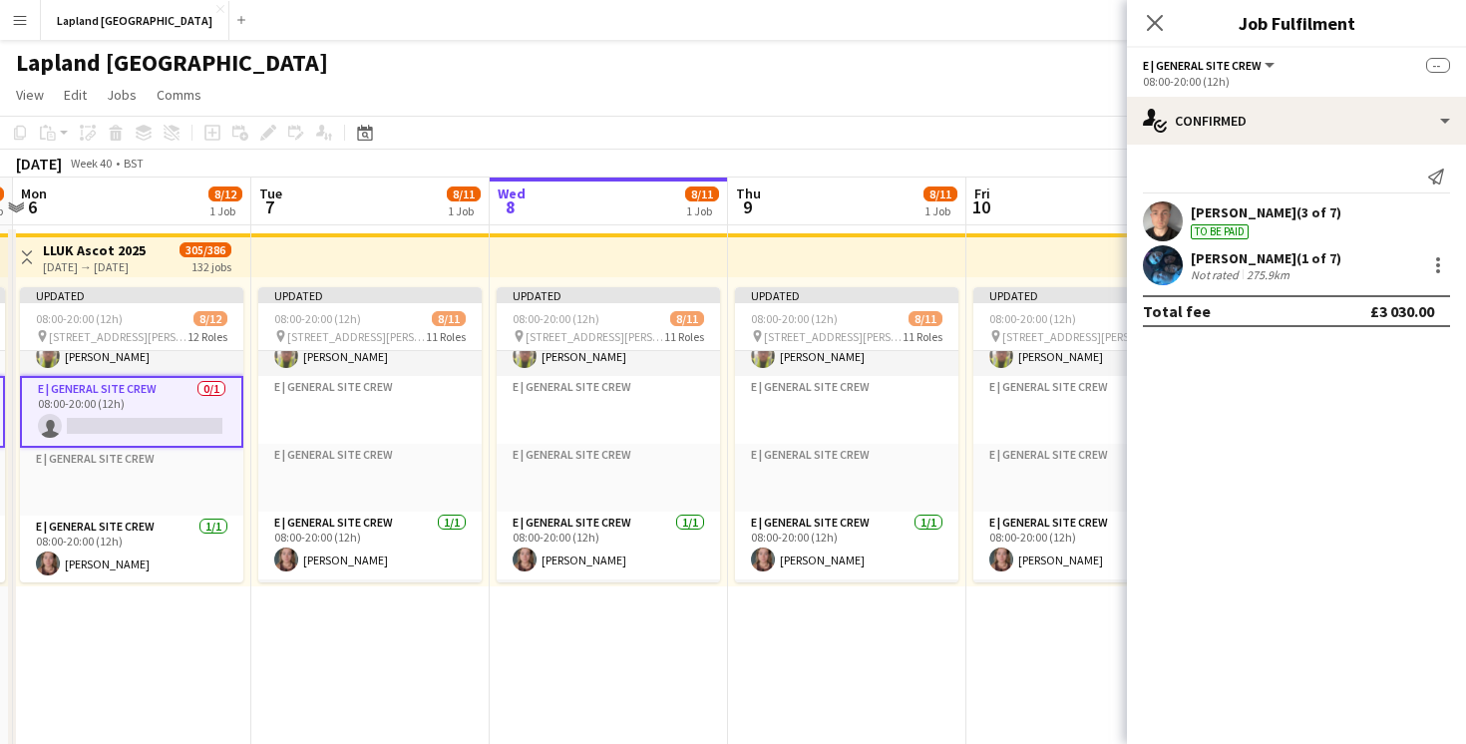
click at [132, 421] on app-card-role "E | General Site Crew 0/1 08:00-20:00 (12h) single-neutral-actions" at bounding box center [131, 412] width 223 height 72
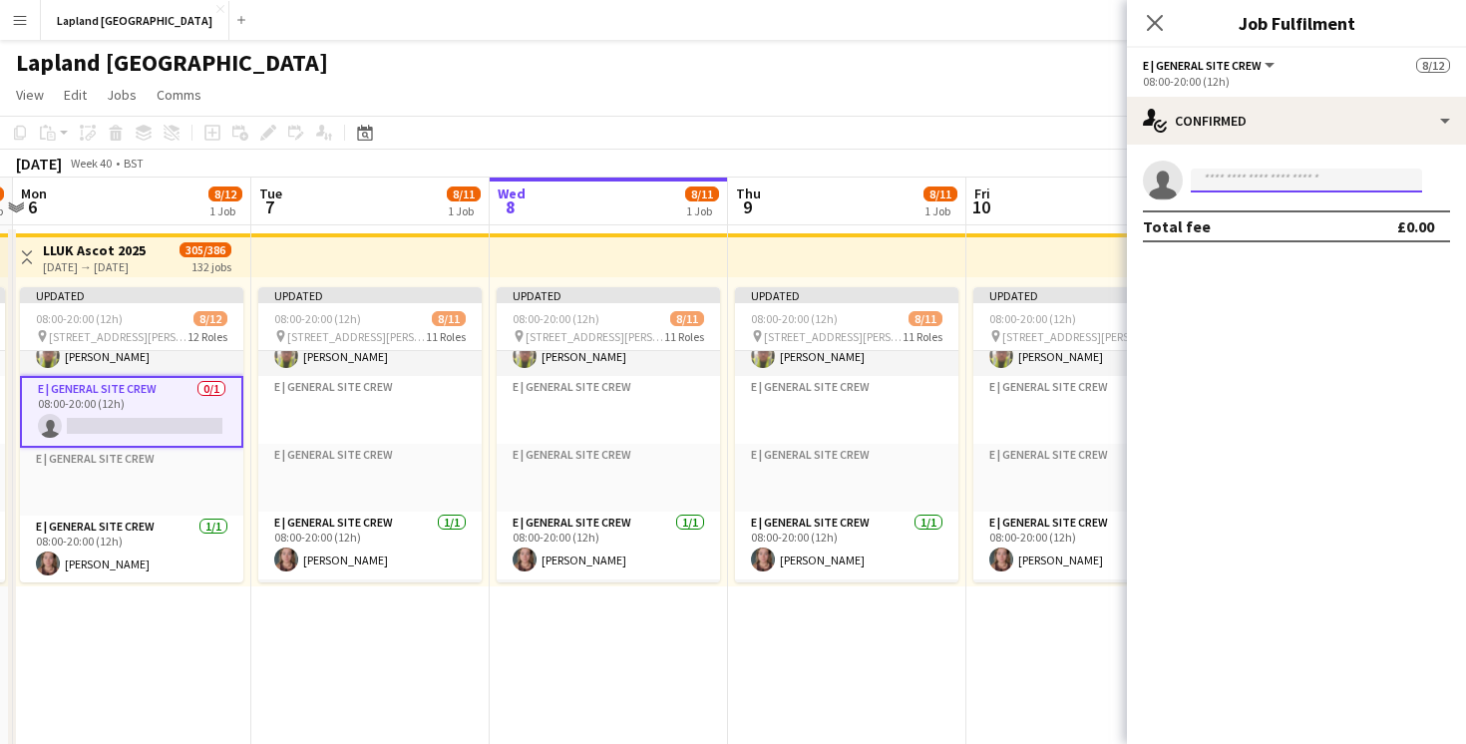
click at [1245, 176] on input at bounding box center [1306, 181] width 231 height 24
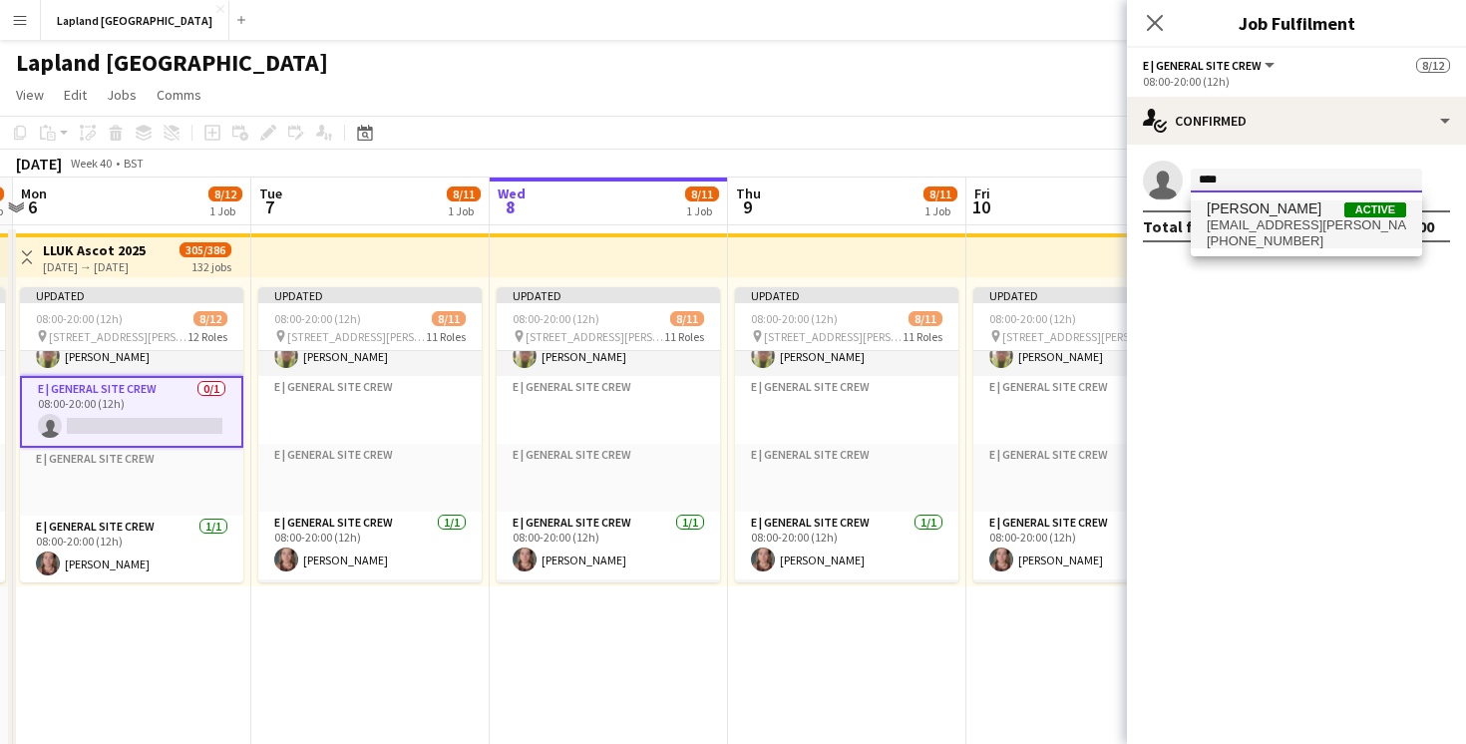
type input "****"
click at [1286, 228] on span "niall.clark@gmail.com" at bounding box center [1306, 225] width 199 height 16
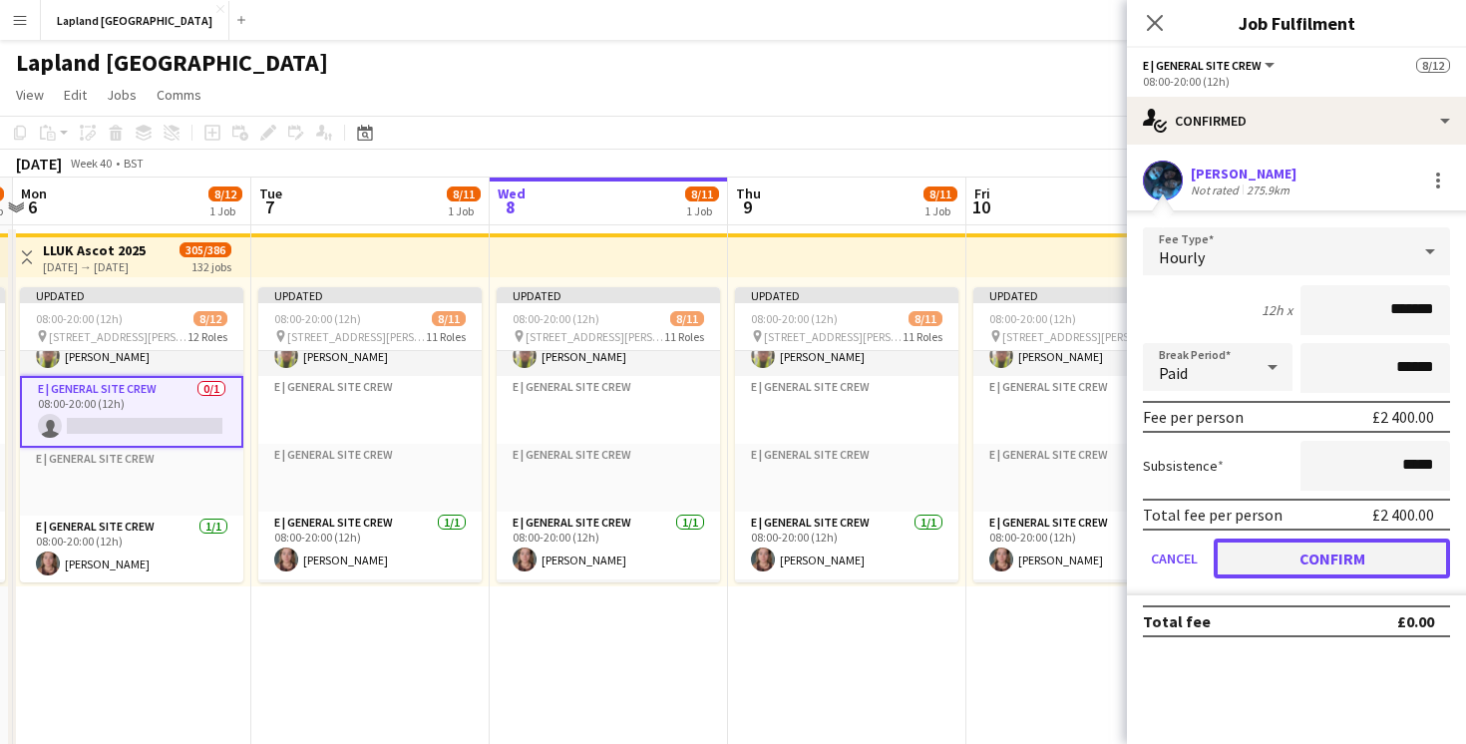
click at [1271, 566] on button "Confirm" at bounding box center [1332, 559] width 236 height 40
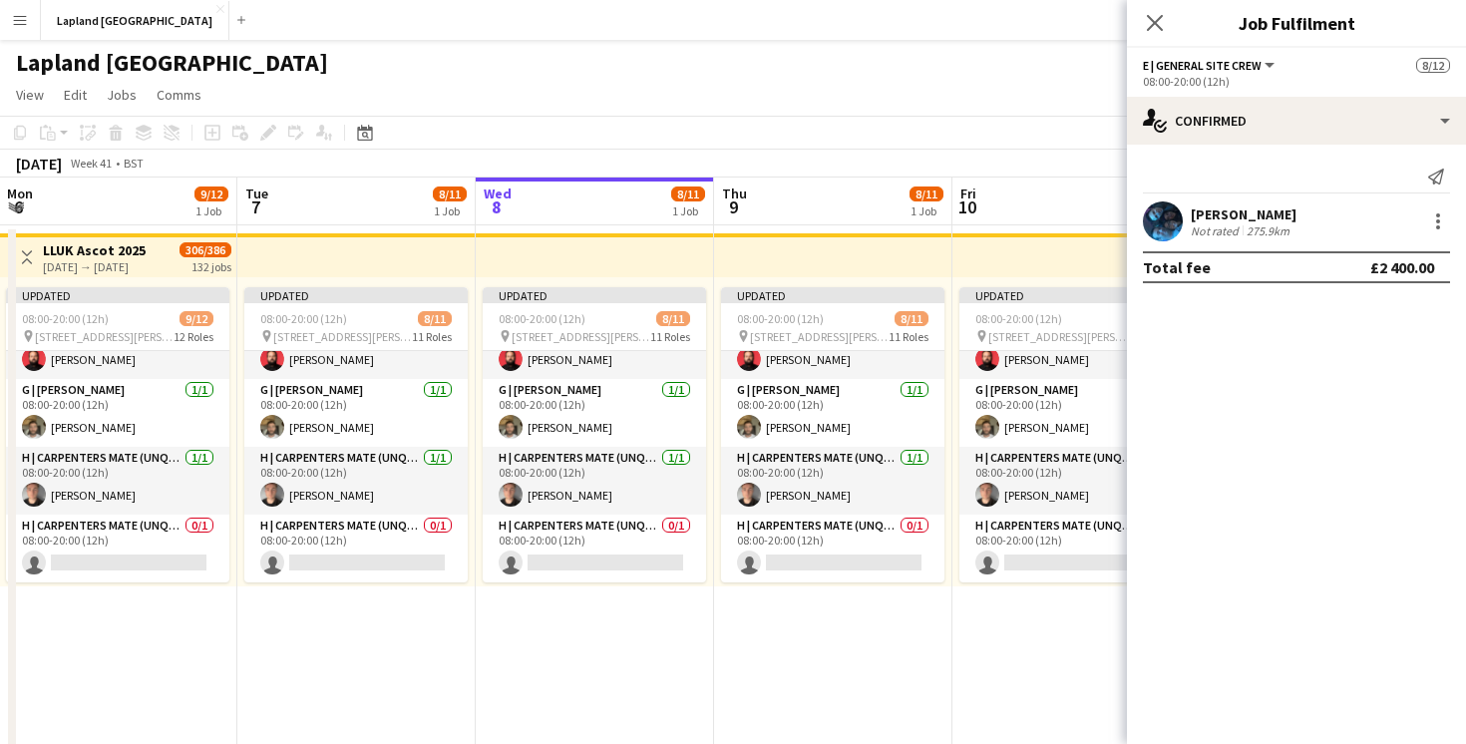
click at [124, 223] on app-board-header-date "Mon 6 9/12 1 Job" at bounding box center [118, 202] width 238 height 48
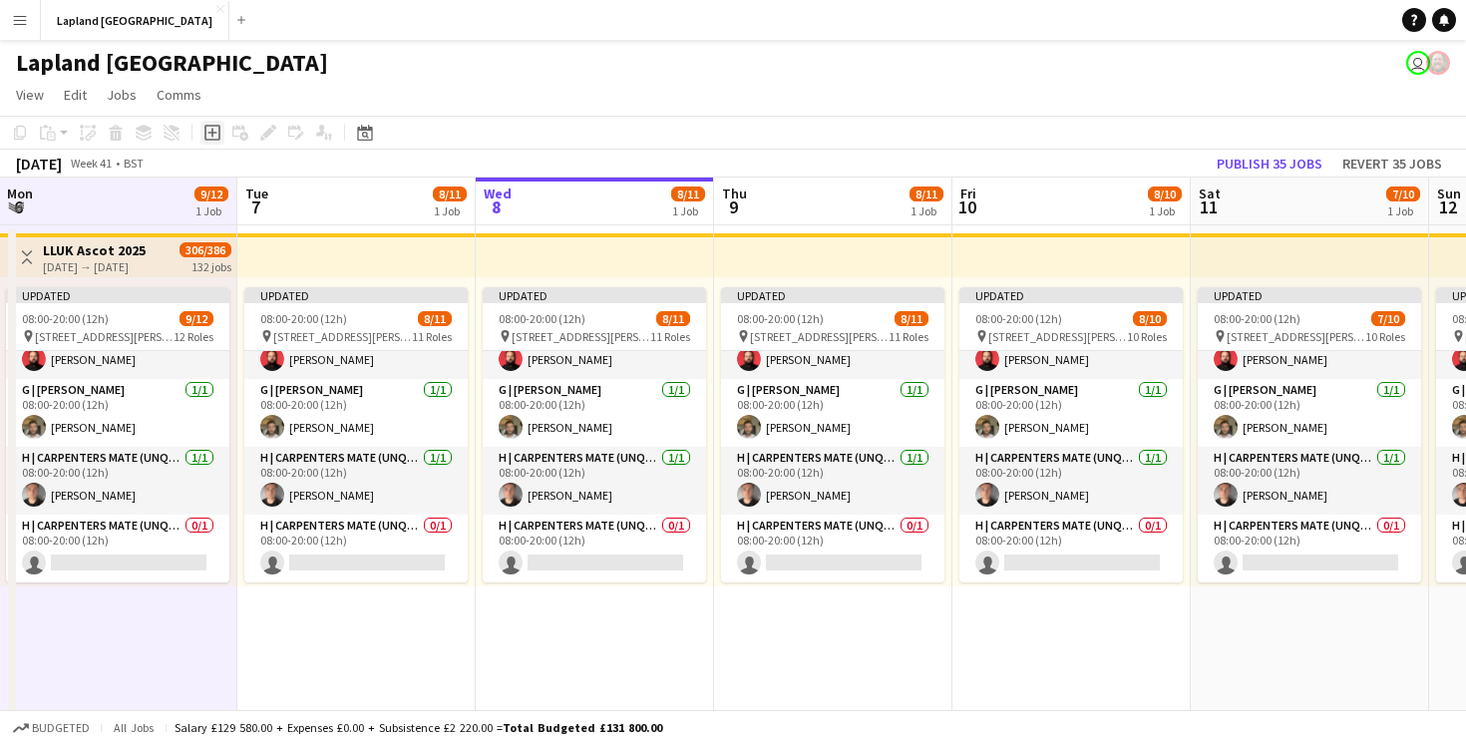
click at [210, 135] on icon "Add job" at bounding box center [212, 133] width 16 height 16
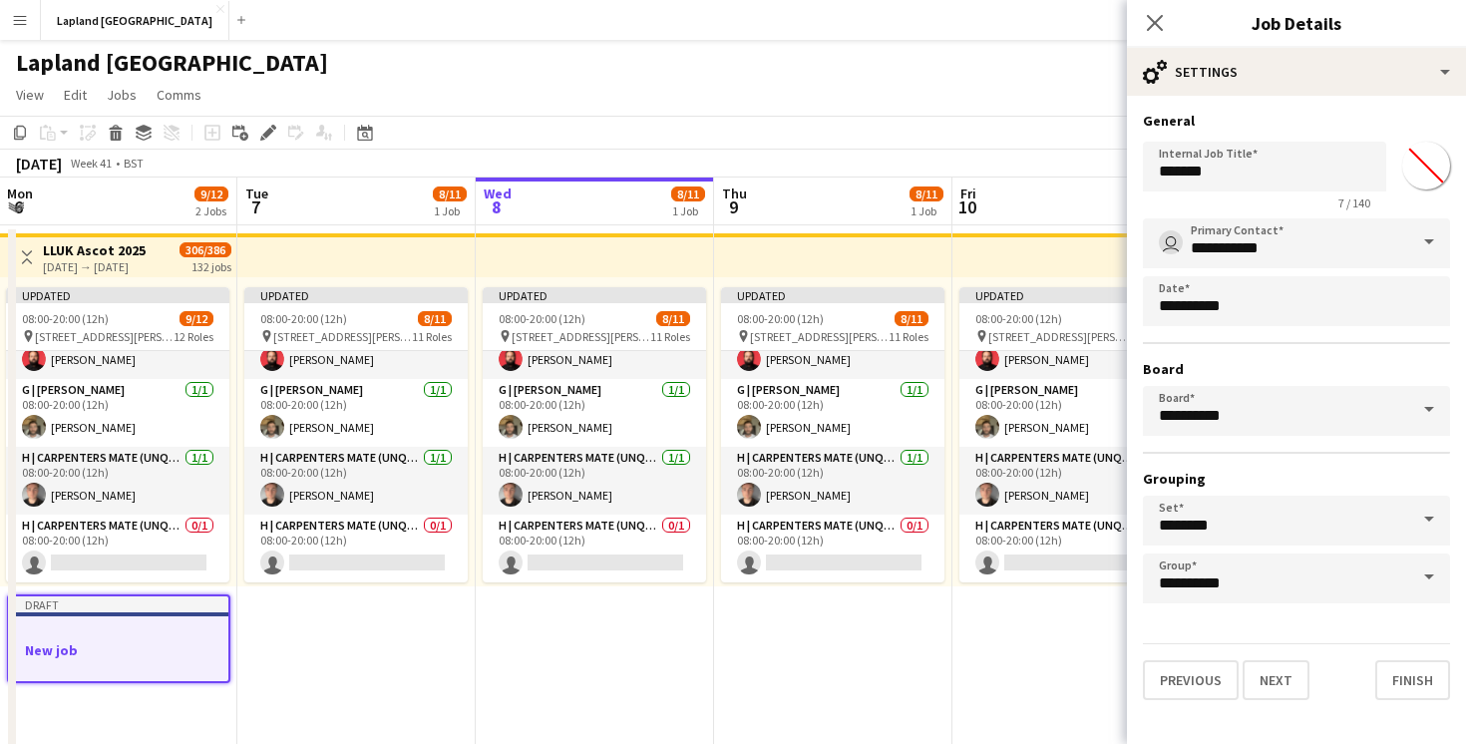
click at [60, 658] on h3 "New job" at bounding box center [118, 650] width 219 height 18
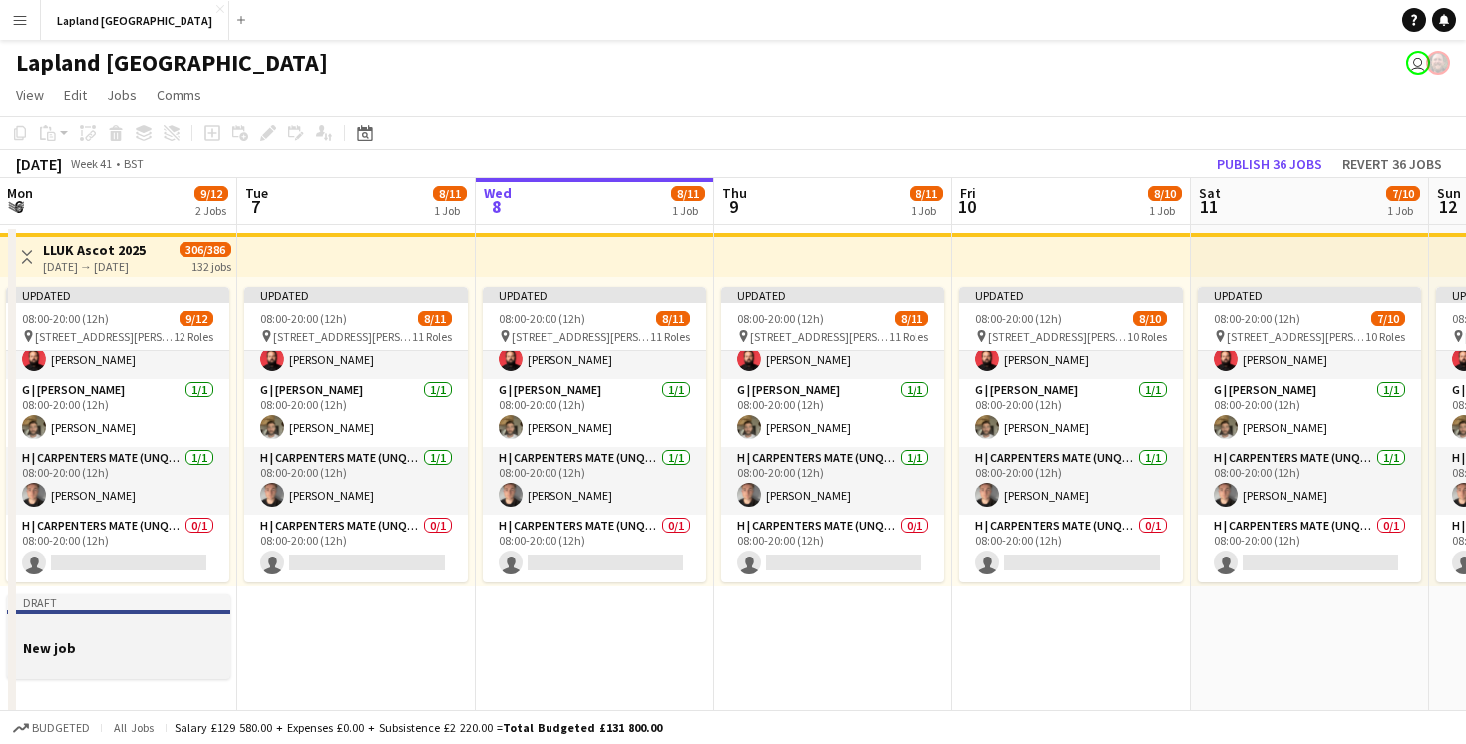
click at [53, 598] on div "Draft" at bounding box center [118, 602] width 223 height 16
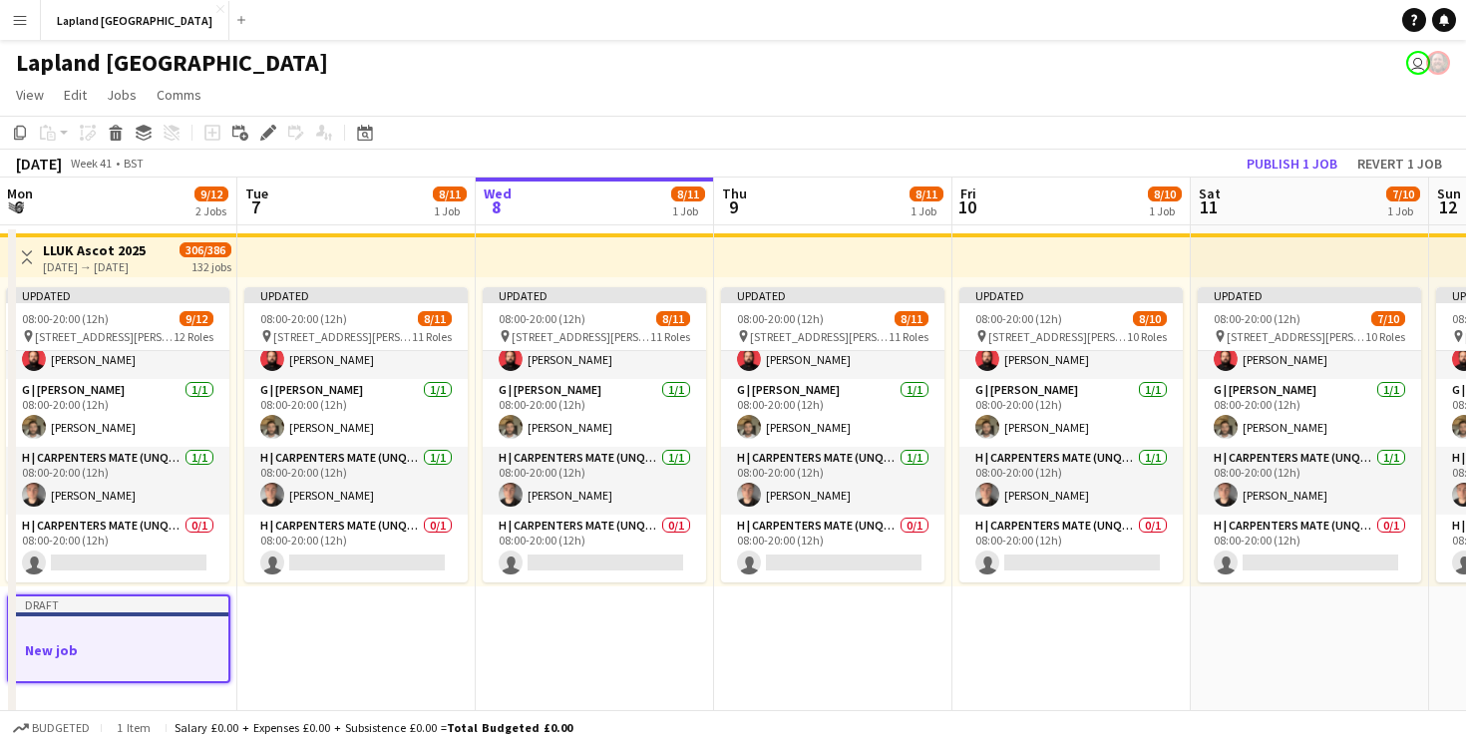
click at [53, 642] on h3 "New job" at bounding box center [118, 650] width 219 height 18
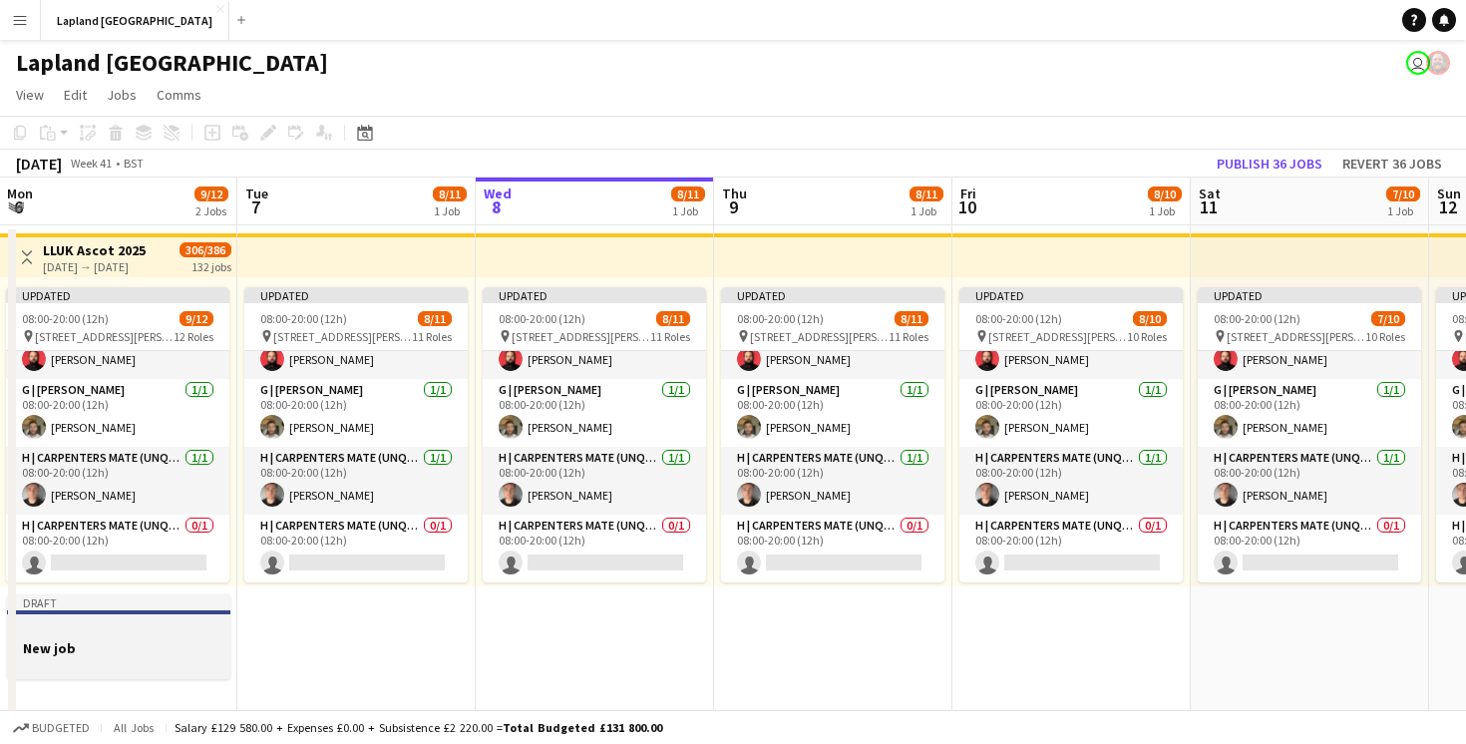
click at [53, 642] on h3 "New job" at bounding box center [118, 648] width 223 height 18
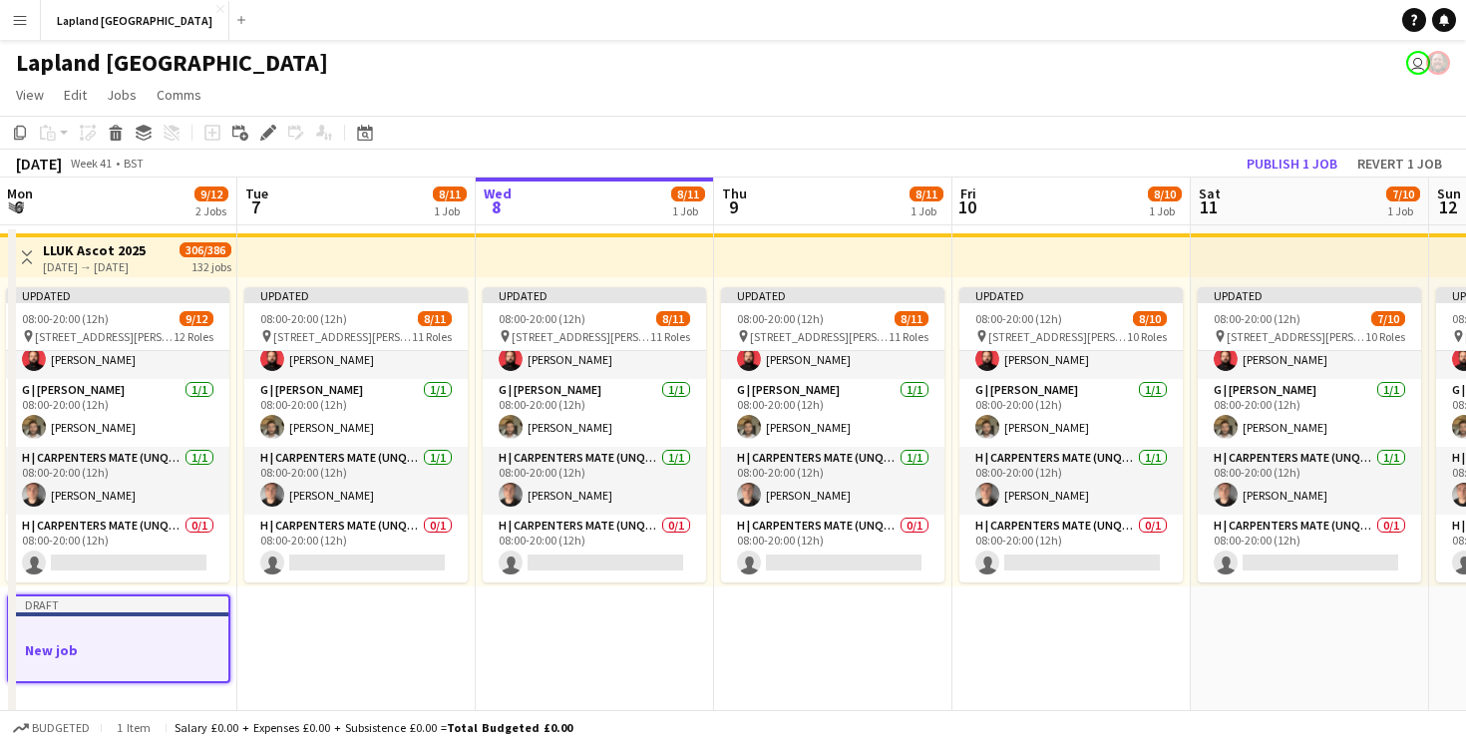
click at [53, 642] on h3 "New job" at bounding box center [118, 650] width 219 height 18
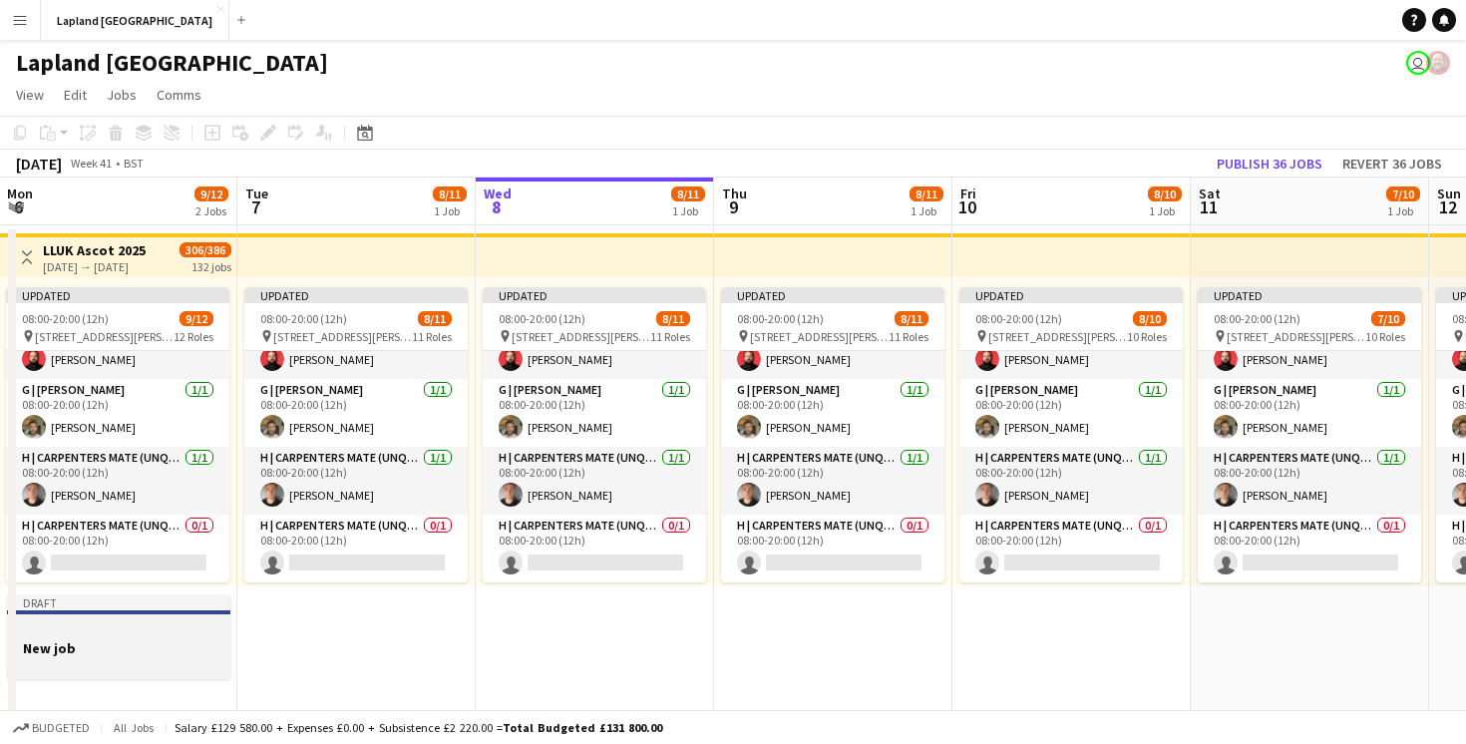
click at [66, 653] on h3 "New job" at bounding box center [118, 648] width 223 height 18
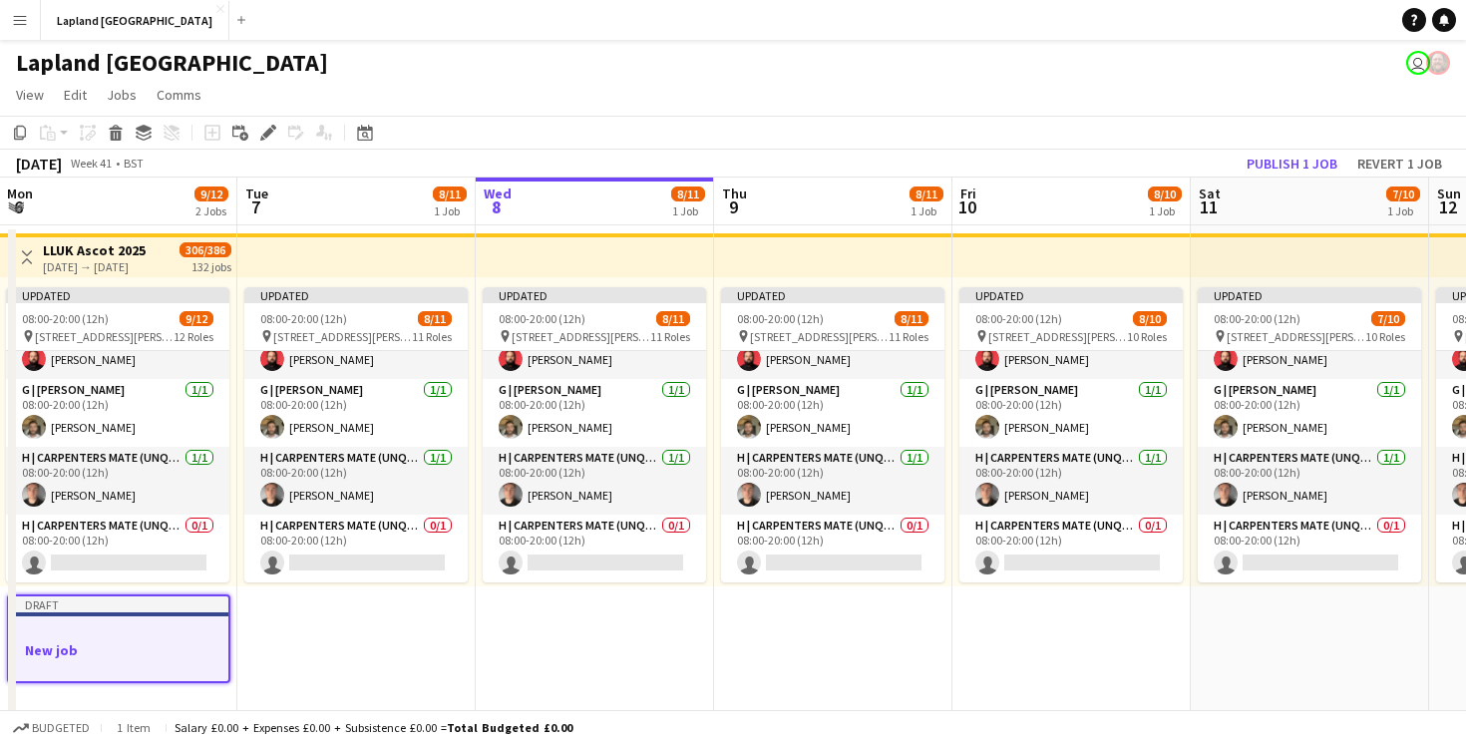
click at [66, 653] on h3 "New job" at bounding box center [118, 650] width 219 height 18
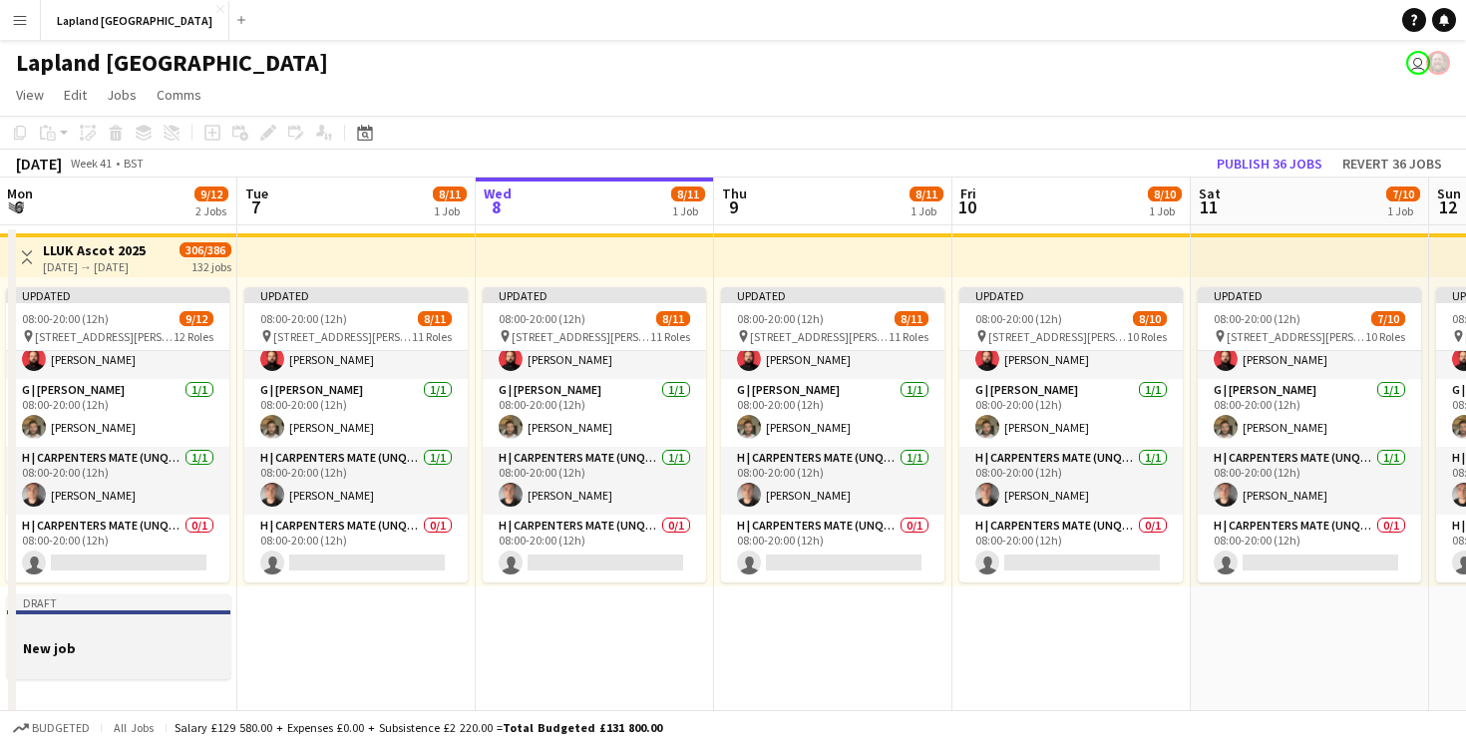
click at [60, 647] on h3 "New job" at bounding box center [118, 648] width 223 height 18
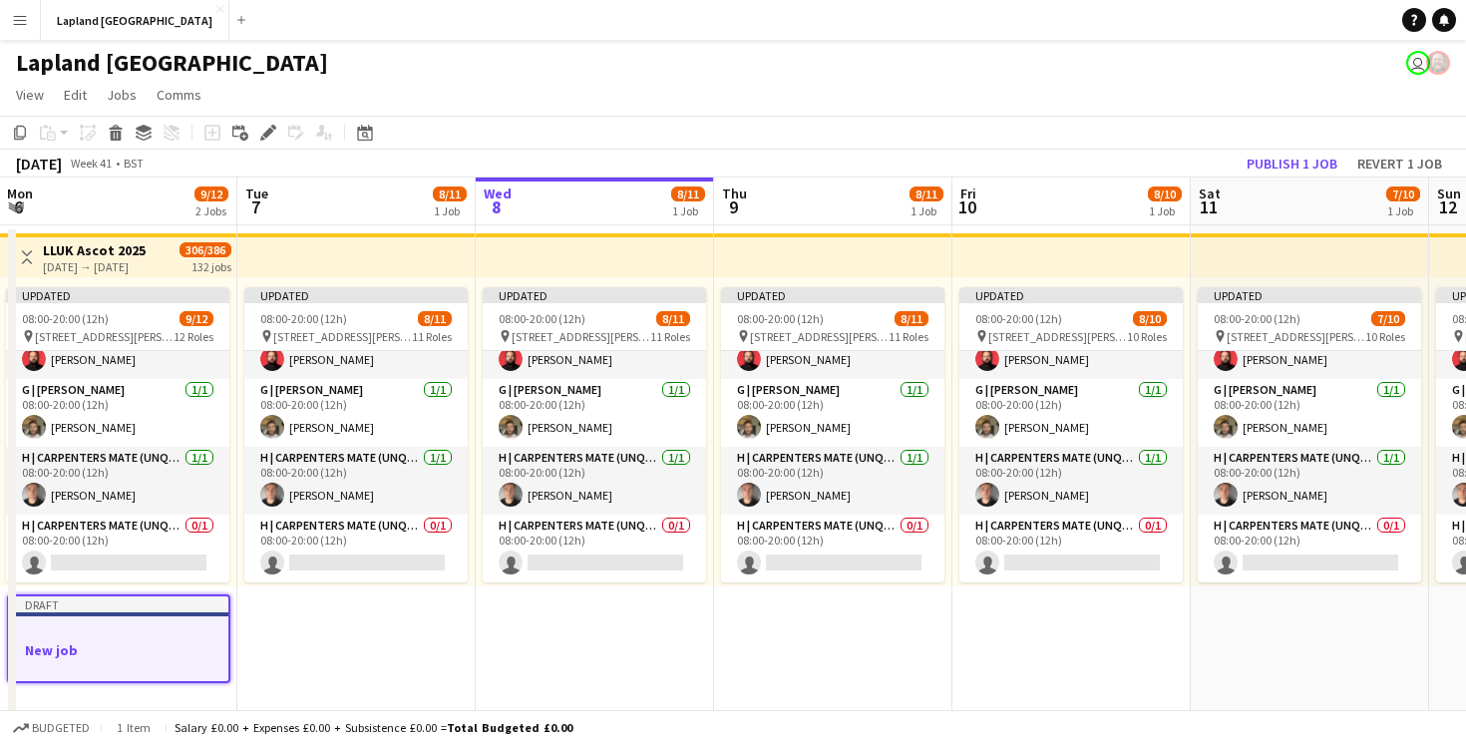
click at [60, 647] on h3 "New job" at bounding box center [118, 650] width 219 height 18
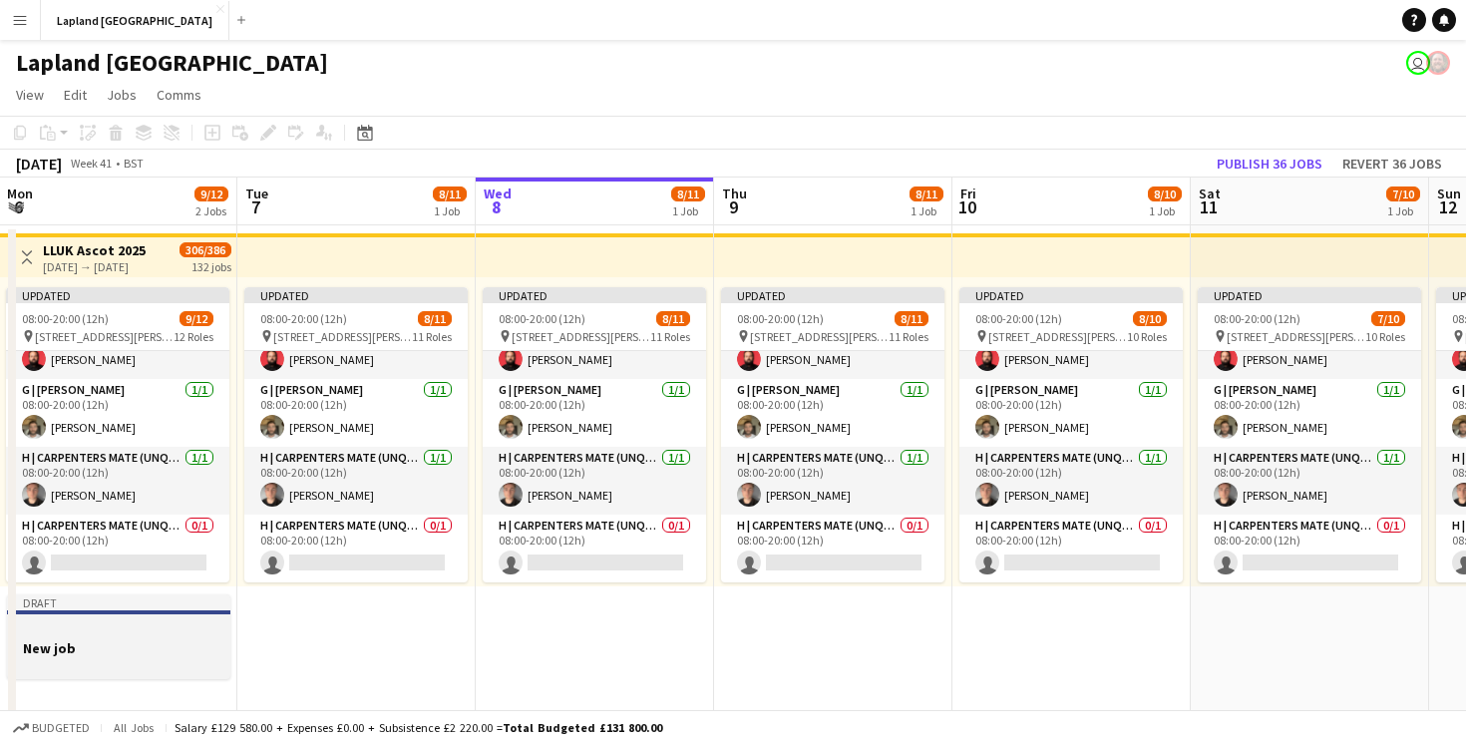
click at [60, 647] on h3 "New job" at bounding box center [118, 648] width 223 height 18
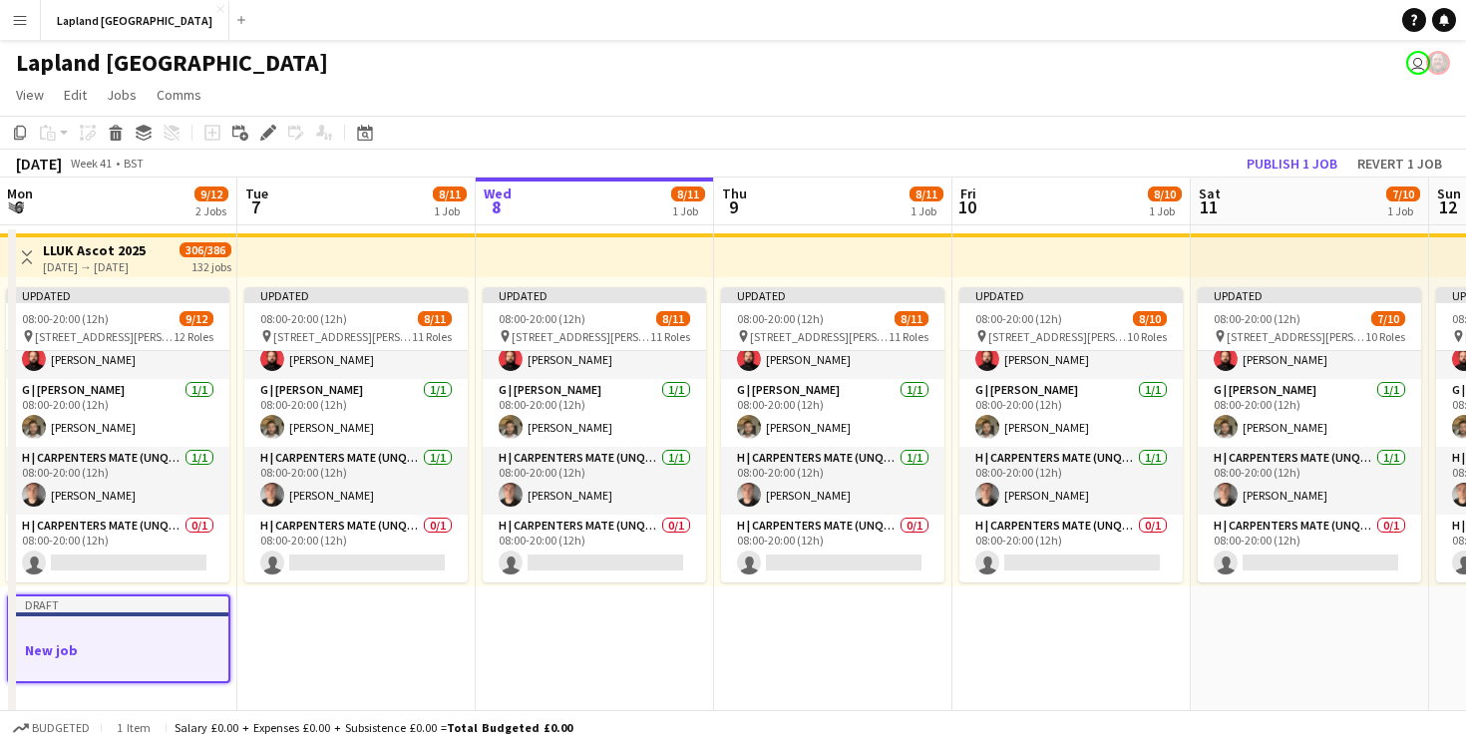
click at [60, 647] on h3 "New job" at bounding box center [118, 650] width 219 height 18
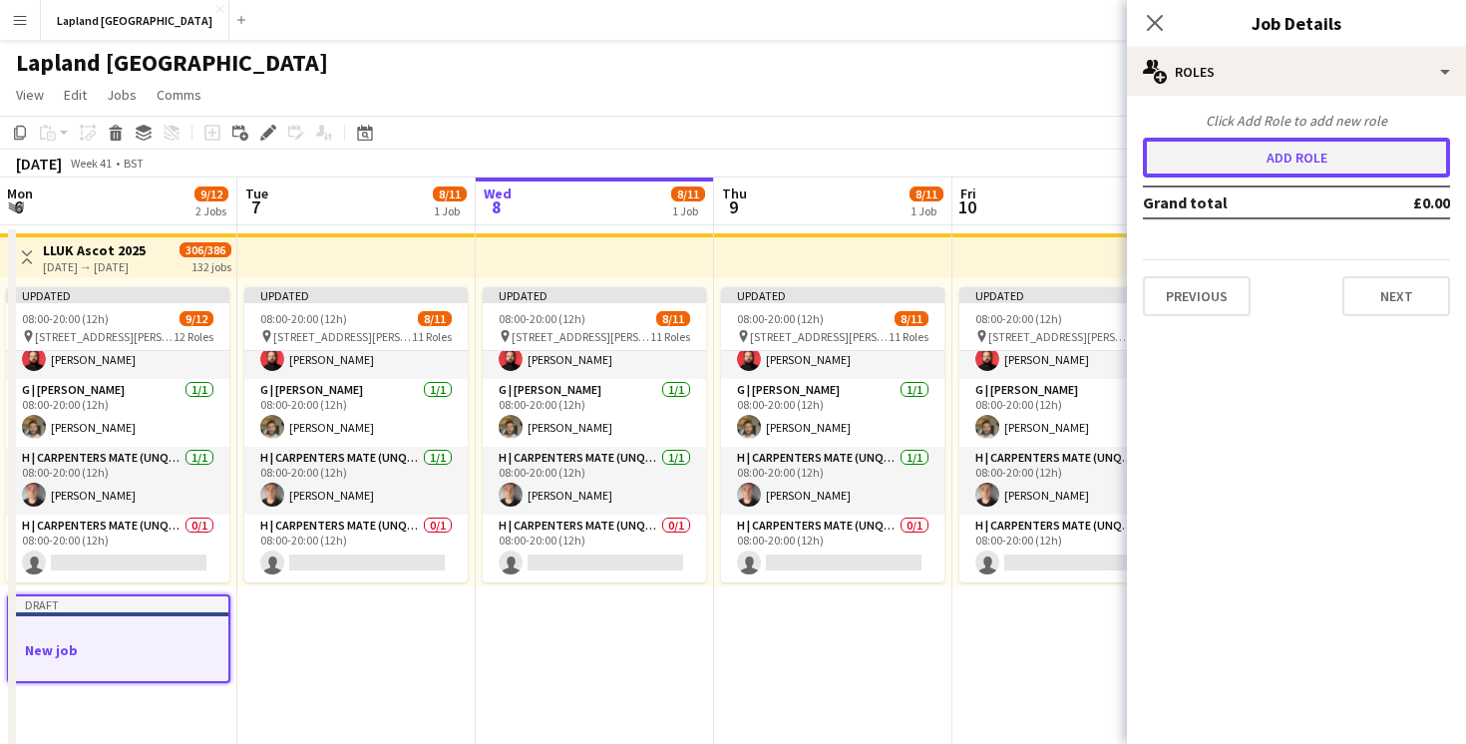
click at [1317, 166] on button "Add role" at bounding box center [1296, 158] width 307 height 40
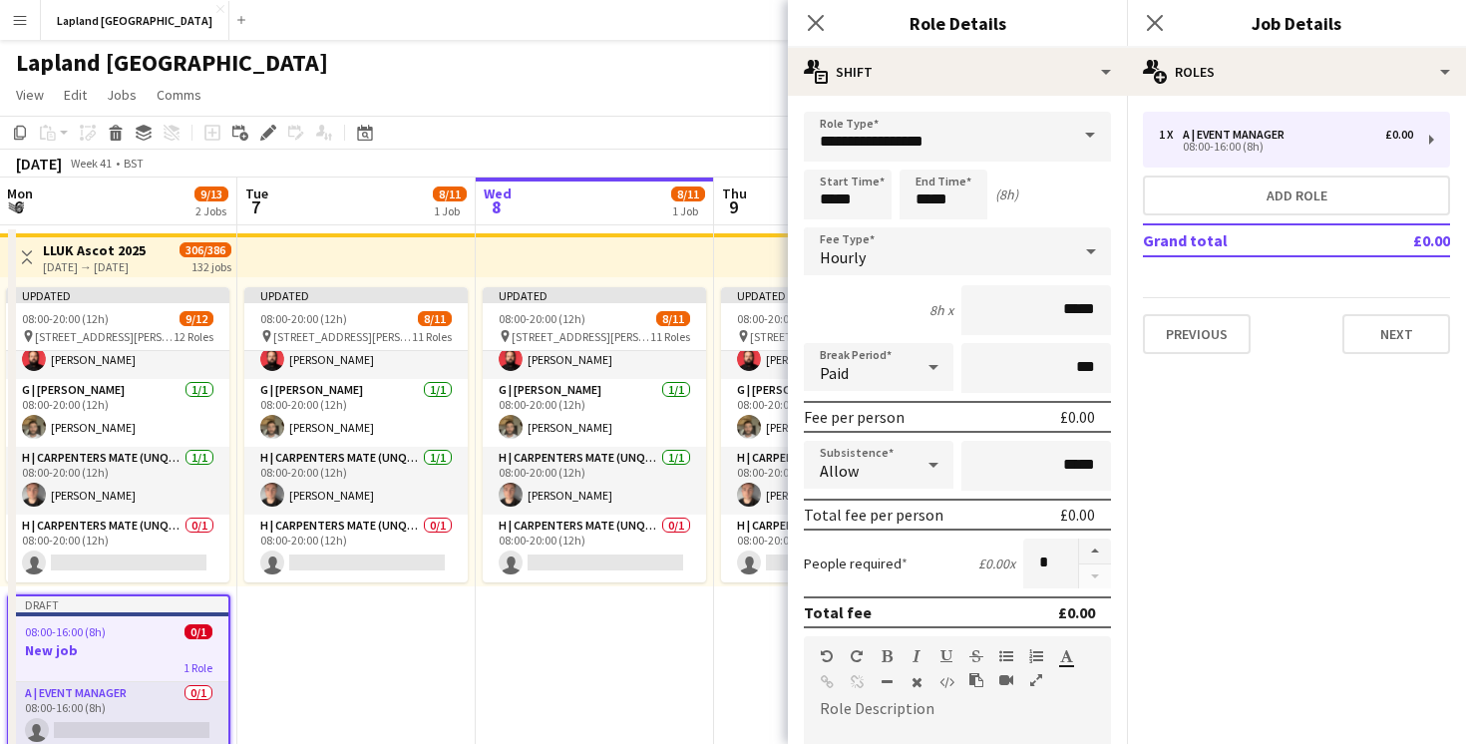
click at [1089, 137] on span at bounding box center [1090, 136] width 42 height 48
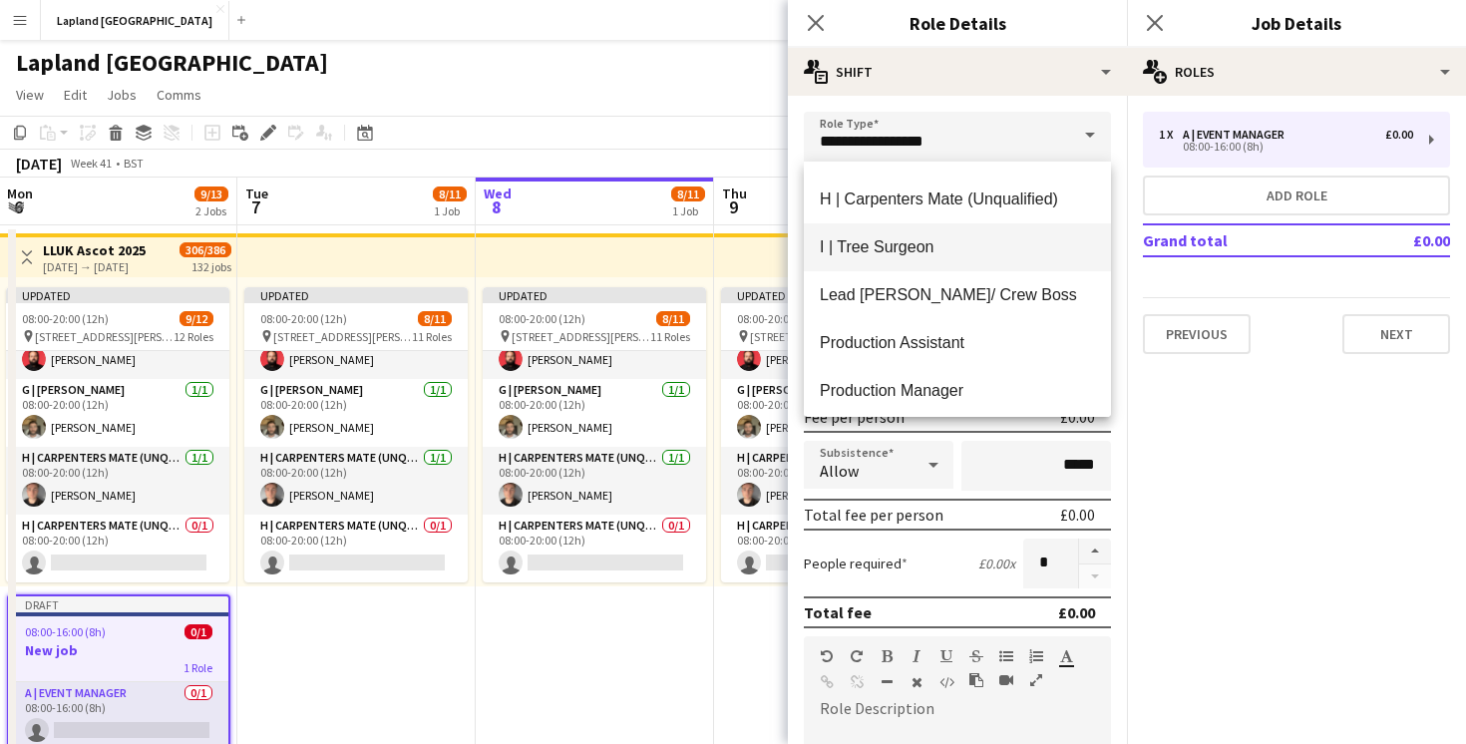
click at [923, 251] on span "I | Tree Surgeon" at bounding box center [957, 246] width 275 height 19
type input "**********"
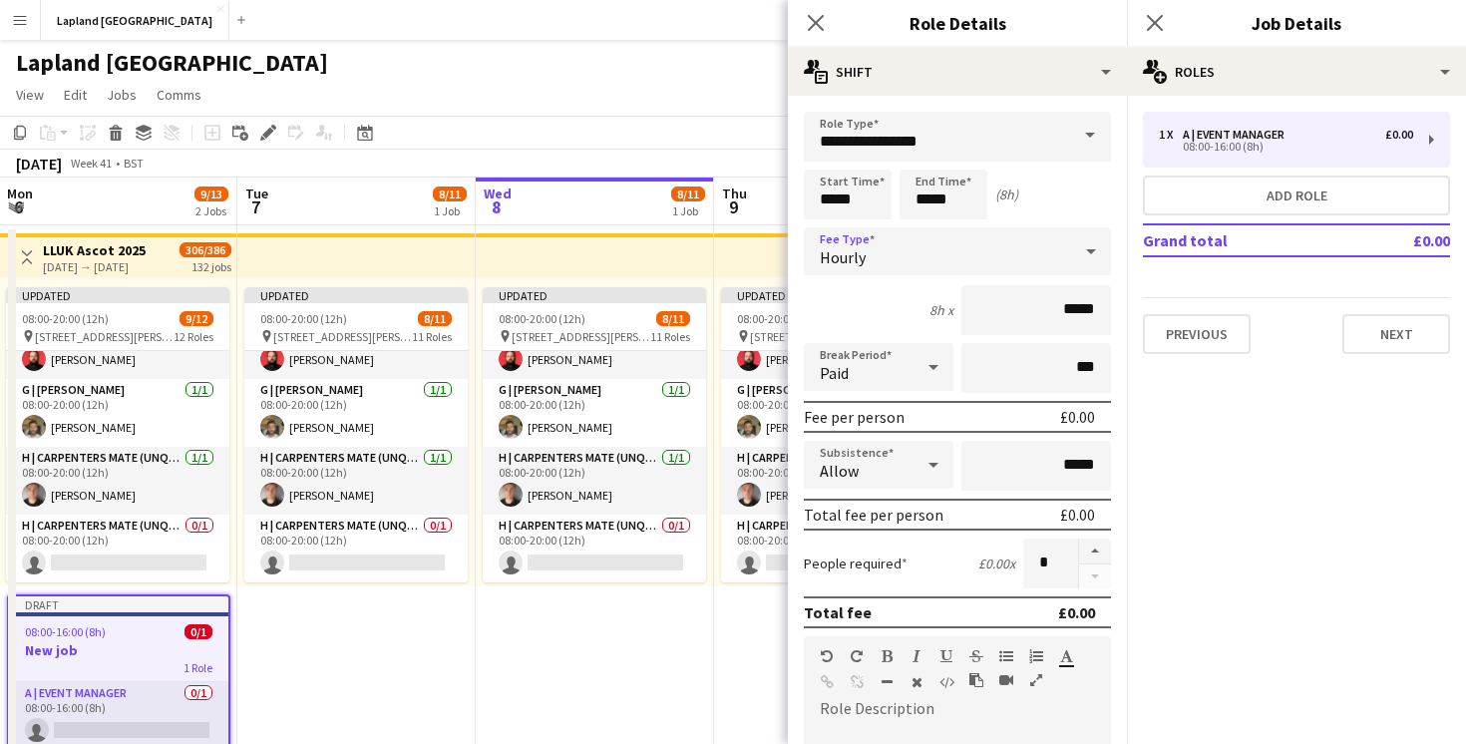
click at [1010, 261] on div "Hourly" at bounding box center [937, 251] width 267 height 48
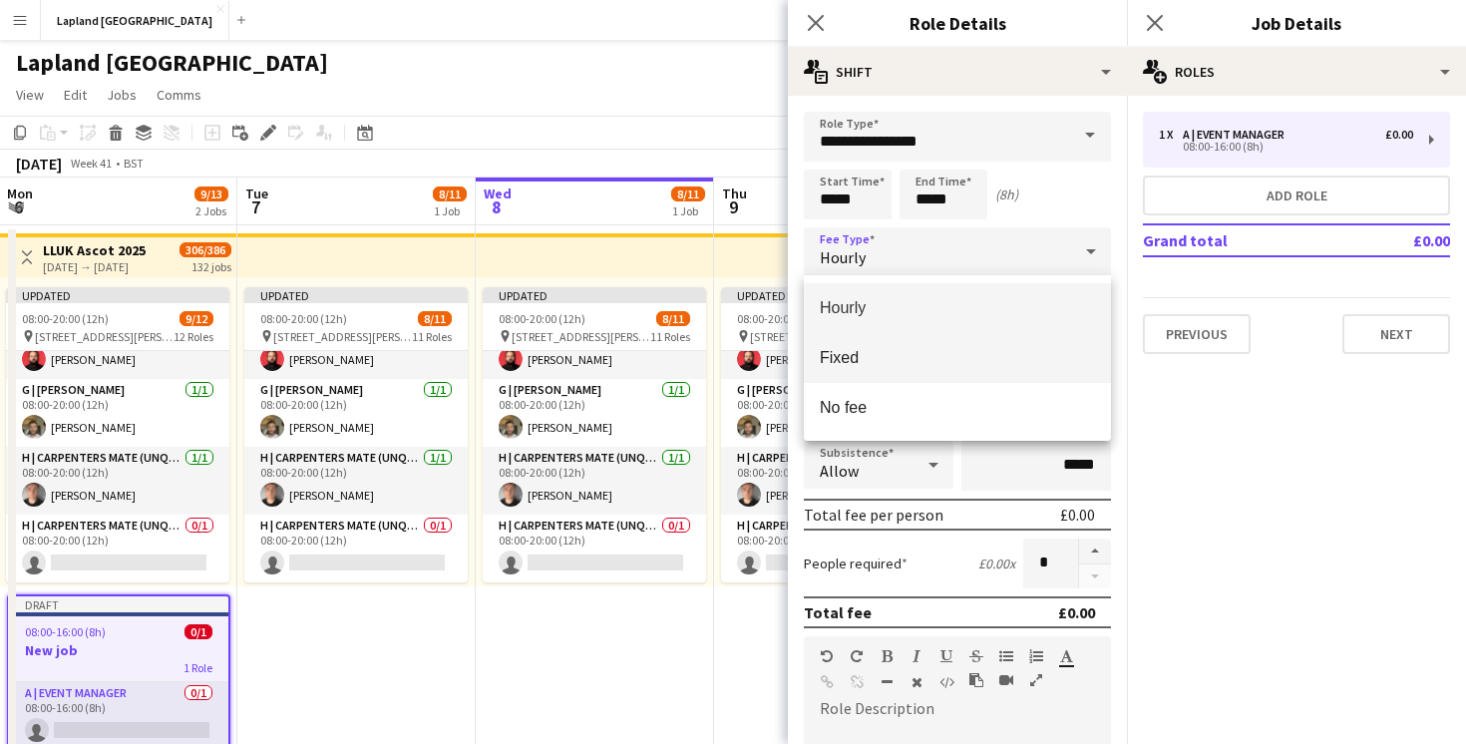
click at [863, 360] on span "Fixed" at bounding box center [957, 357] width 275 height 19
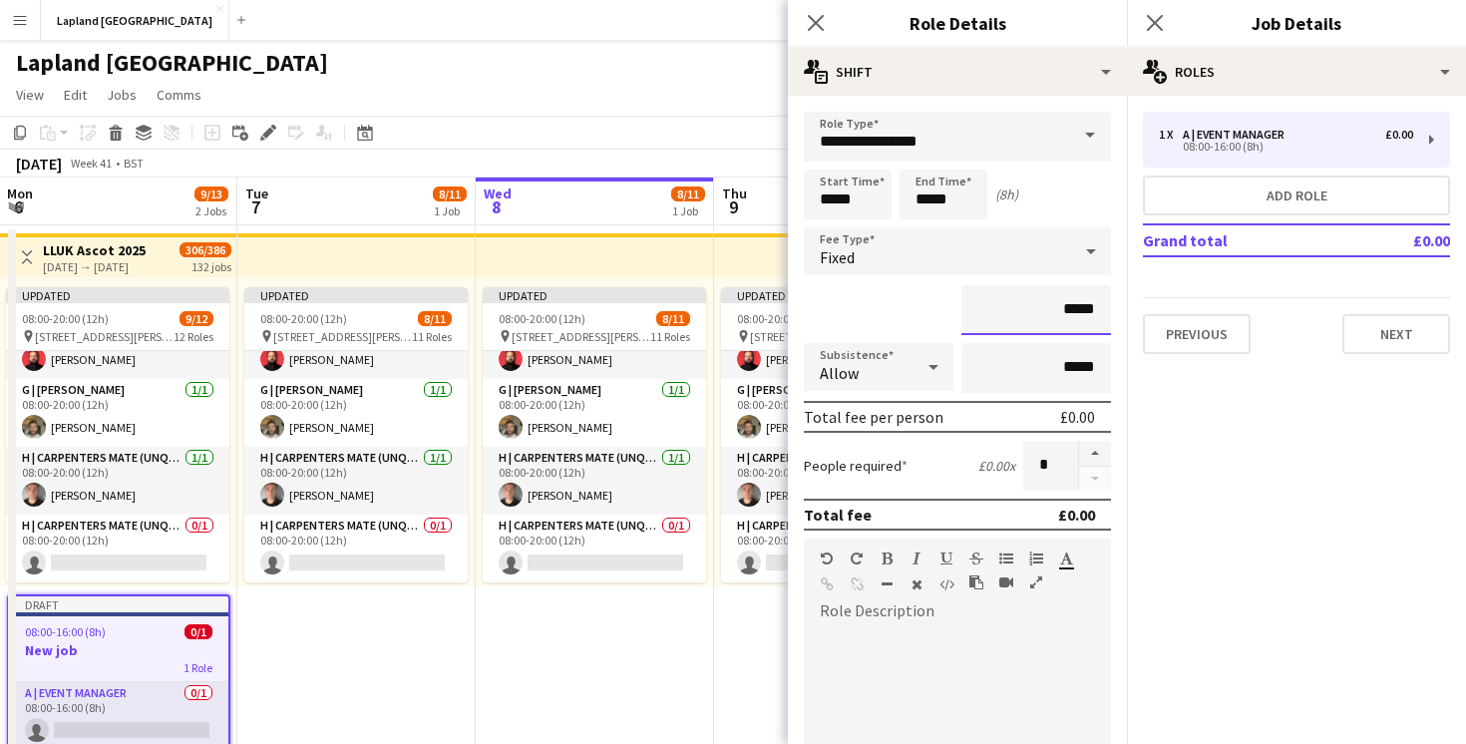
click at [1048, 304] on input "*****" at bounding box center [1037, 310] width 150 height 50
click at [832, 19] on div "Close pop-in" at bounding box center [816, 23] width 56 height 46
click at [814, 28] on icon "Close pop-in" at bounding box center [815, 22] width 19 height 19
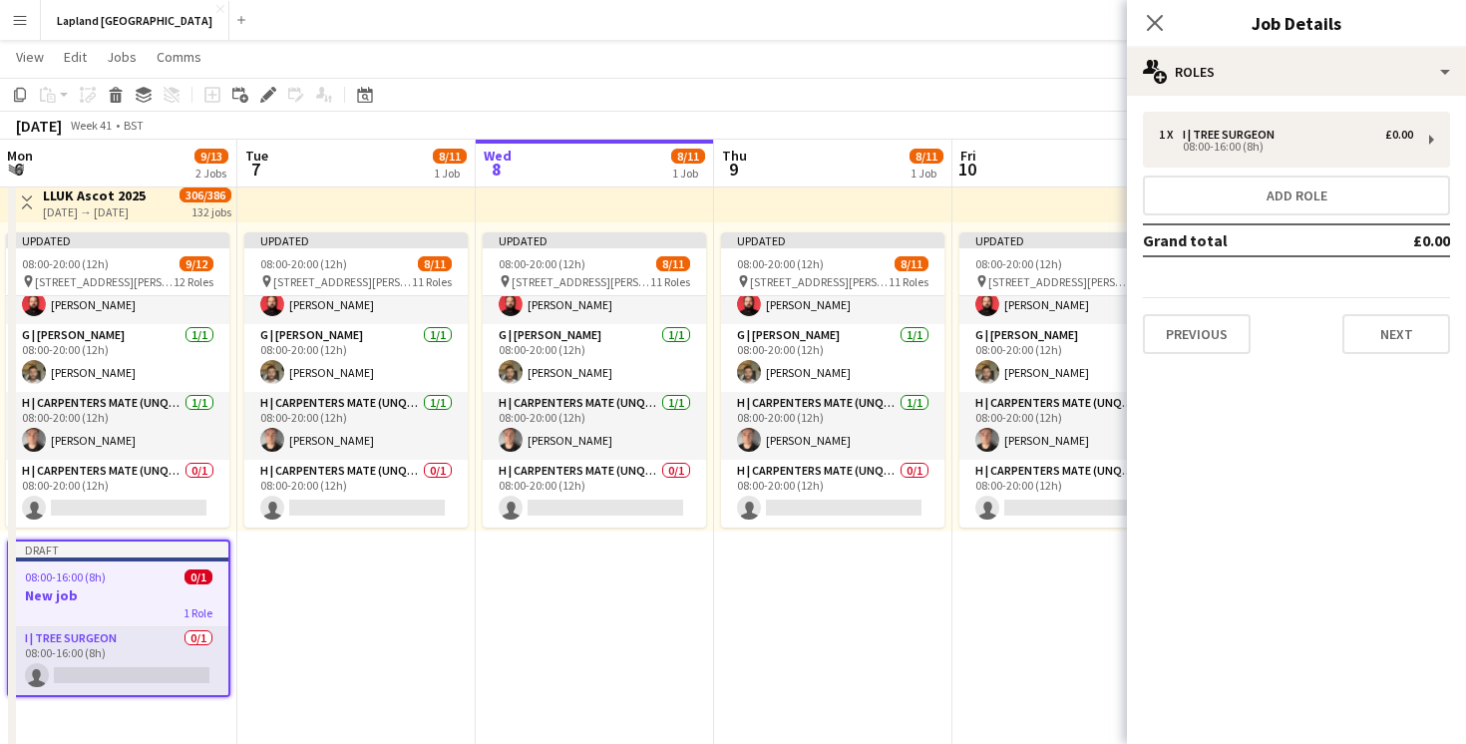
scroll to position [56, 0]
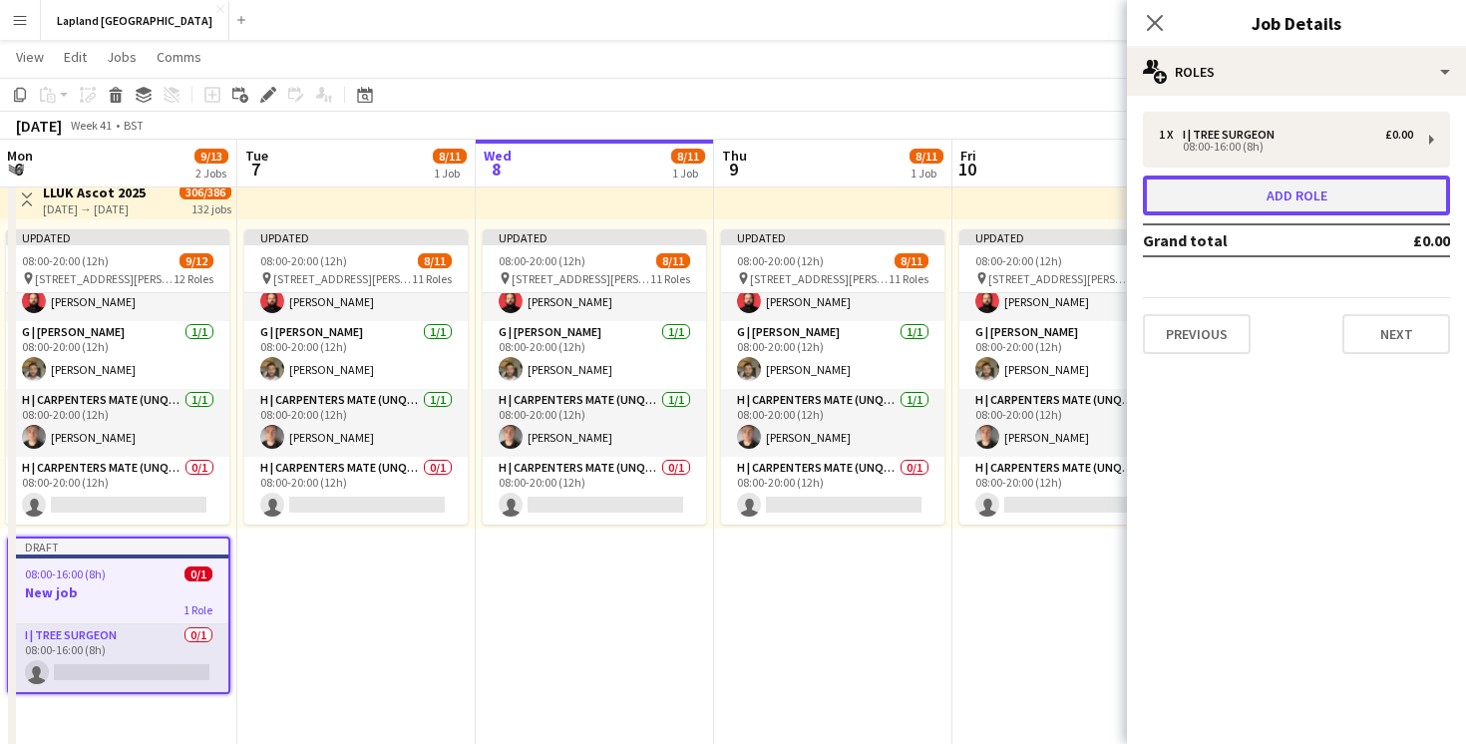
click at [1267, 200] on button "Add role" at bounding box center [1296, 196] width 307 height 40
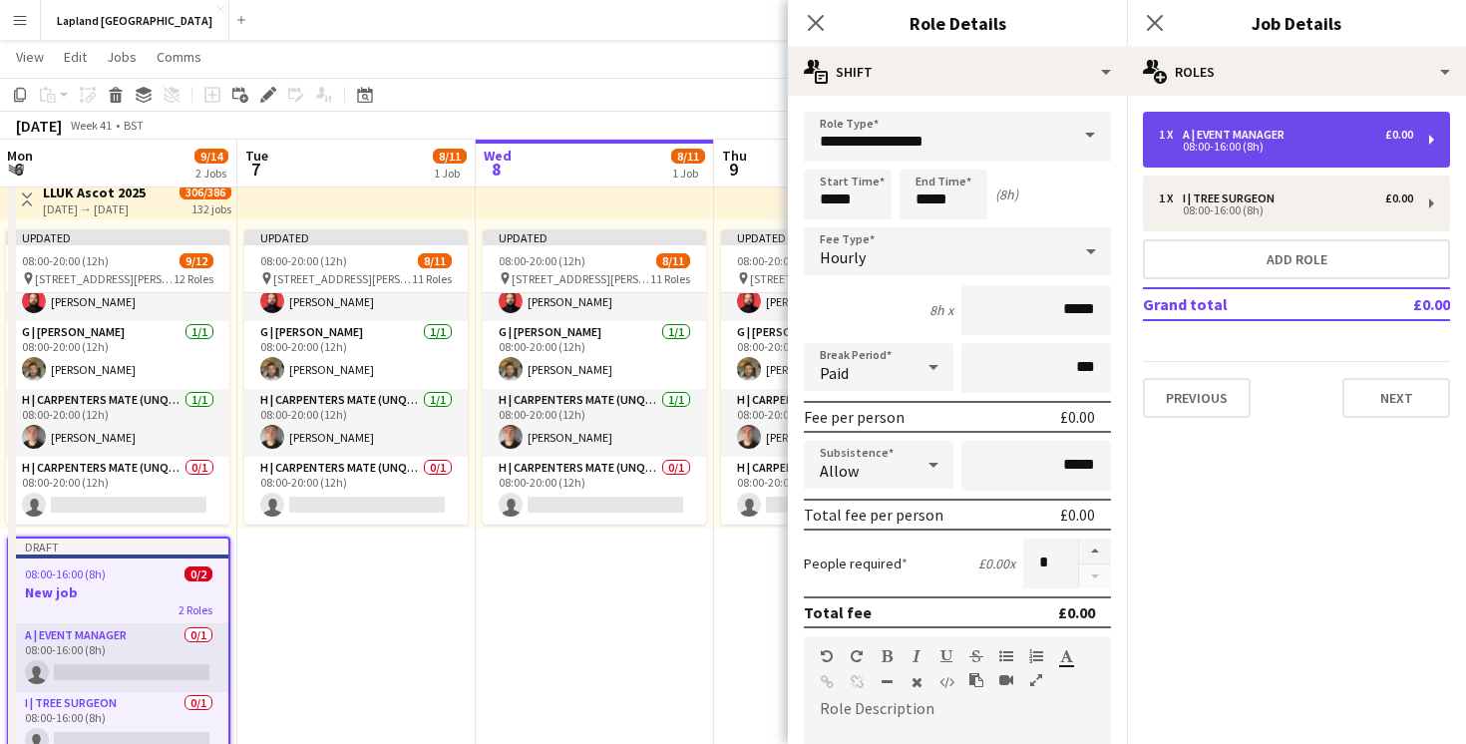
click at [1348, 138] on div "1 x A | Event Manager £0.00" at bounding box center [1286, 135] width 254 height 14
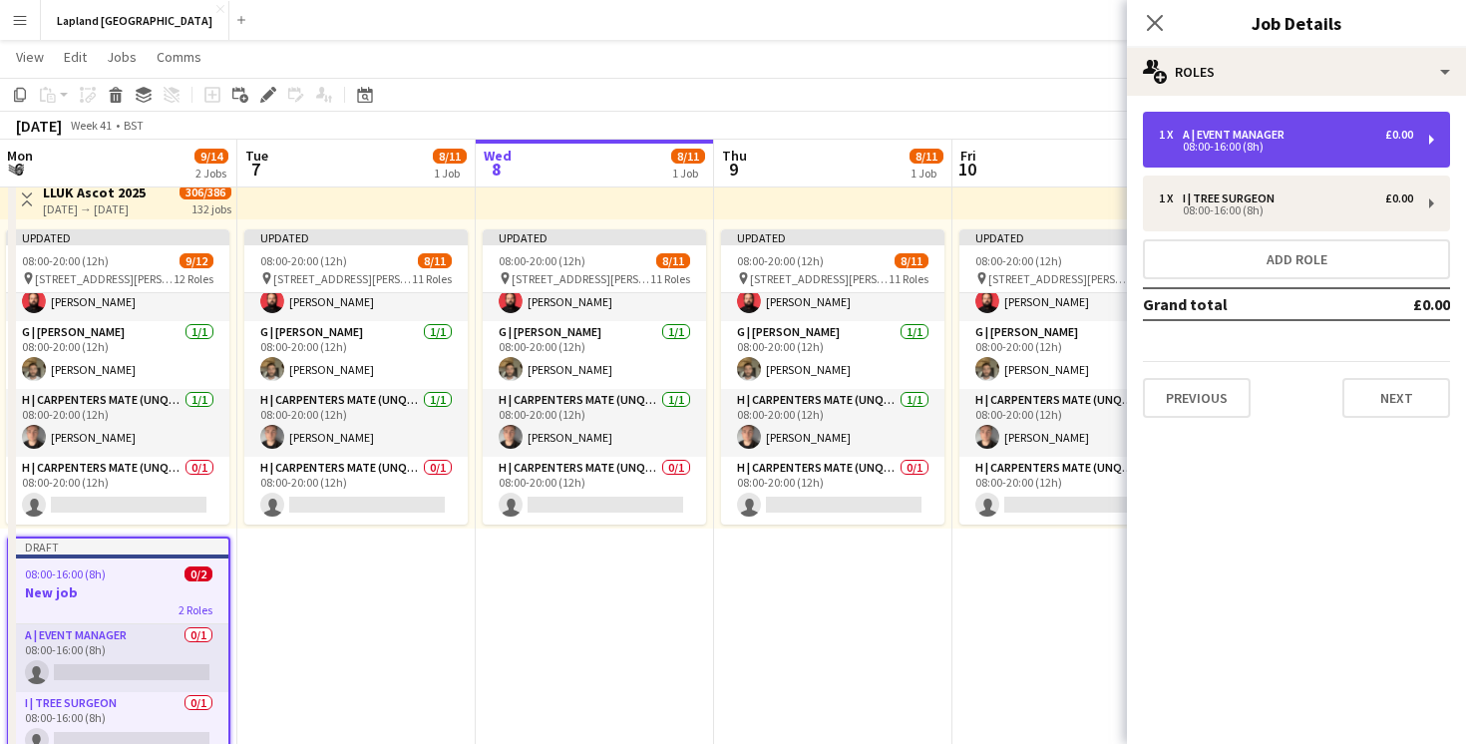
click at [1204, 135] on div "A | Event Manager" at bounding box center [1238, 135] width 110 height 14
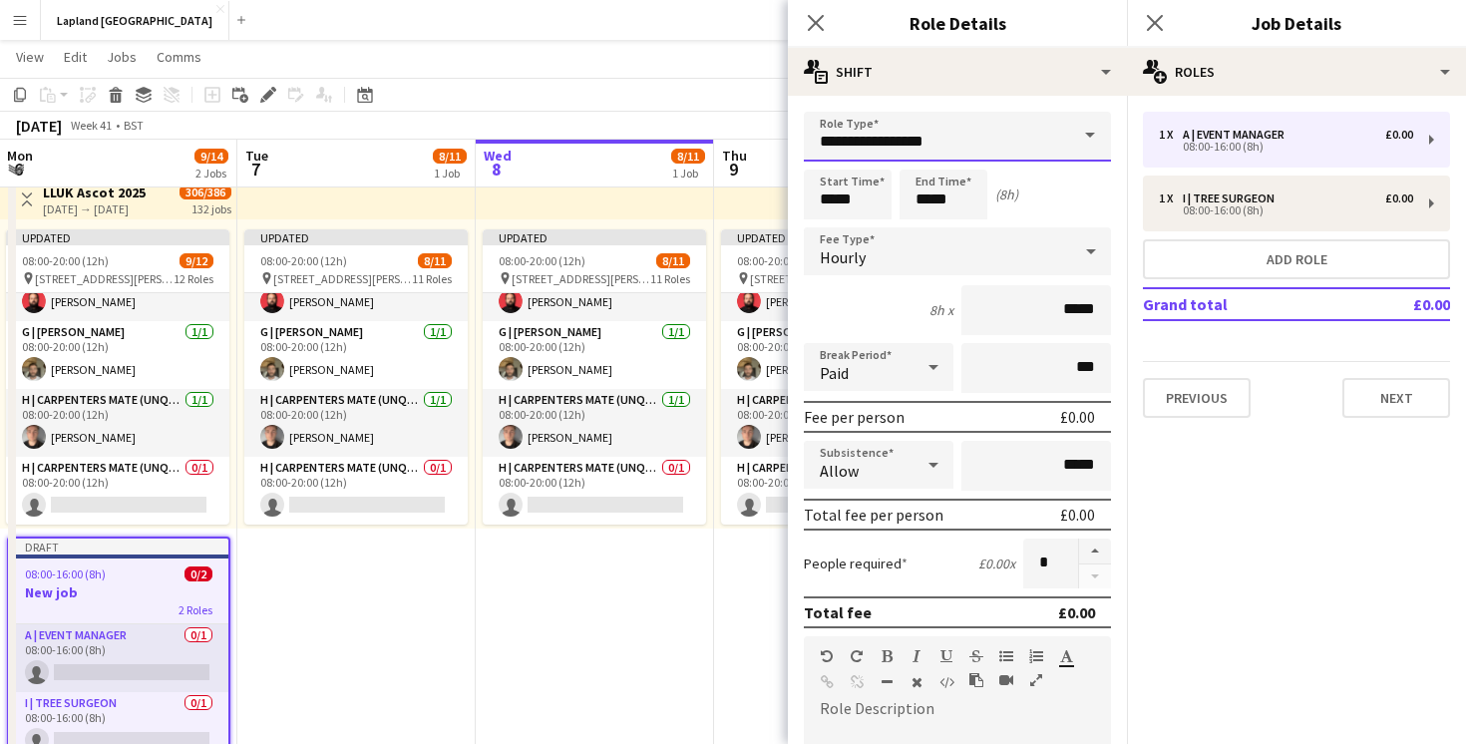
click at [991, 130] on input "**********" at bounding box center [957, 137] width 307 height 50
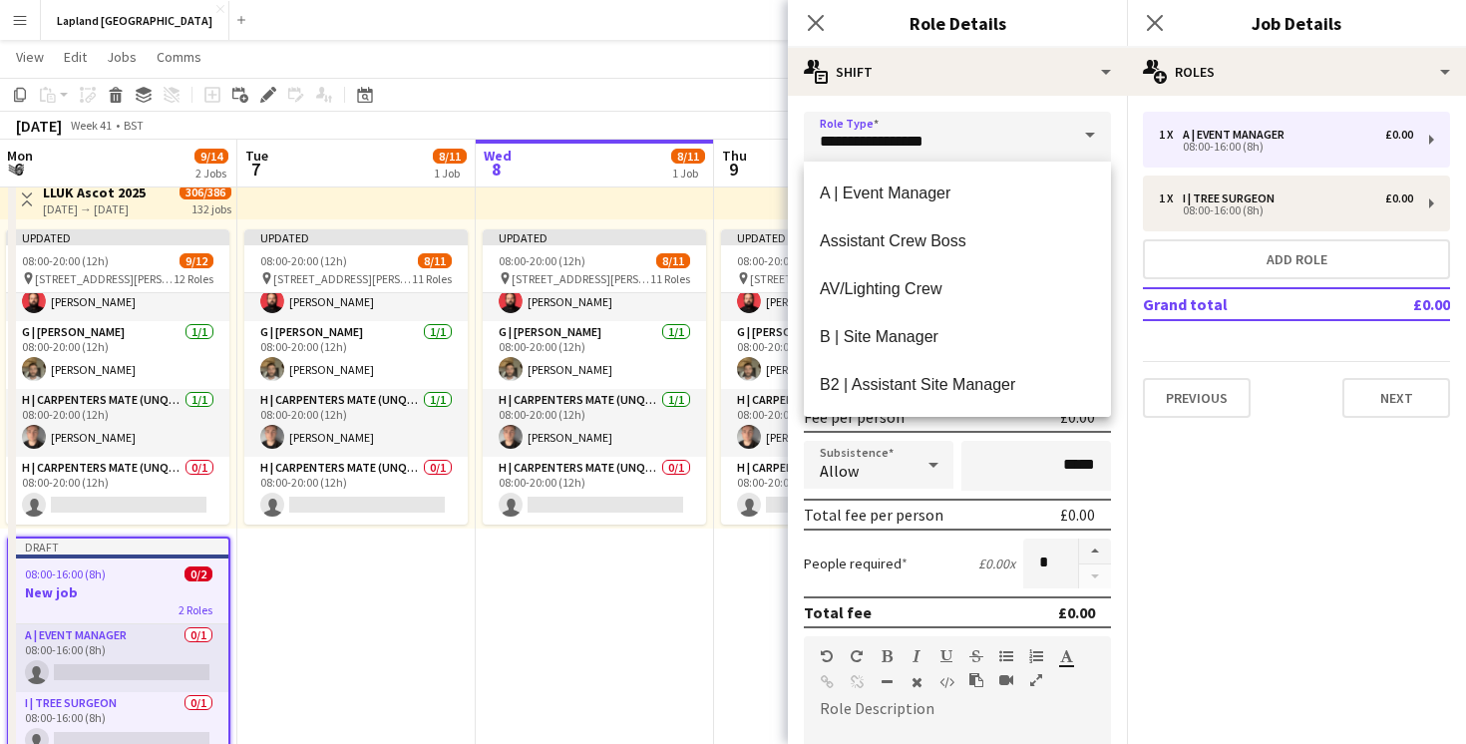
click at [1105, 135] on span at bounding box center [1090, 136] width 42 height 48
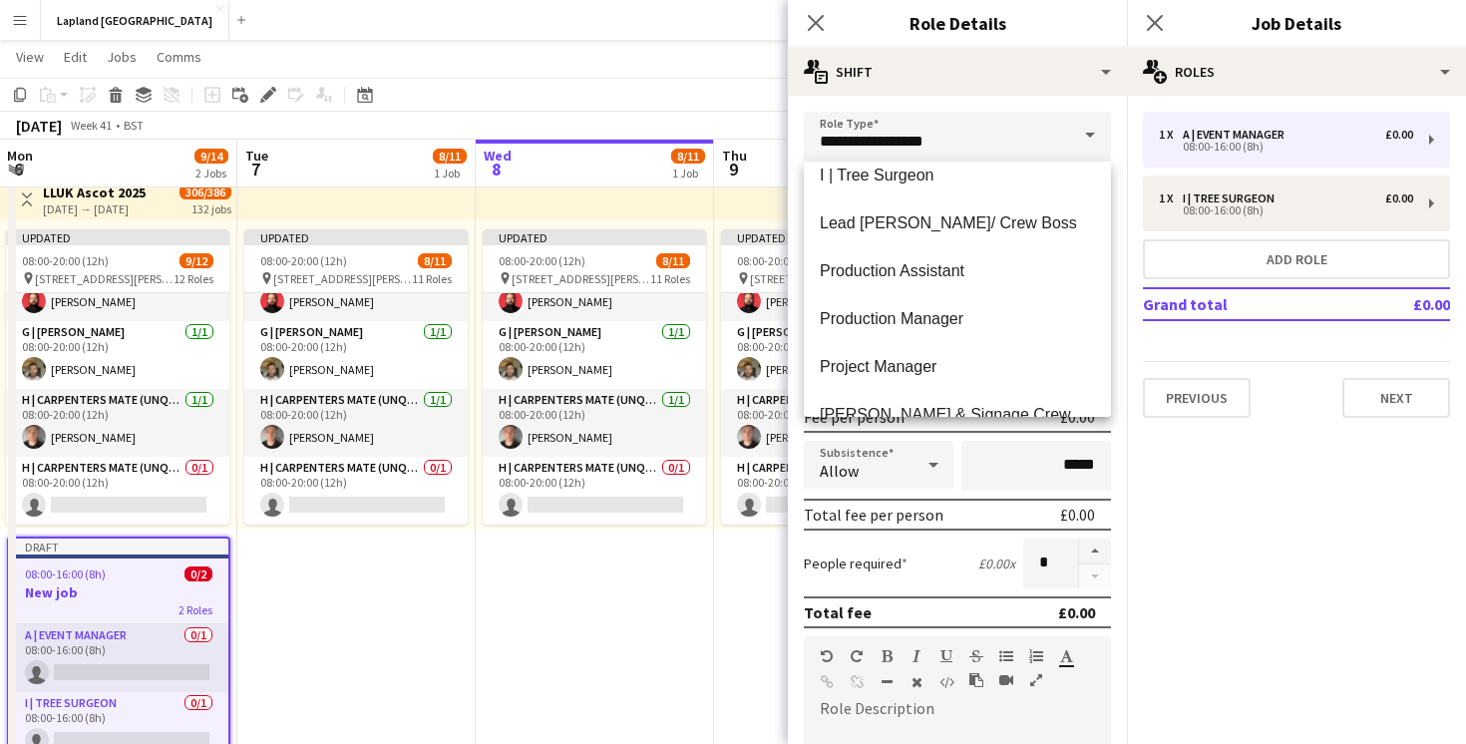
scroll to position [837, 0]
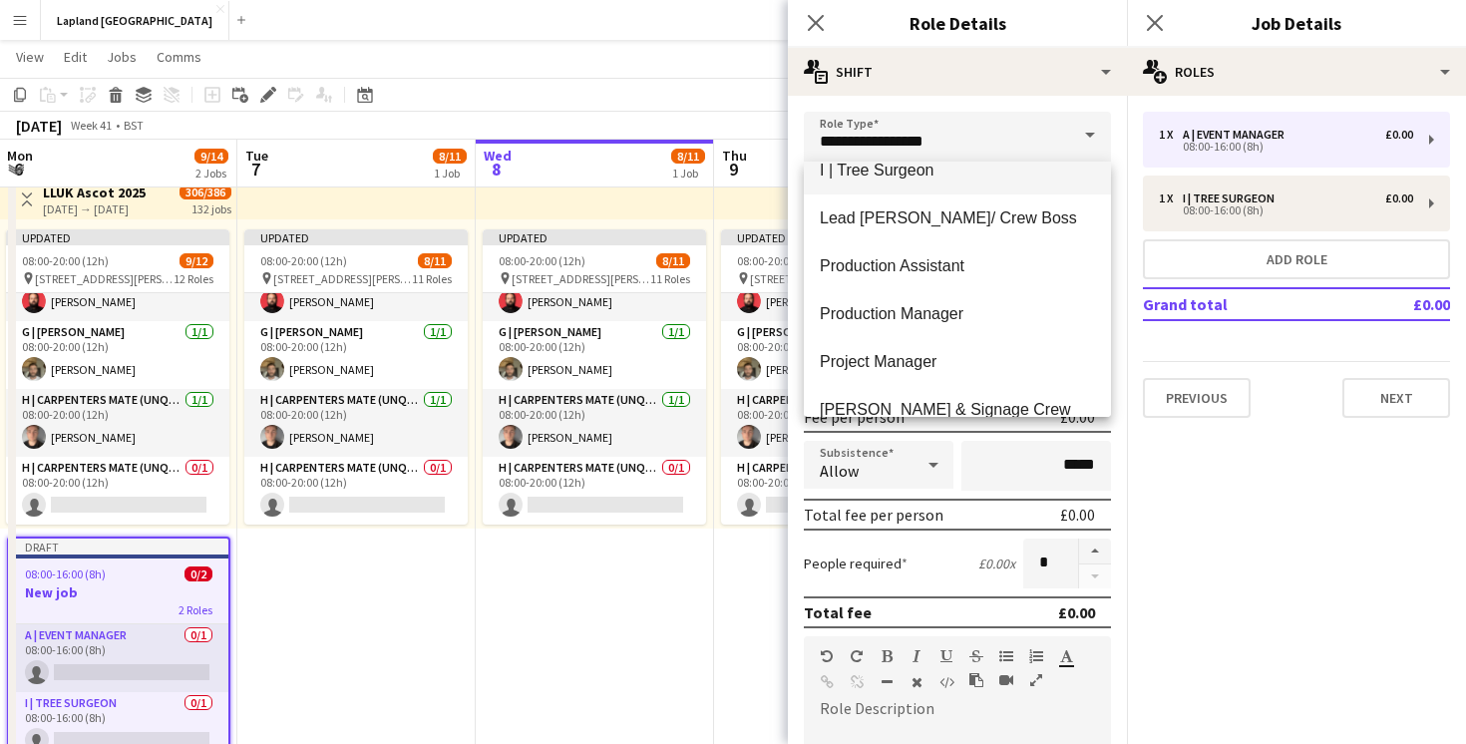
click at [948, 178] on span "I | Tree Surgeon" at bounding box center [957, 170] width 275 height 19
type input "**********"
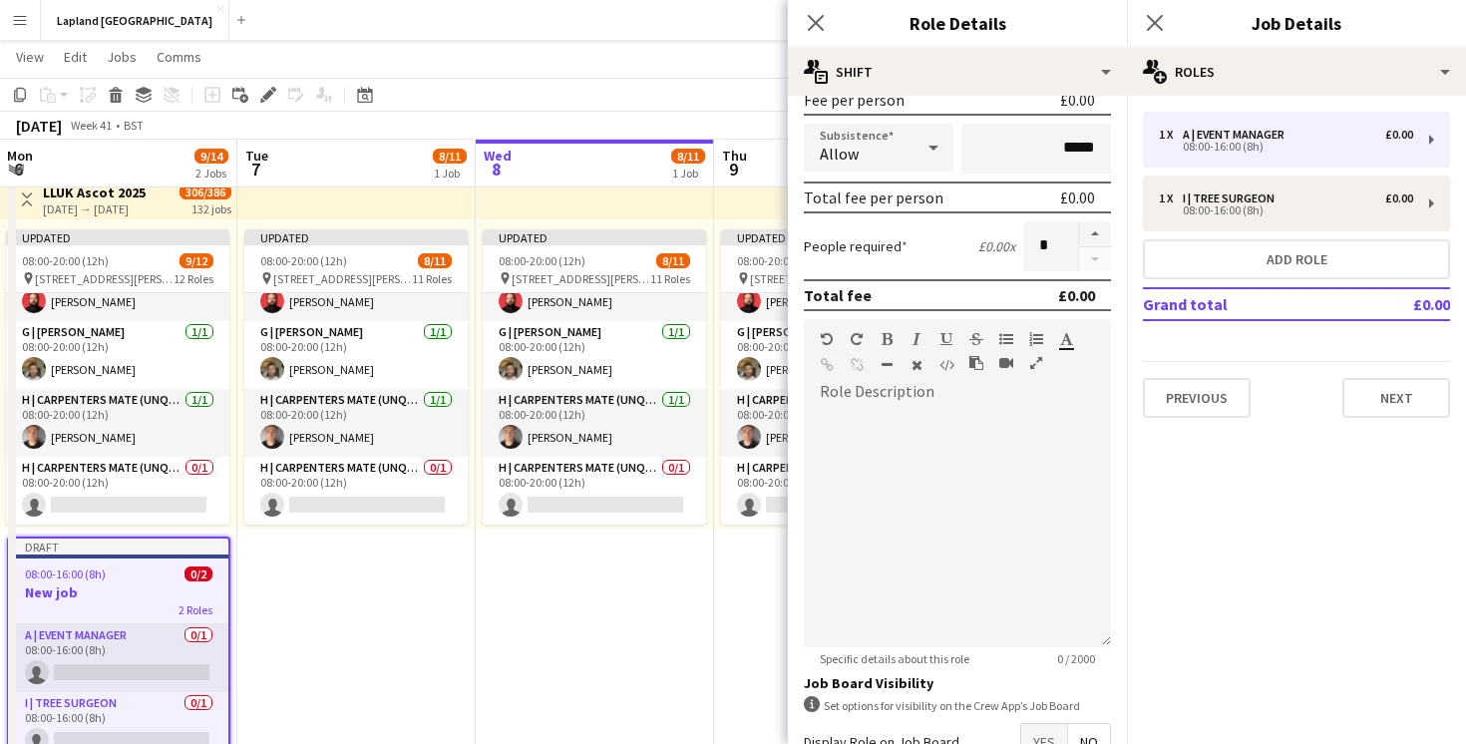
scroll to position [363, 0]
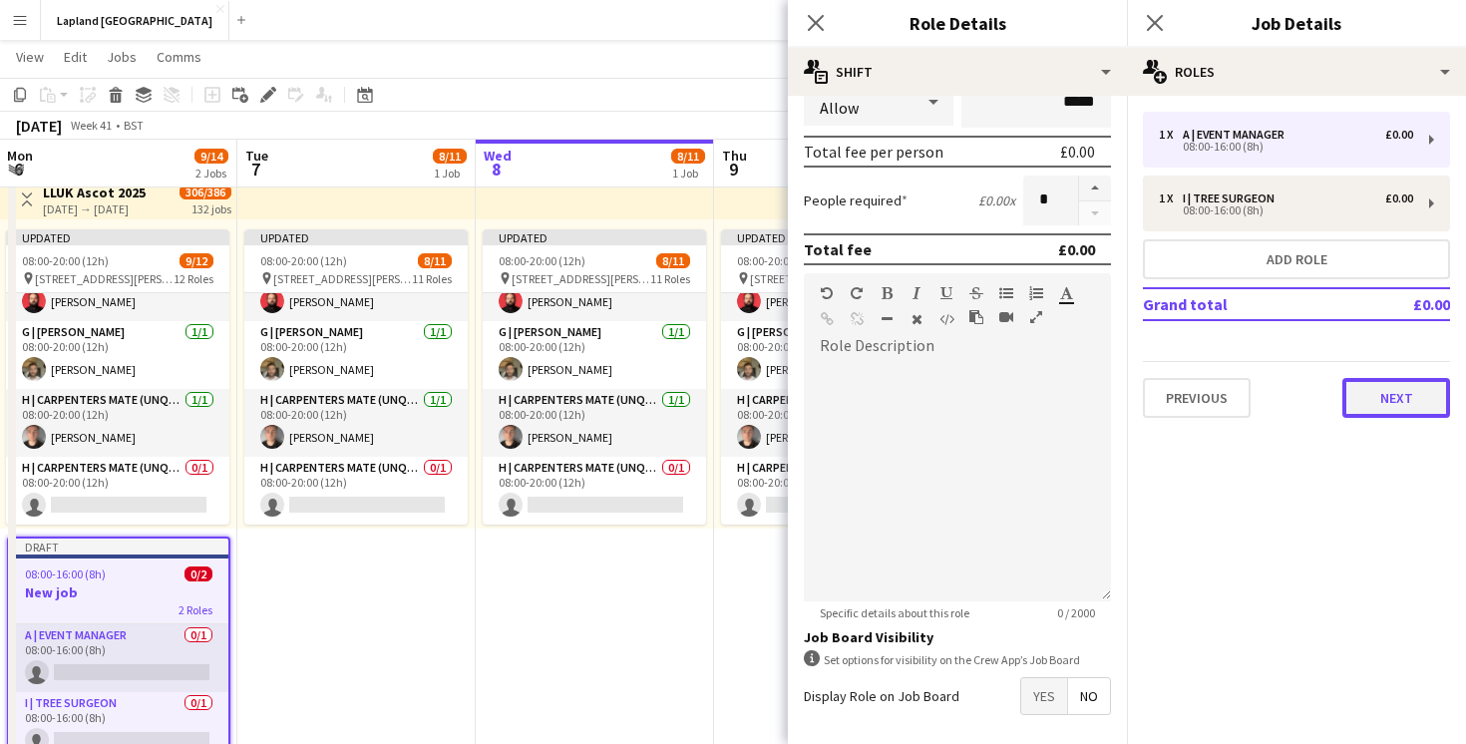
click at [1364, 395] on button "Next" at bounding box center [1397, 398] width 108 height 40
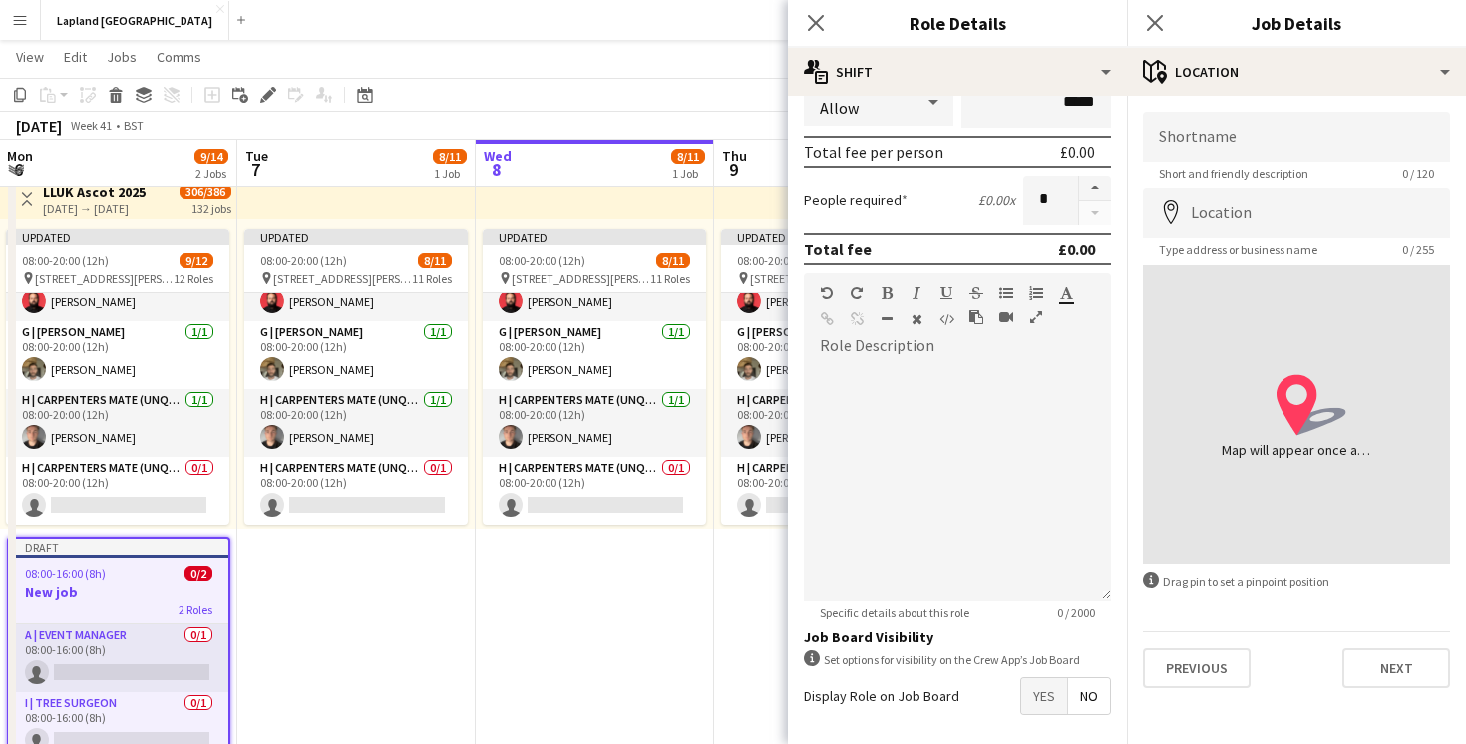
scroll to position [447, 0]
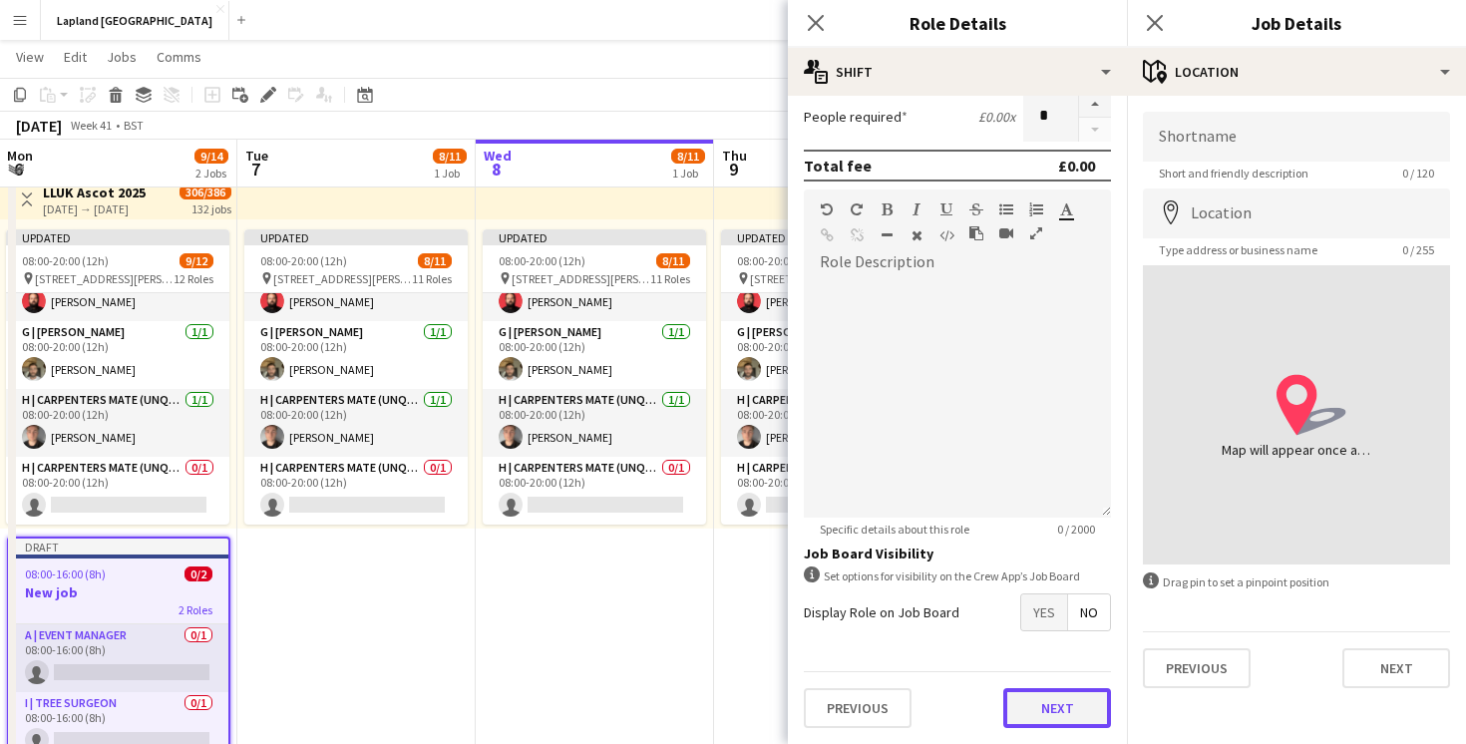
click at [1057, 711] on button "Next" at bounding box center [1057, 708] width 108 height 40
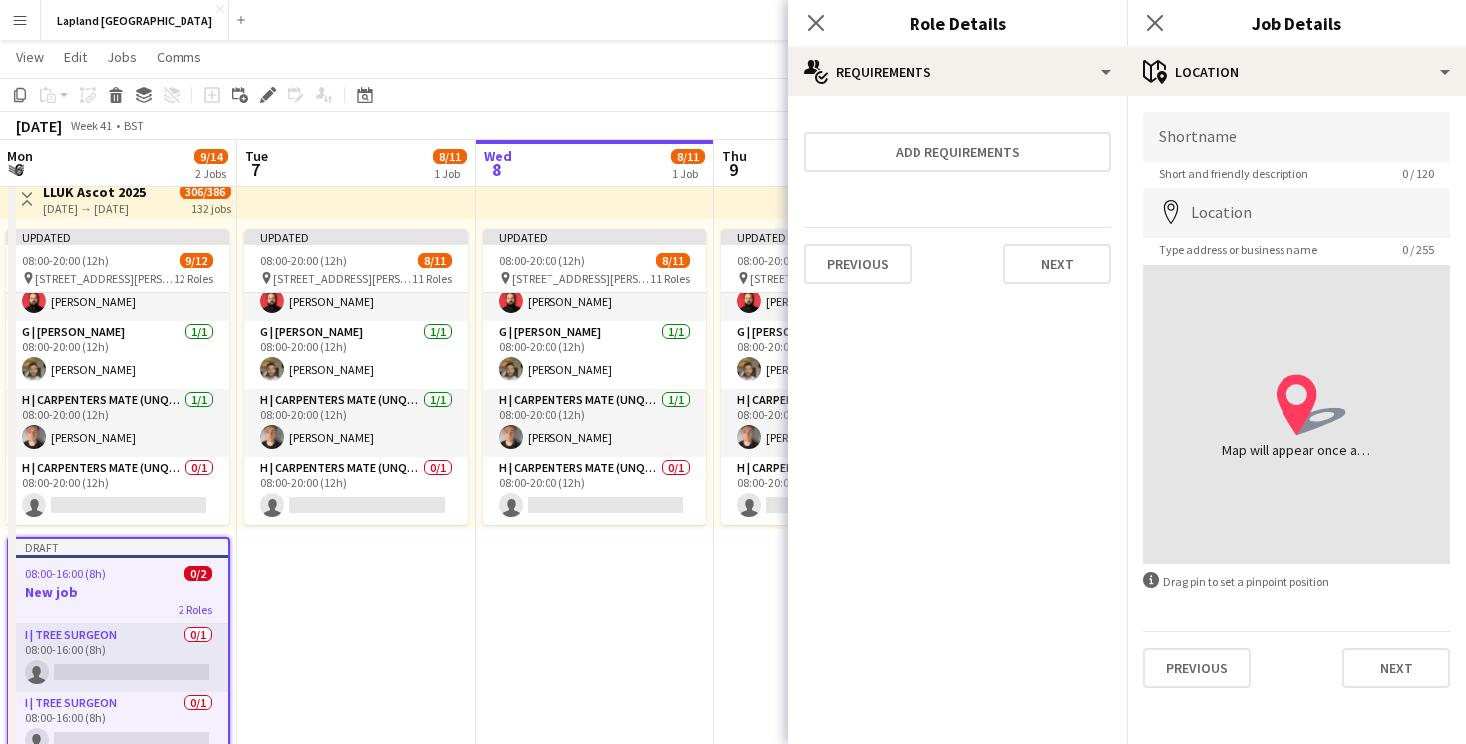
scroll to position [0, 0]
click at [1048, 261] on button "Next" at bounding box center [1057, 264] width 108 height 40
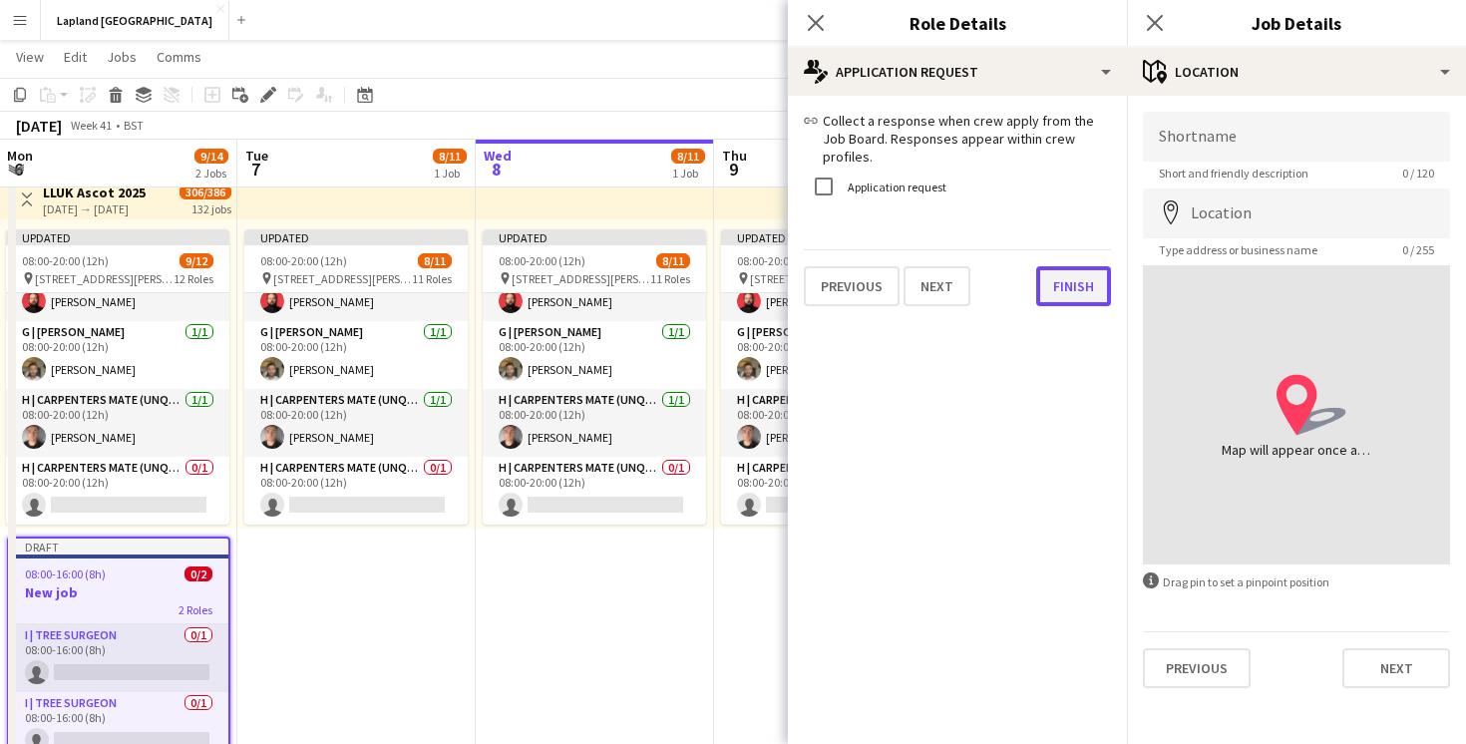
click at [1054, 266] on button "Finish" at bounding box center [1073, 286] width 75 height 40
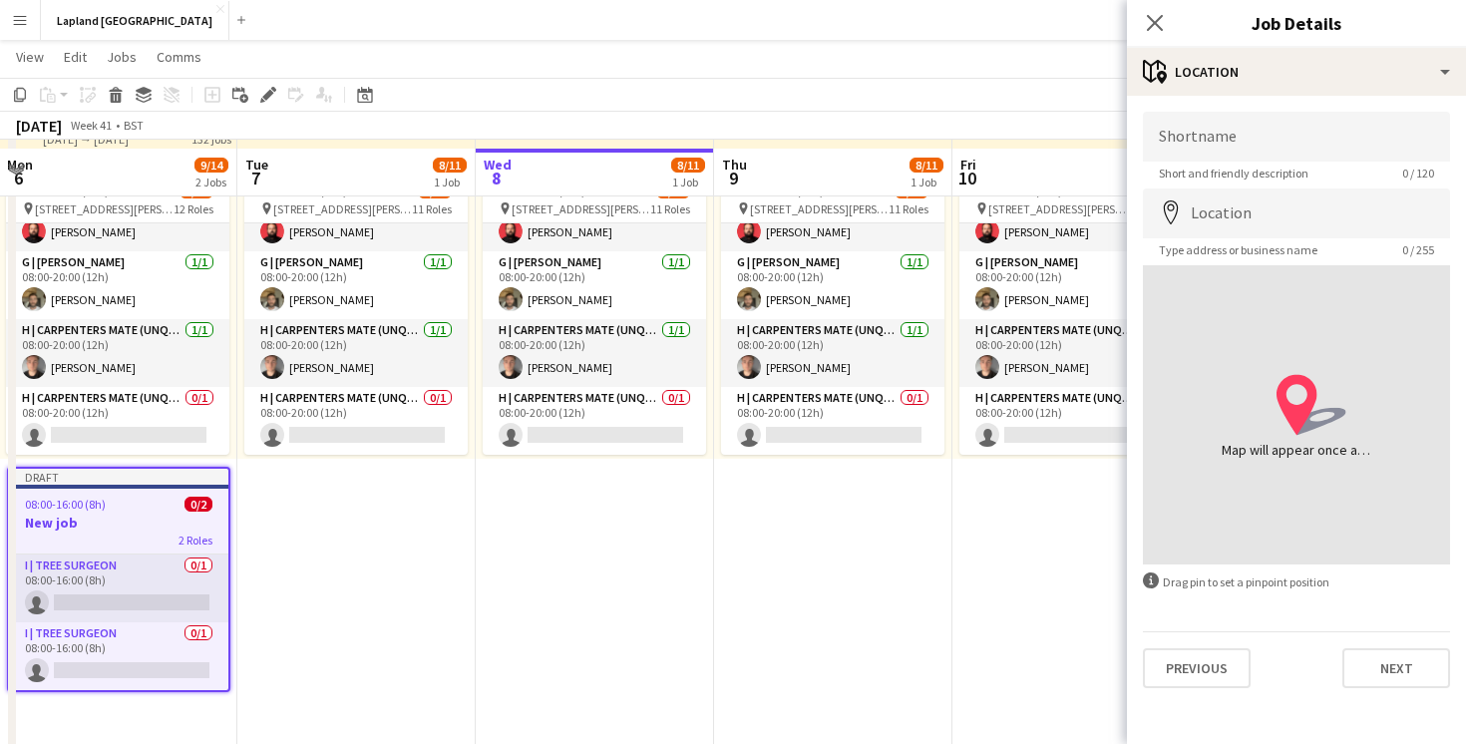
scroll to position [135, 0]
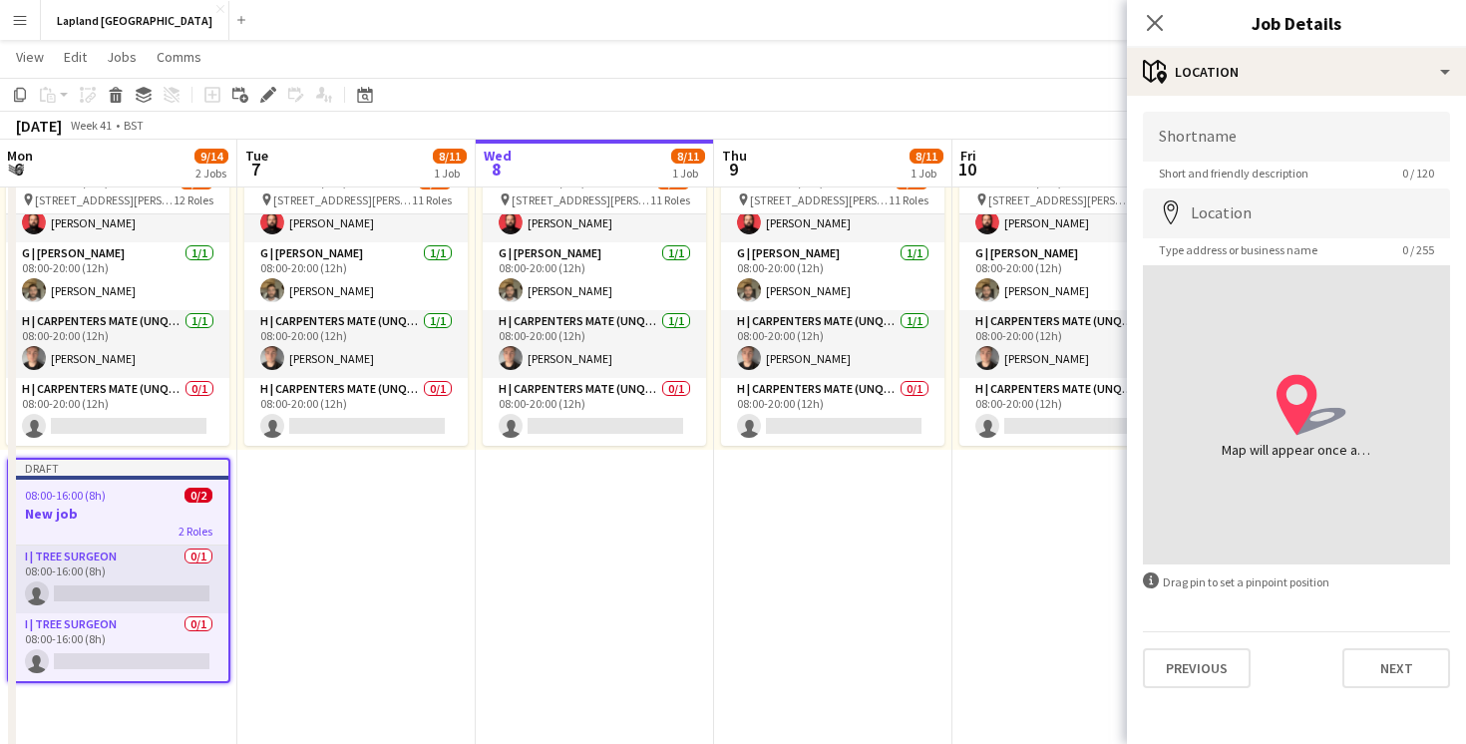
click at [393, 584] on app-date-cell "Updated 08:00-20:00 (12h) 8/11 pin Whitmoor Forest, Swinley Rd, Winkfield Row, …" at bounding box center [356, 634] width 238 height 1091
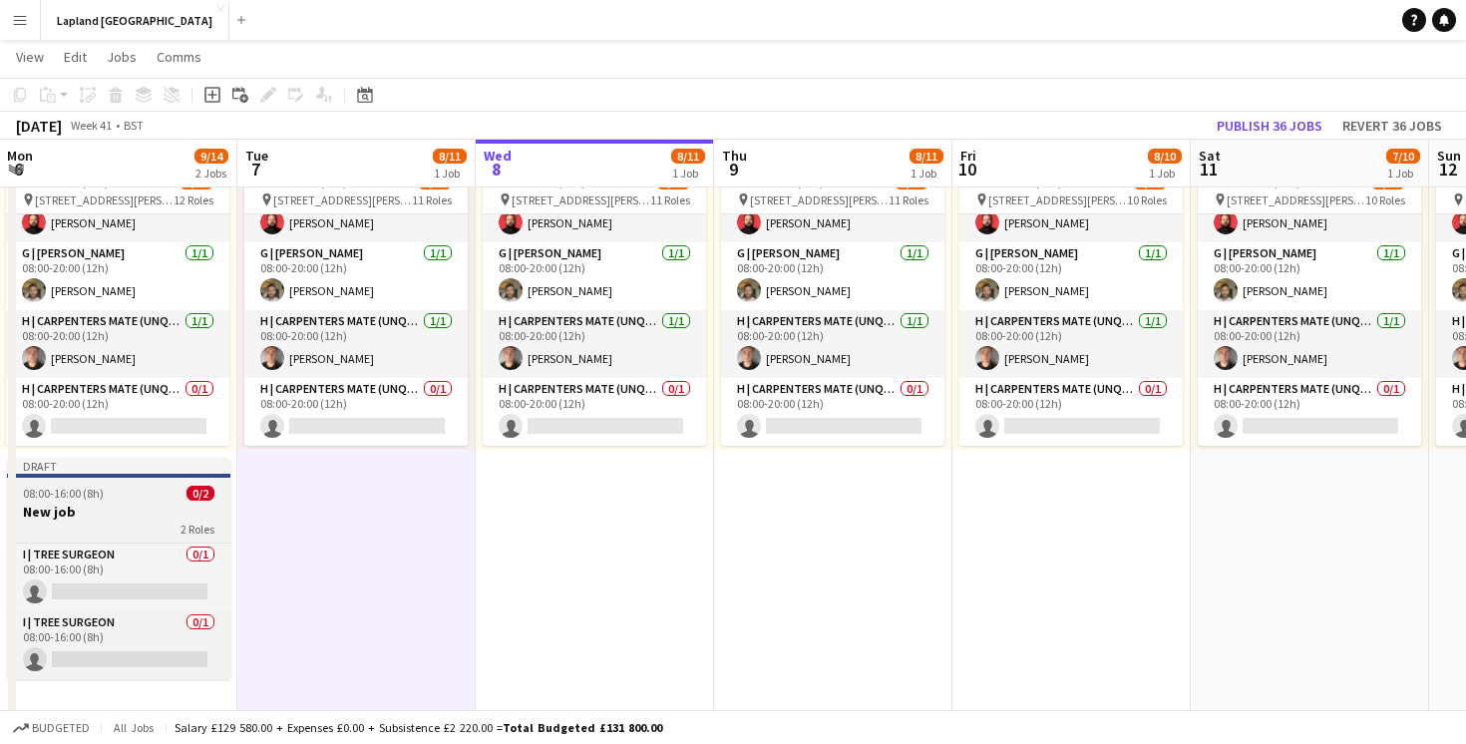
click at [115, 488] on div "08:00-16:00 (8h) 0/2" at bounding box center [118, 493] width 223 height 15
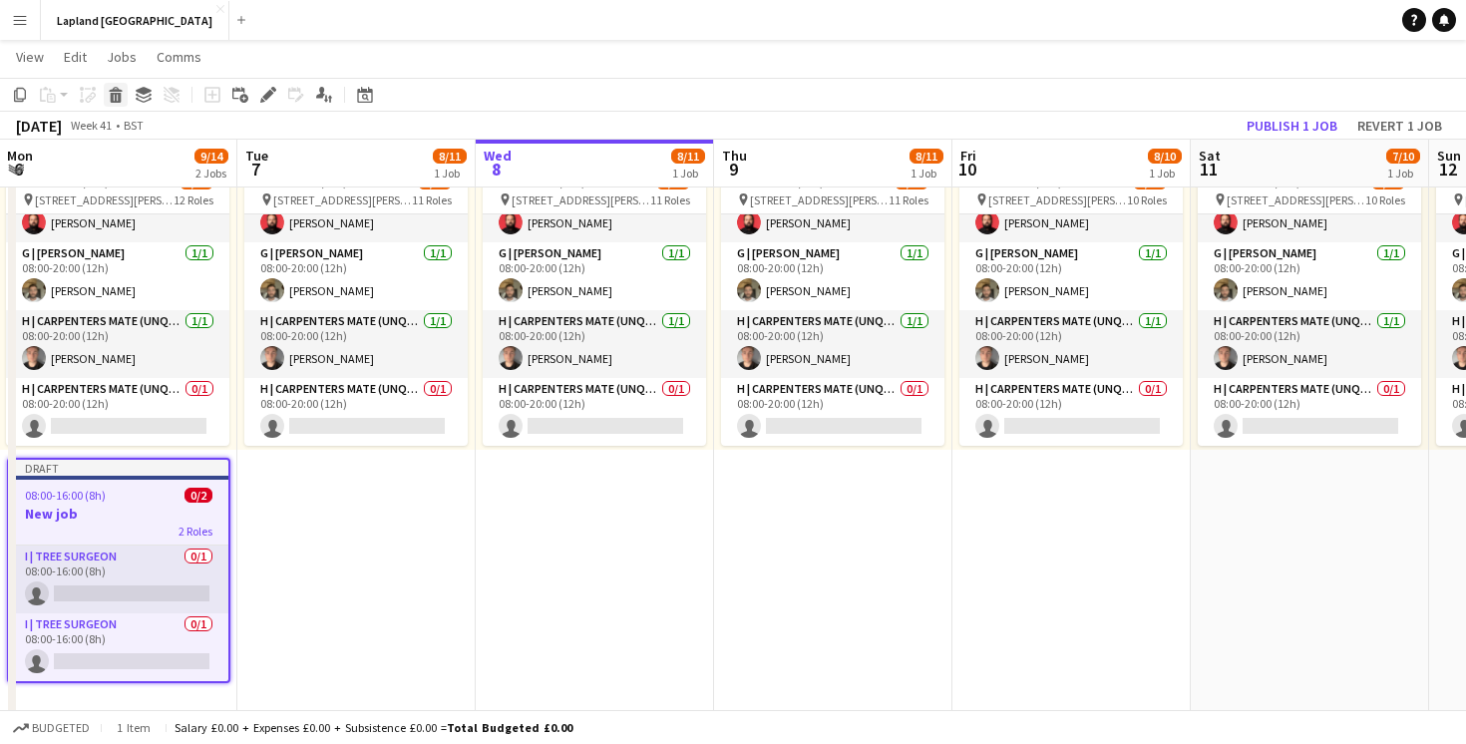
click at [120, 94] on icon at bounding box center [116, 98] width 11 height 10
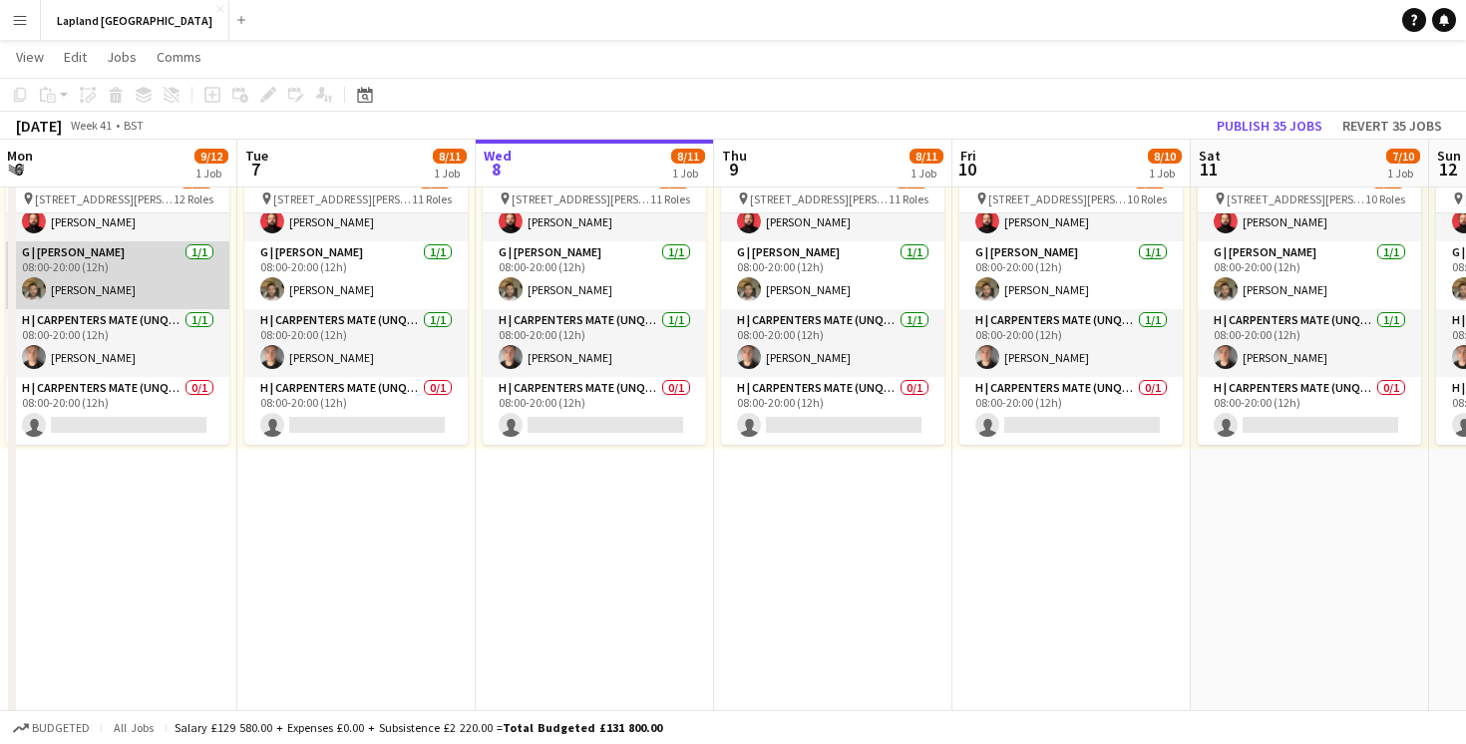
scroll to position [356, 0]
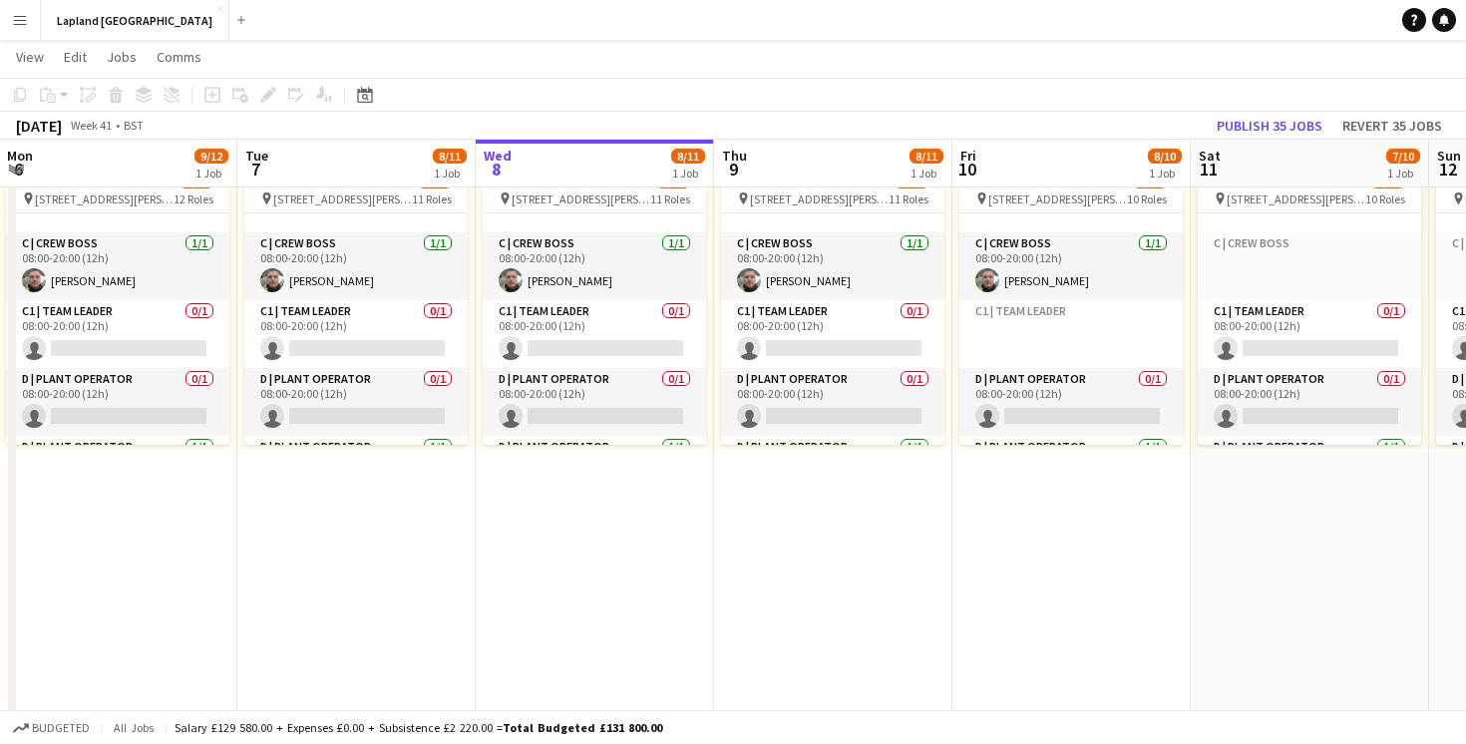
click at [121, 164] on app-board-header-date "Mon 6 9/12 1 Job" at bounding box center [118, 164] width 238 height 48
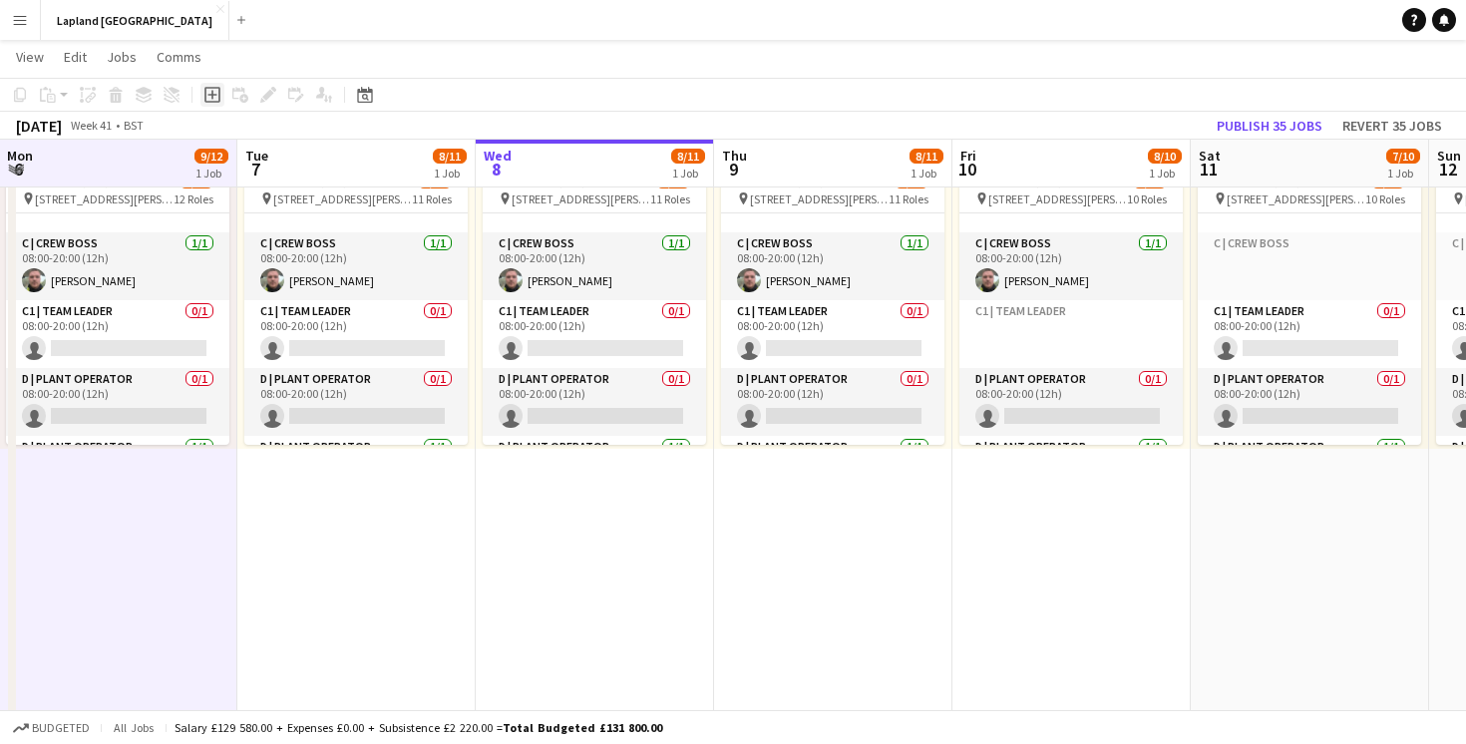
click at [213, 102] on icon at bounding box center [212, 95] width 16 height 16
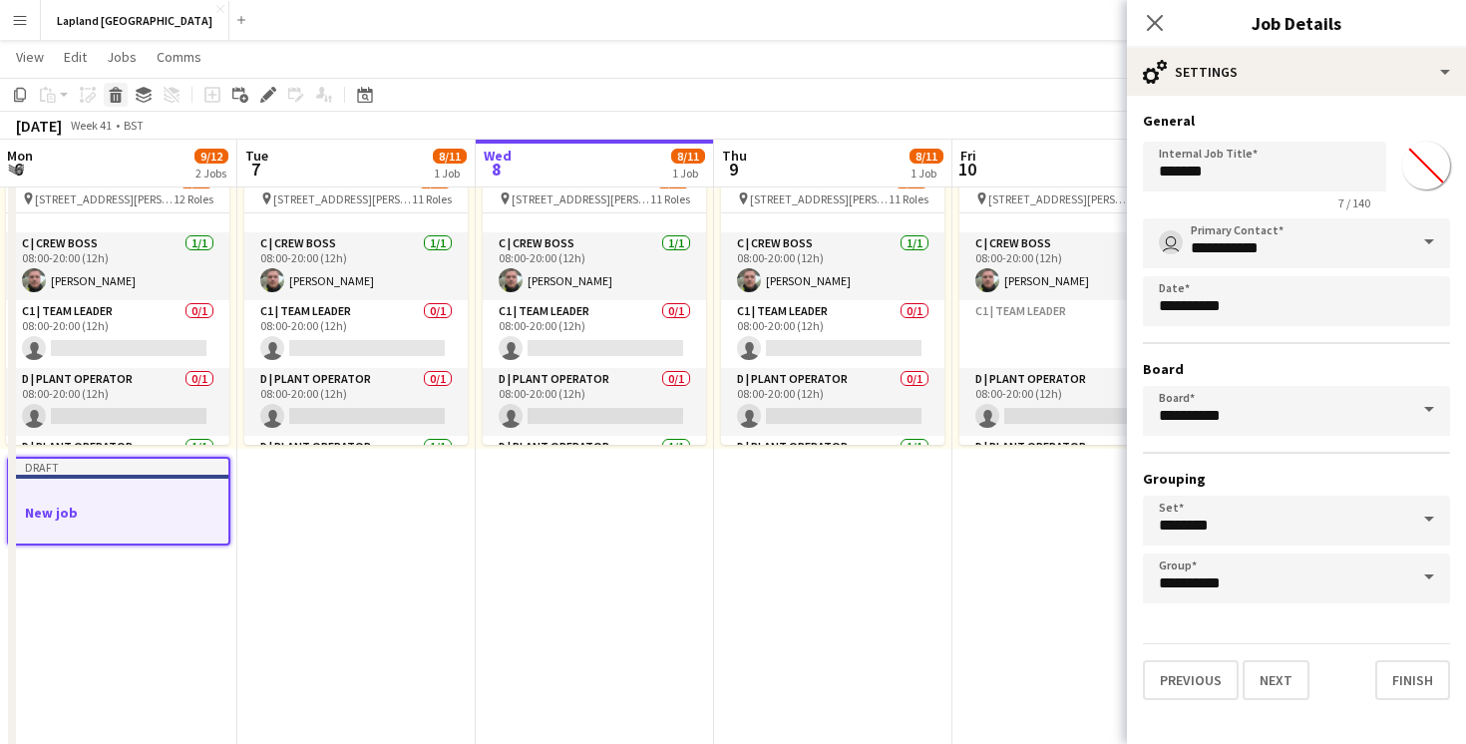
click at [115, 95] on icon at bounding box center [116, 98] width 11 height 10
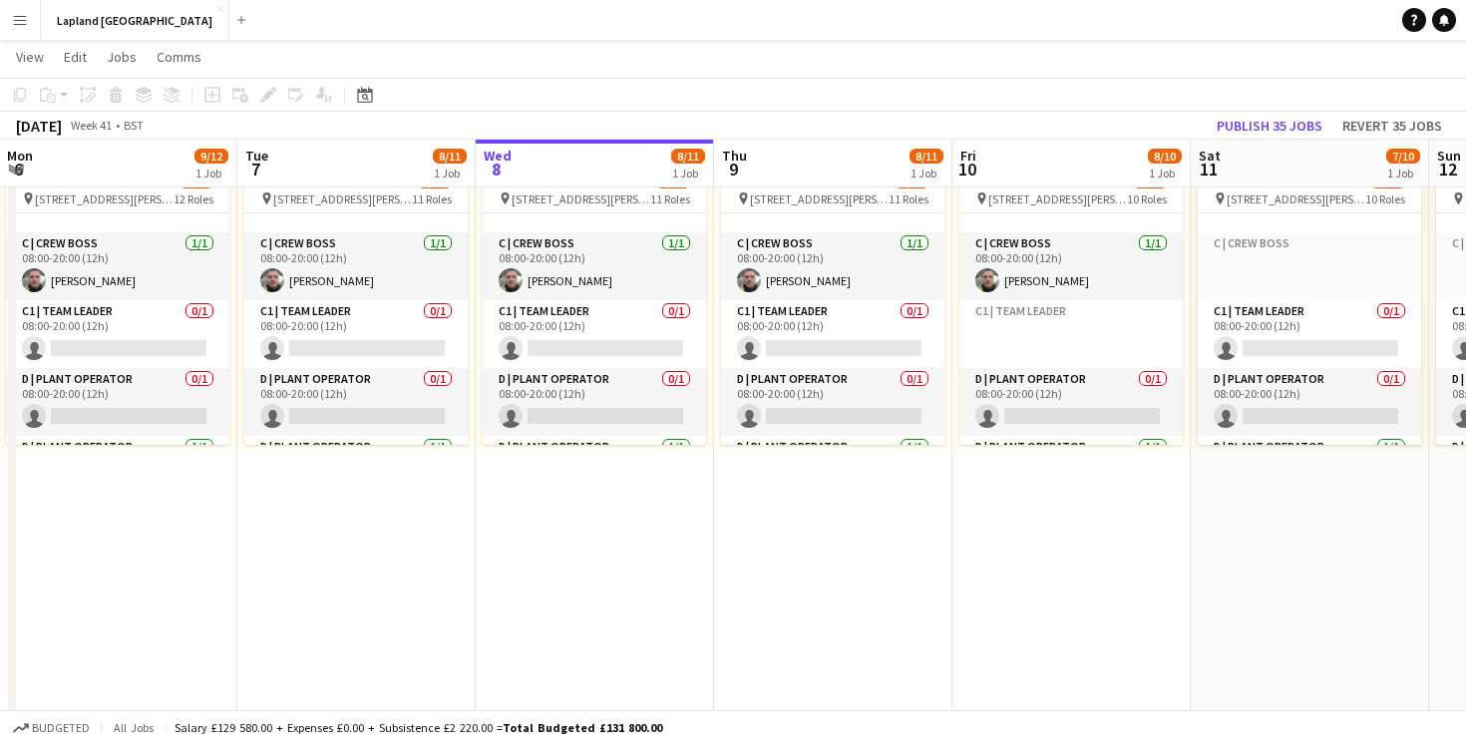
click at [127, 166] on app-board-header-date "Mon 6 9/12 1 Job" at bounding box center [118, 164] width 238 height 48
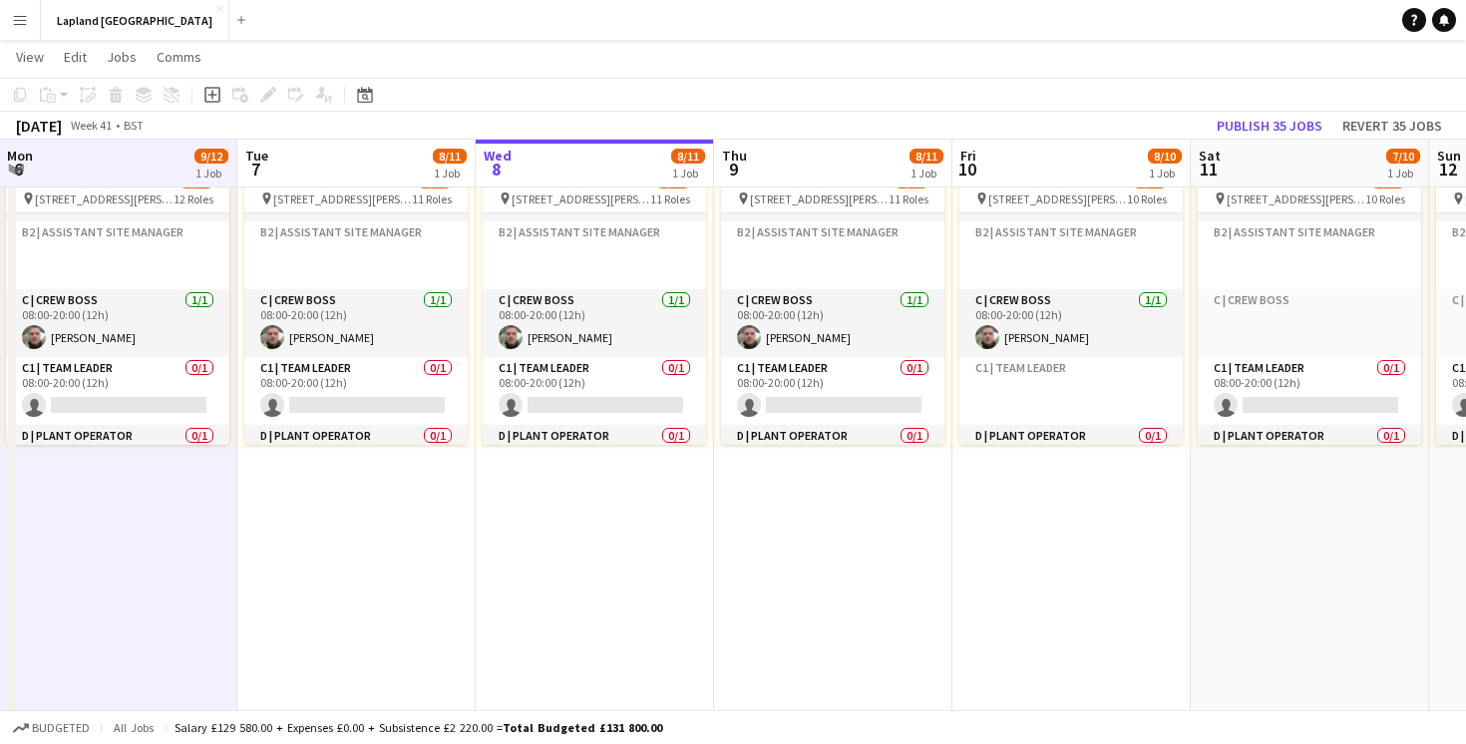
click at [212, 152] on span "9/12" at bounding box center [212, 156] width 34 height 15
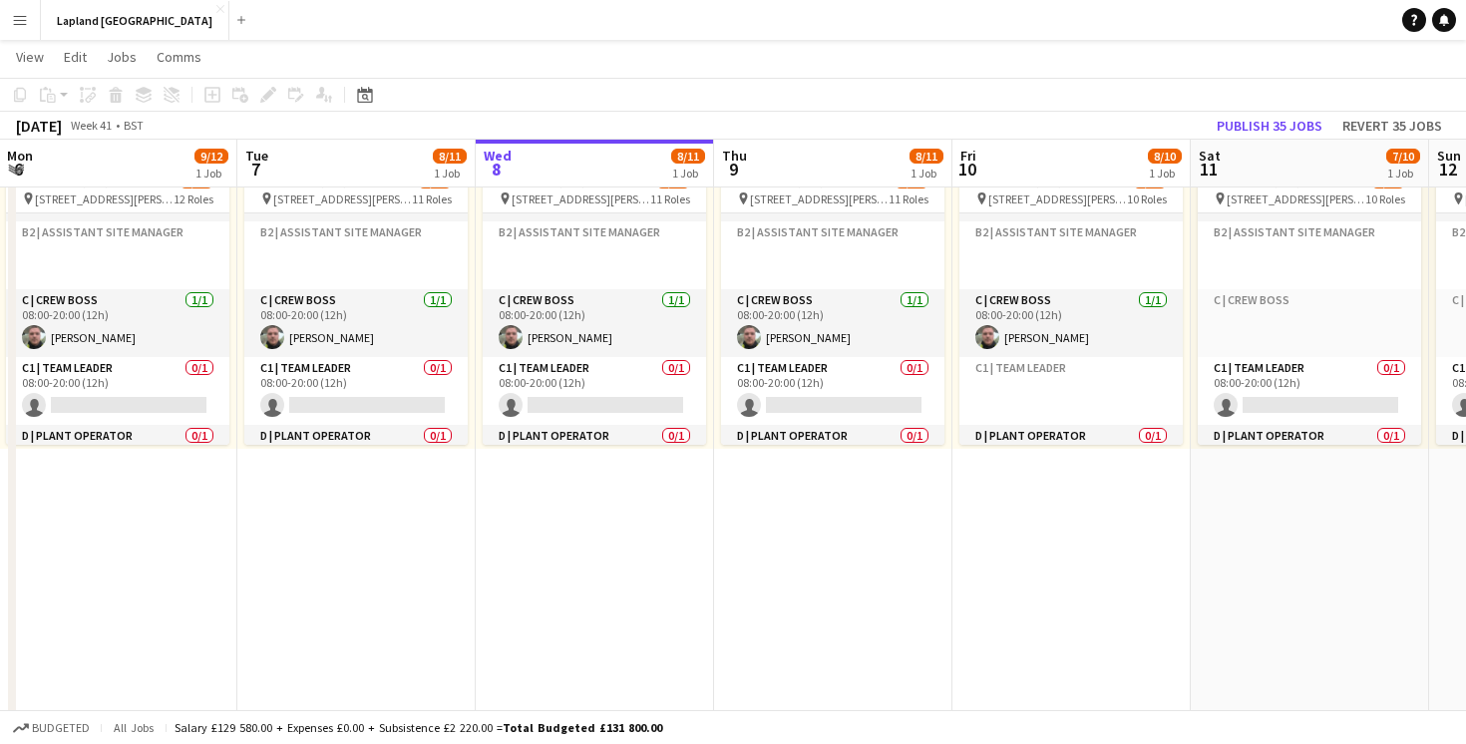
click at [212, 152] on span "9/12" at bounding box center [212, 156] width 34 height 15
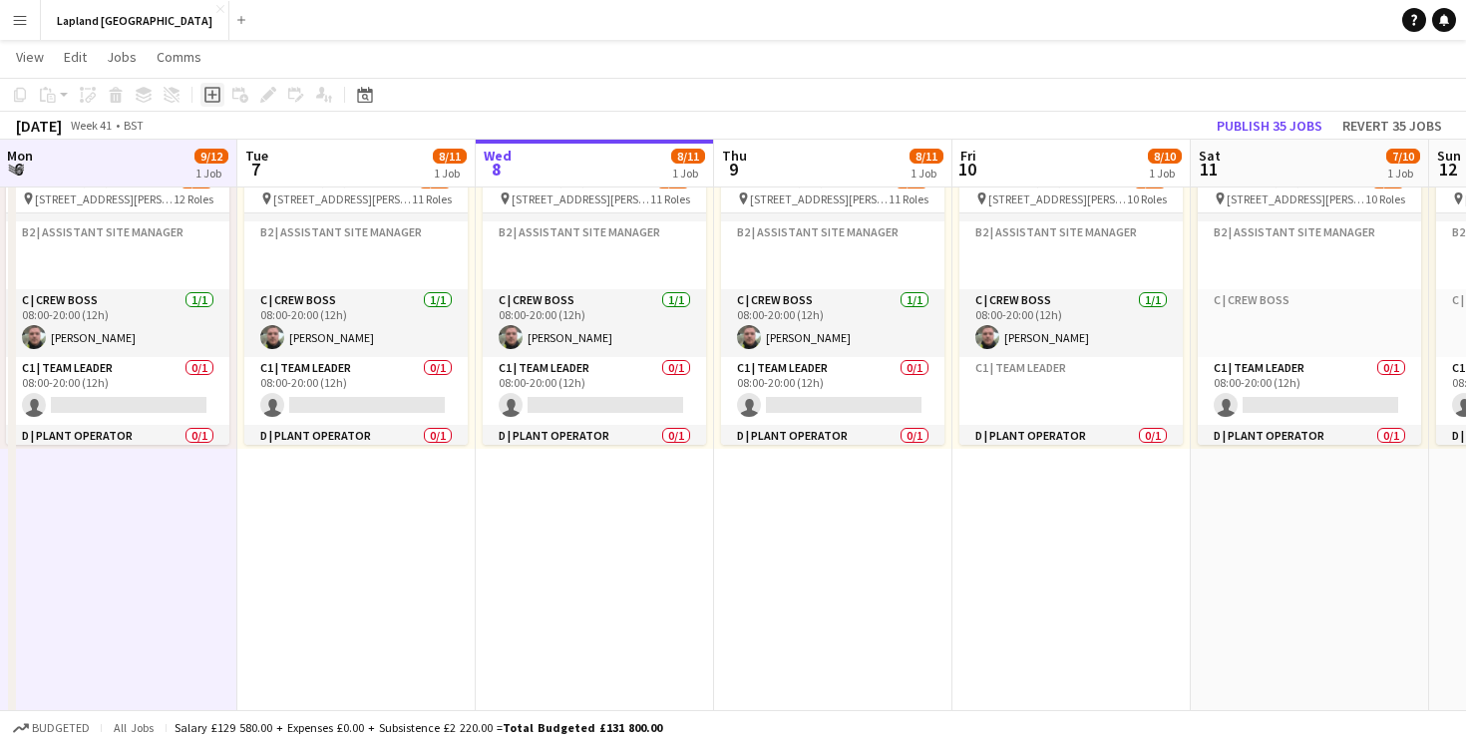
click at [210, 92] on icon "Add job" at bounding box center [212, 95] width 16 height 16
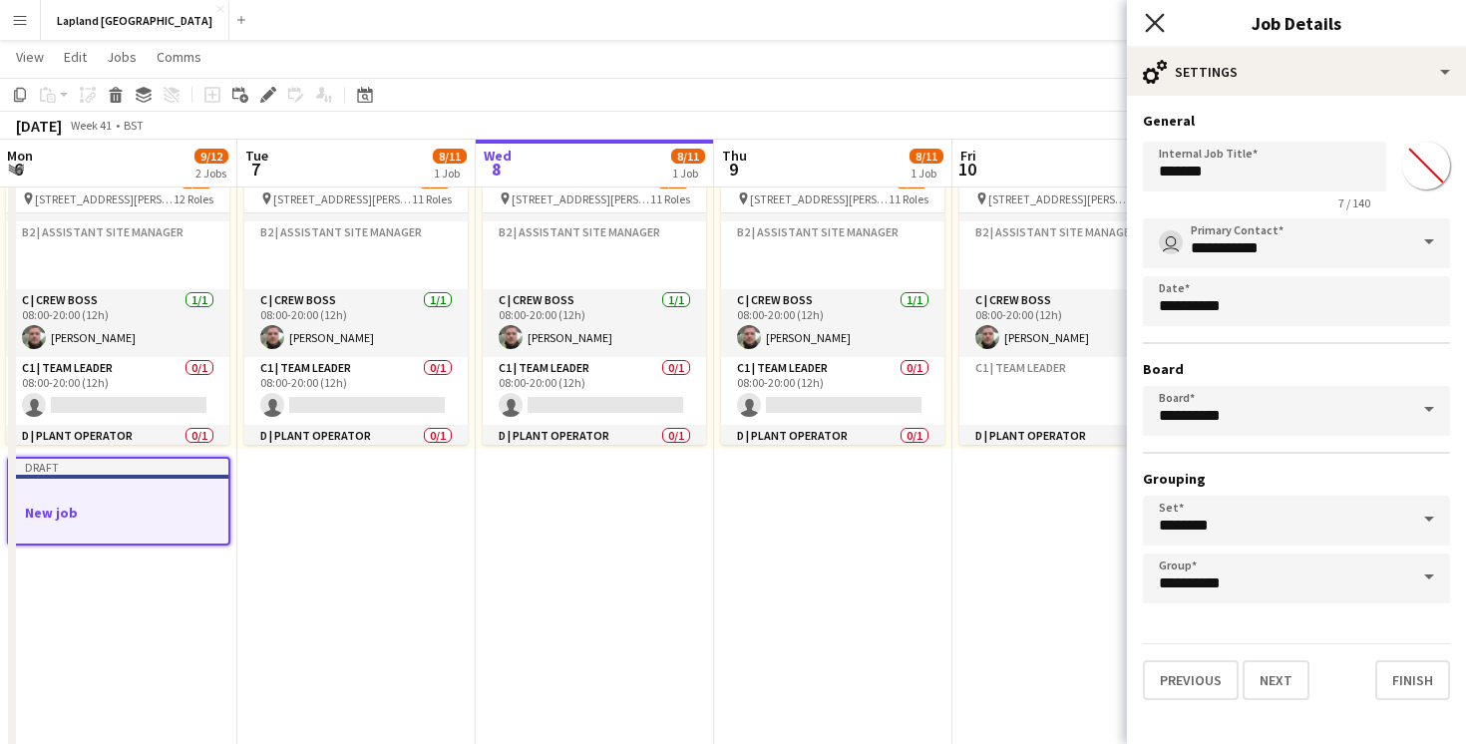
click at [1160, 21] on icon "Close pop-in" at bounding box center [1154, 22] width 19 height 19
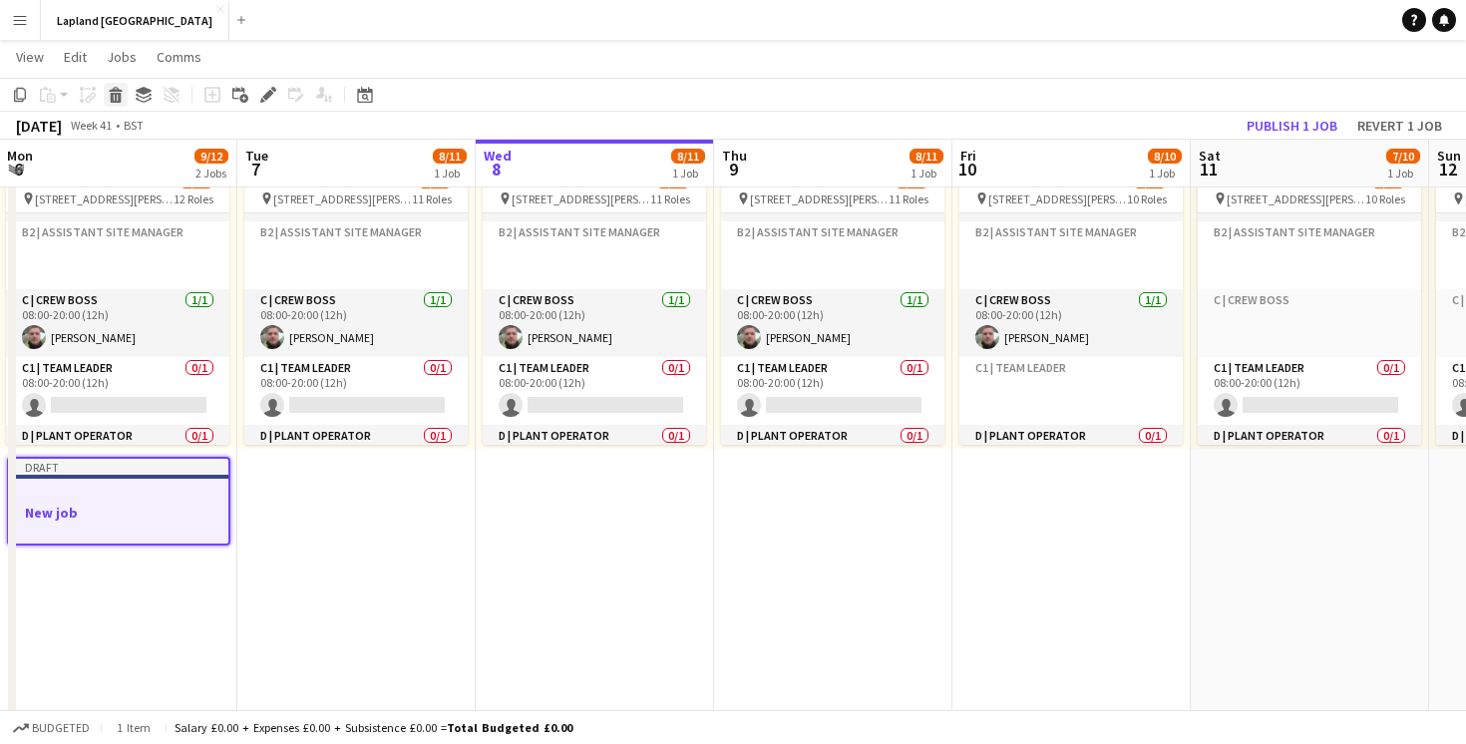
click at [118, 93] on icon at bounding box center [116, 98] width 11 height 10
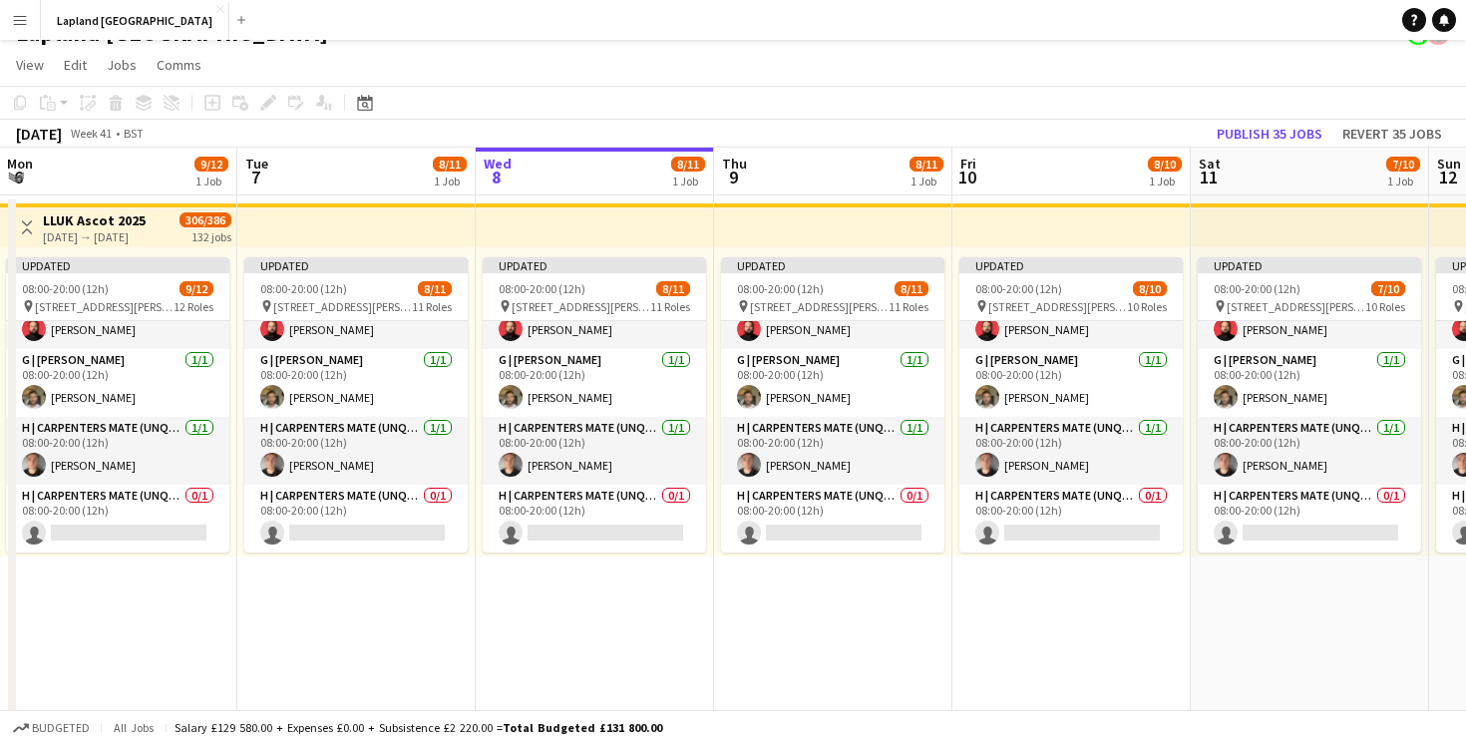
click at [189, 170] on app-board-header-date "Mon 6 9/12 1 Job" at bounding box center [118, 172] width 238 height 48
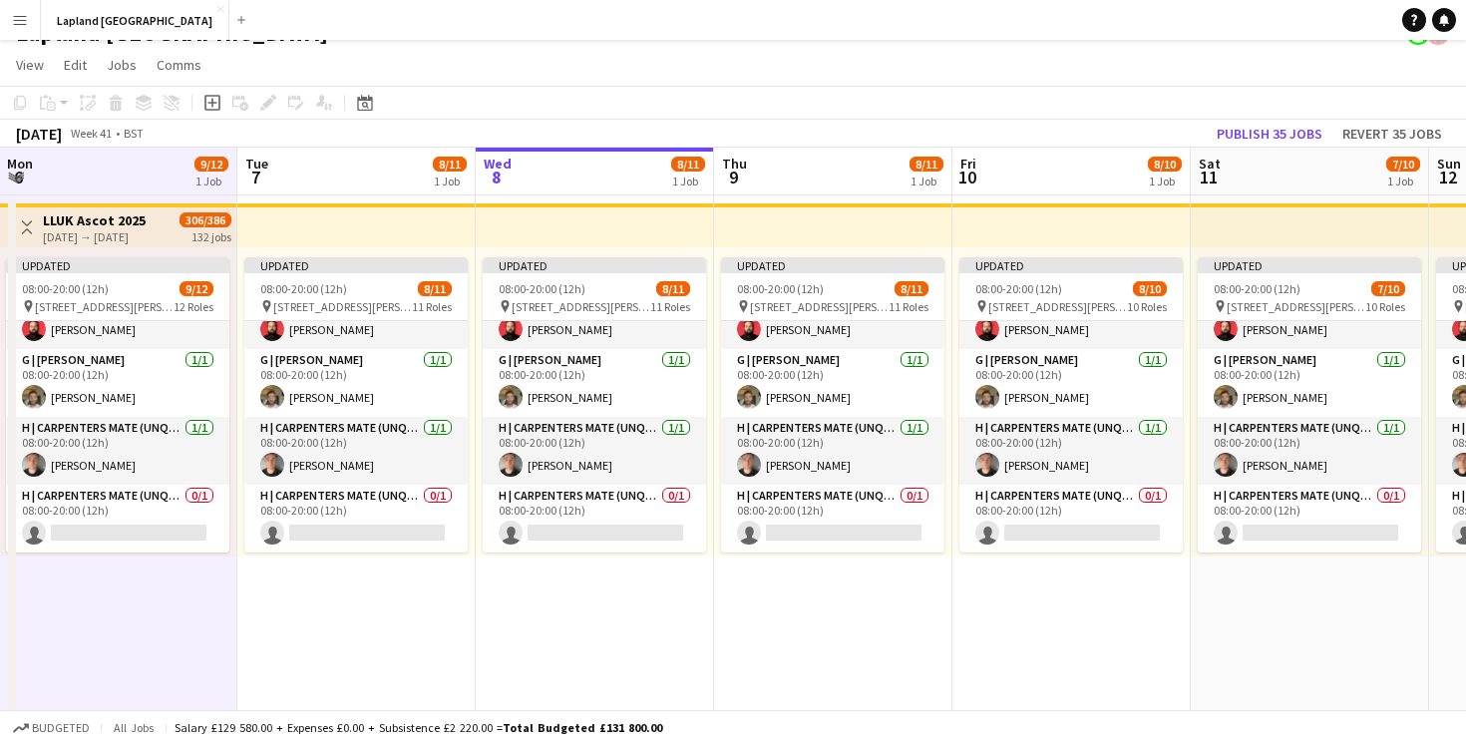
click at [153, 173] on app-board-header-date "Mon 6 9/12 1 Job" at bounding box center [118, 172] width 238 height 48
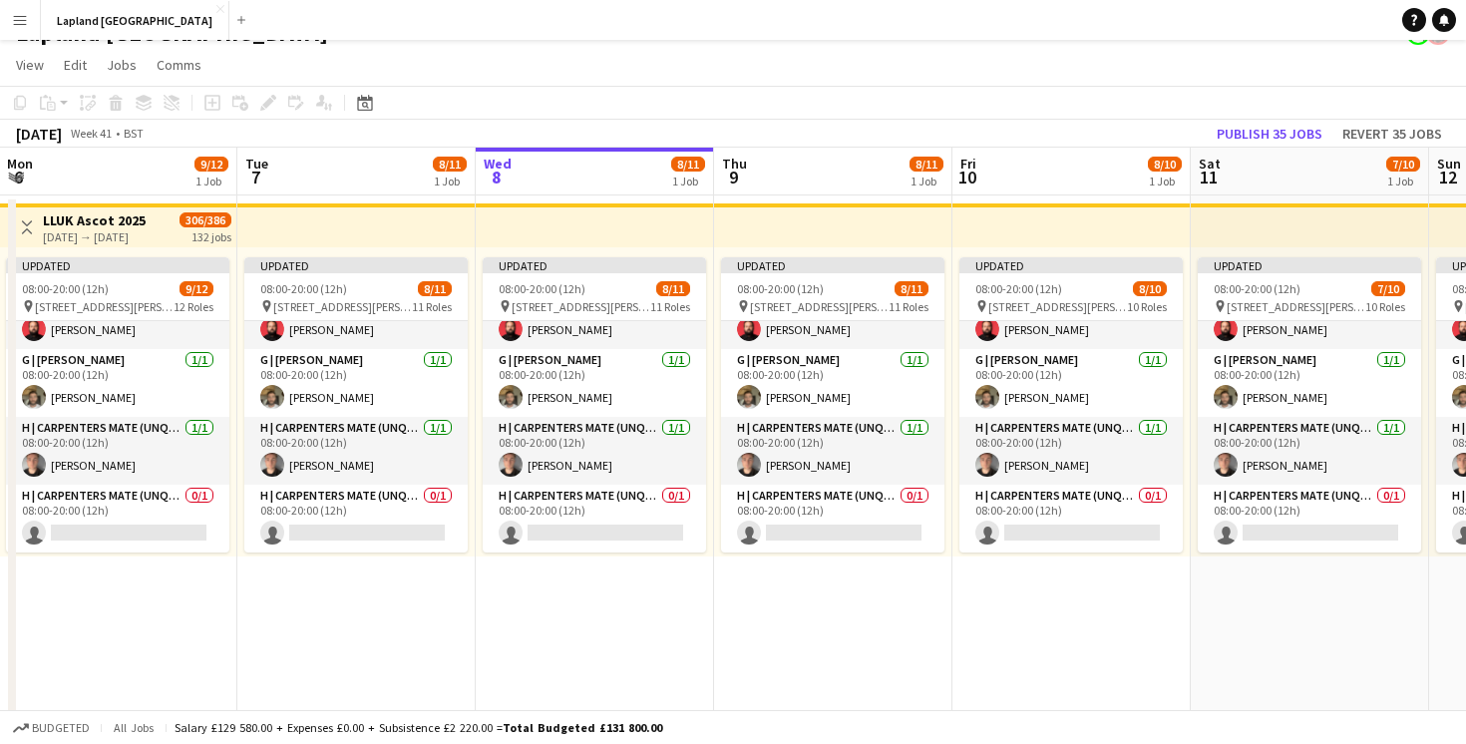
click at [153, 173] on app-board-header-date "Mon 6 9/12 1 Job" at bounding box center [118, 172] width 238 height 48
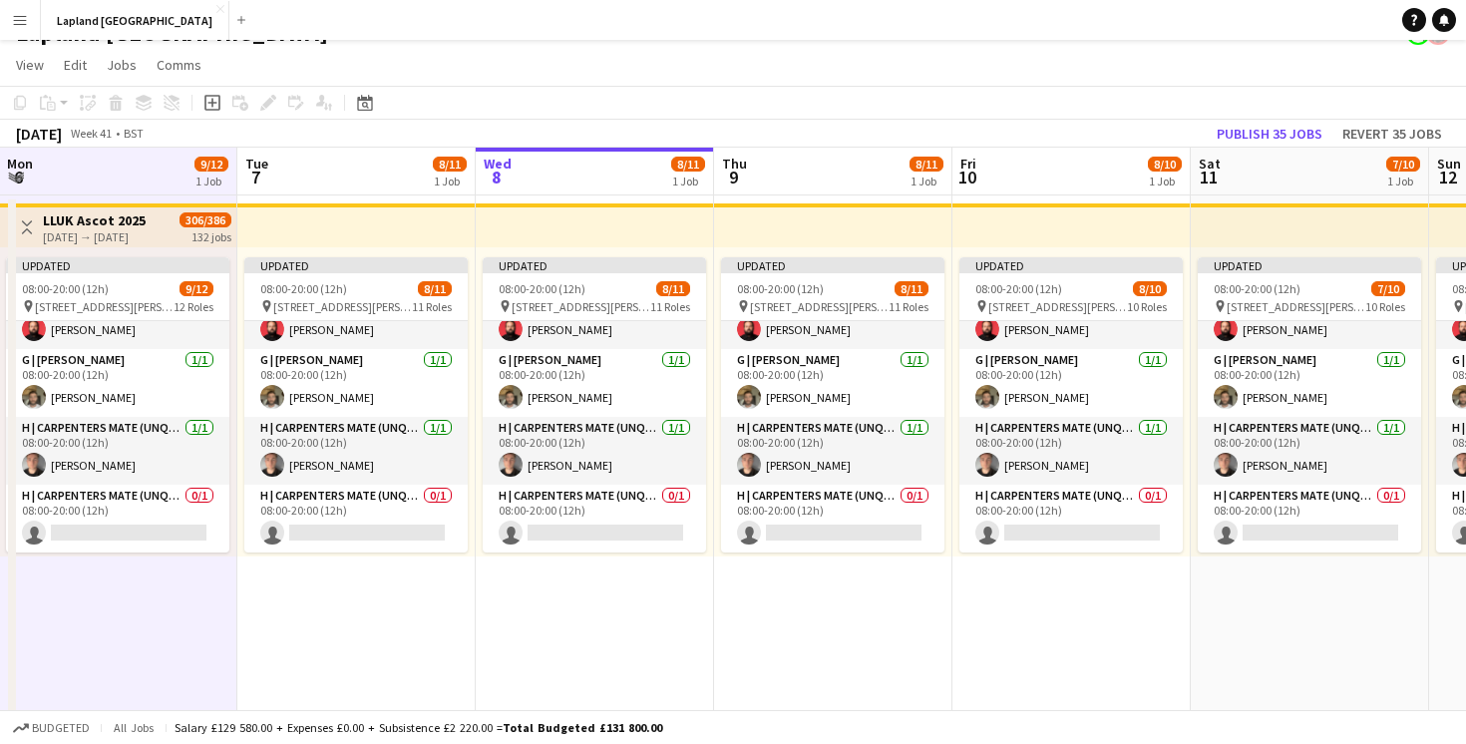
click at [126, 207] on app-top-bar "Toggle View LLUK Ascot 2025 22-09-2025 → 31-01-2026 306/386 132 jobs" at bounding box center [118, 225] width 238 height 44
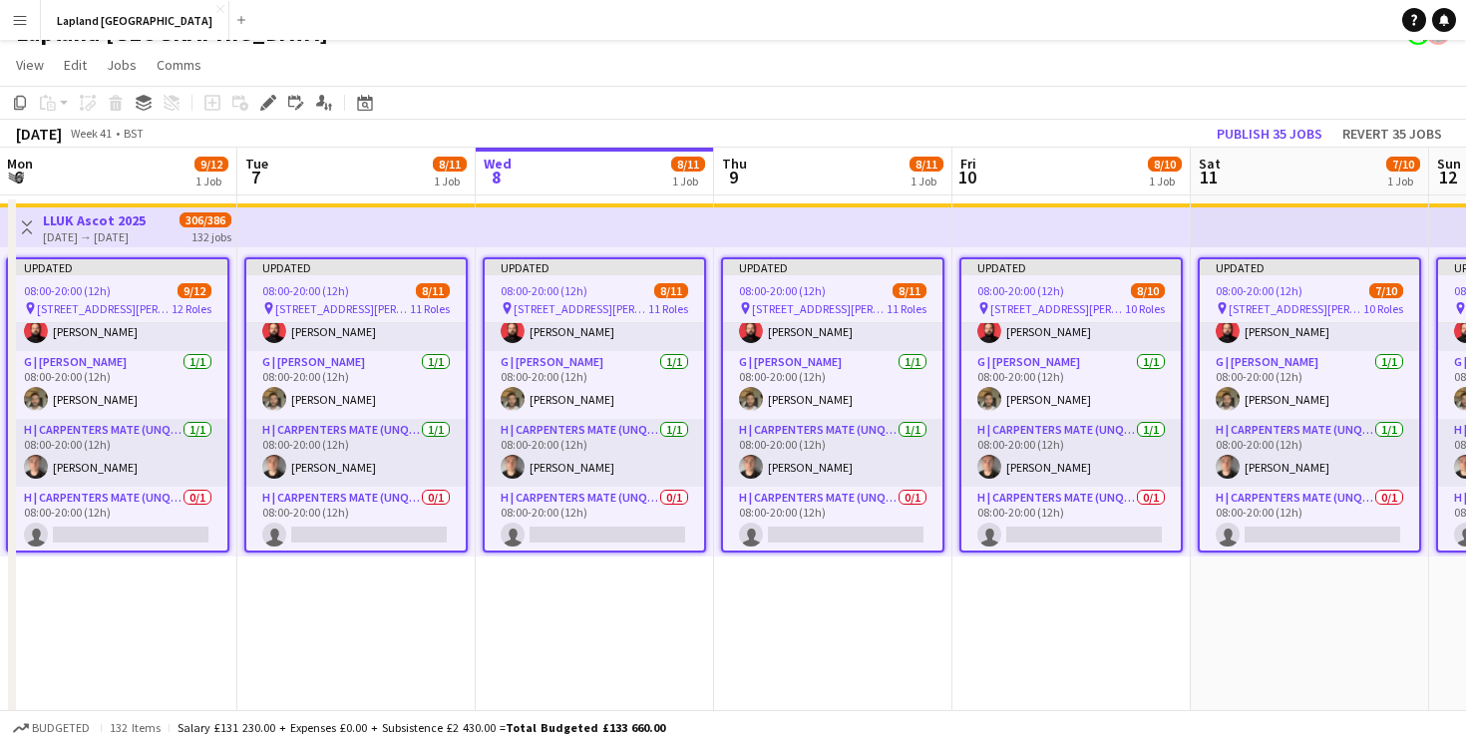
click at [119, 229] on div "[DATE] → [DATE]" at bounding box center [94, 236] width 103 height 15
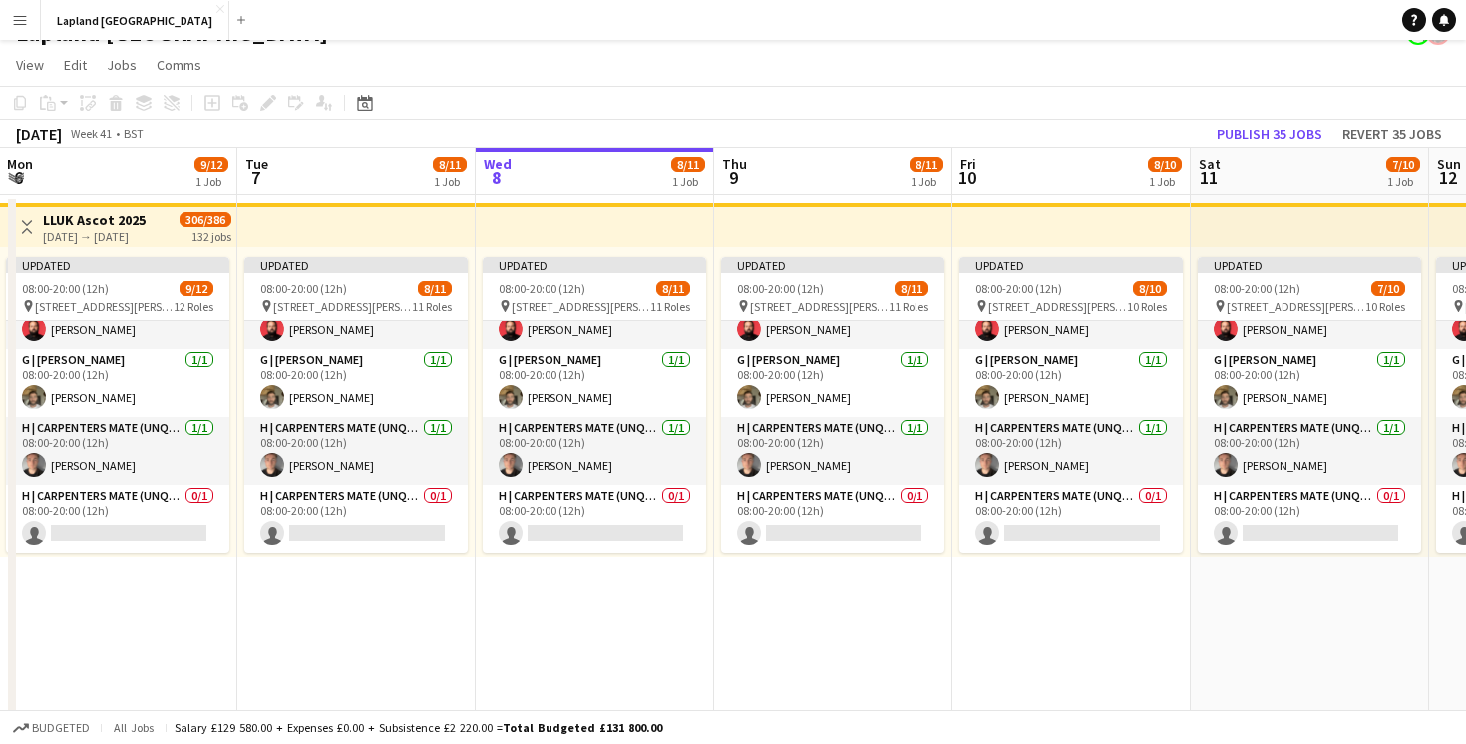
click at [119, 229] on div "[DATE] → [DATE]" at bounding box center [94, 236] width 103 height 15
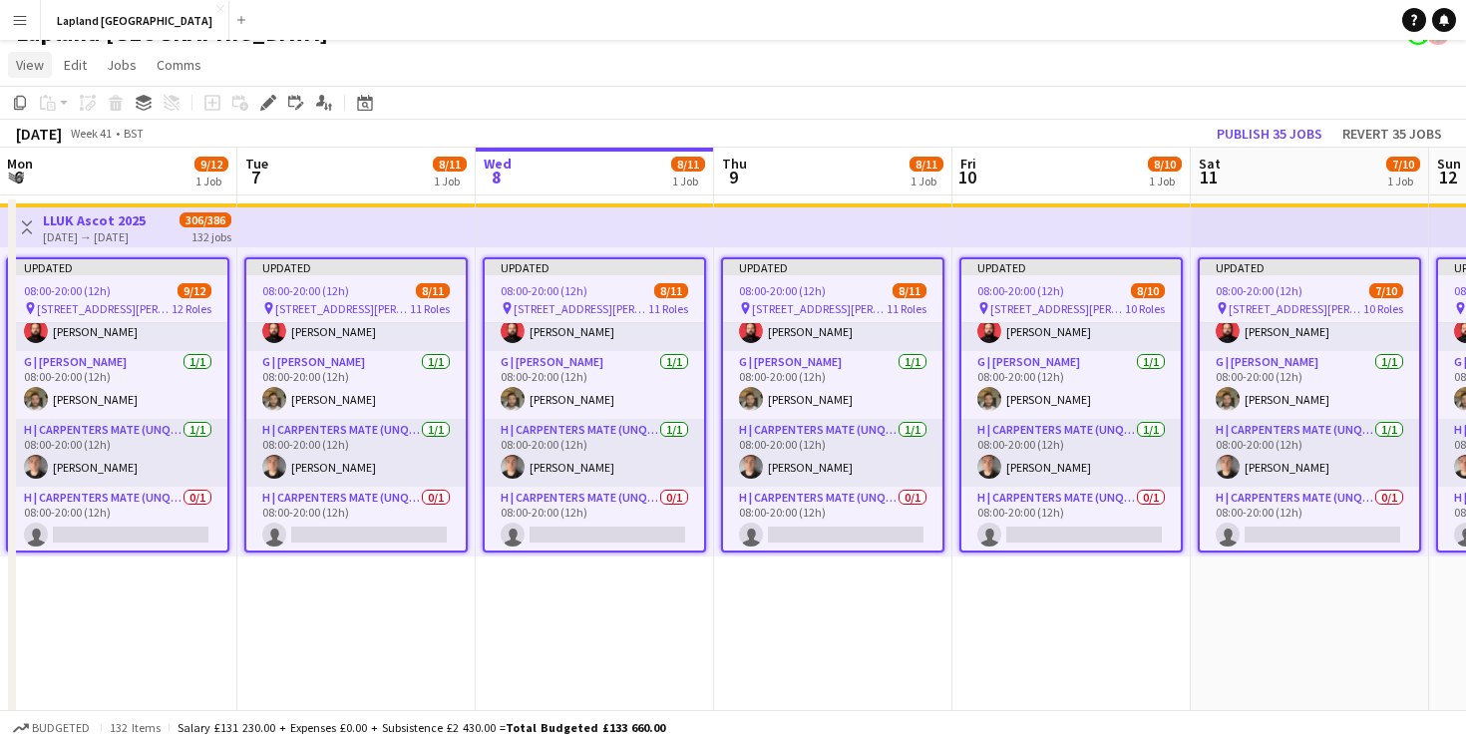
click at [35, 65] on span "View" at bounding box center [30, 65] width 28 height 18
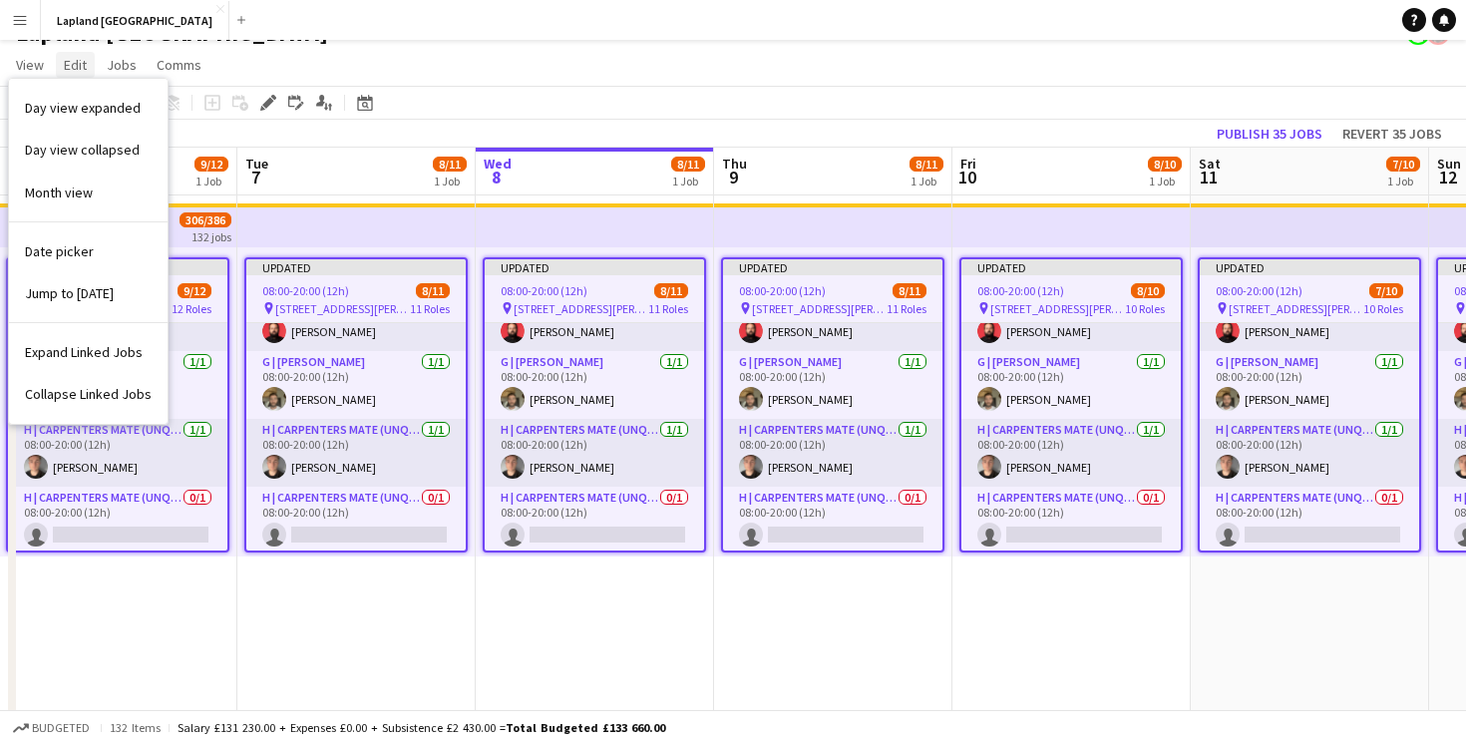
click at [74, 69] on span "Edit" at bounding box center [75, 65] width 23 height 18
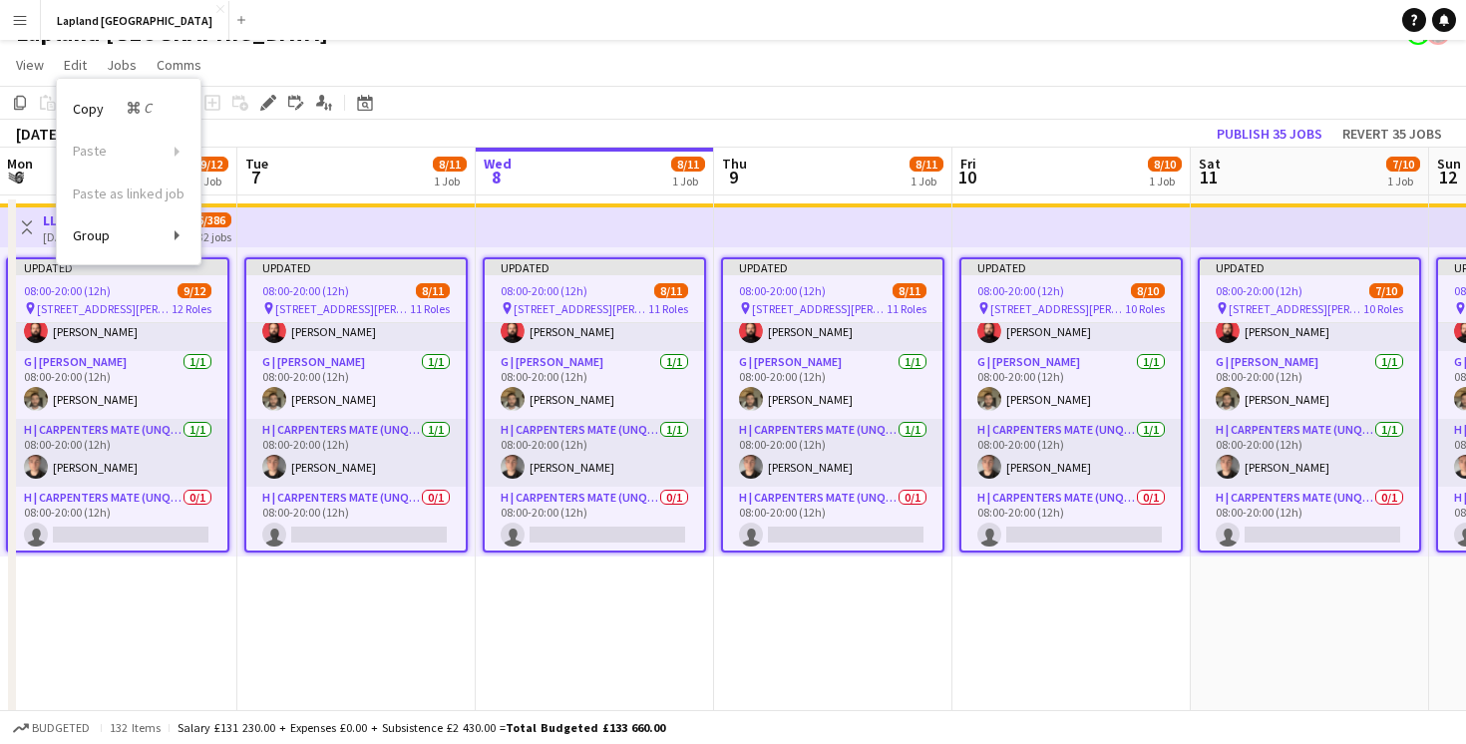
click at [314, 56] on app-page-menu "View Day view expanded Day view collapsed Month view Date picker Jump to today …" at bounding box center [733, 67] width 1466 height 38
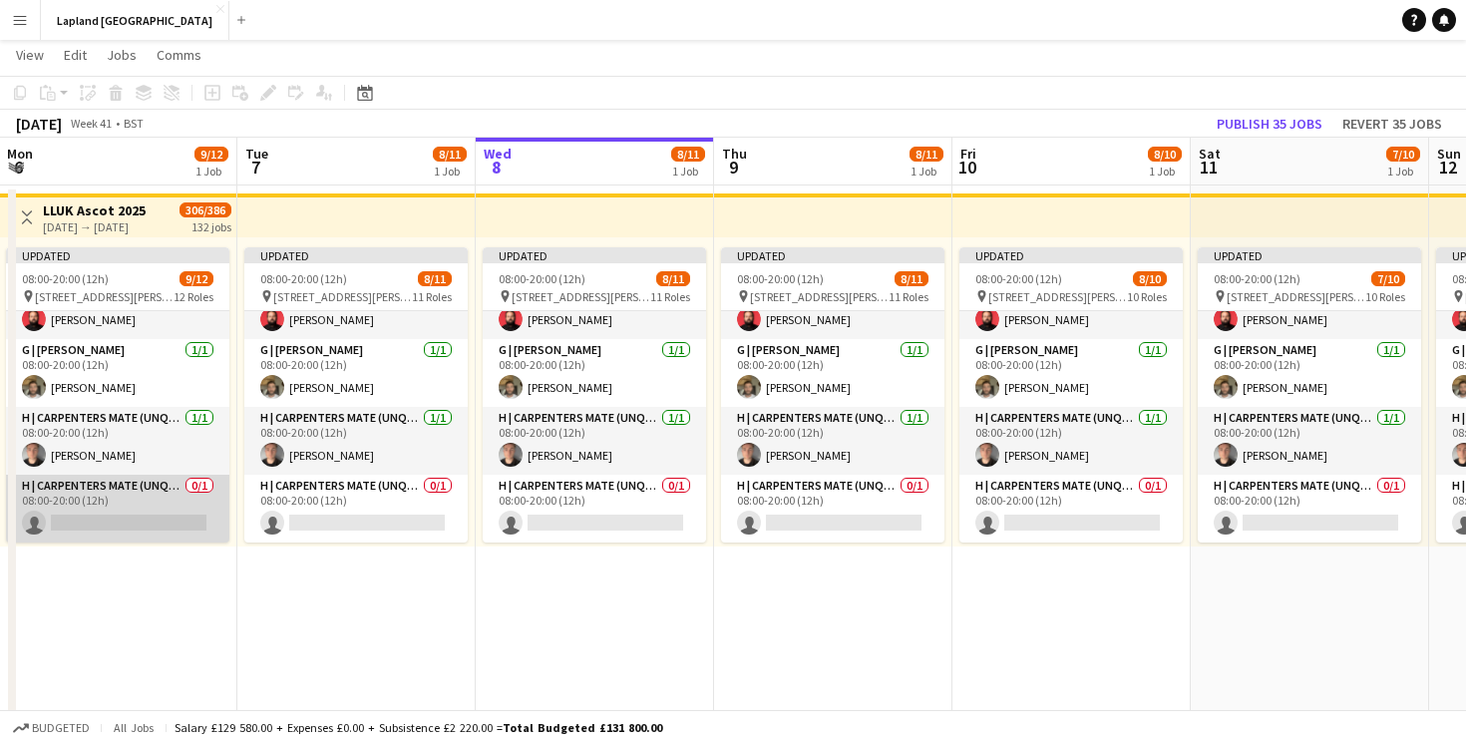
click at [157, 525] on app-card-role "H | Carpenters Mate (Unqualified) 0/1 08:00-20:00 (12h) single-neutral-actions" at bounding box center [117, 509] width 223 height 68
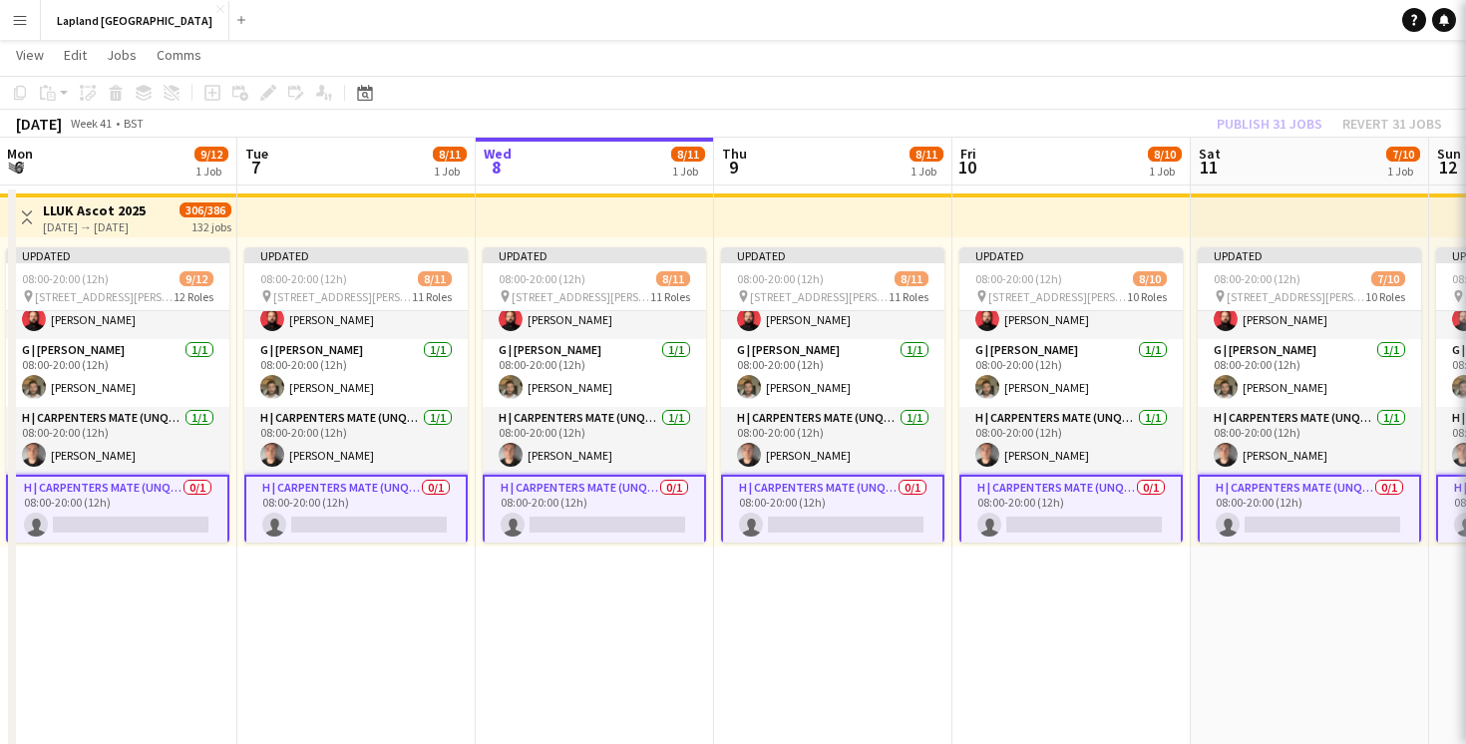
click at [157, 525] on app-card-role "H | Carpenters Mate (Unqualified) 0/1 08:00-20:00 (12h) single-neutral-actions" at bounding box center [117, 511] width 223 height 72
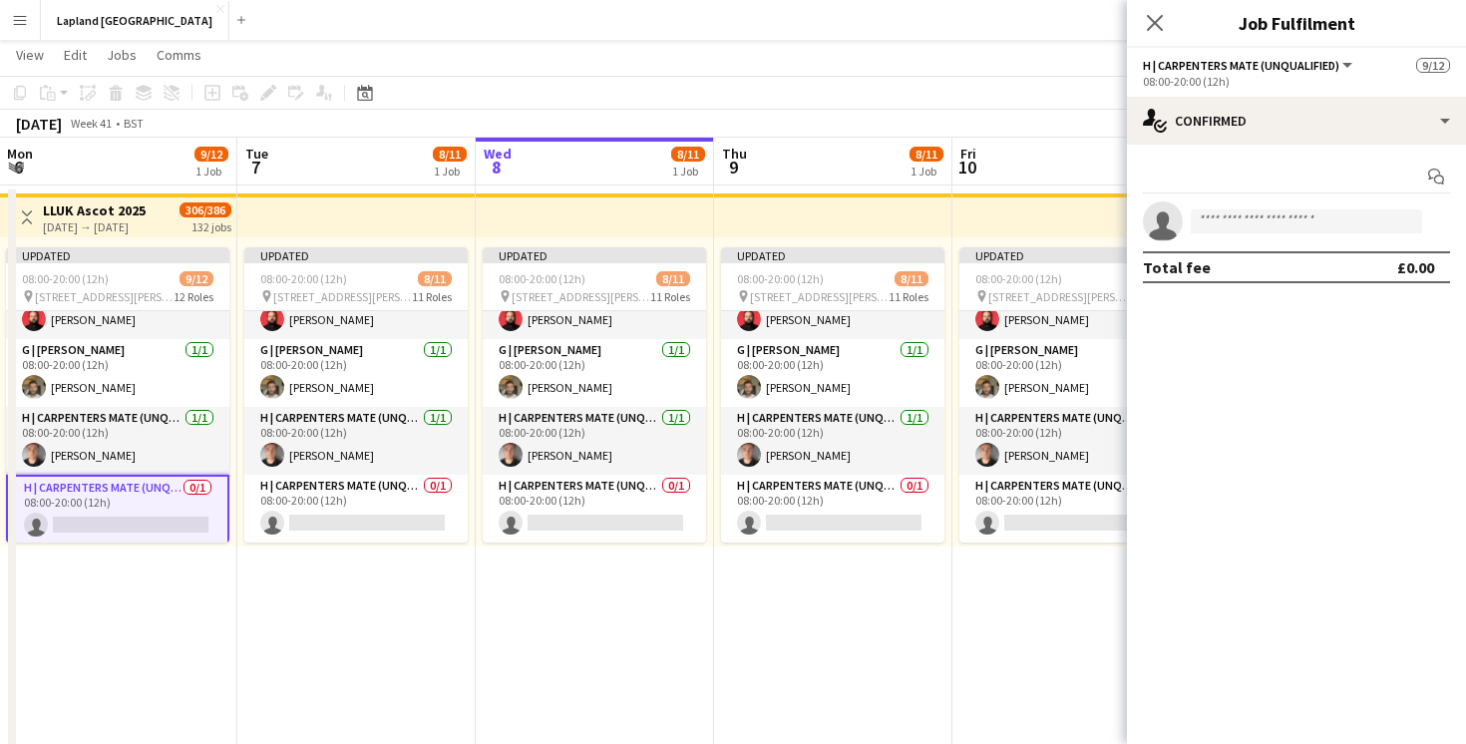
click at [133, 223] on div "[DATE] → [DATE]" at bounding box center [94, 226] width 103 height 15
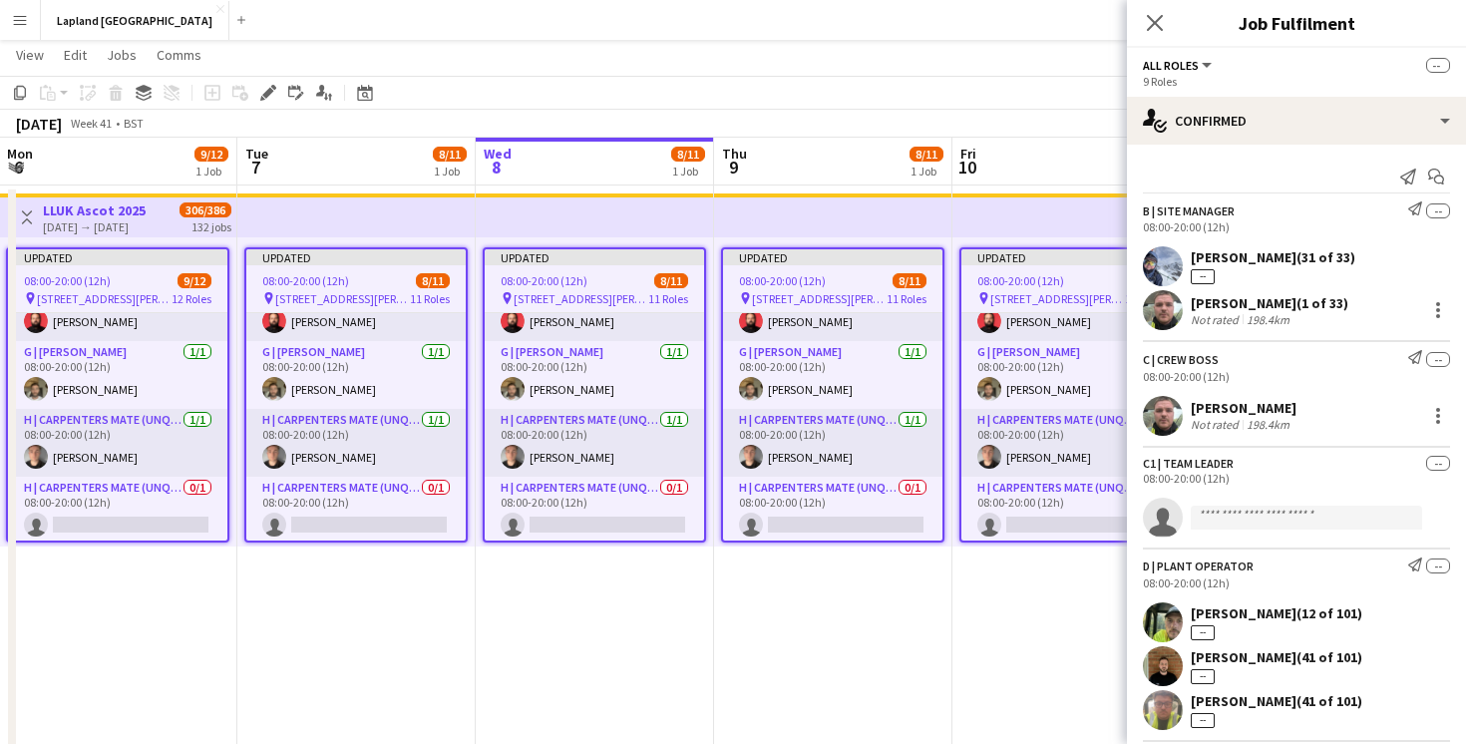
click at [126, 597] on app-date-cell "Toggle View LLUK Ascot 2025 22-09-2025 → 31-01-2026 306/386 132 jobs Updated 08…" at bounding box center [118, 731] width 238 height 1091
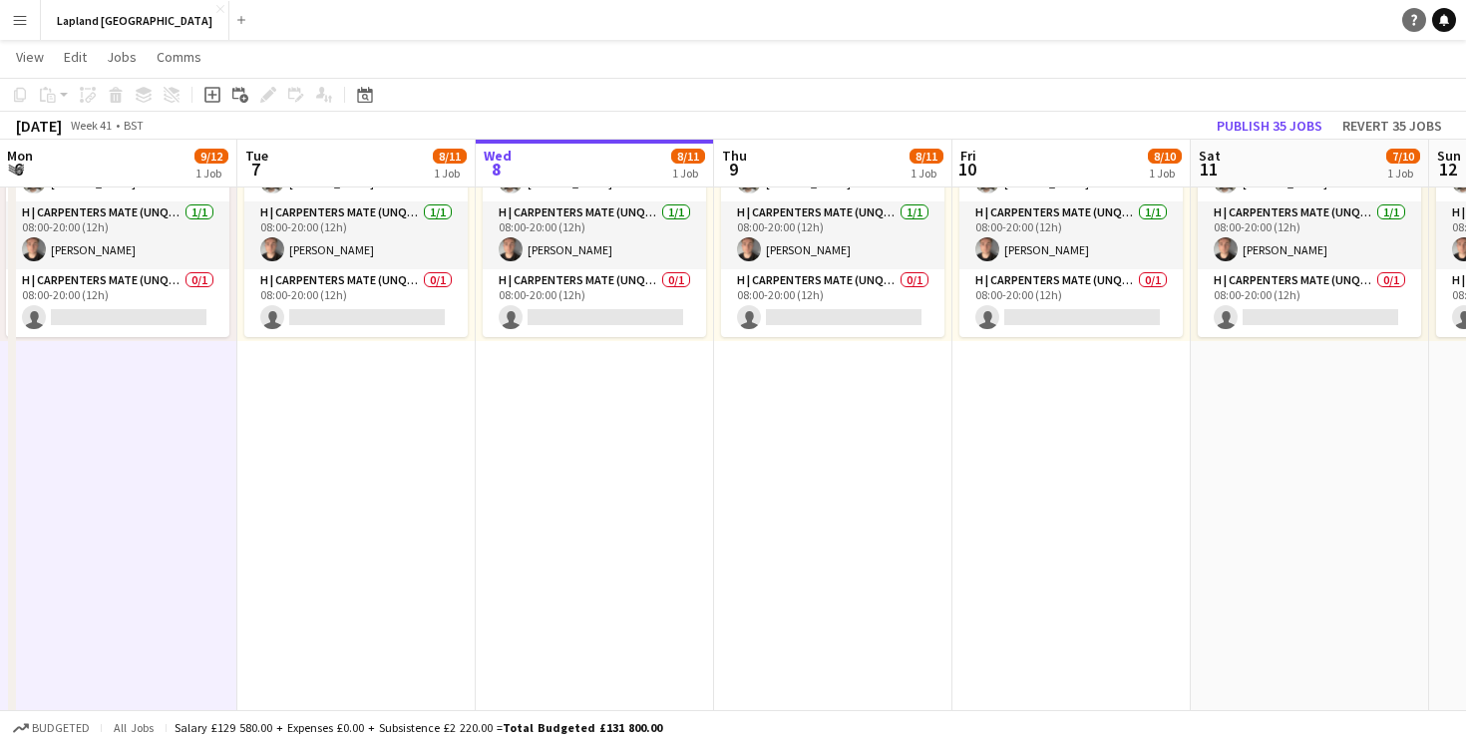
click at [1413, 25] on icon "Help" at bounding box center [1414, 20] width 12 height 12
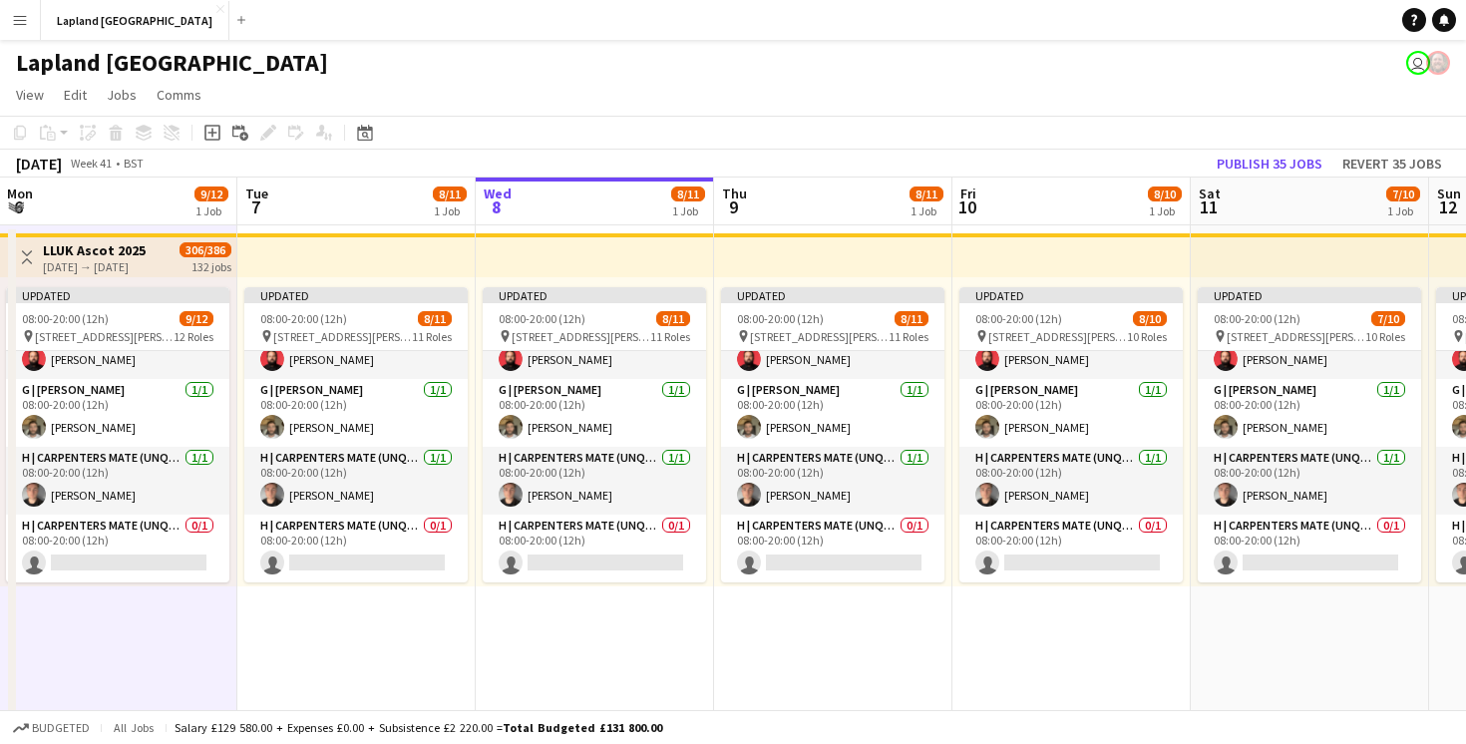
click at [213, 116] on app-toolbar "Copy Paste Paste Command V Paste with crew Command Shift V Paste linked Job Del…" at bounding box center [733, 133] width 1466 height 34
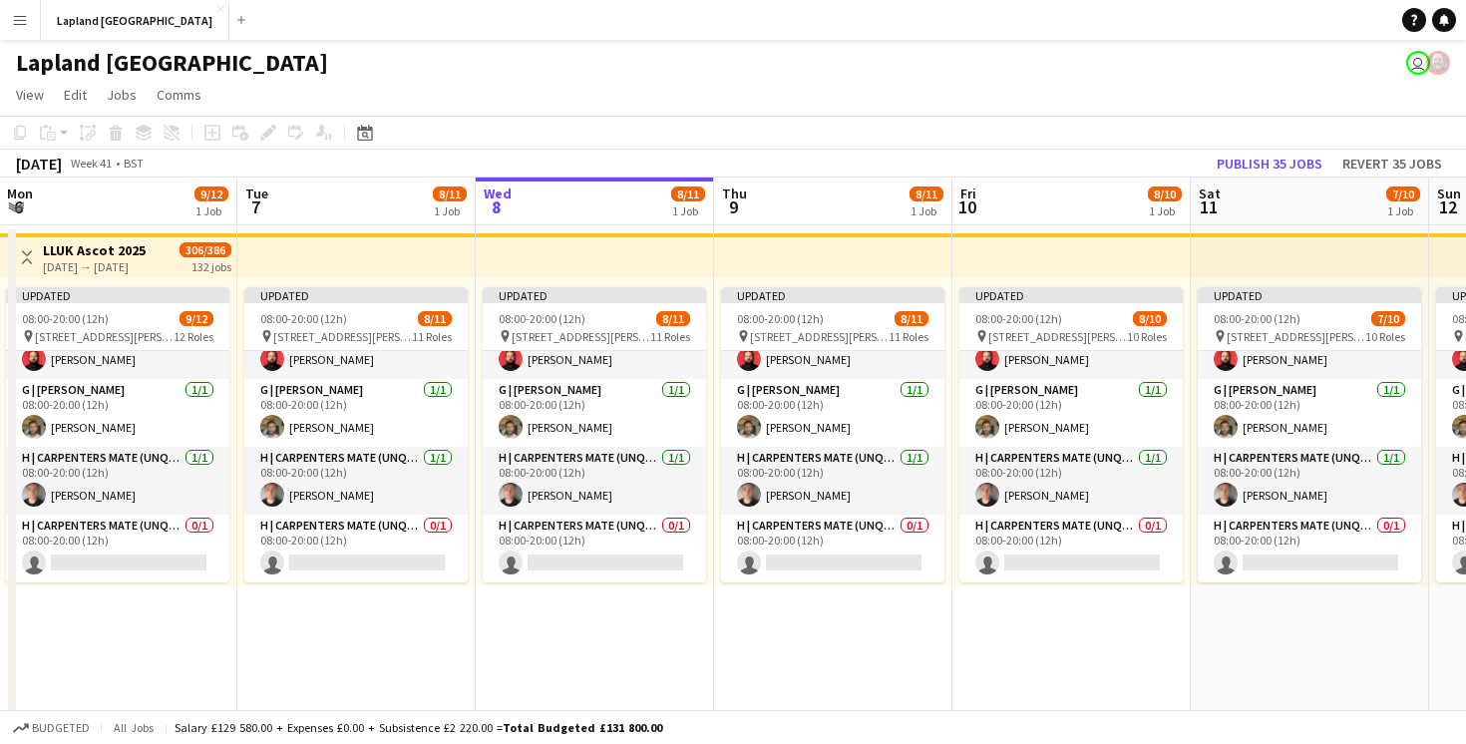
click at [213, 135] on div "Add job Add linked Job Edit Edit linked Job Applicants" at bounding box center [260, 133] width 153 height 24
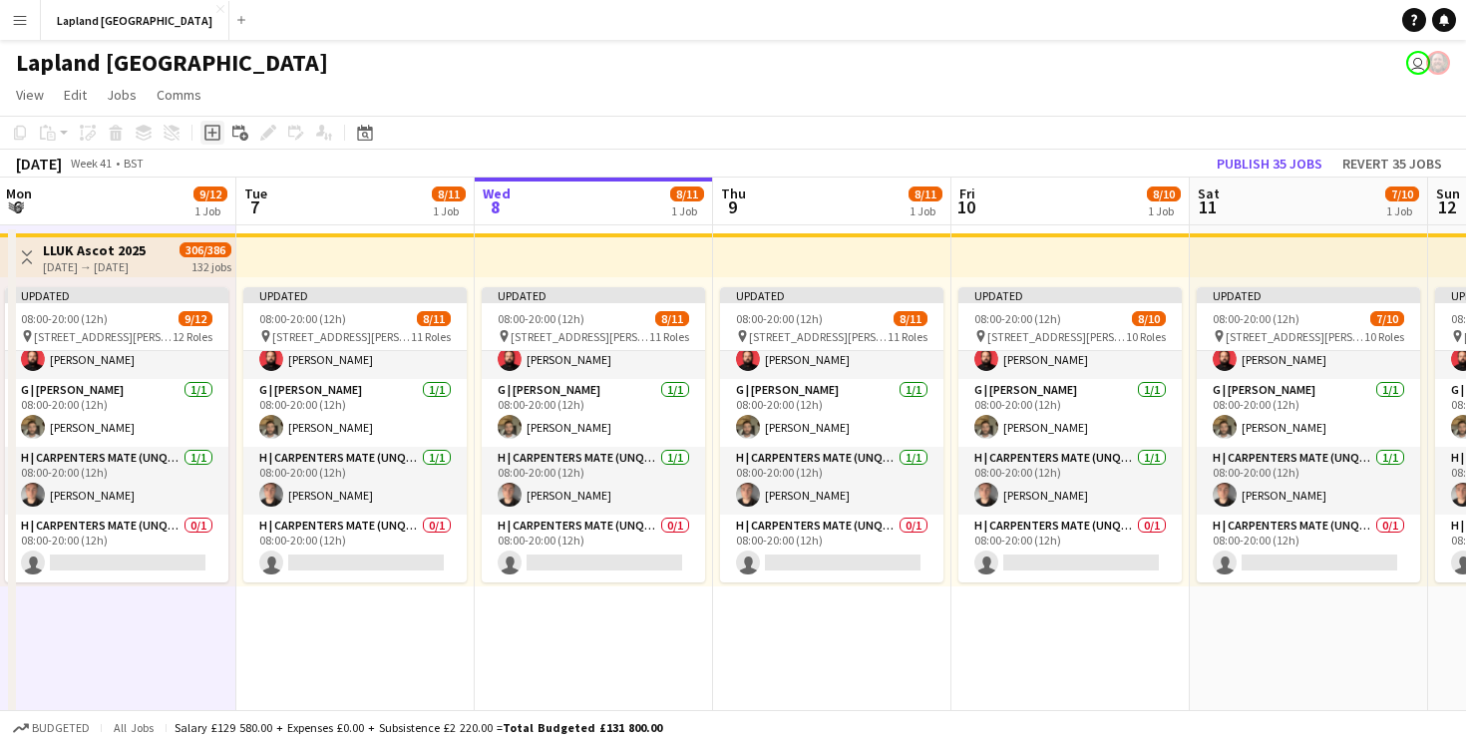
click at [212, 136] on icon at bounding box center [211, 133] width 9 height 9
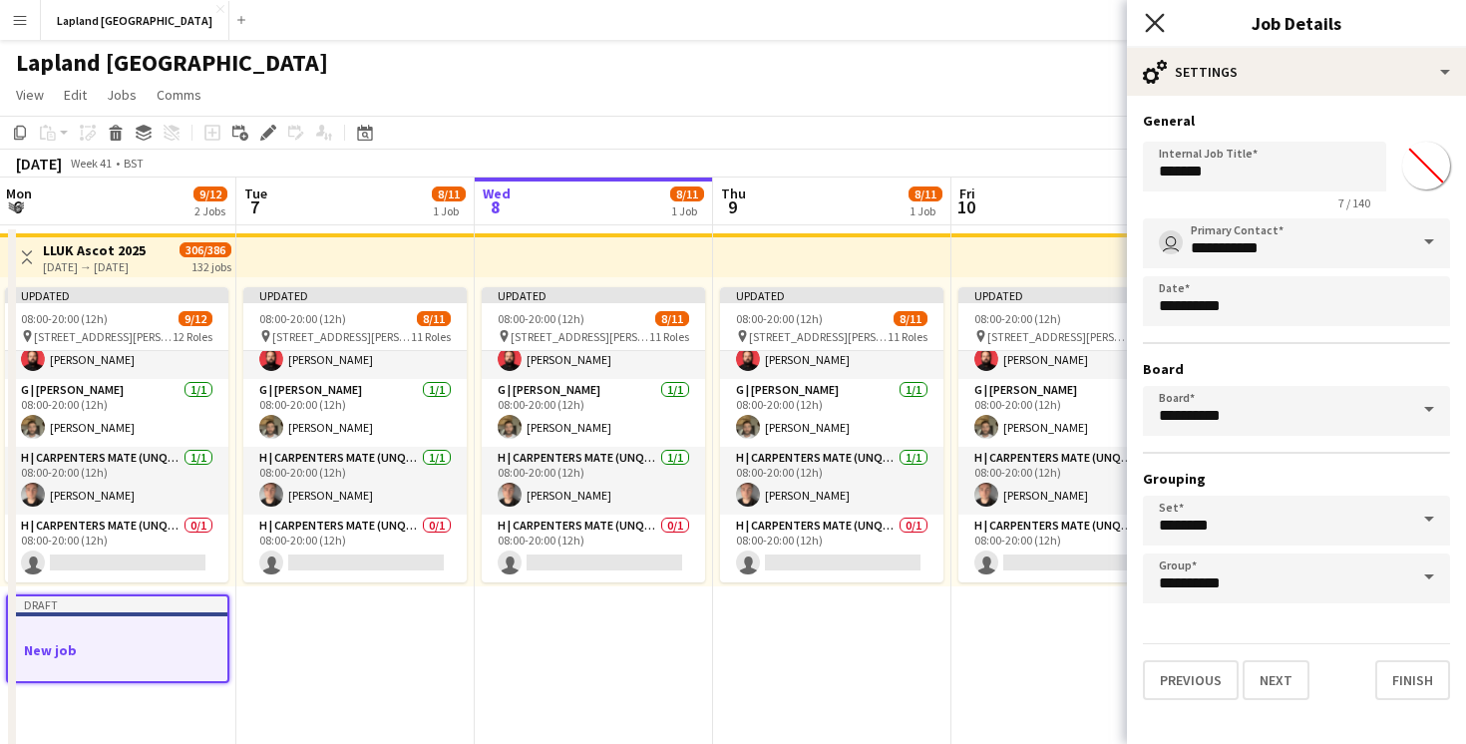
click at [1155, 26] on icon "Close pop-in" at bounding box center [1154, 22] width 19 height 19
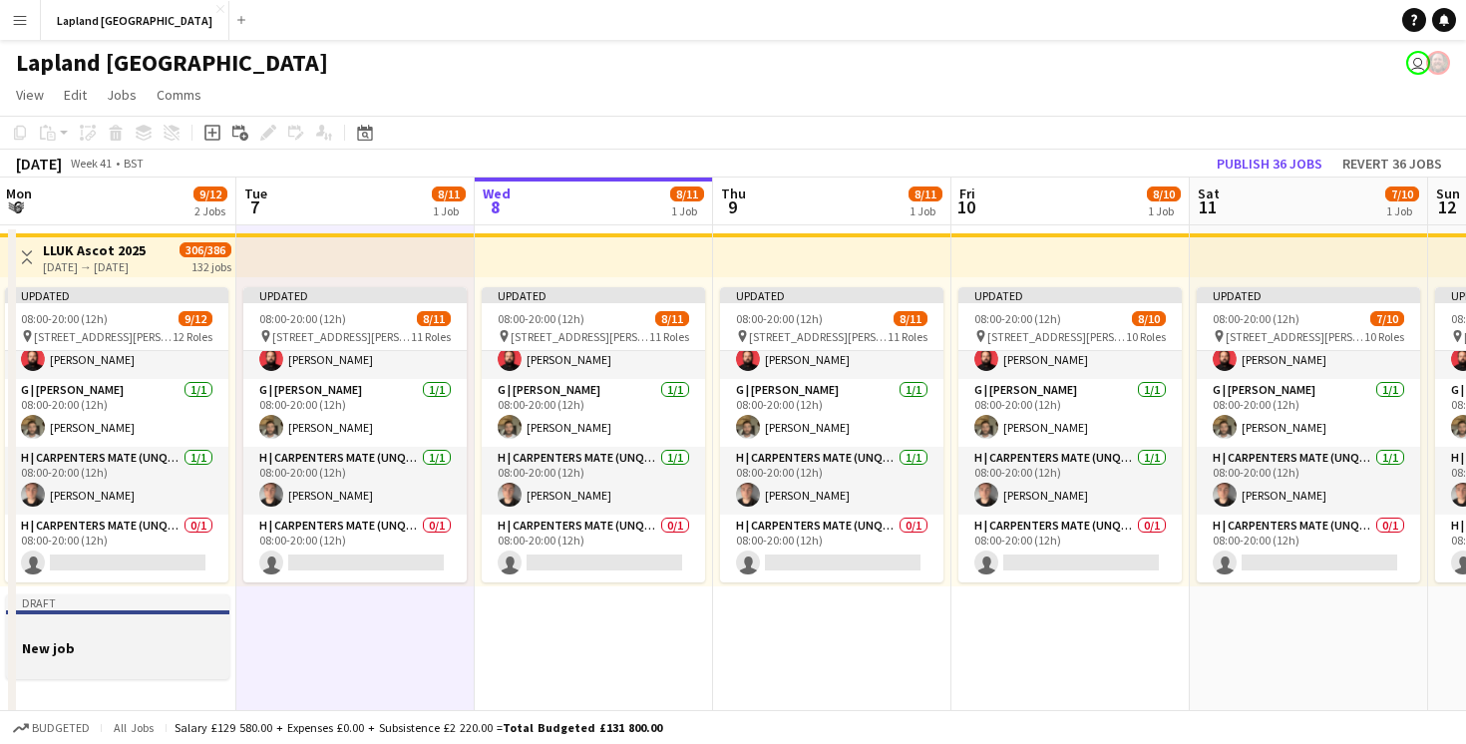
click at [108, 635] on div at bounding box center [117, 629] width 223 height 15
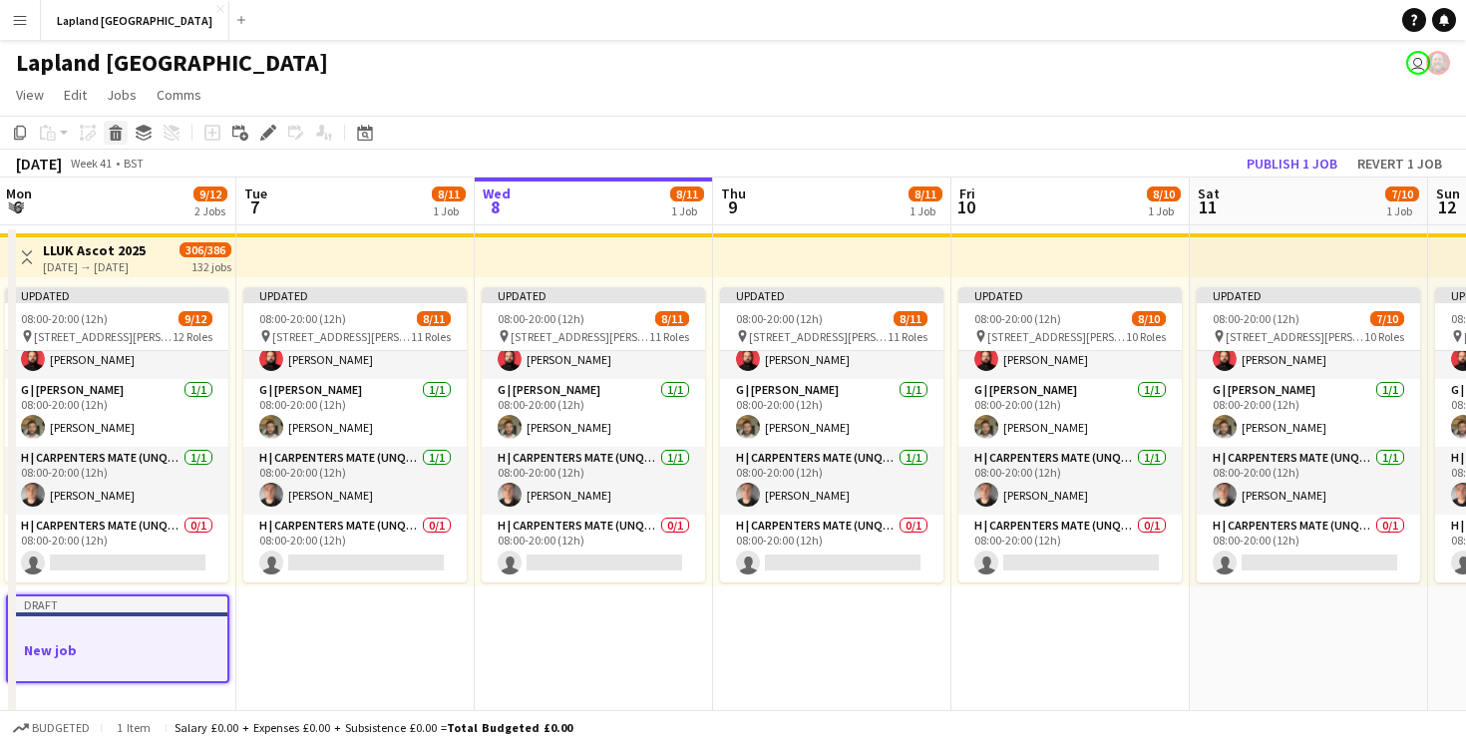
click at [115, 133] on icon at bounding box center [116, 136] width 11 height 10
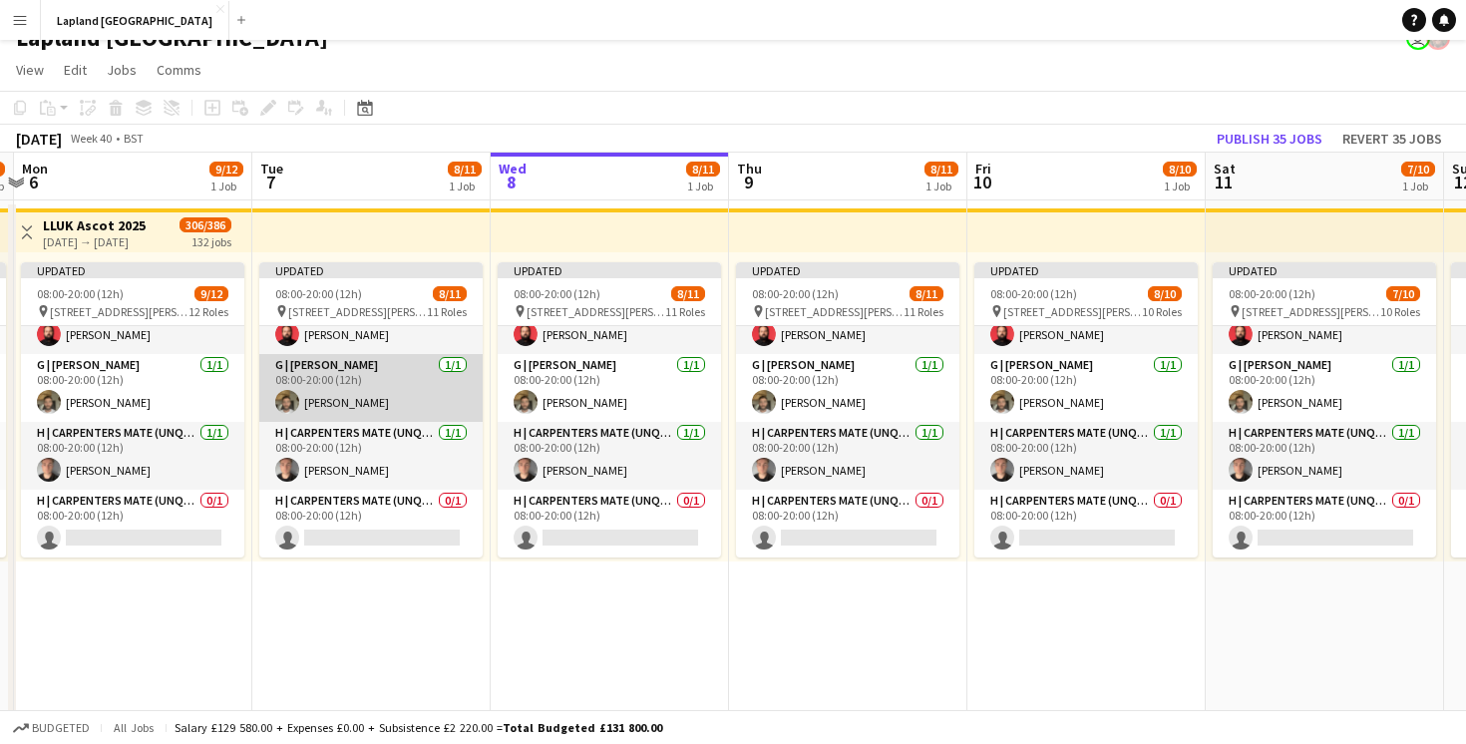
scroll to position [0, 712]
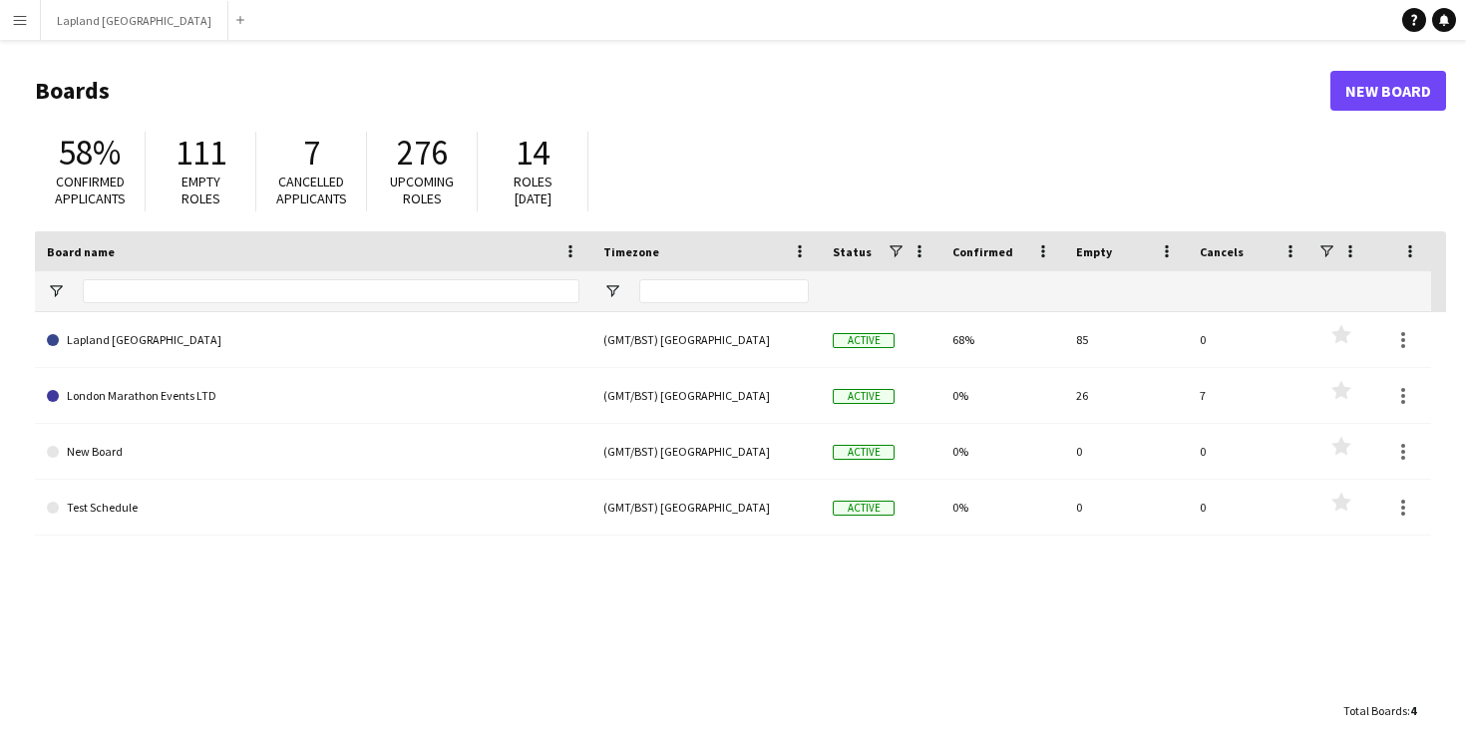
click at [18, 21] on app-icon "Menu" at bounding box center [20, 20] width 16 height 16
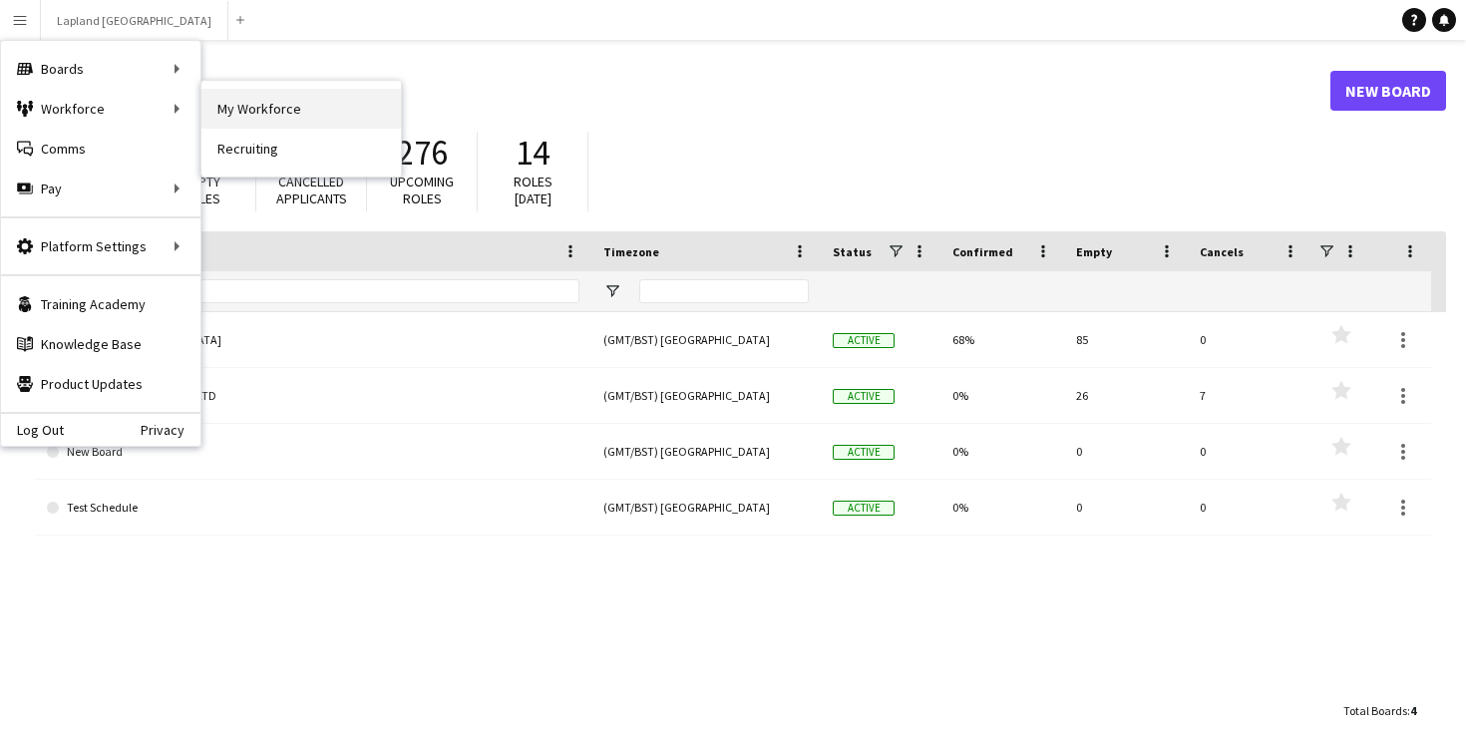
click at [267, 126] on link "My Workforce" at bounding box center [300, 109] width 199 height 40
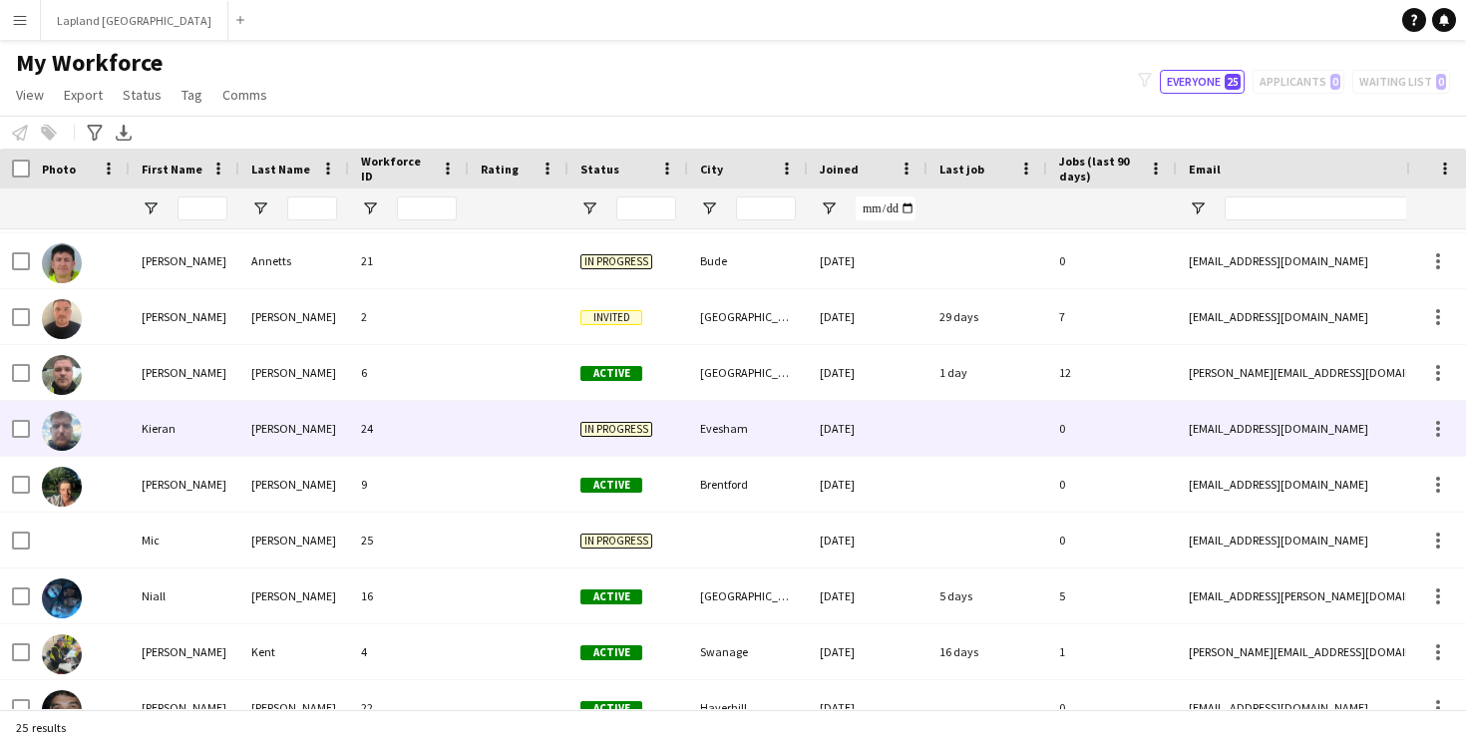
scroll to position [556, 0]
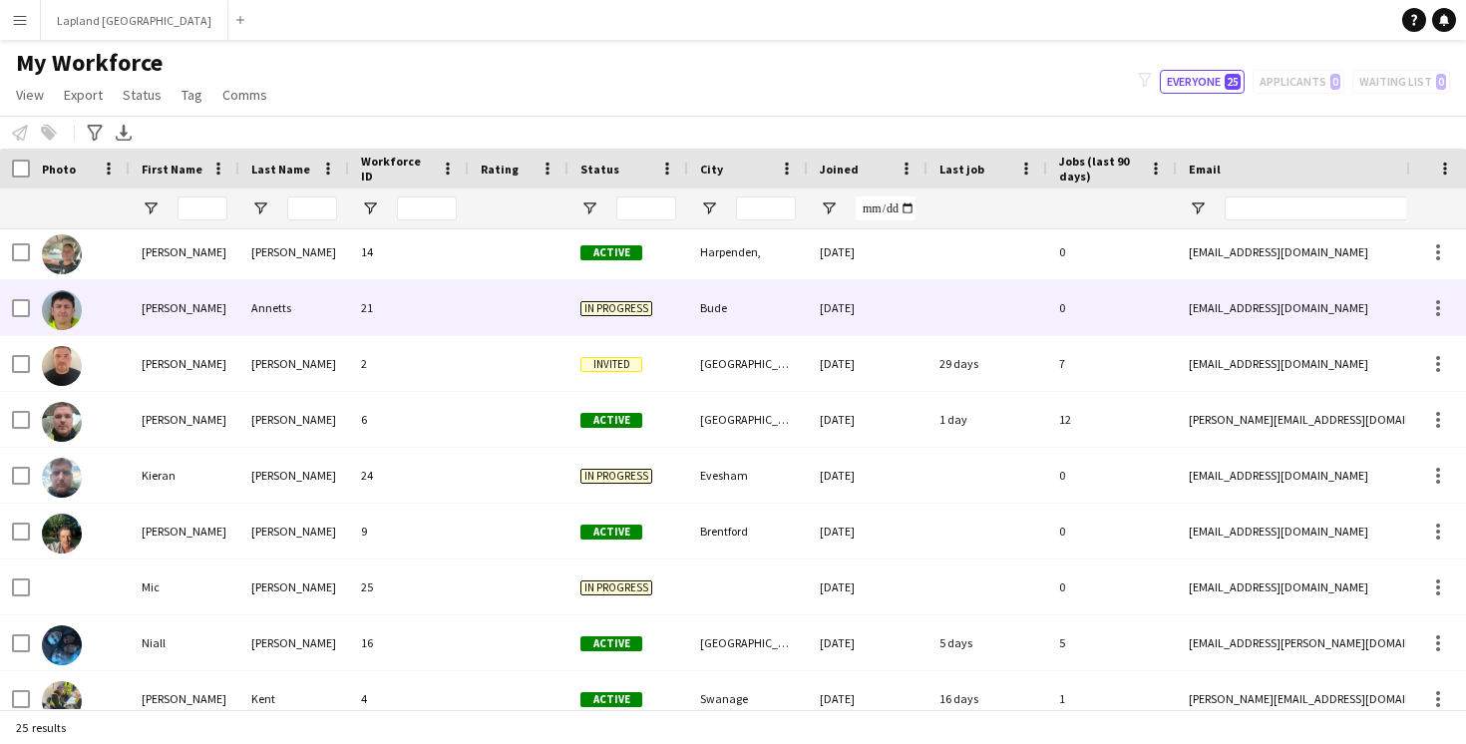
click at [424, 308] on div "21" at bounding box center [409, 307] width 120 height 55
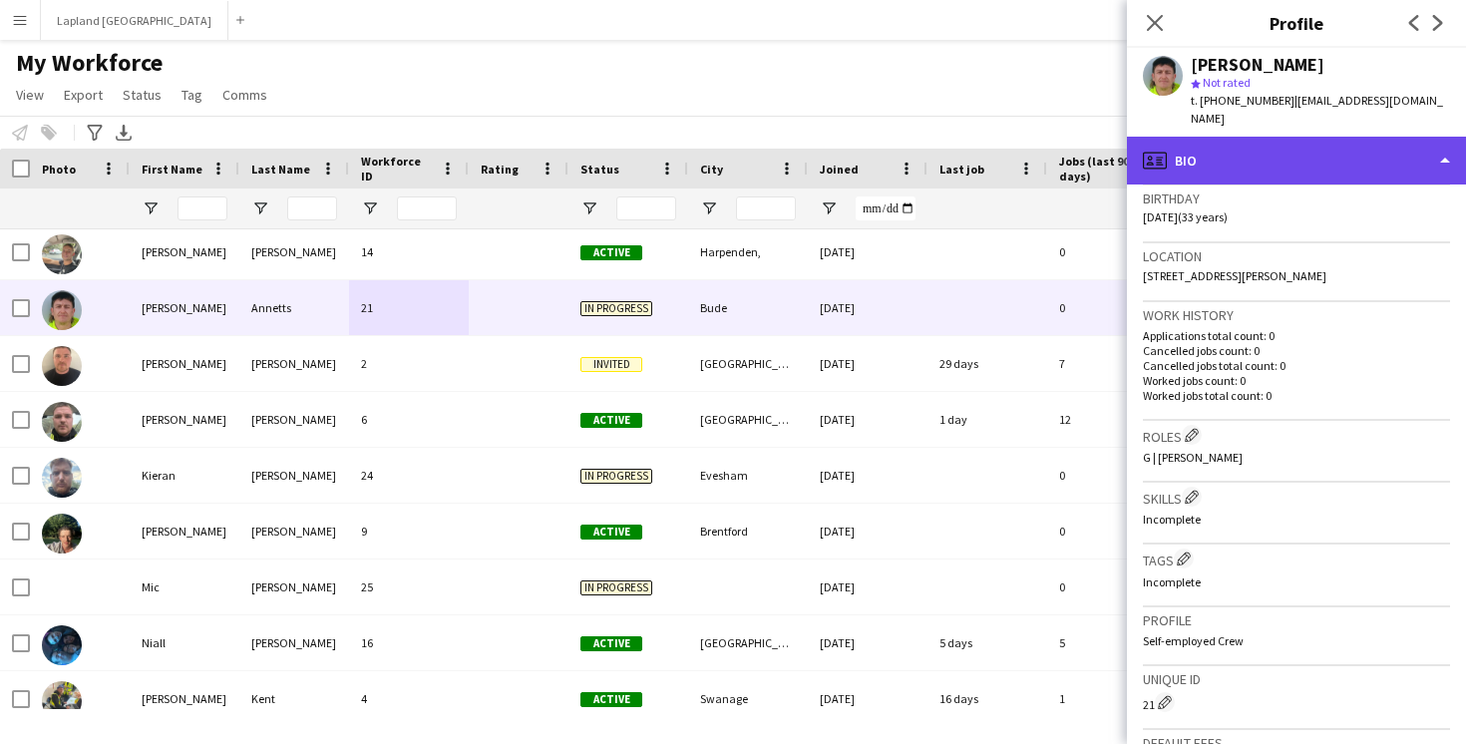
click at [1449, 139] on div "profile Bio" at bounding box center [1296, 161] width 339 height 48
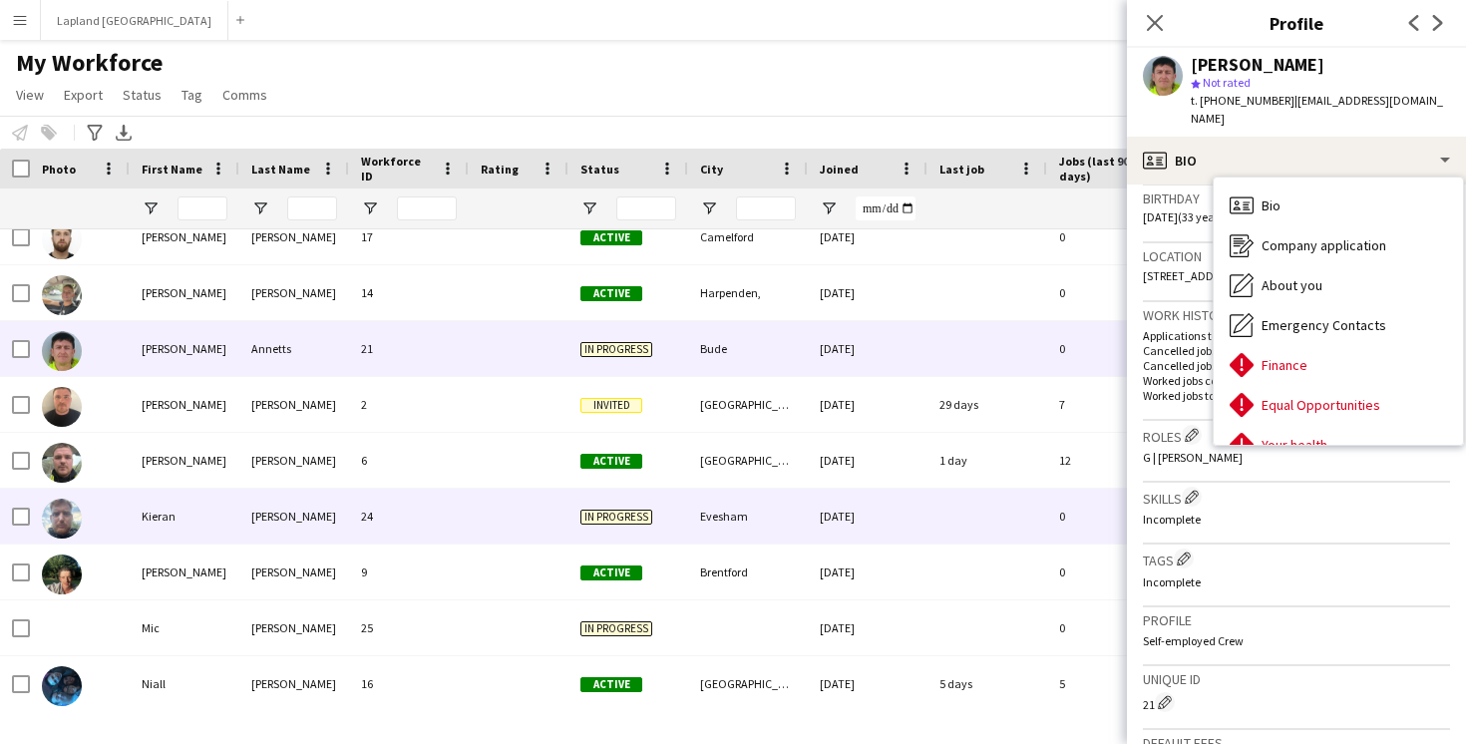
click at [200, 508] on div "Kieran" at bounding box center [185, 516] width 110 height 55
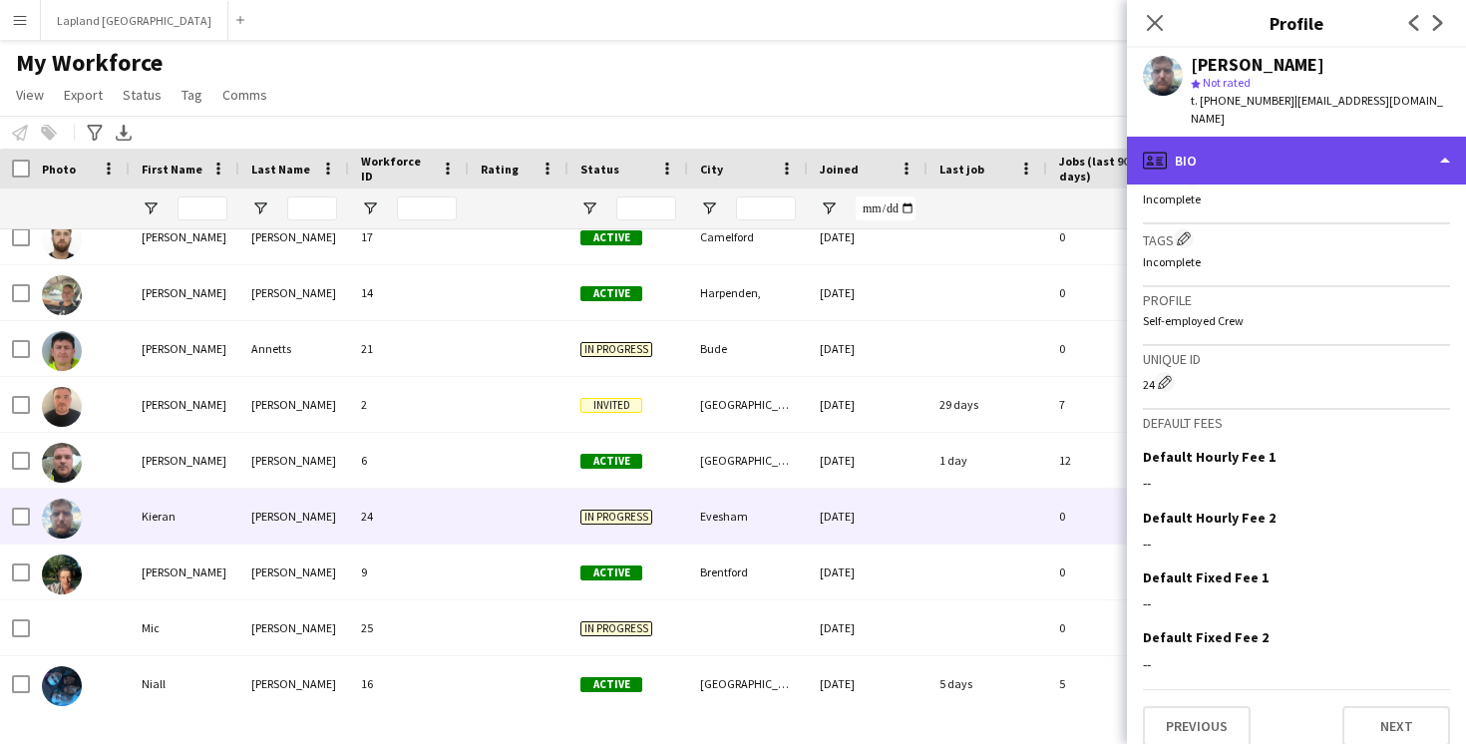
click at [1451, 139] on div "profile Bio" at bounding box center [1296, 161] width 339 height 48
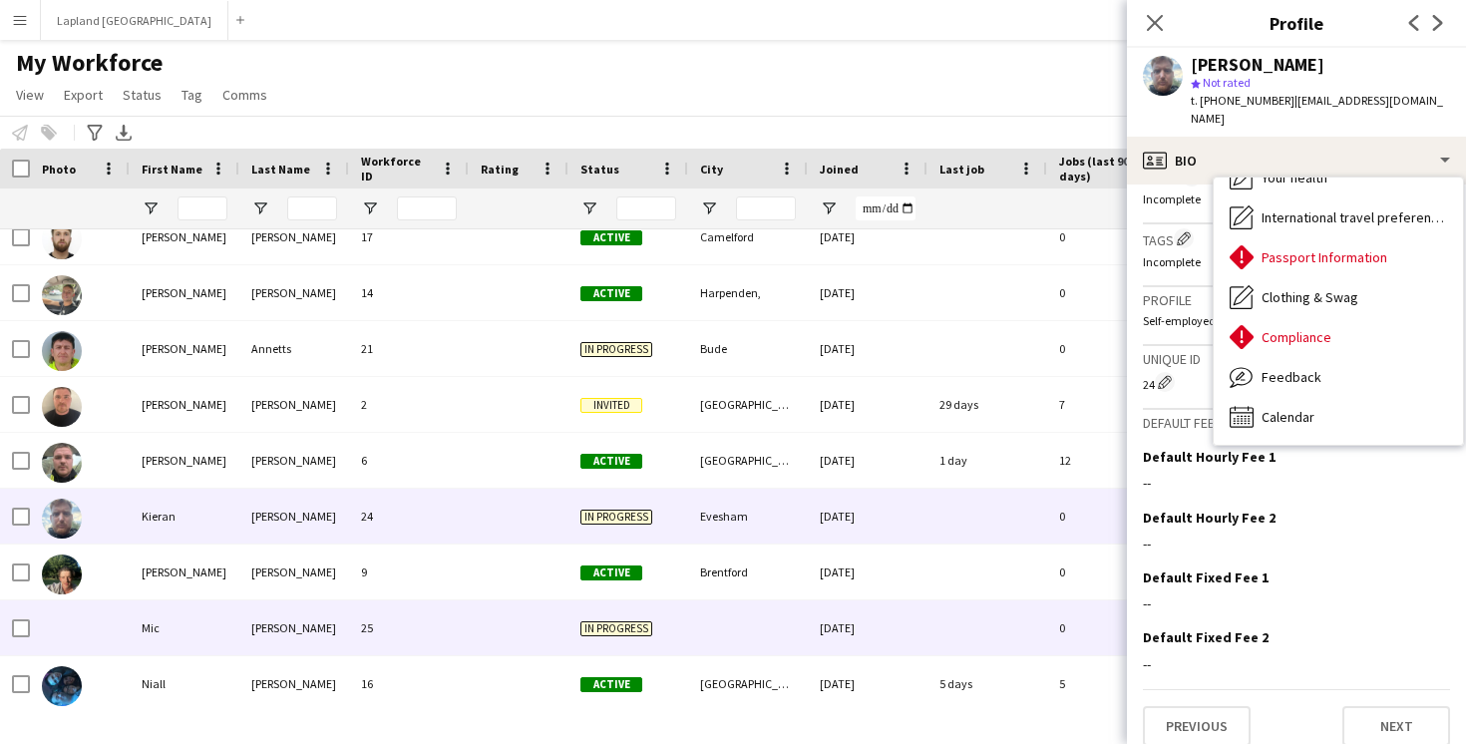
click at [395, 616] on div "25" at bounding box center [409, 627] width 120 height 55
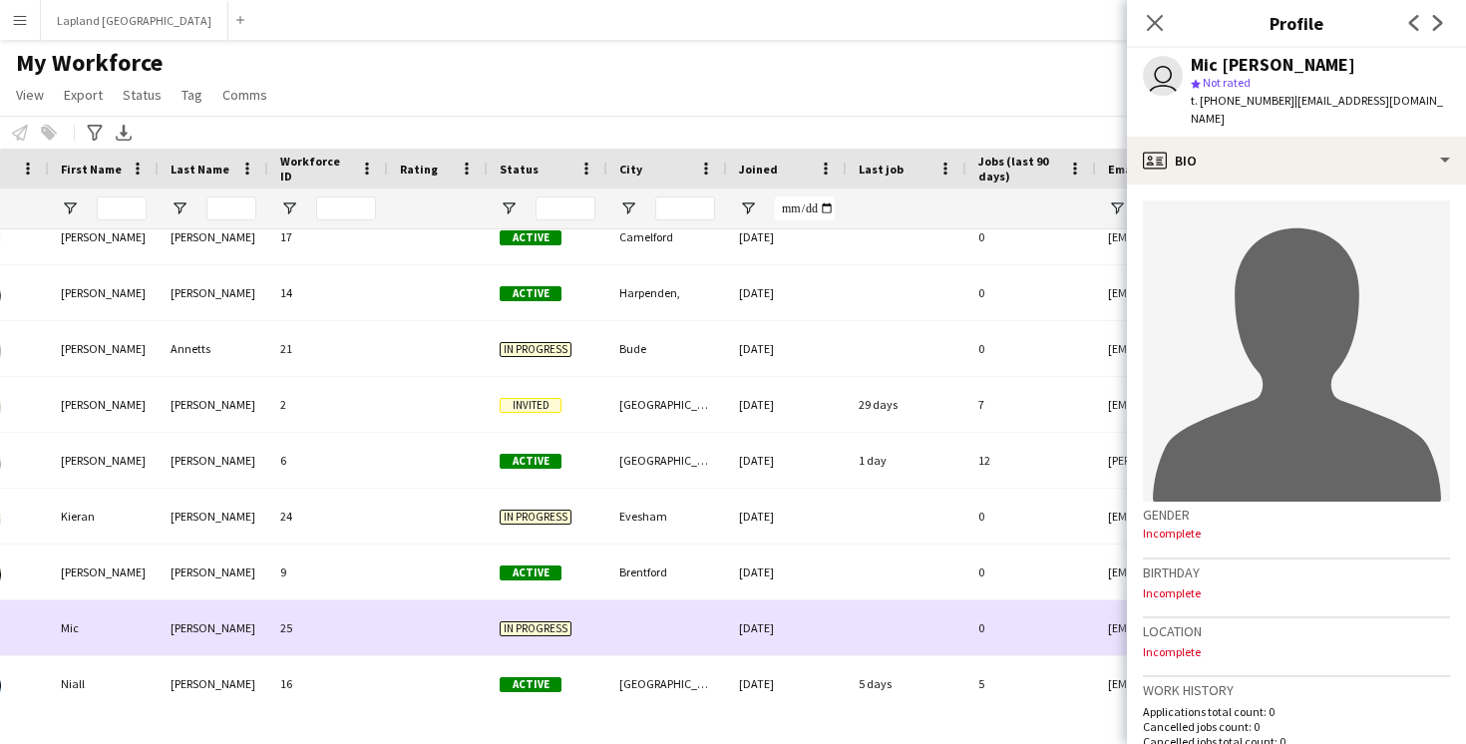
scroll to position [0, 196]
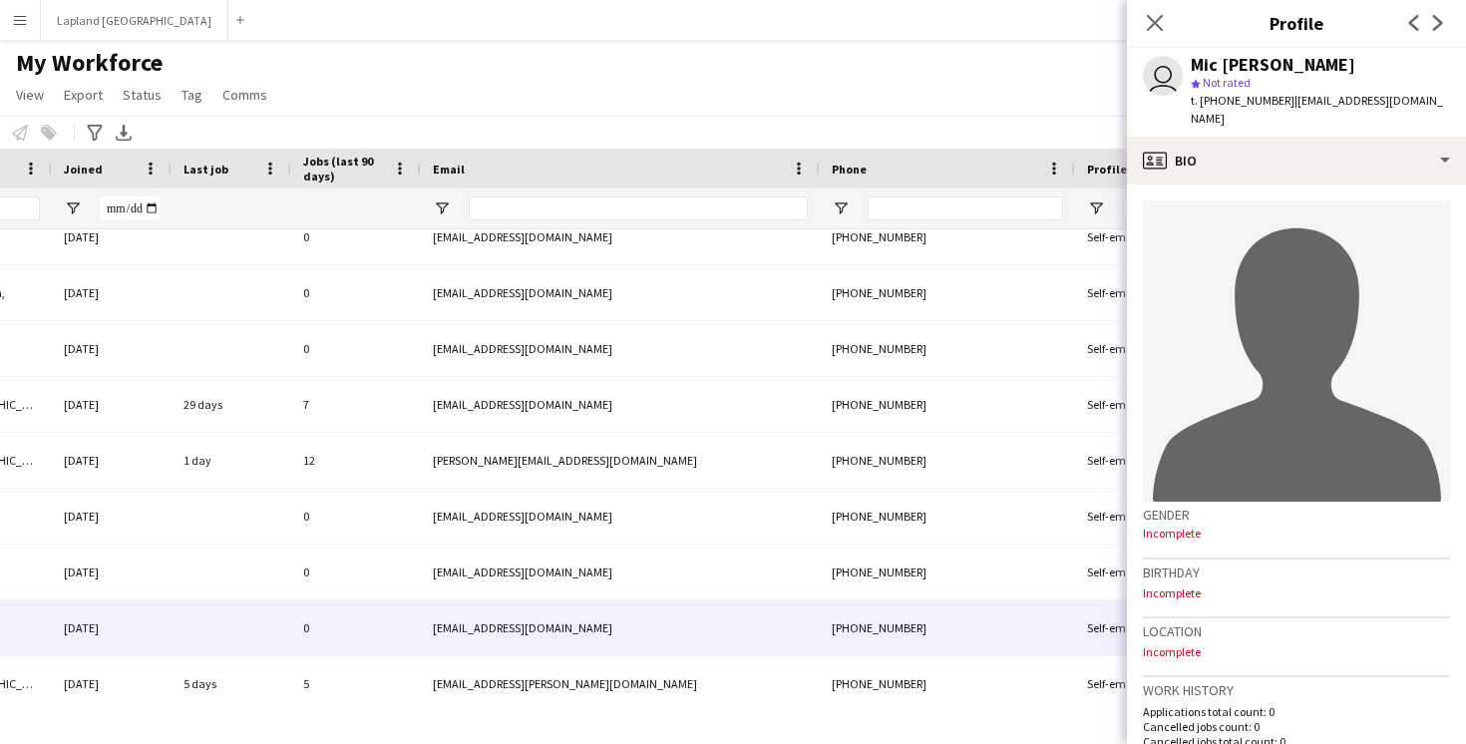
click at [669, 120] on div "Notify workforce Add to tag Select at least one crew to tag him or her. Advance…" at bounding box center [733, 132] width 1466 height 33
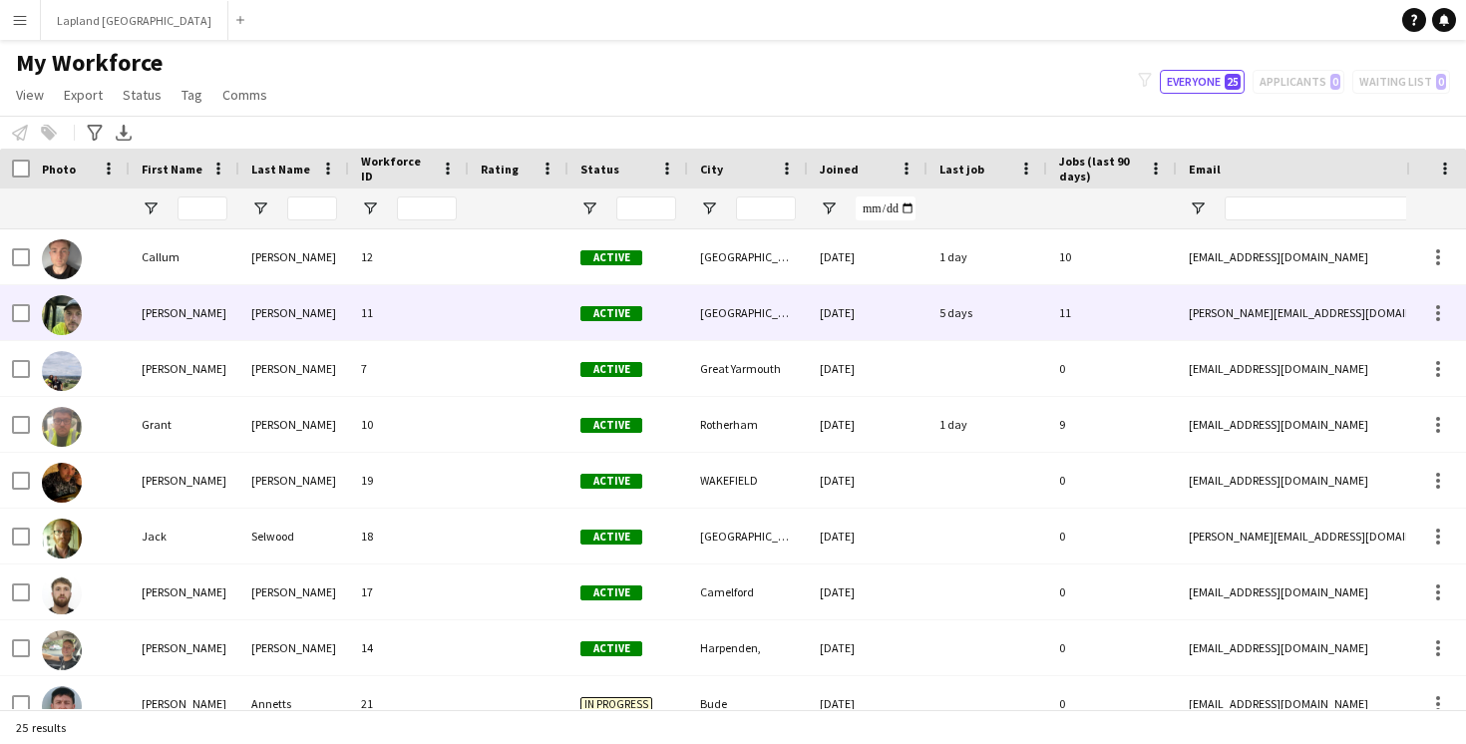
scroll to position [71, 0]
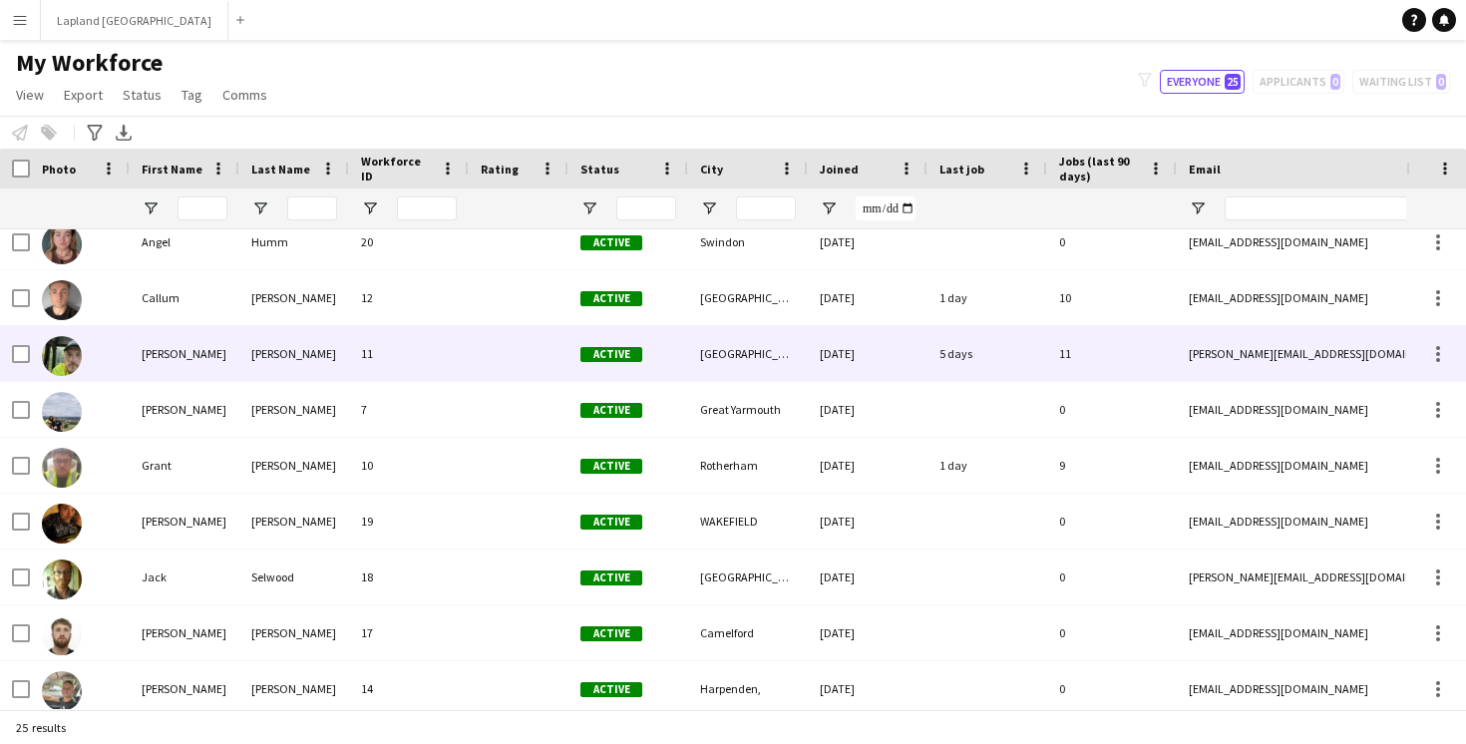
click at [437, 357] on div "11" at bounding box center [409, 353] width 120 height 55
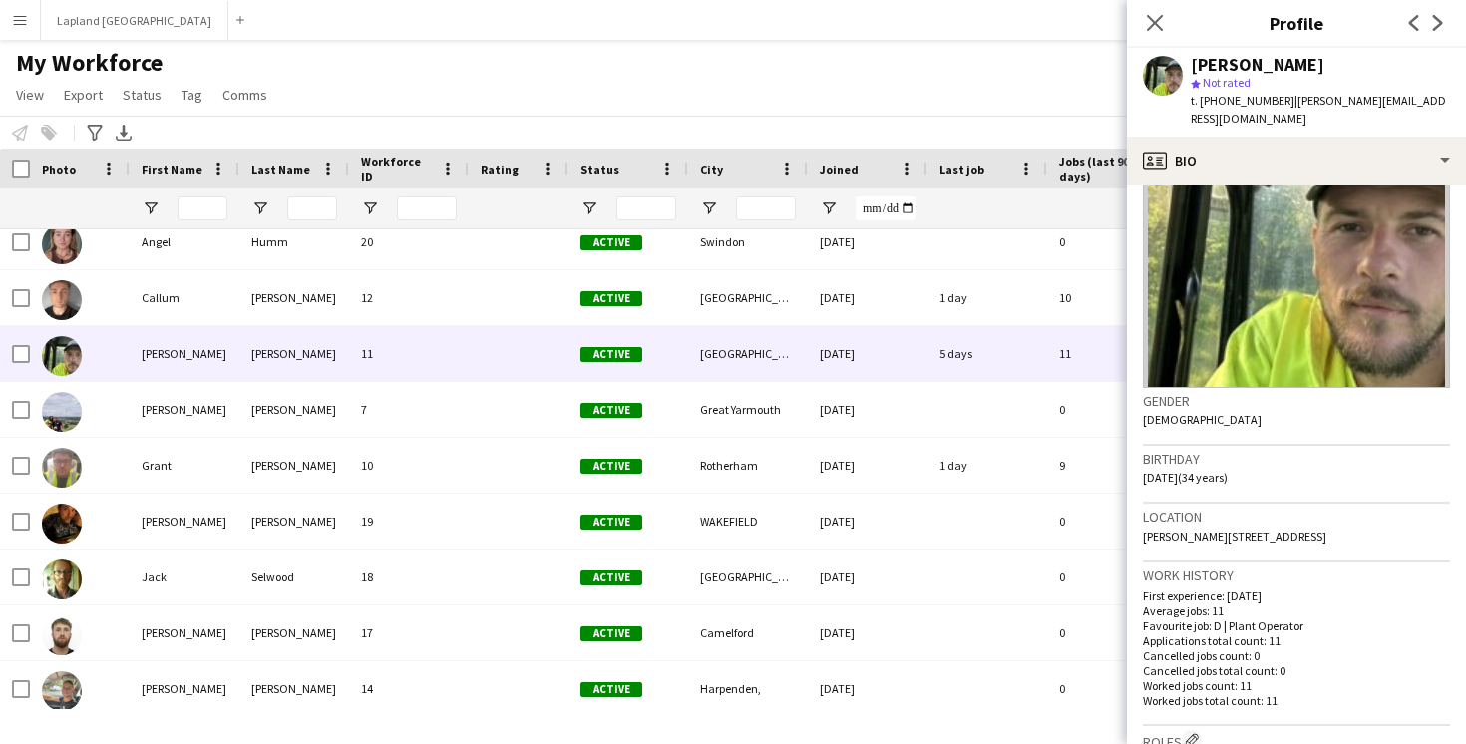
scroll to position [115, 0]
drag, startPoint x: 1186, startPoint y: 531, endPoint x: 1140, endPoint y: 514, distance: 48.9
click at [1140, 514] on app-crew-profile-bio "Gender Male Birthday 06-07-1991 (34 years) Location Jasmine Cottage, Princess R…" at bounding box center [1296, 465] width 339 height 560
copy span "Jasmine Cottage, Princess Road, Reydon, East Suffolk, IP18 6QW"
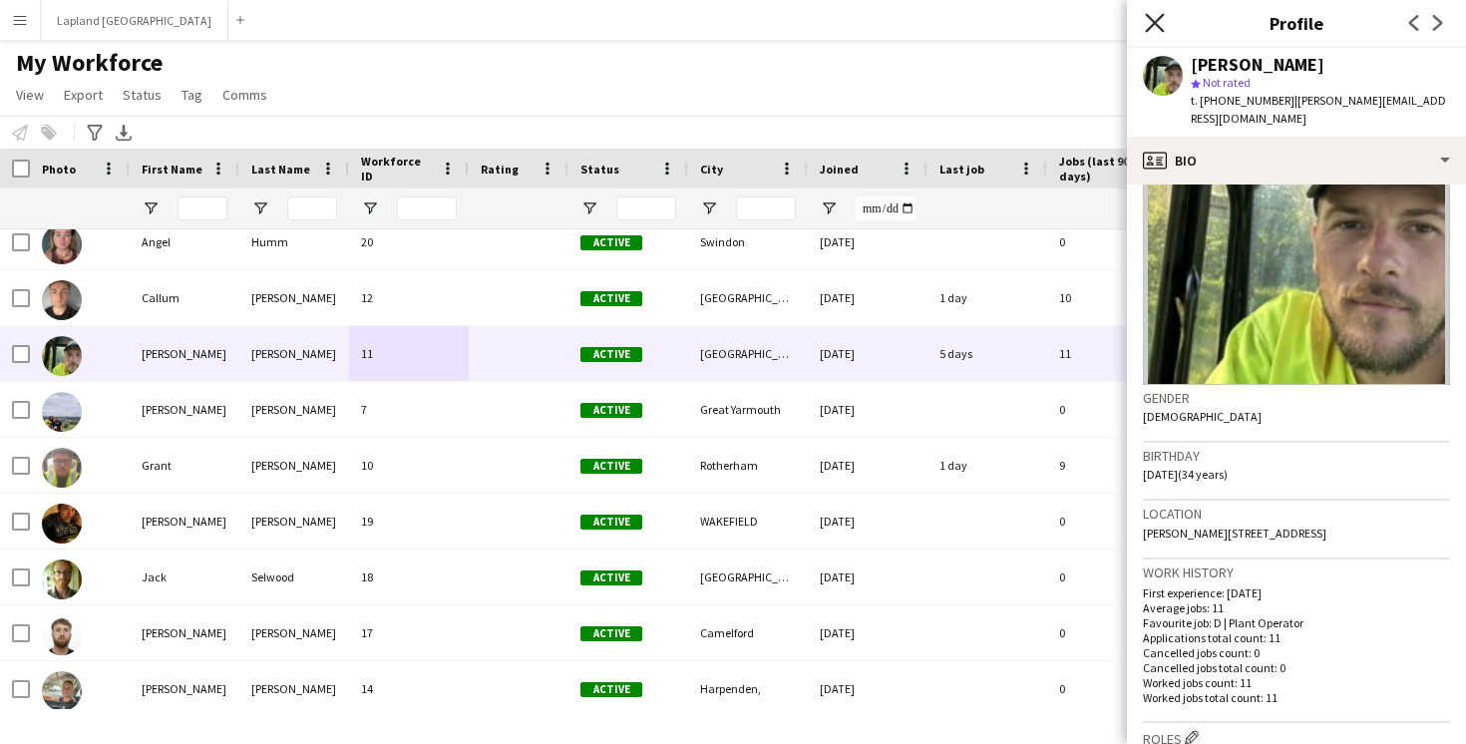
click at [1155, 26] on icon "Close pop-in" at bounding box center [1154, 22] width 19 height 19
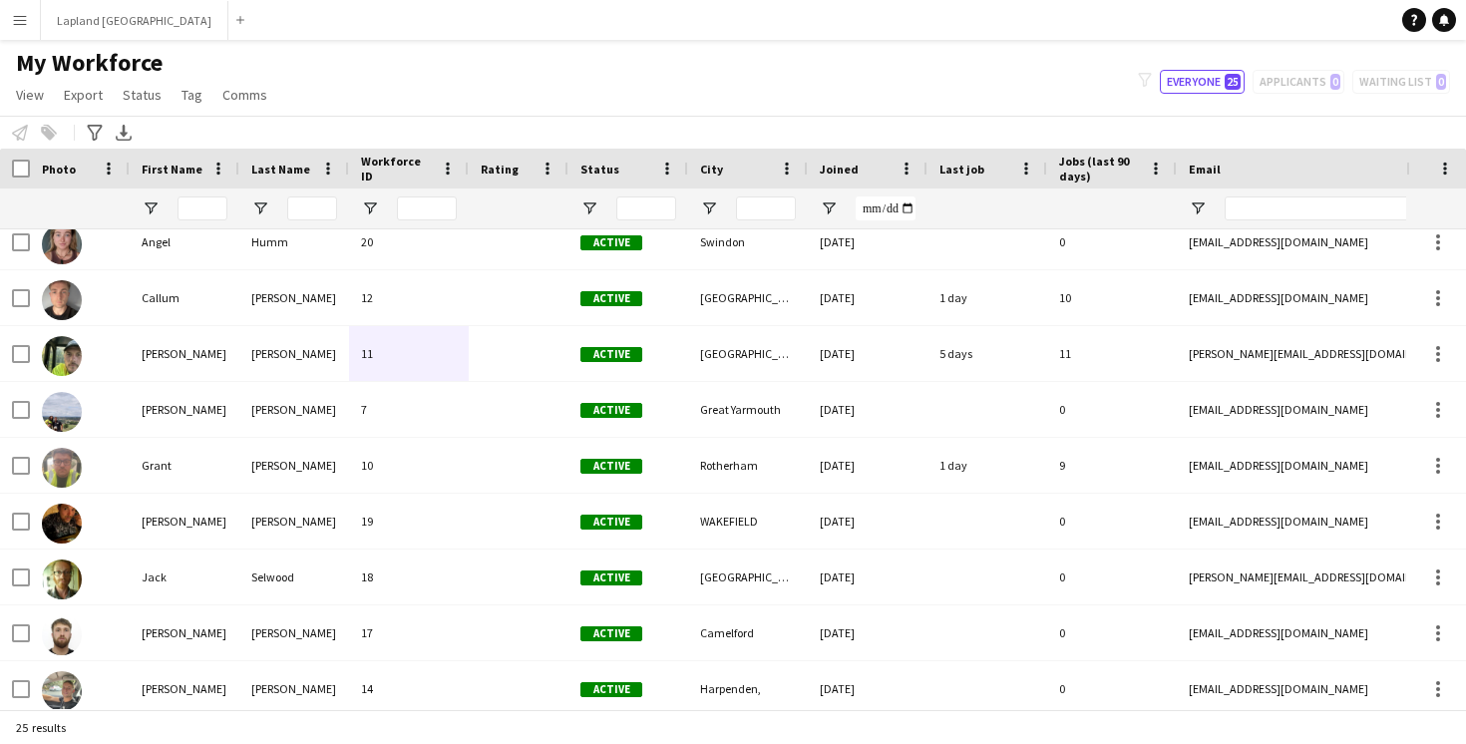
scroll to position [0, 0]
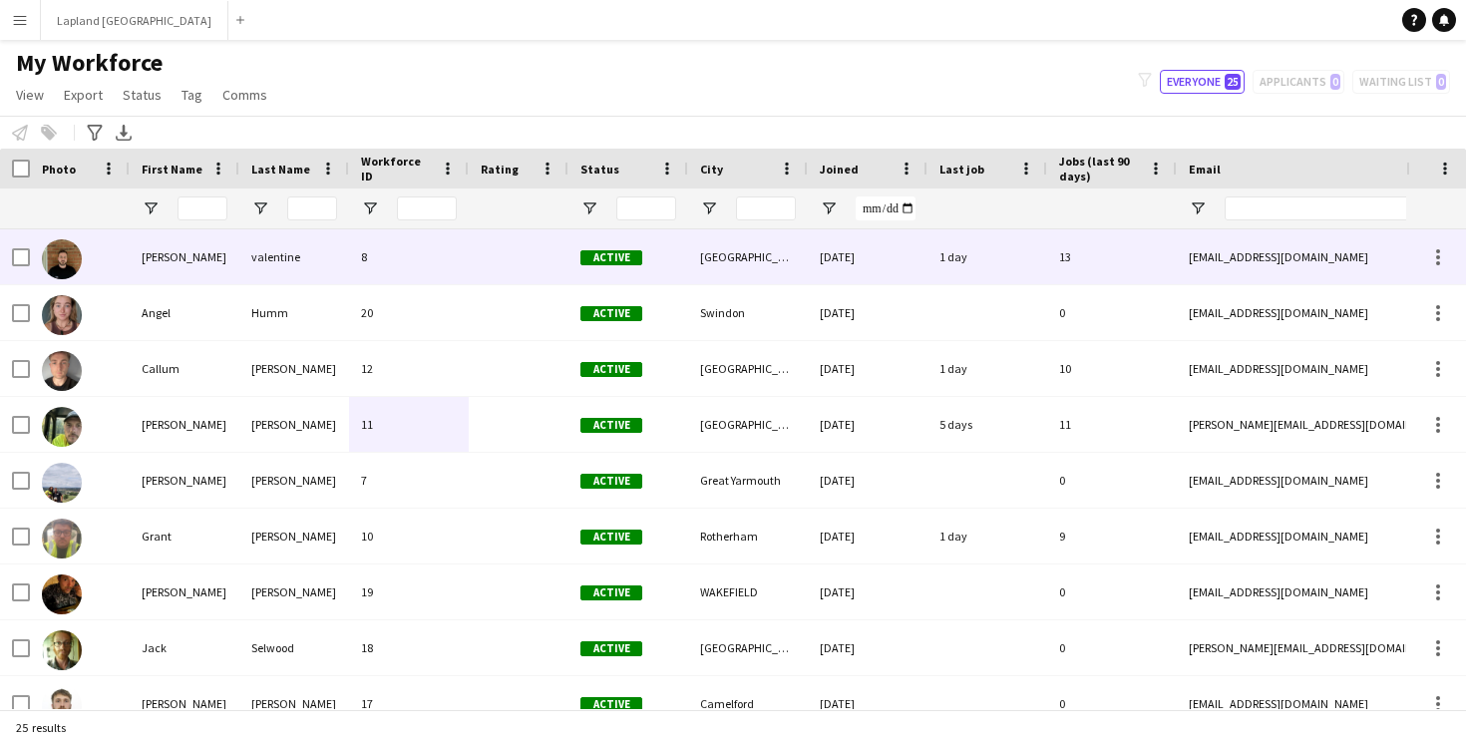
click at [252, 269] on div "valentine" at bounding box center [294, 256] width 110 height 55
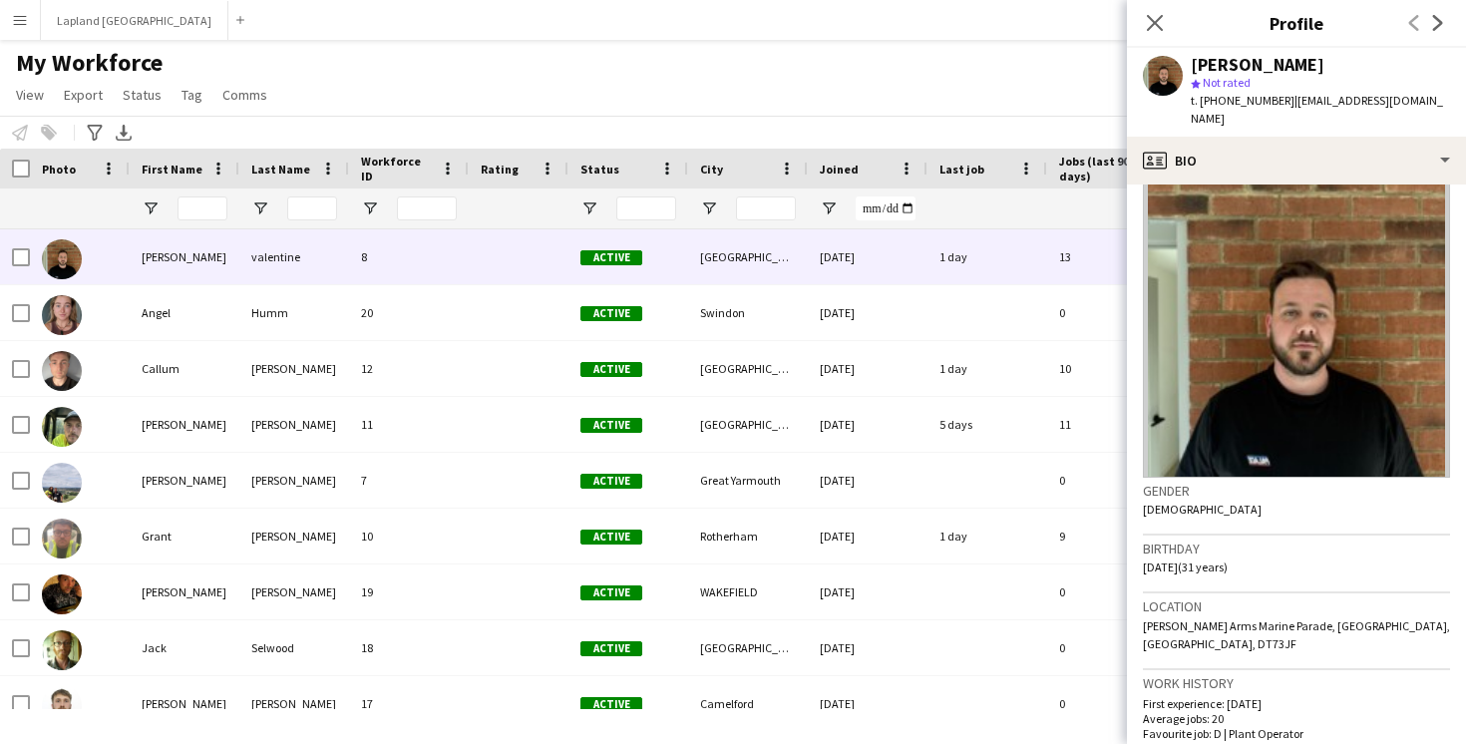
scroll to position [27, 0]
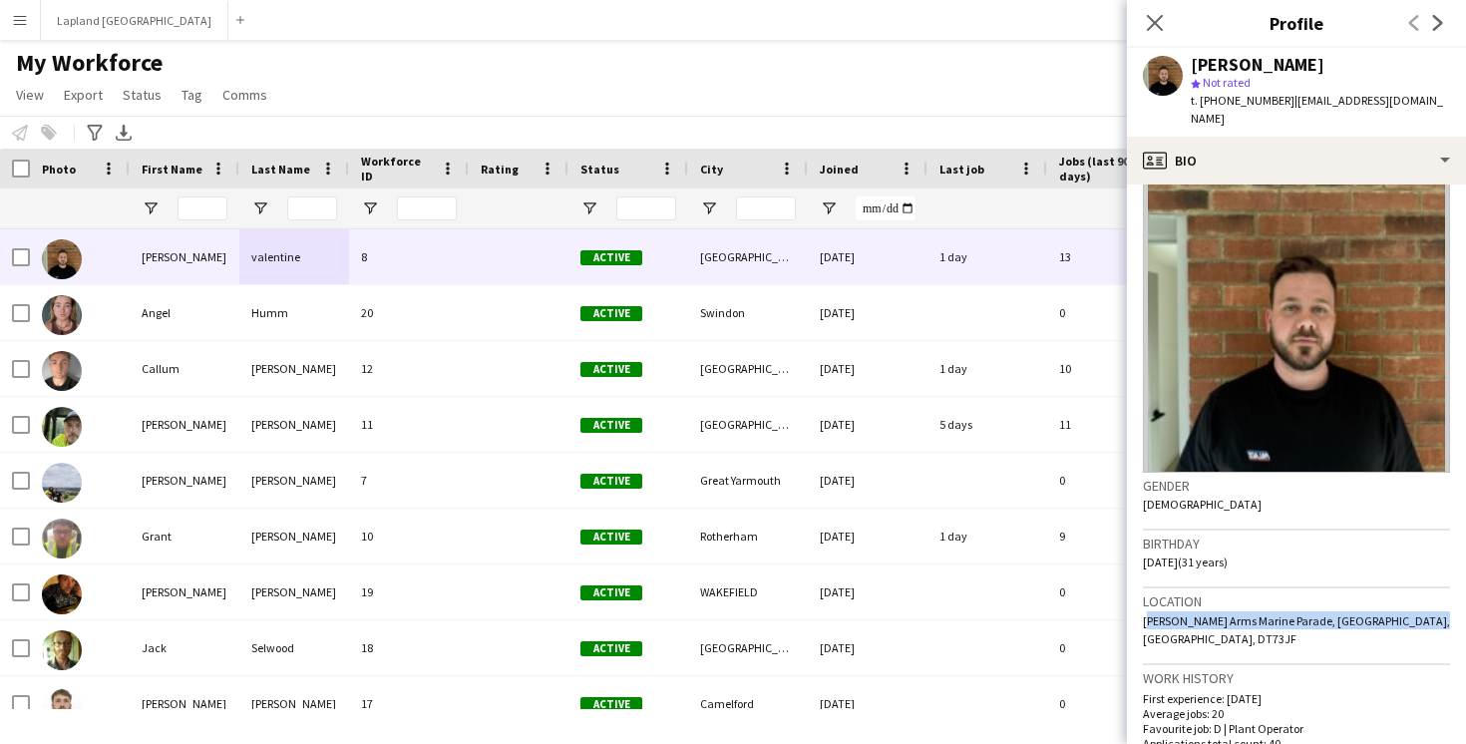
drag, startPoint x: 1416, startPoint y: 601, endPoint x: 1141, endPoint y: 608, distance: 275.4
click at [1141, 608] on app-crew-profile-bio "Gender Male Birthday 11-12-1993 (31 years) Location Cobb Arms Marine Parade, Ly…" at bounding box center [1296, 465] width 339 height 560
copy span "Cobb Arms Marine Parade, Lyme Regis, Exeter, DT73JF"
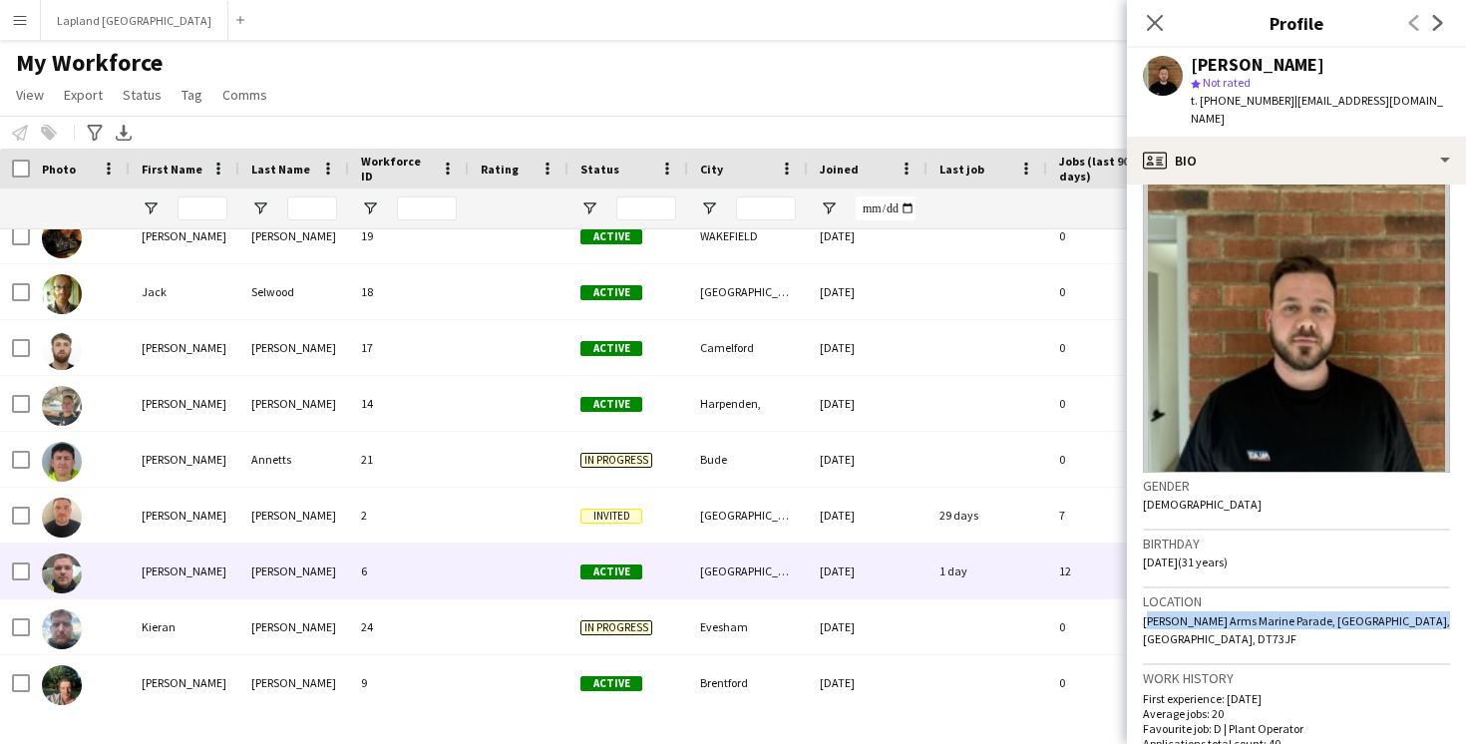
scroll to position [414, 0]
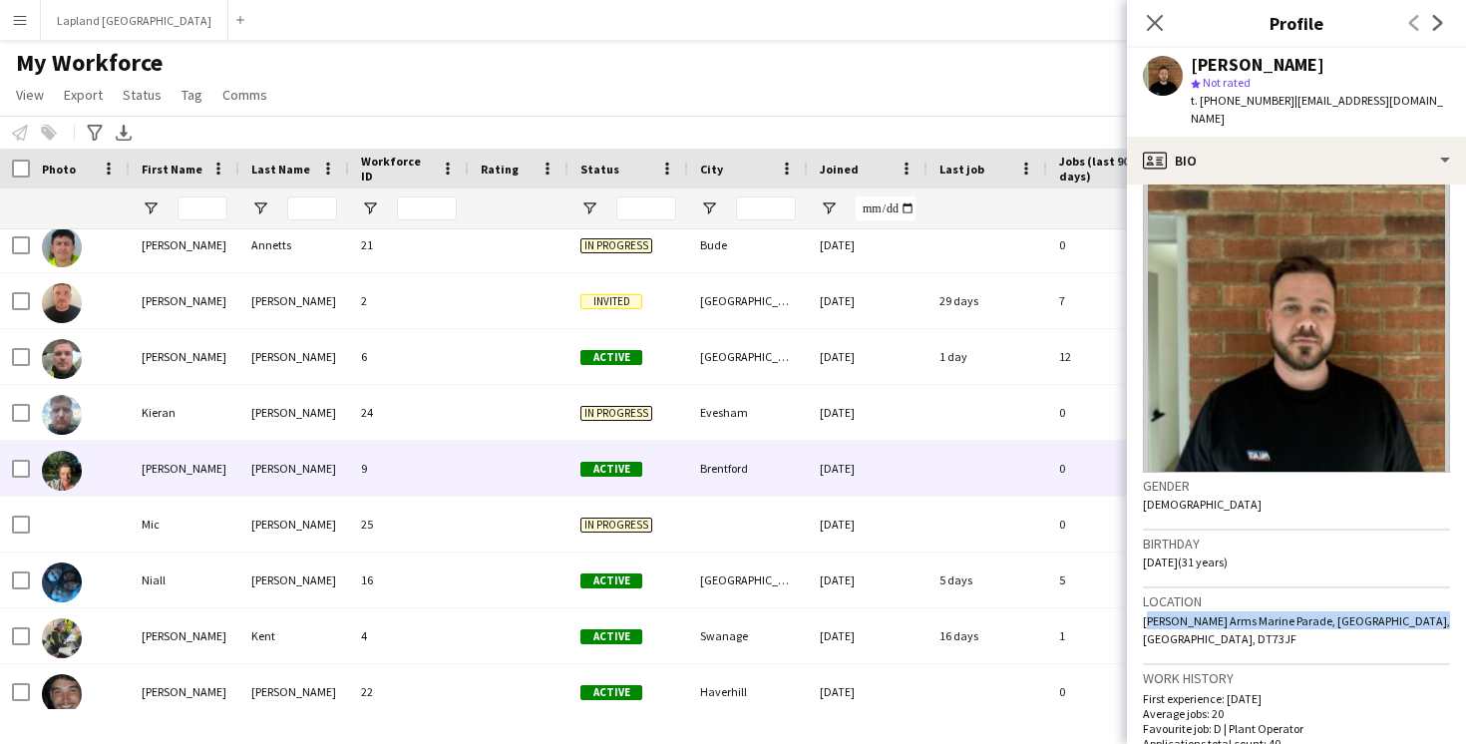
click at [355, 472] on div "9" at bounding box center [409, 468] width 120 height 55
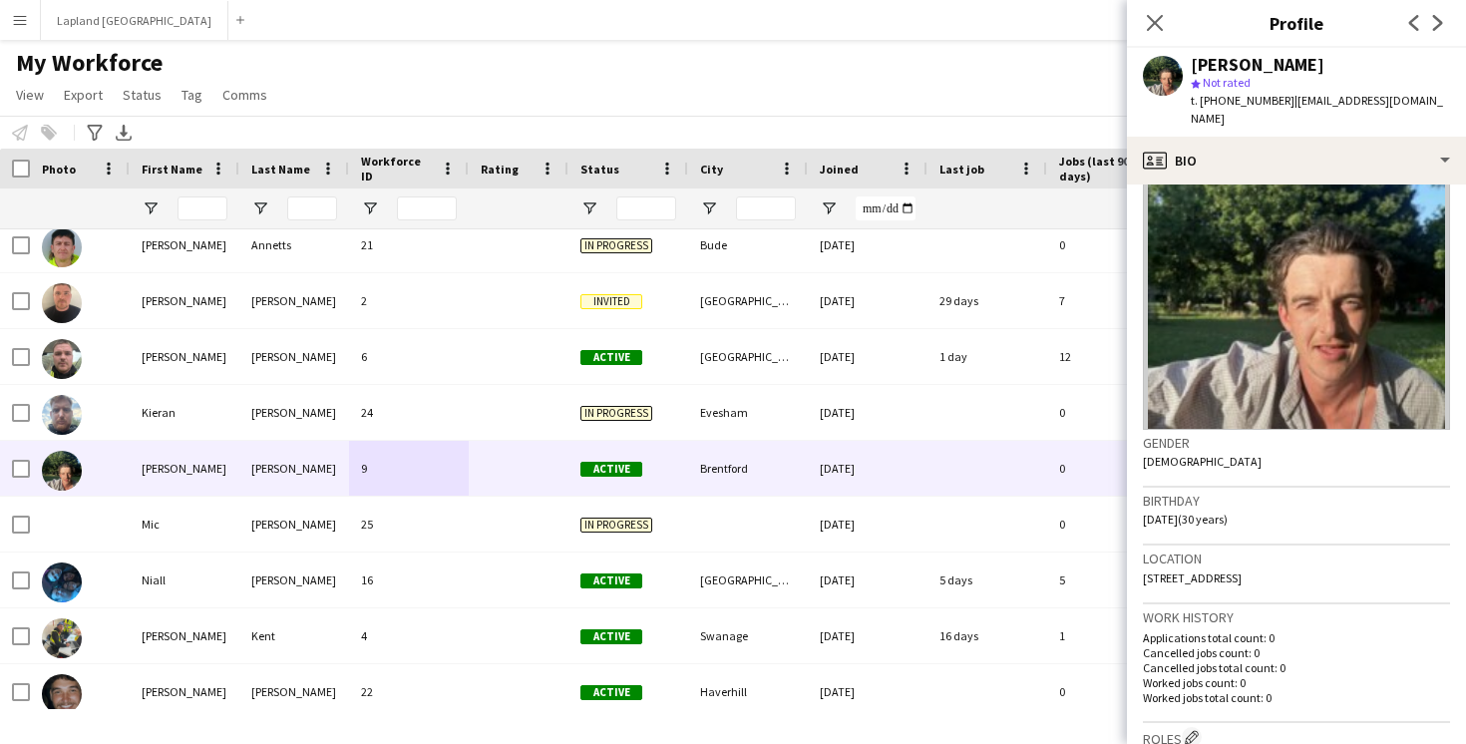
drag, startPoint x: 1345, startPoint y: 561, endPoint x: 1138, endPoint y: 560, distance: 206.5
click at [1138, 560] on app-crew-profile-bio "Gender Male Birthday 16-09-1995 (30 years) Location 17 Clifden Road, Brentford,…" at bounding box center [1296, 465] width 339 height 560
copy span "17 Clifden Road, Brentford, TW8 0PB"
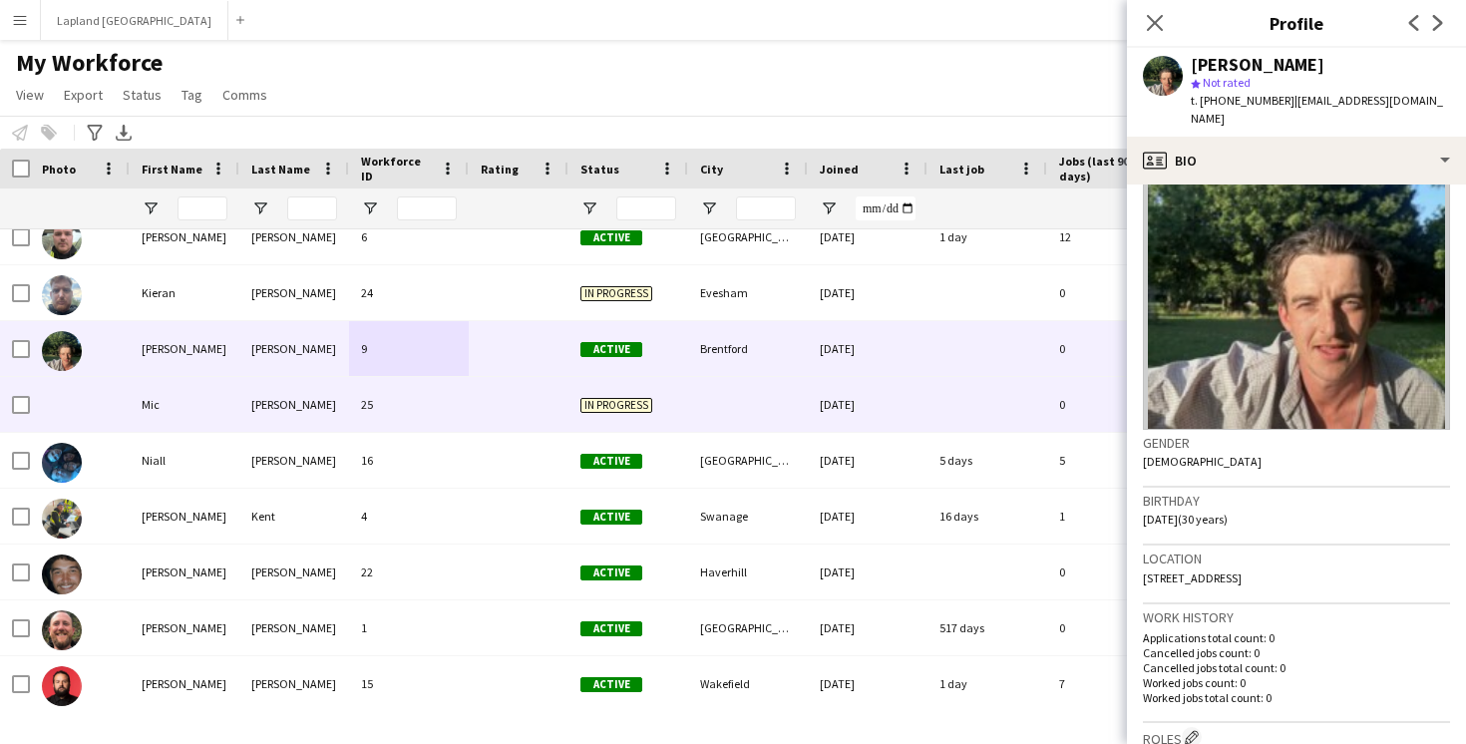
scroll to position [596, 0]
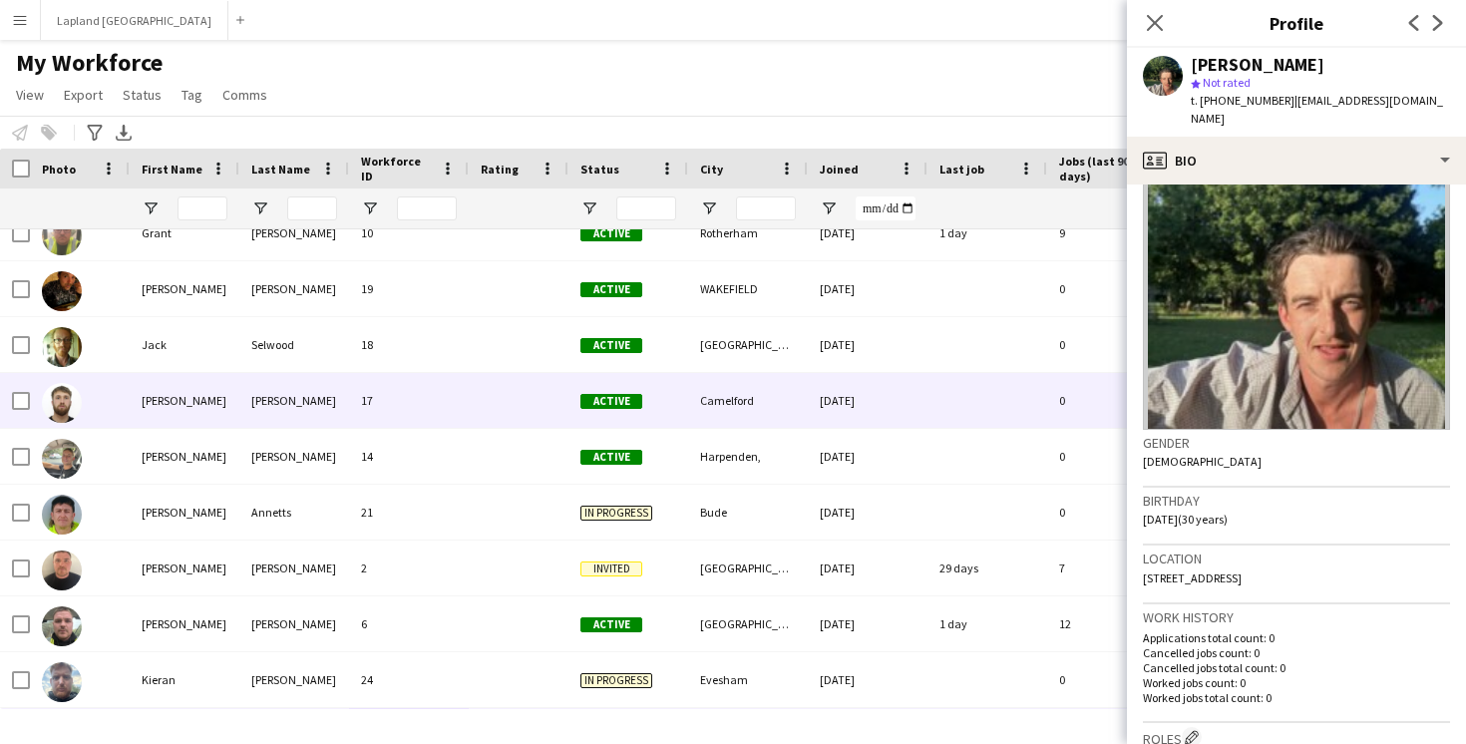
click at [179, 391] on div "Jacob" at bounding box center [185, 400] width 110 height 55
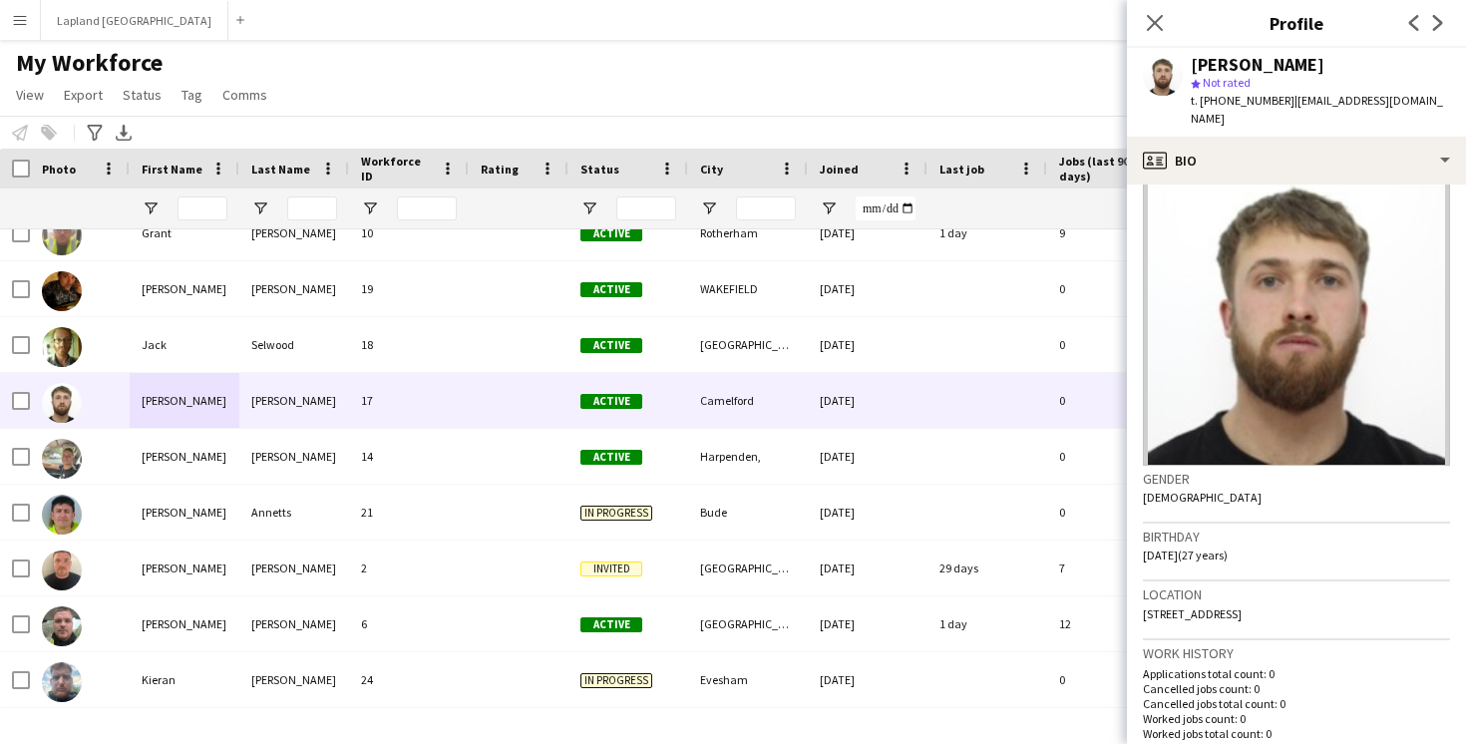
drag, startPoint x: 1424, startPoint y: 610, endPoint x: 1137, endPoint y: 614, distance: 287.3
click at [1137, 614] on app-crew-profile-bio "Gender Male Birthday 26-02-1998 (27 years) Location Yardside, puddle farm, Hels…" at bounding box center [1296, 465] width 339 height 560
copy span "Yardside, puddle farm, Helstone, Camelford, PL32 9RW"
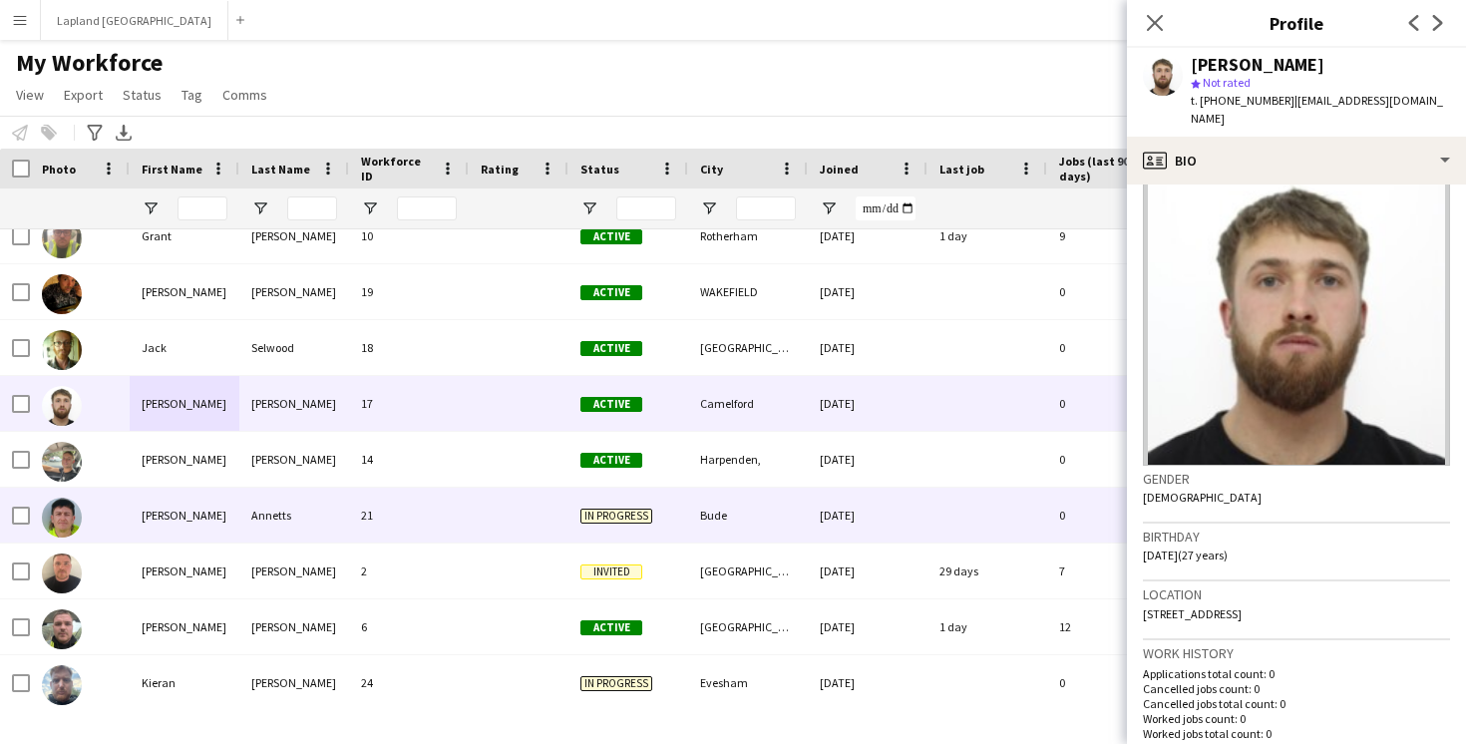
scroll to position [363, 0]
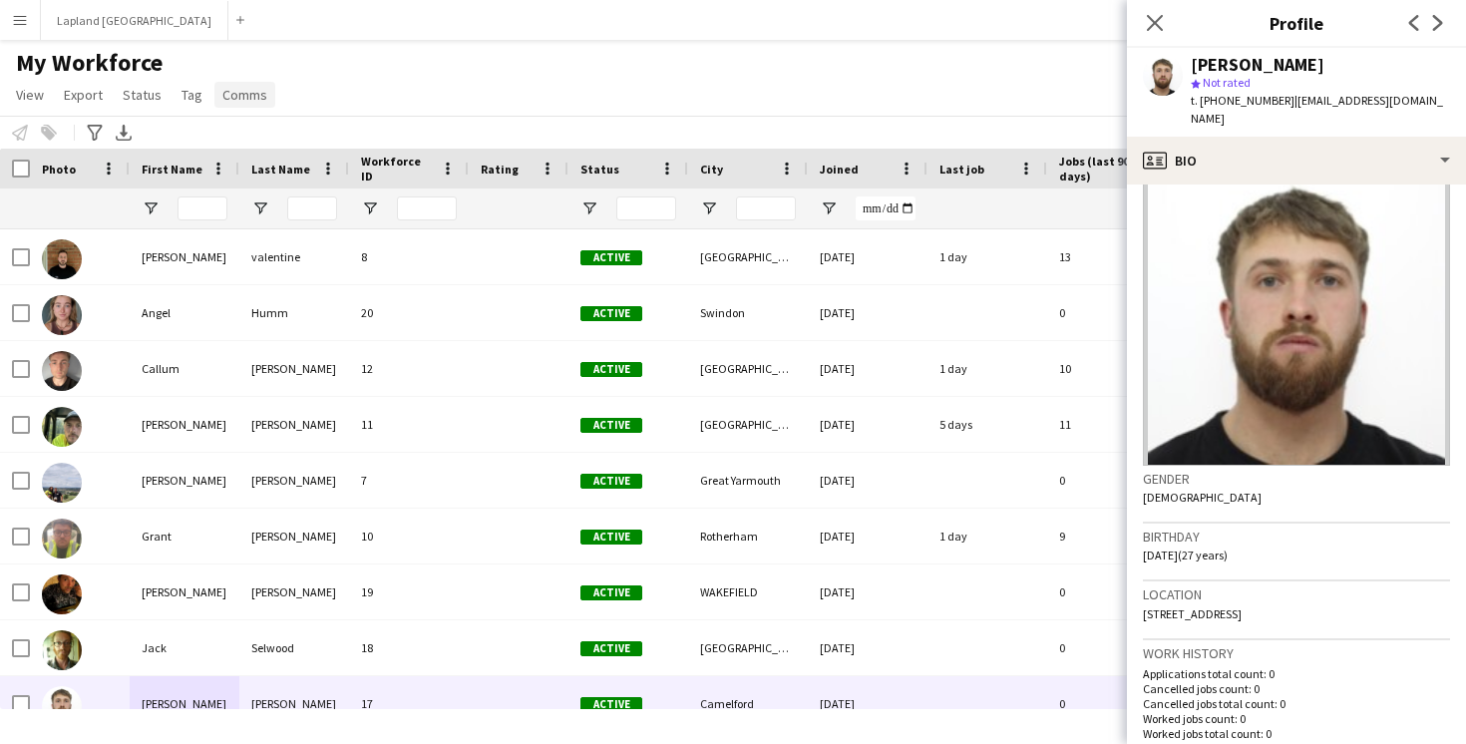
click at [228, 103] on span "Comms" at bounding box center [244, 95] width 45 height 18
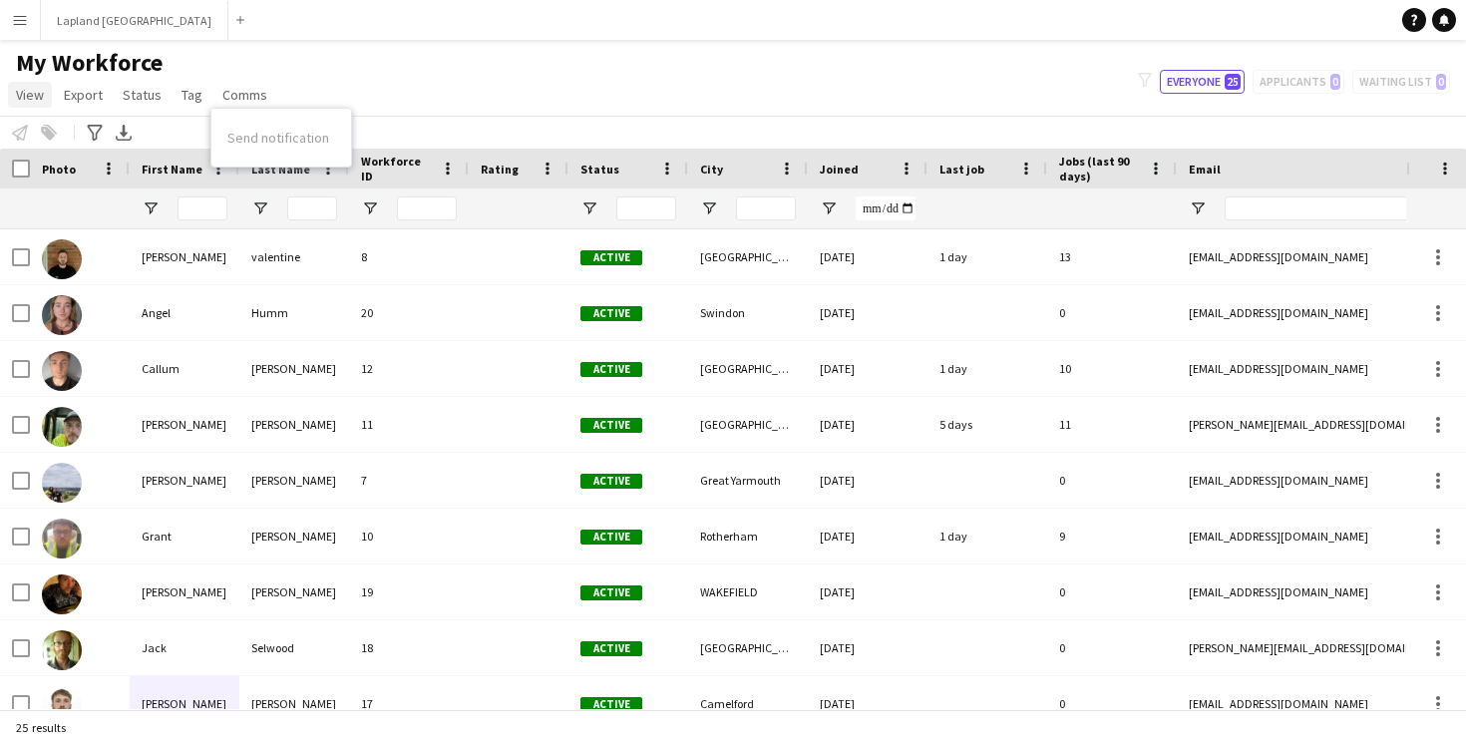
click at [28, 99] on span "View" at bounding box center [30, 95] width 28 height 18
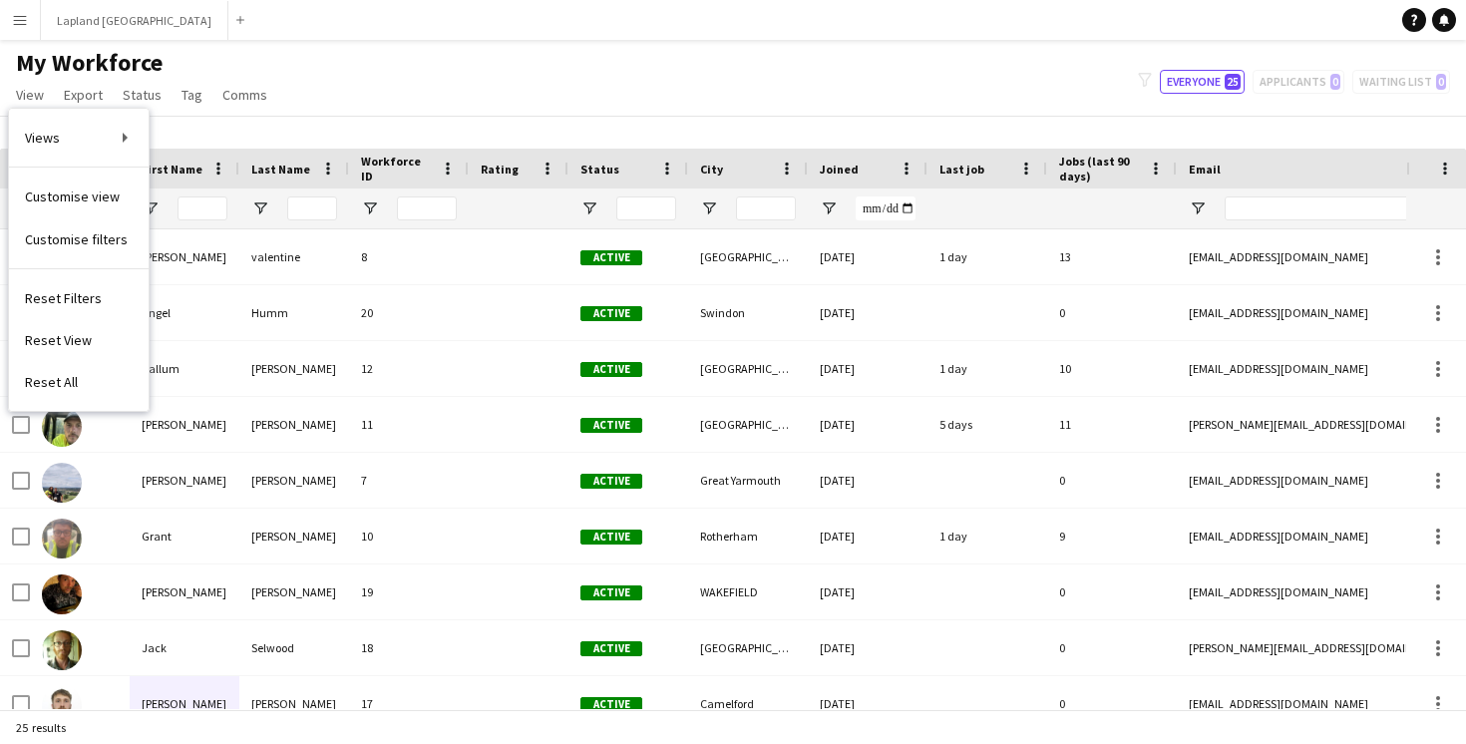
click at [393, 74] on div "My Workforce View Views Default view New view Update view Delete view Edit name…" at bounding box center [733, 82] width 1466 height 68
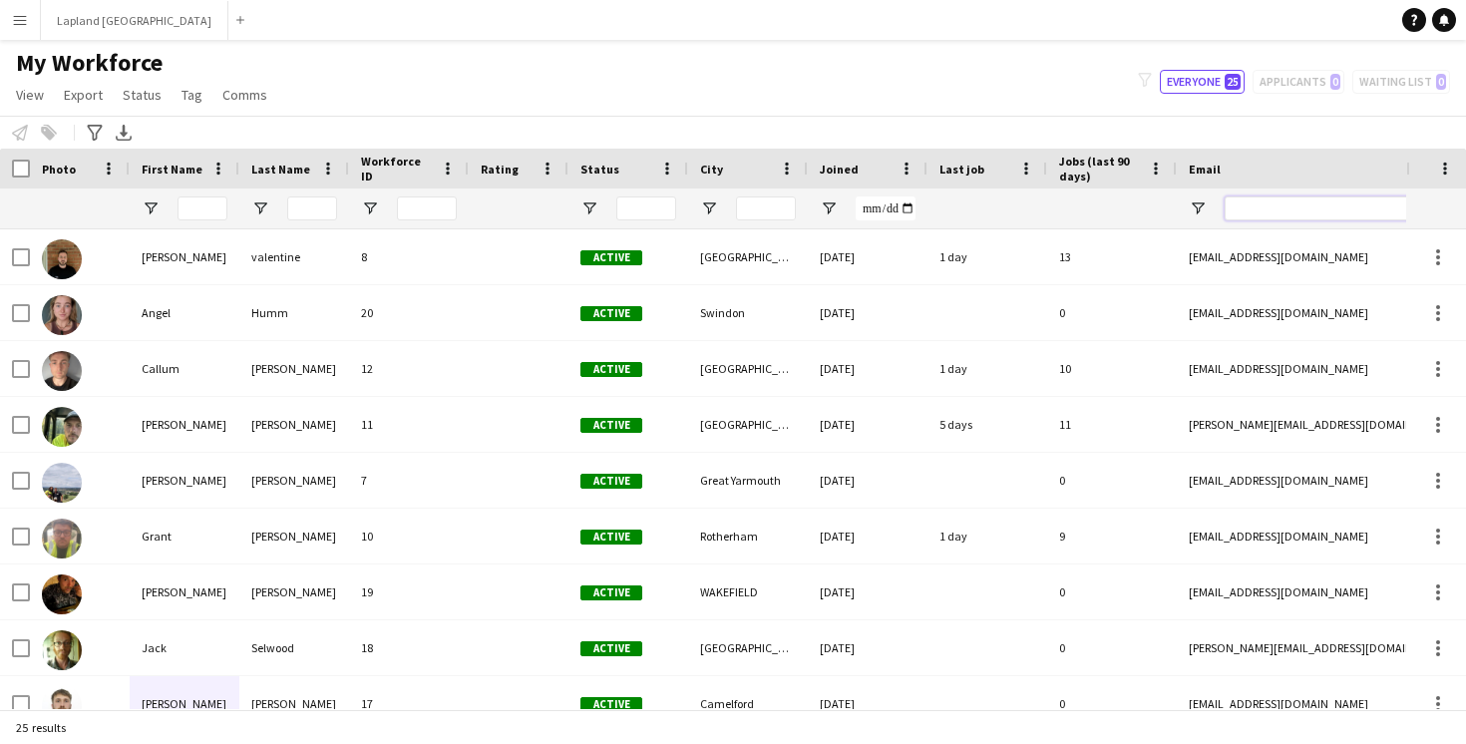
click at [1267, 218] on input "Email Filter Input" at bounding box center [1394, 208] width 339 height 24
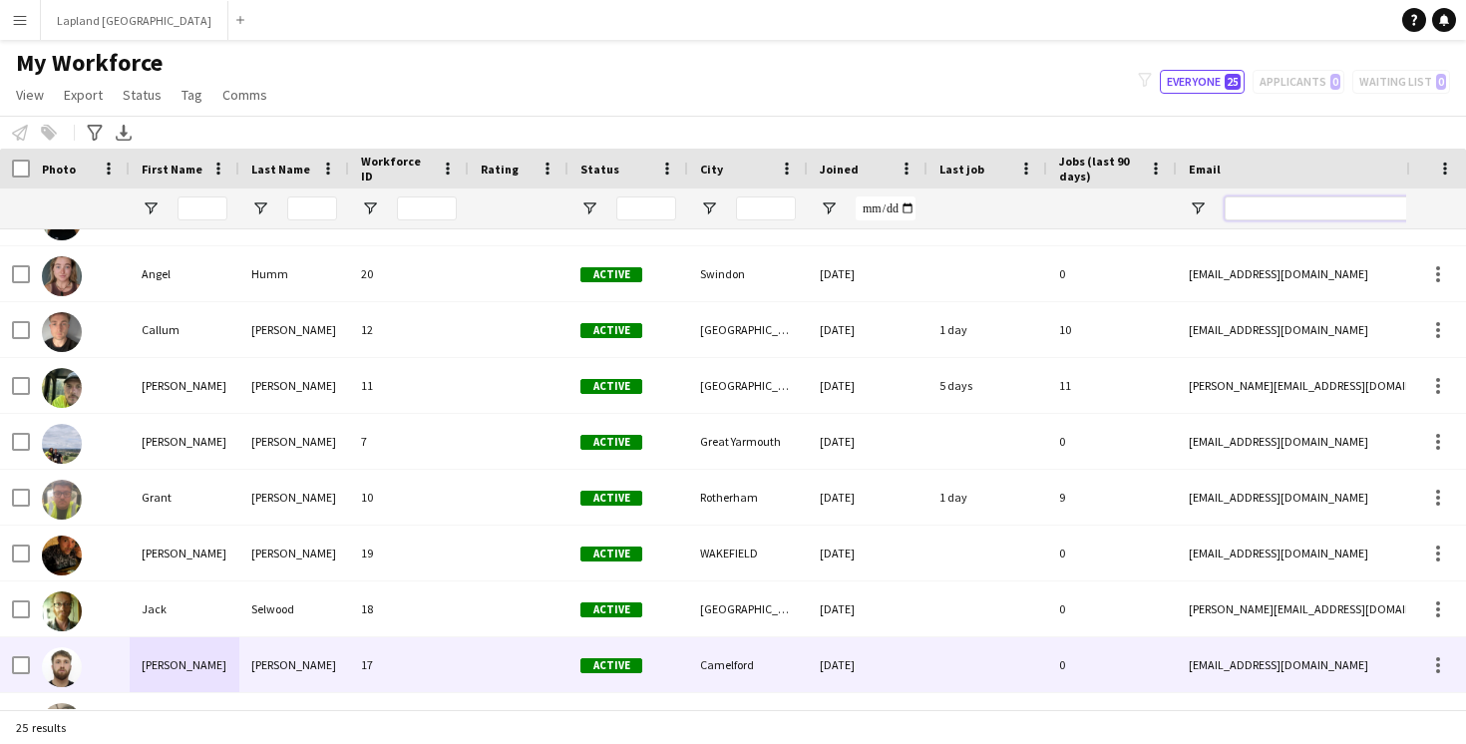
scroll to position [0, 0]
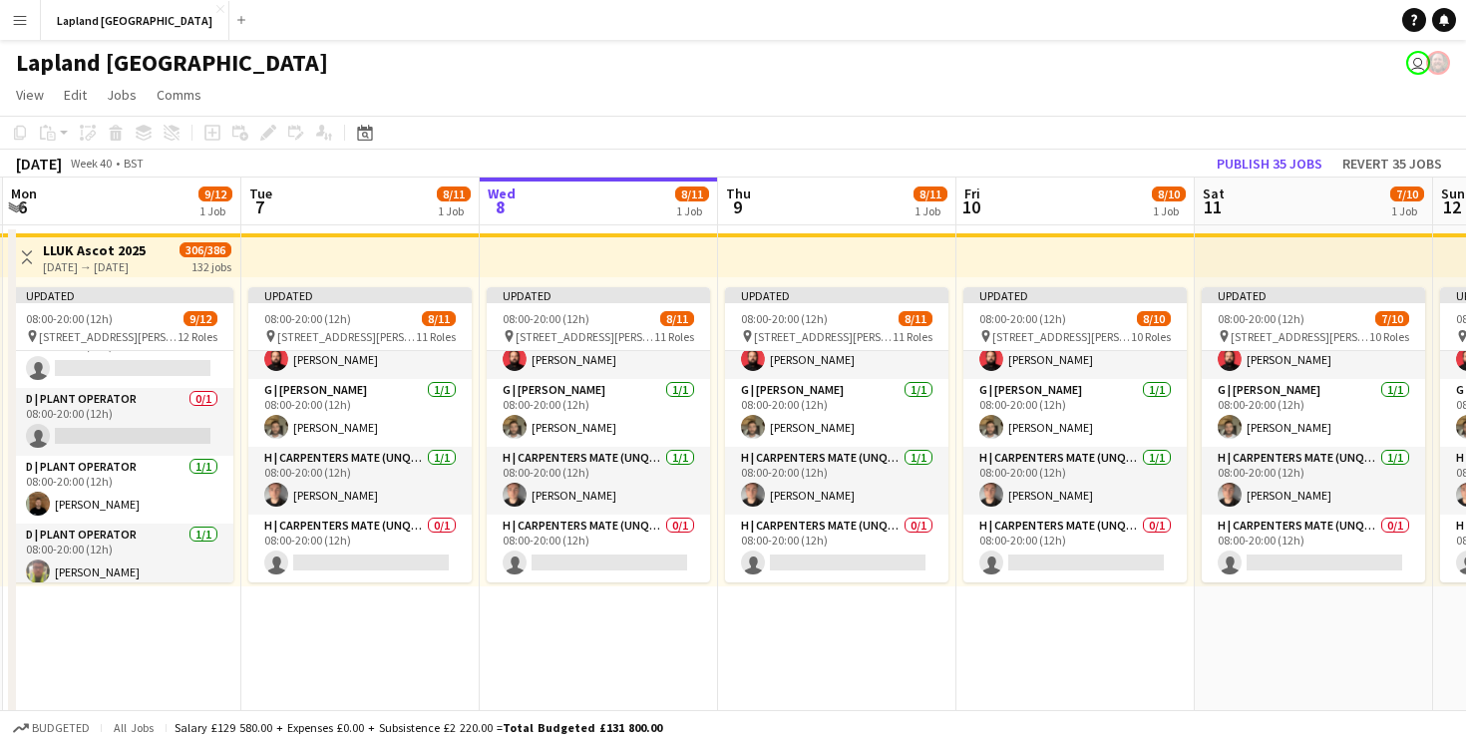
scroll to position [234, 0]
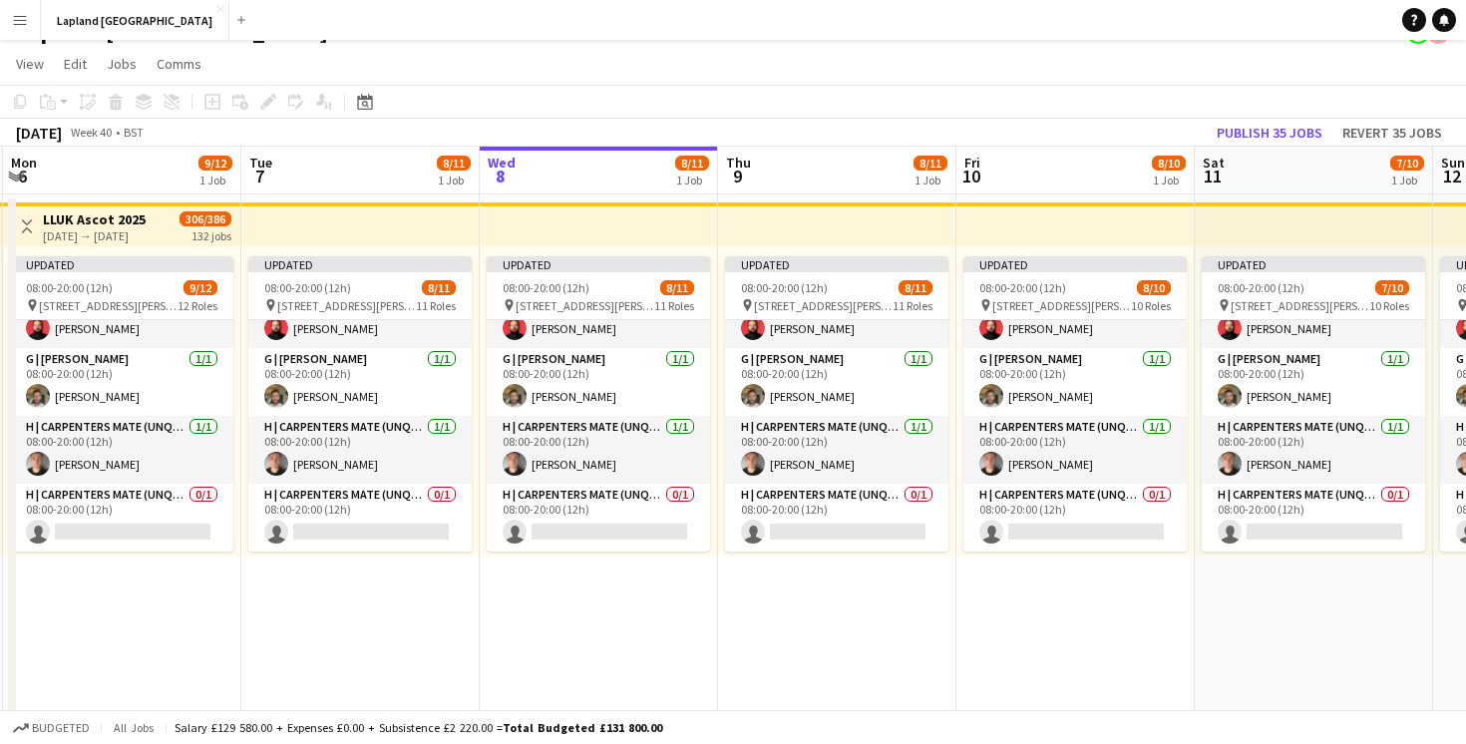
click at [153, 581] on app-date-cell "Updated 08:00-20:00 (12h) 9/12 pin [STREET_ADDRESS][PERSON_NAME] 12 Roles B | S…" at bounding box center [122, 740] width 238 height 1091
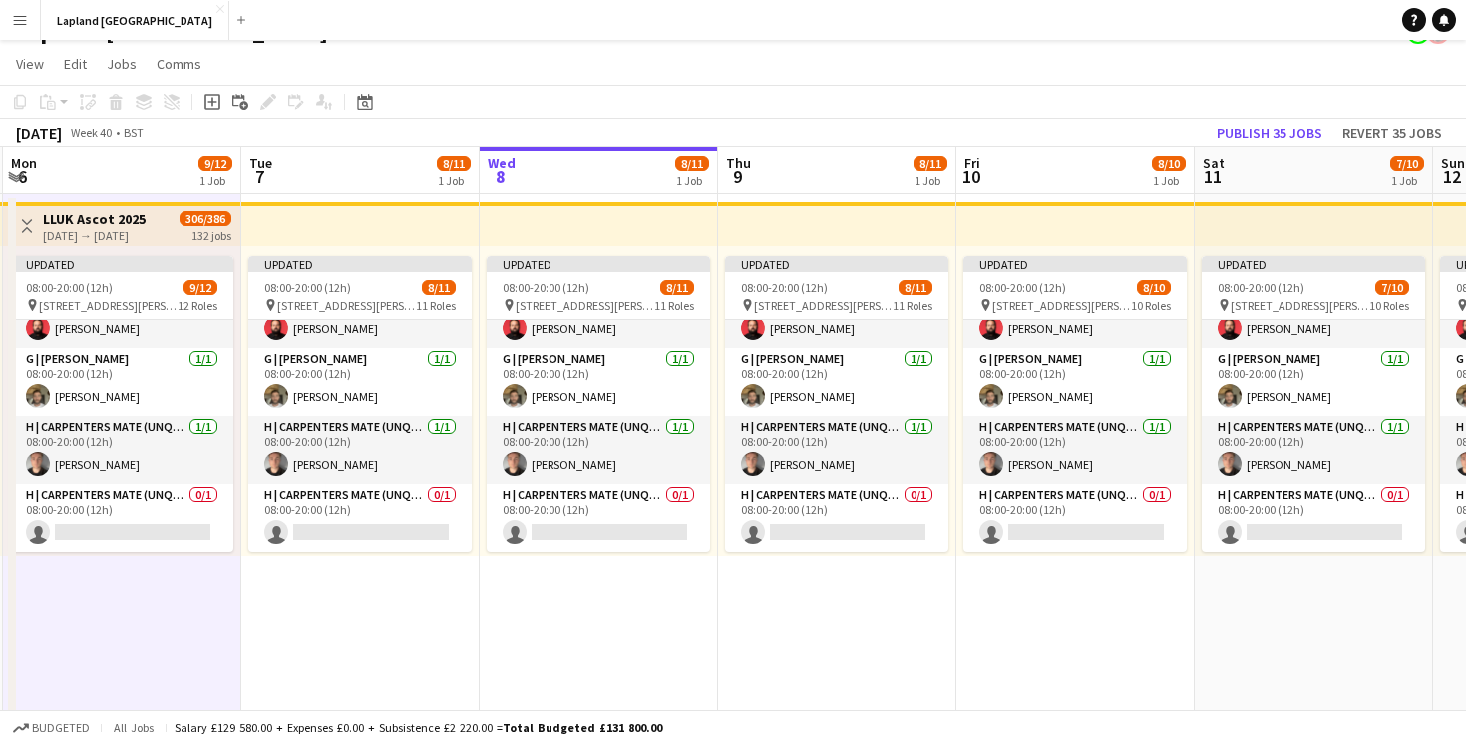
click at [158, 580] on app-date-cell "Updated 08:00-20:00 (12h) 9/12 pin [STREET_ADDRESS][PERSON_NAME] 12 Roles B | S…" at bounding box center [122, 740] width 238 height 1091
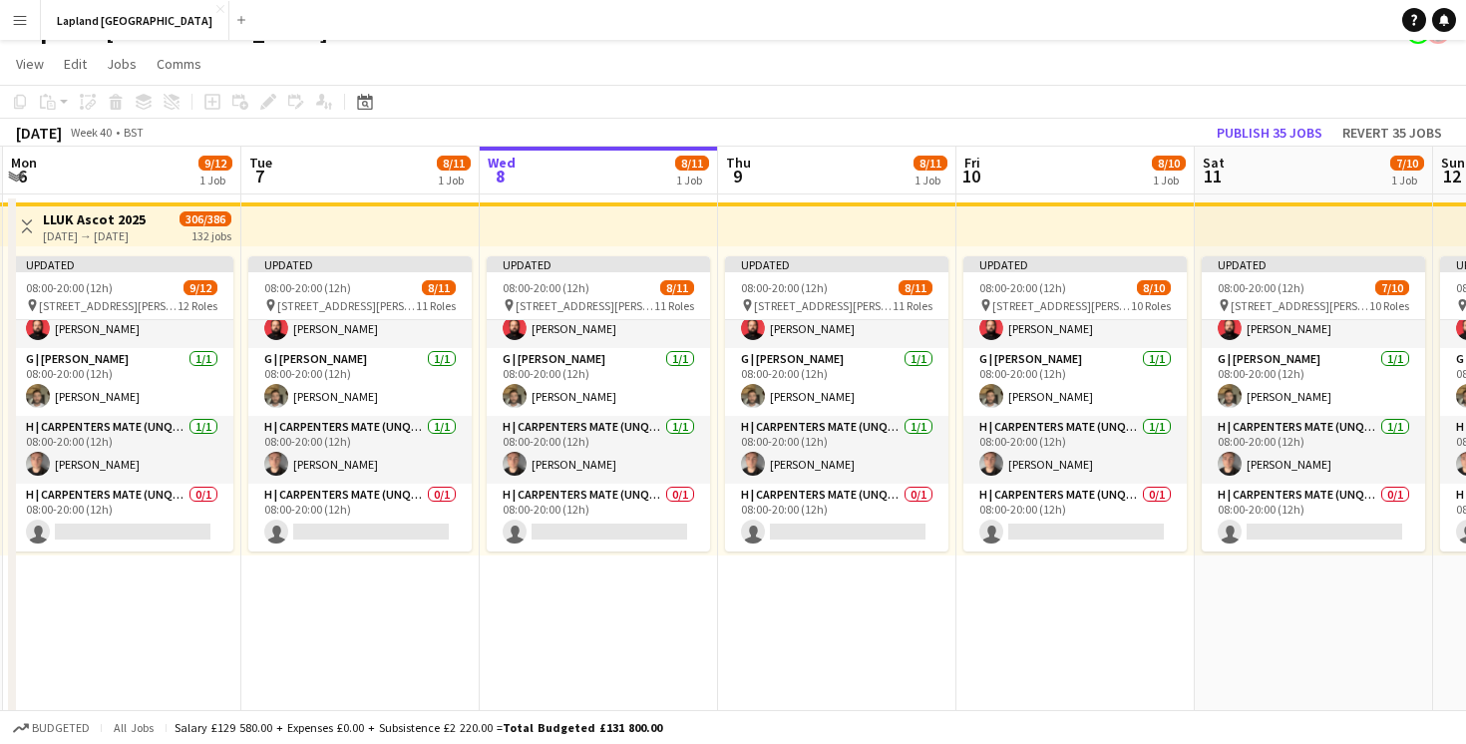
click at [158, 580] on app-date-cell "Updated 08:00-20:00 (12h) 9/12 pin [STREET_ADDRESS][PERSON_NAME] 12 Roles B | S…" at bounding box center [122, 740] width 238 height 1091
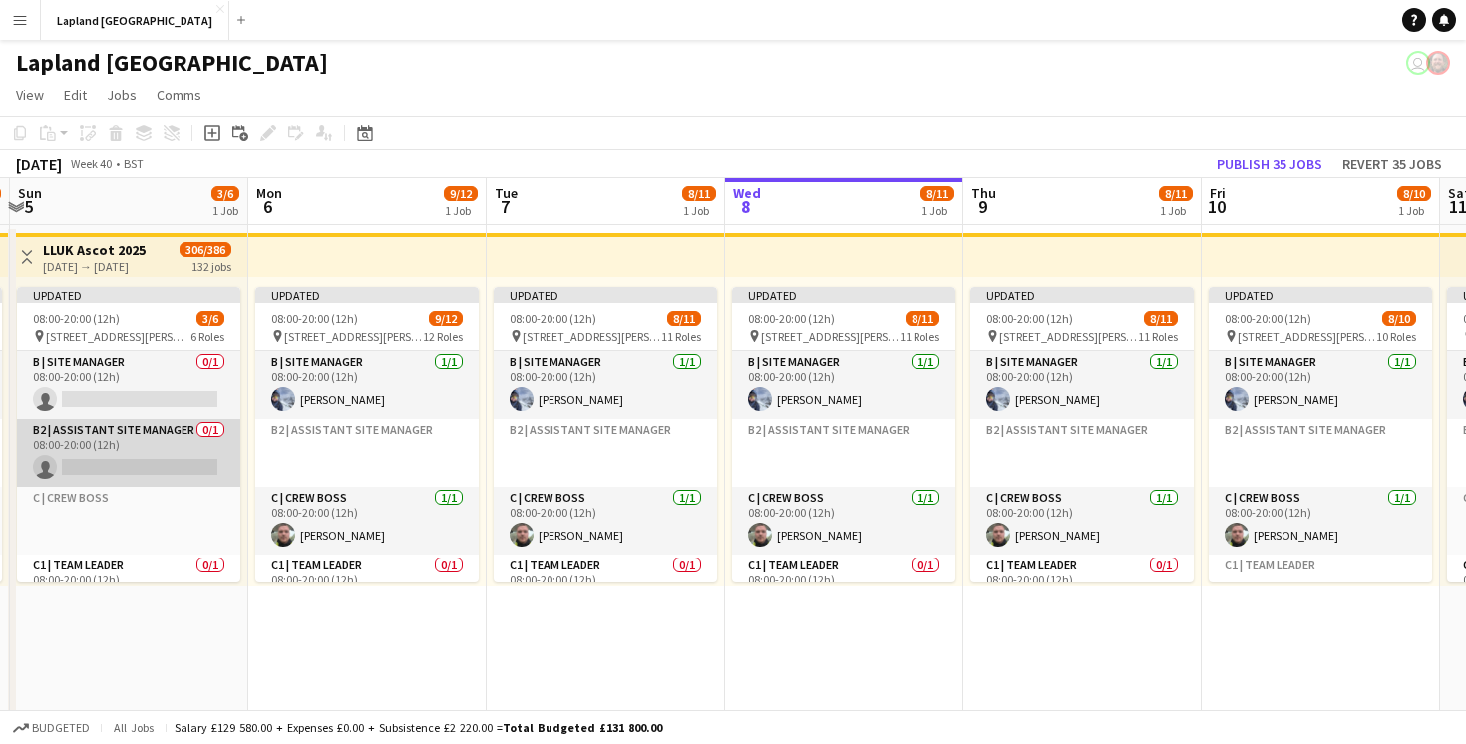
scroll to position [52, 0]
